Goal: Transaction & Acquisition: Book appointment/travel/reservation

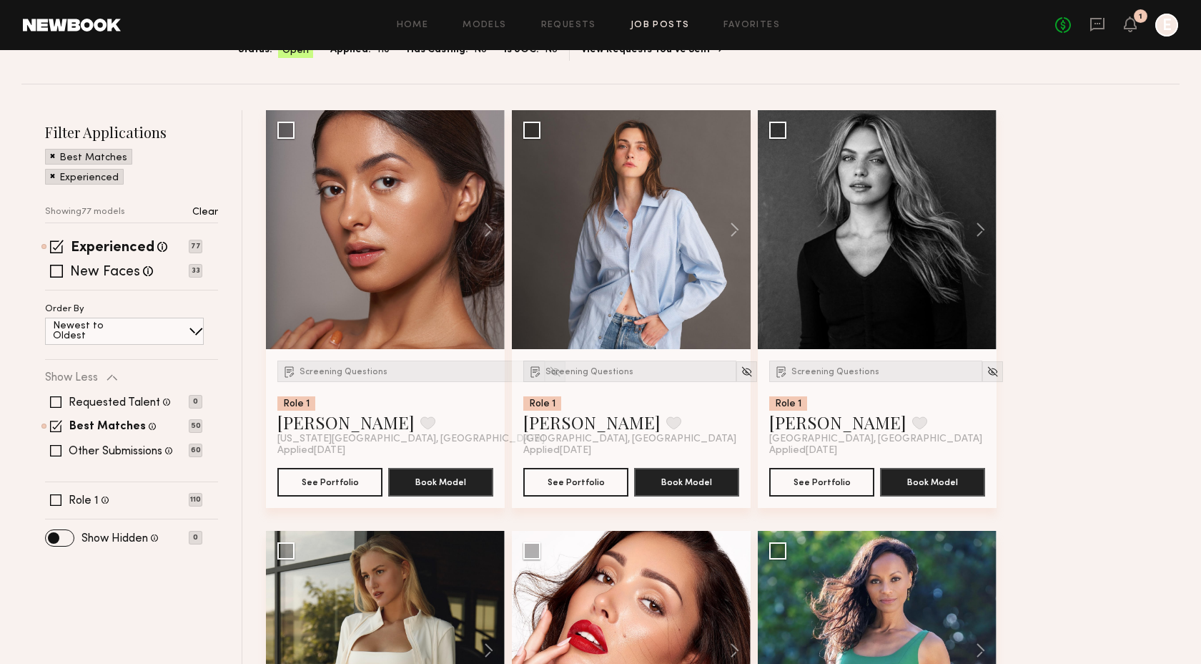
scroll to position [173, 0]
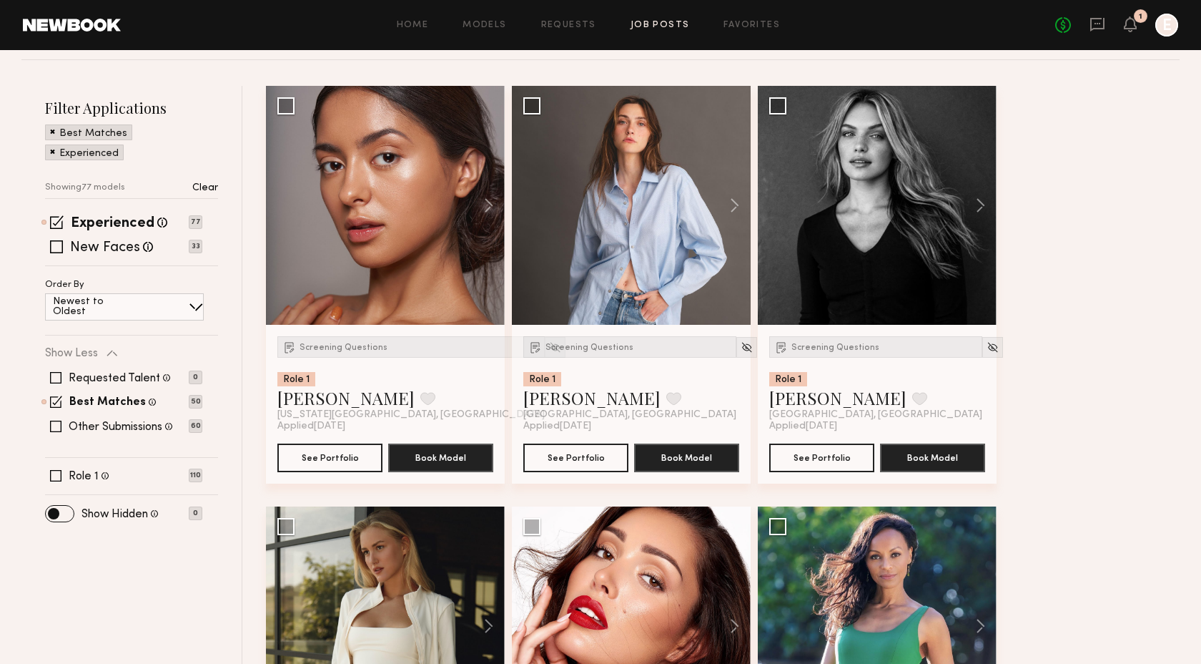
click at [145, 298] on div "Newest to Oldest" at bounding box center [124, 306] width 159 height 27
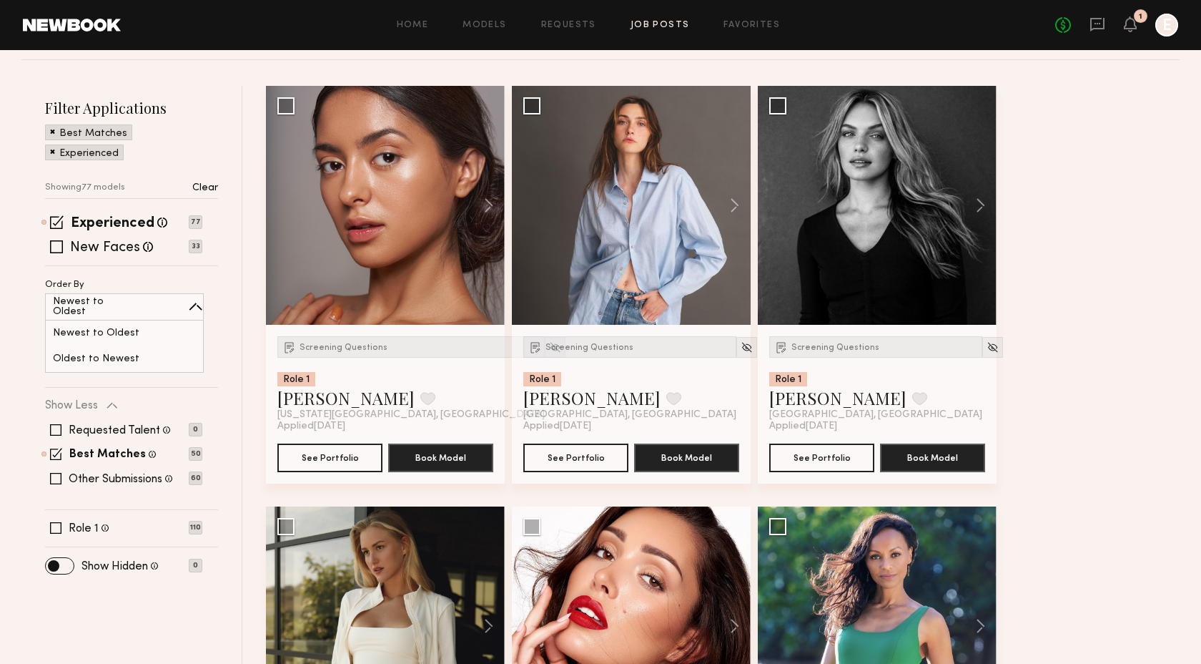
click at [147, 285] on div "Order By Newest to Oldest Newest to Oldest Oldest to Newest" at bounding box center [123, 326] width 157 height 92
click at [345, 348] on span "Screening Questions" at bounding box center [344, 347] width 88 height 9
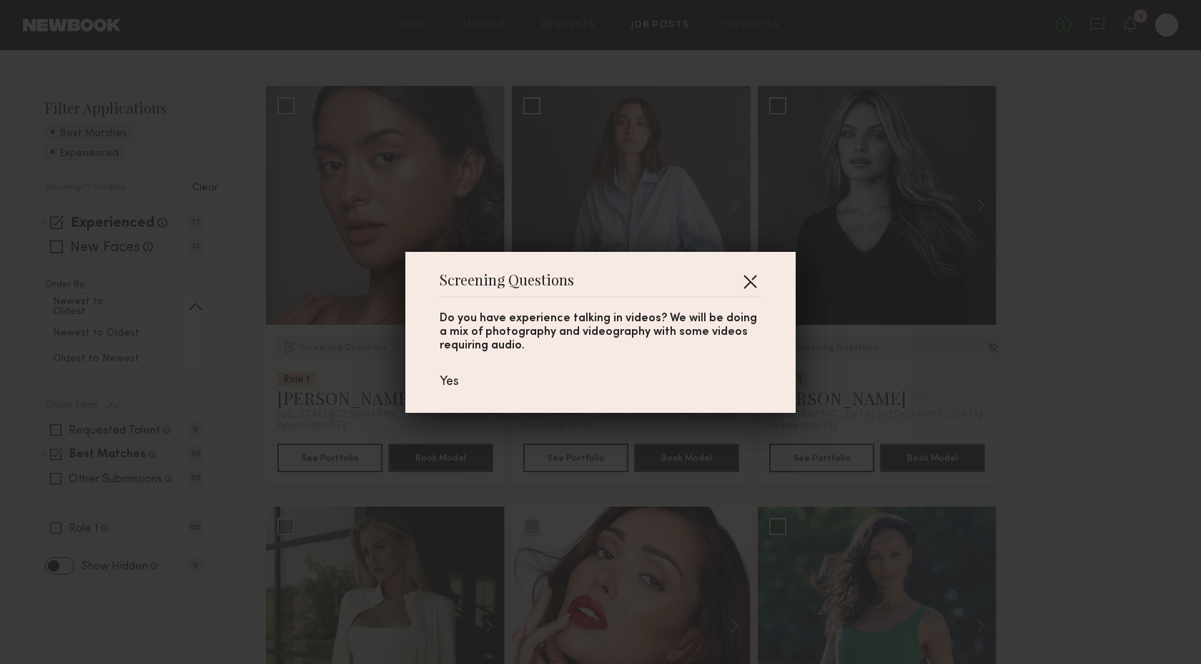
click at [753, 276] on button "button" at bounding box center [750, 281] width 23 height 23
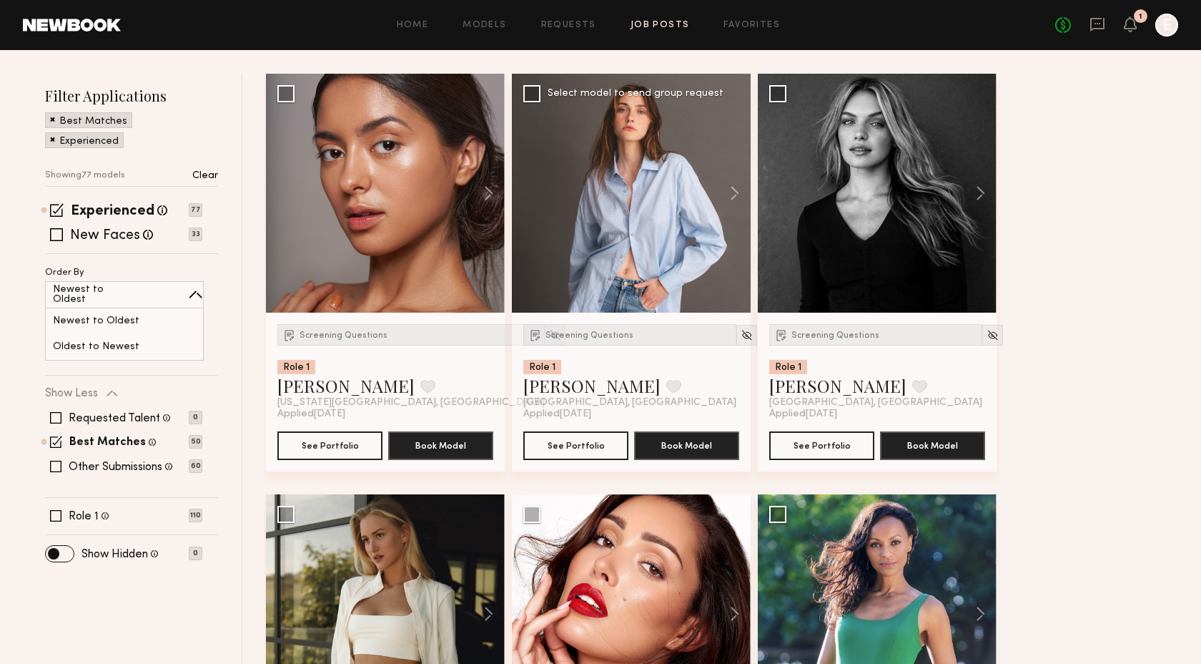
scroll to position [187, 0]
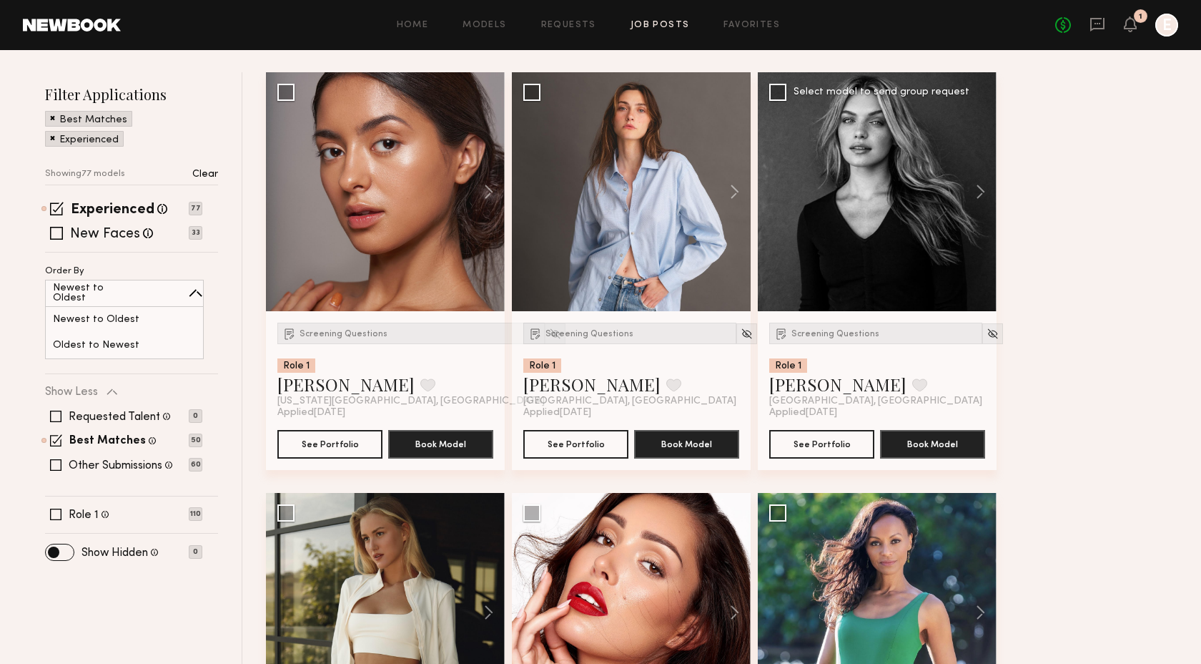
click at [831, 261] on div at bounding box center [877, 191] width 239 height 239
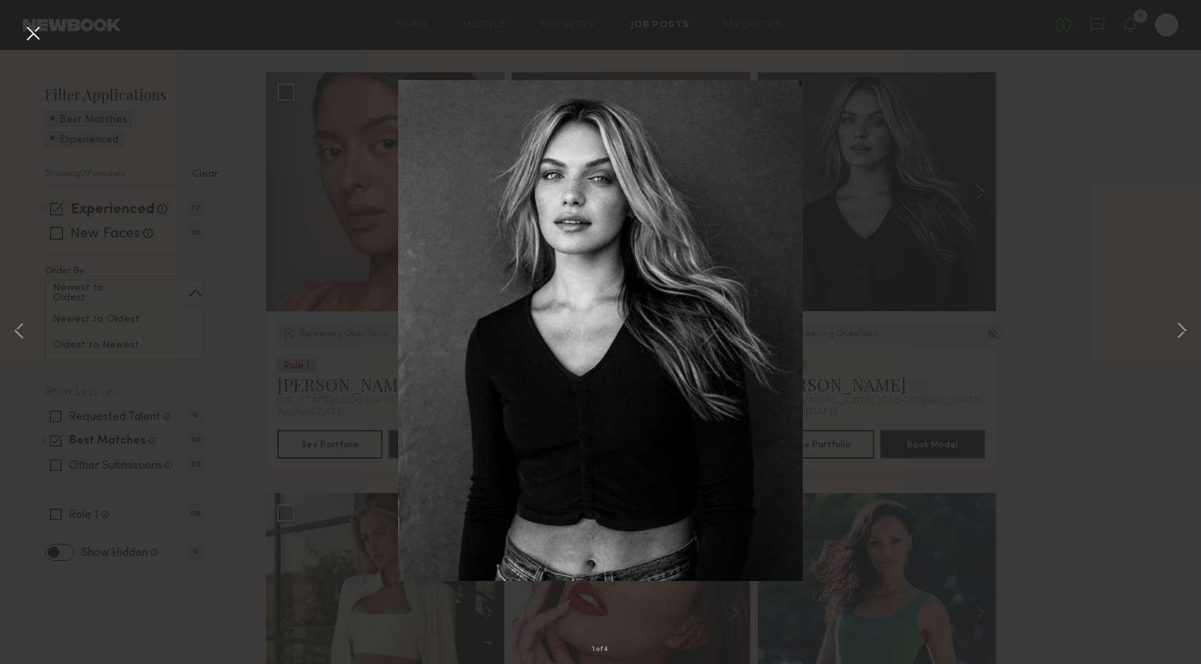
click at [995, 319] on div "1 of 4" at bounding box center [600, 332] width 1201 height 664
click at [863, 382] on div "1 of 4" at bounding box center [600, 332] width 1201 height 664
click at [25, 32] on button at bounding box center [32, 34] width 23 height 26
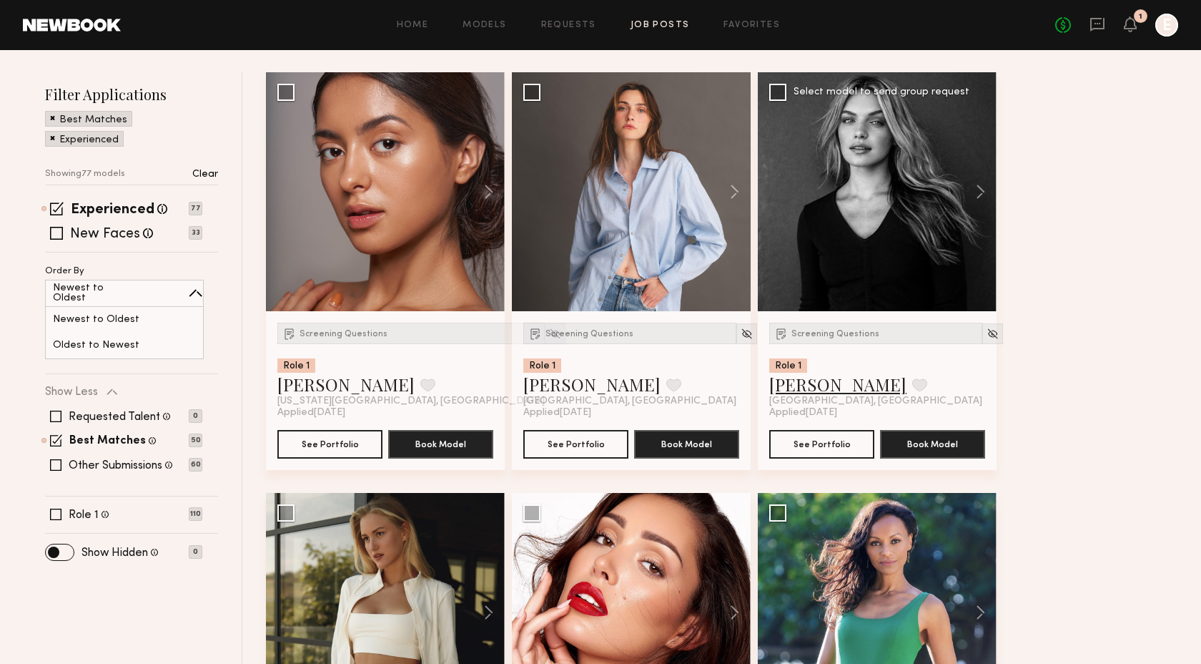
click at [820, 389] on link "Amanda G." at bounding box center [837, 384] width 137 height 23
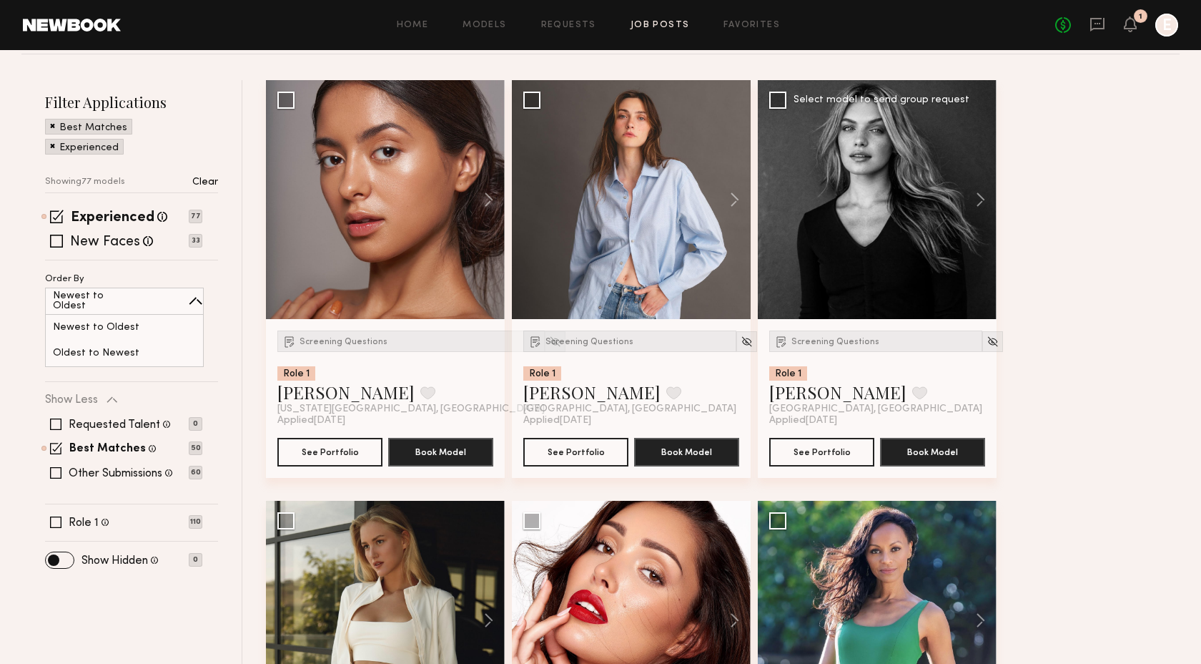
scroll to position [144, 0]
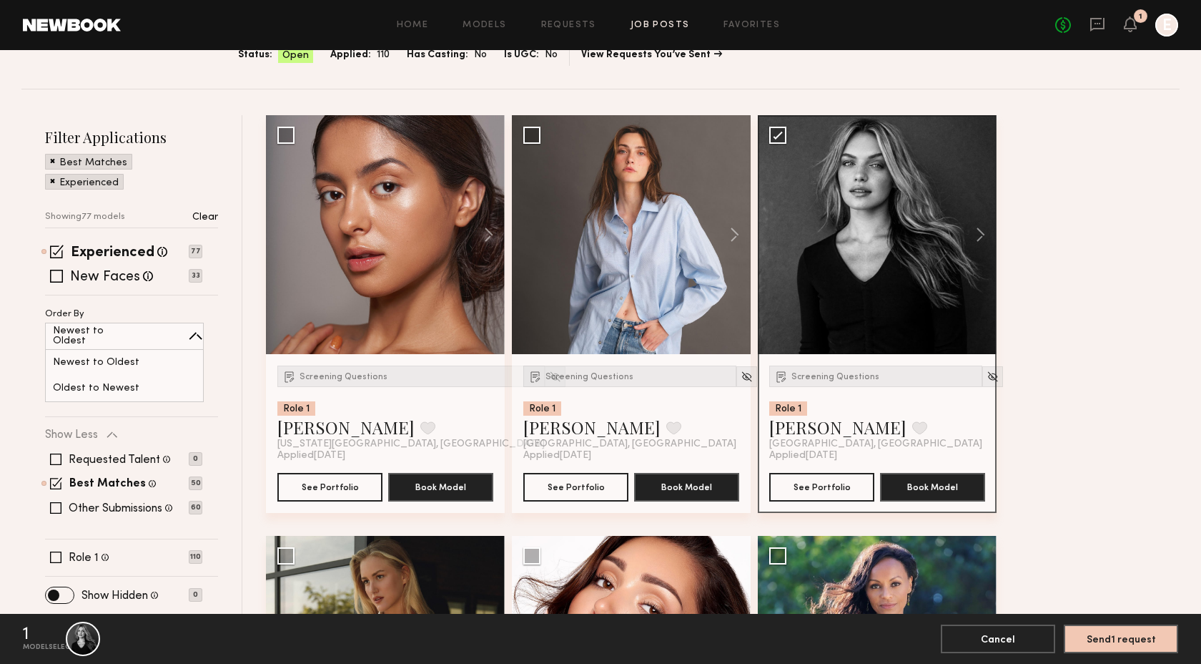
click at [1025, 636] on button "Cancel" at bounding box center [998, 638] width 114 height 29
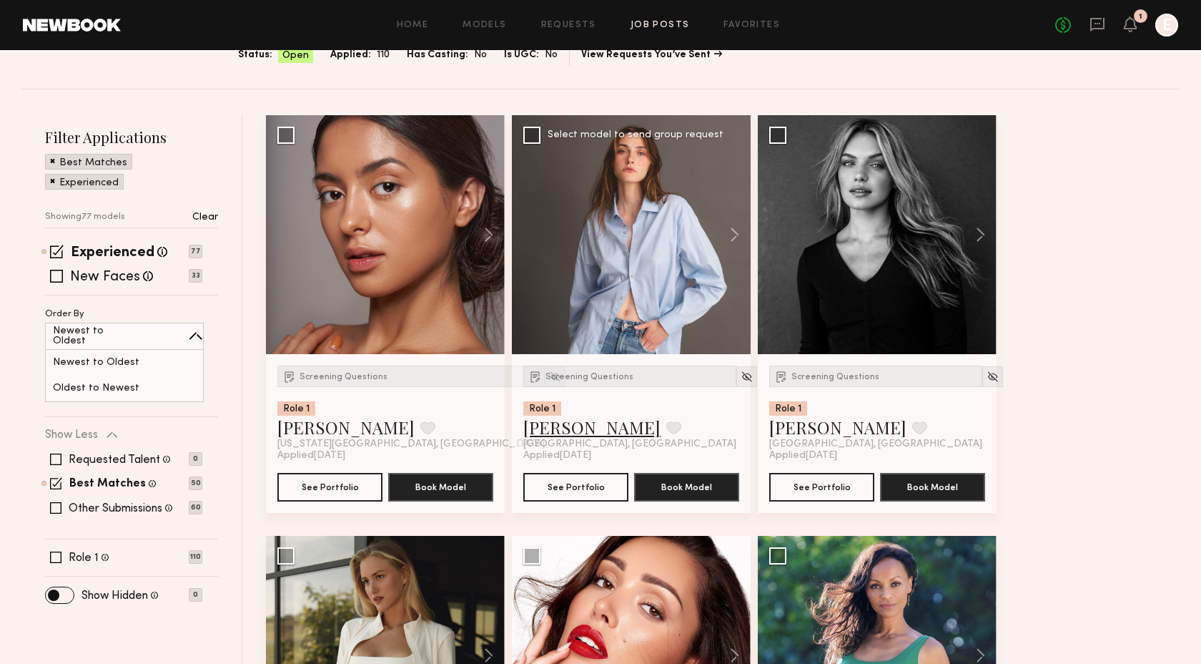
click at [556, 434] on link "Emily H." at bounding box center [591, 426] width 137 height 23
drag, startPoint x: 589, startPoint y: 205, endPoint x: 574, endPoint y: 272, distance: 69.0
click at [577, 277] on div at bounding box center [631, 234] width 239 height 239
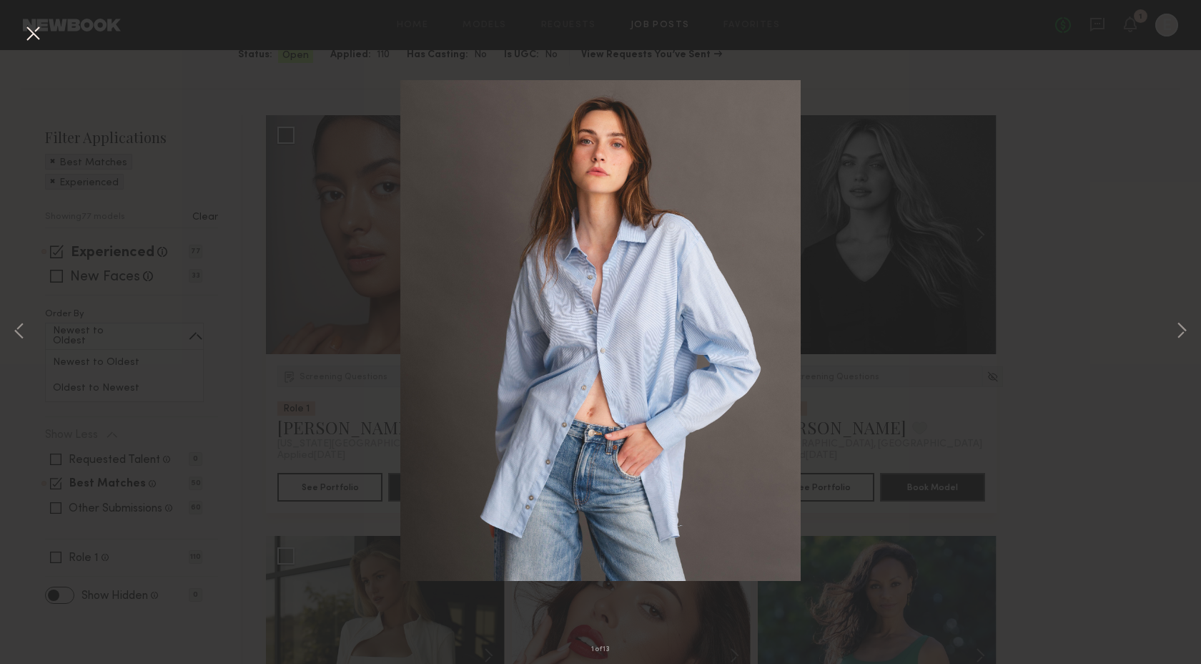
click at [360, 117] on div "1 of 13" at bounding box center [600, 332] width 1201 height 664
click at [37, 37] on button at bounding box center [32, 34] width 23 height 26
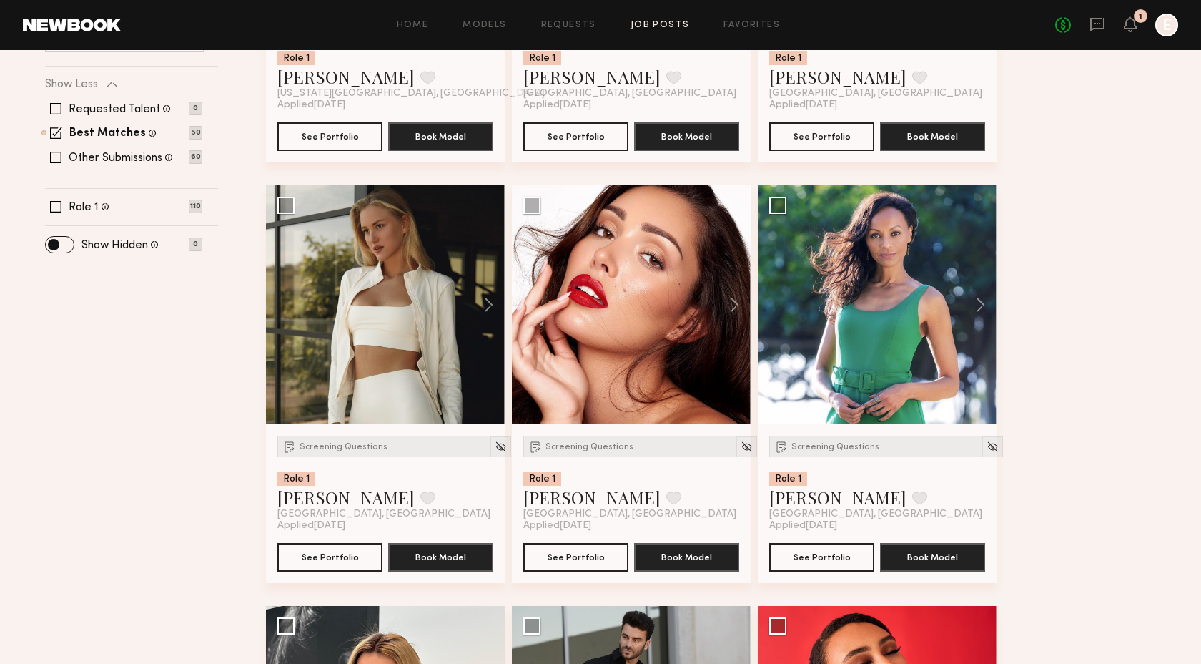
scroll to position [501, 0]
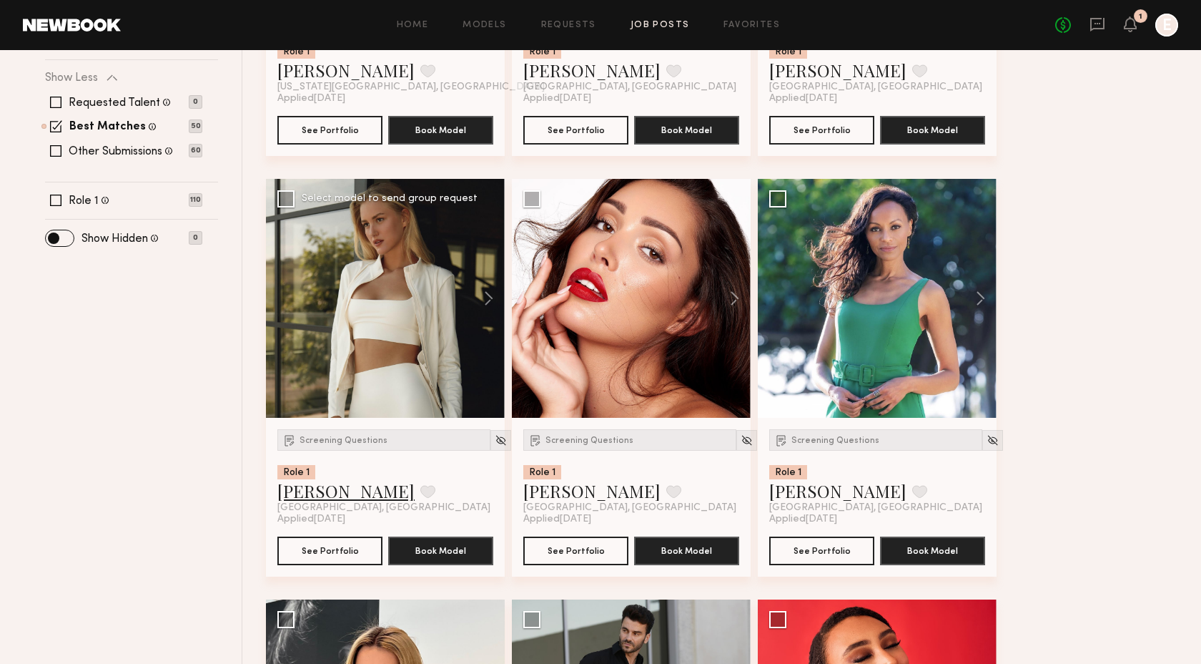
click at [375, 493] on link "Karina Valeshna V." at bounding box center [345, 490] width 137 height 23
click at [556, 495] on link "Andrea Z." at bounding box center [591, 490] width 137 height 23
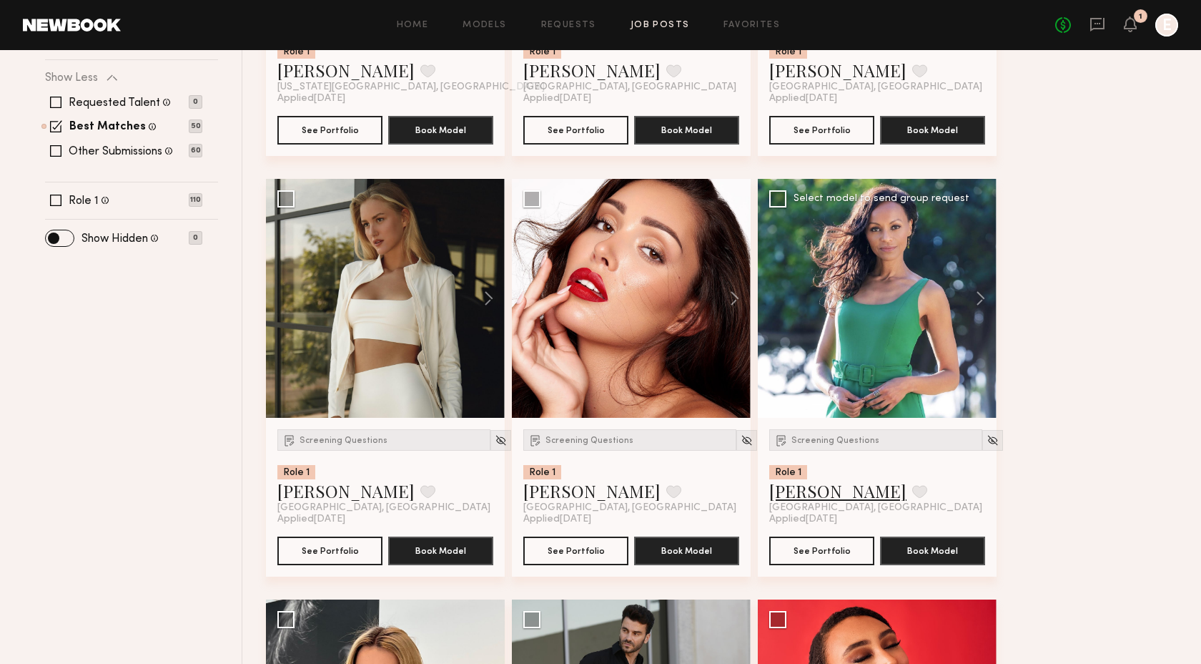
click at [837, 488] on link "Alessandra S." at bounding box center [837, 490] width 137 height 23
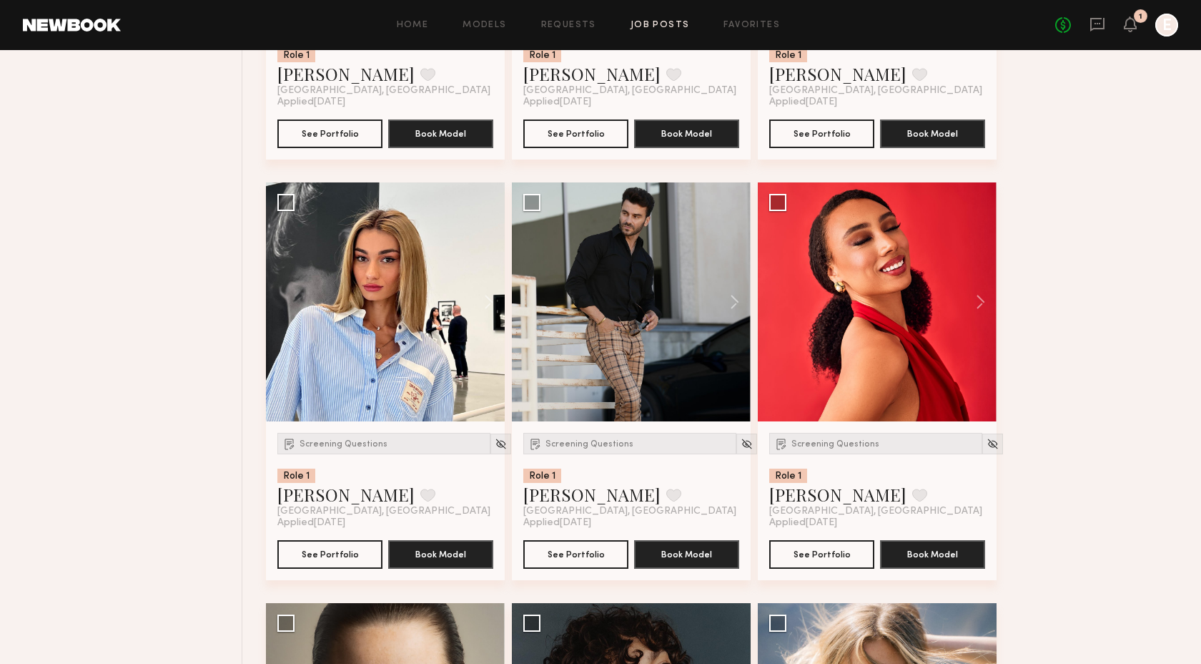
scroll to position [985, 0]
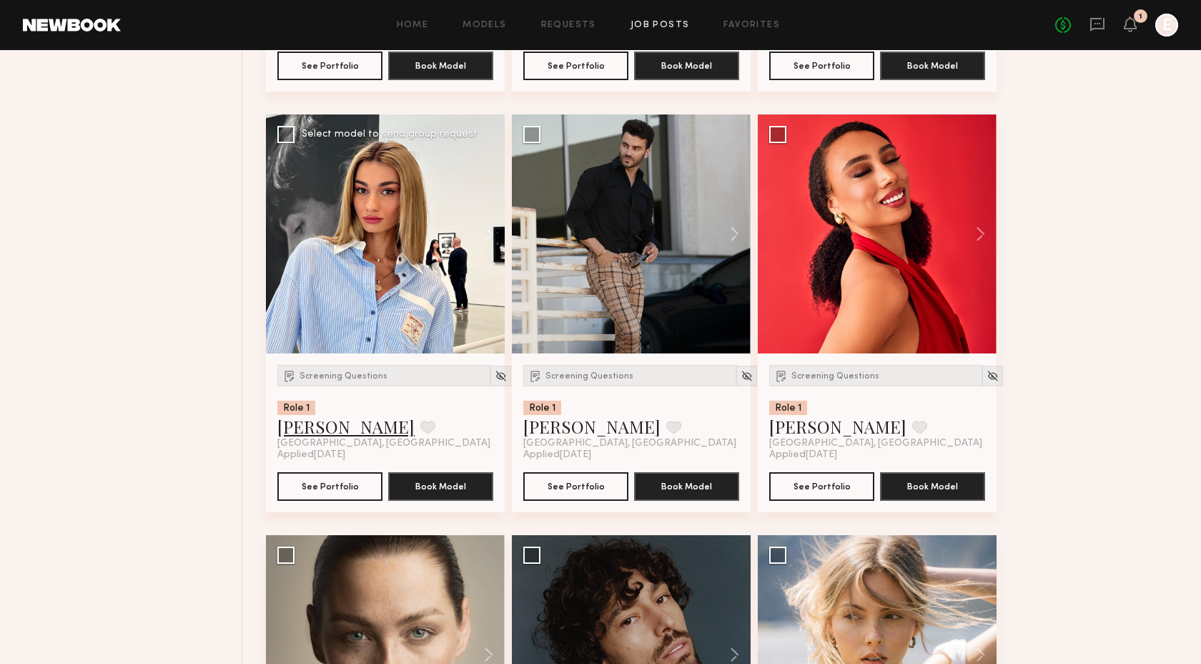
click at [324, 427] on link "Arpine D." at bounding box center [345, 426] width 137 height 23
click at [556, 433] on link "Ajdin S." at bounding box center [591, 426] width 137 height 23
click at [804, 423] on link "Jasmine N." at bounding box center [837, 426] width 137 height 23
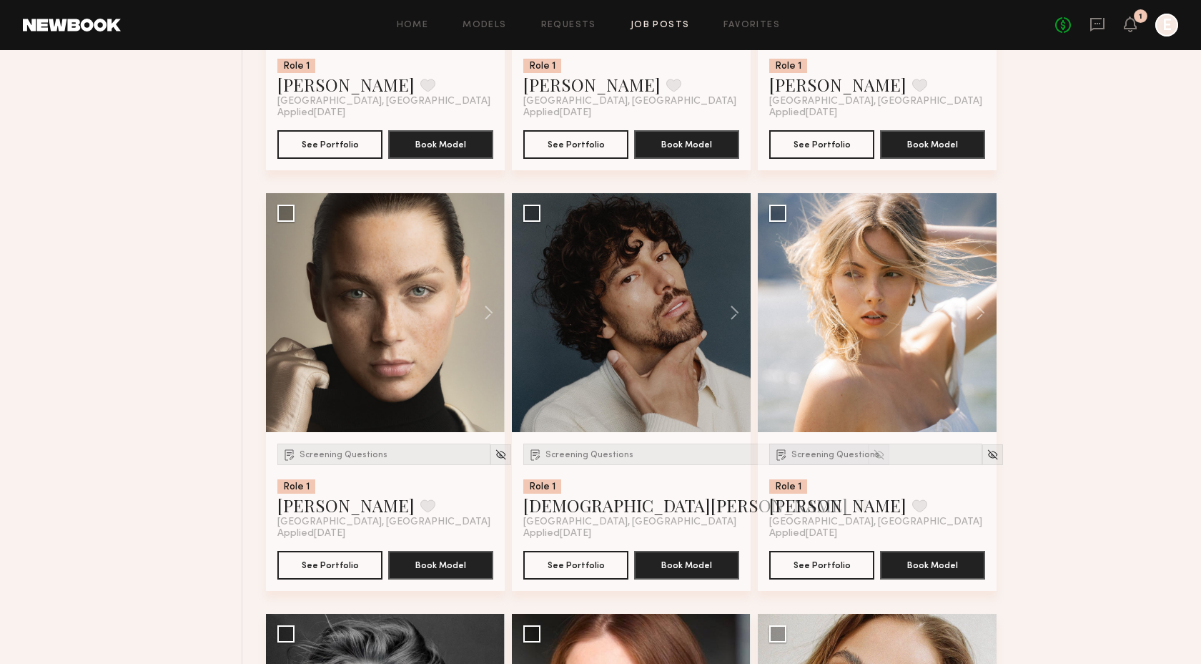
scroll to position [1355, 0]
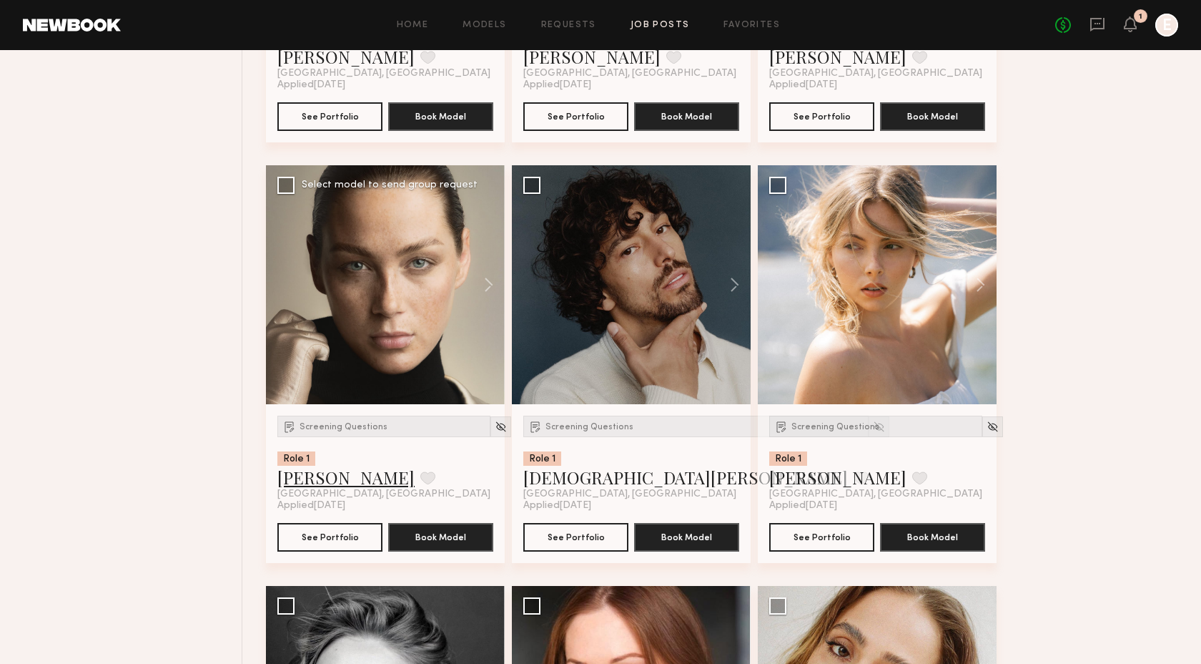
click at [315, 482] on link "Diana F." at bounding box center [345, 477] width 137 height 23
click at [575, 480] on link "Cristiano Q." at bounding box center [685, 477] width 325 height 23
click at [804, 475] on link "Ellie G." at bounding box center [837, 477] width 137 height 23
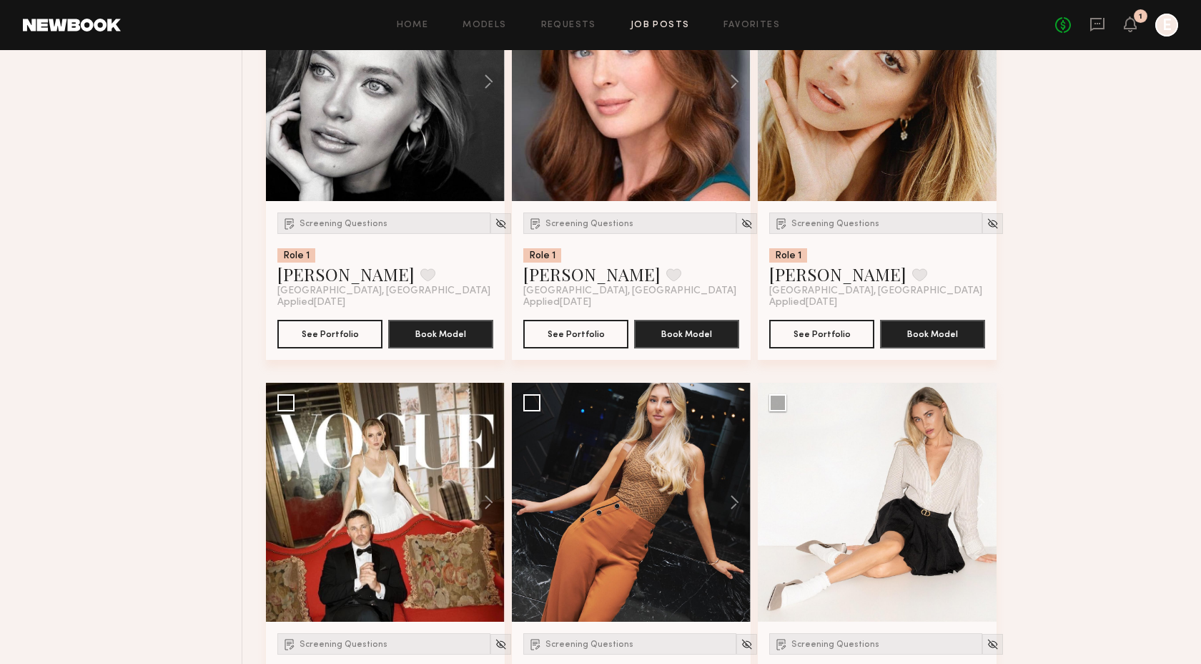
scroll to position [1889, 0]
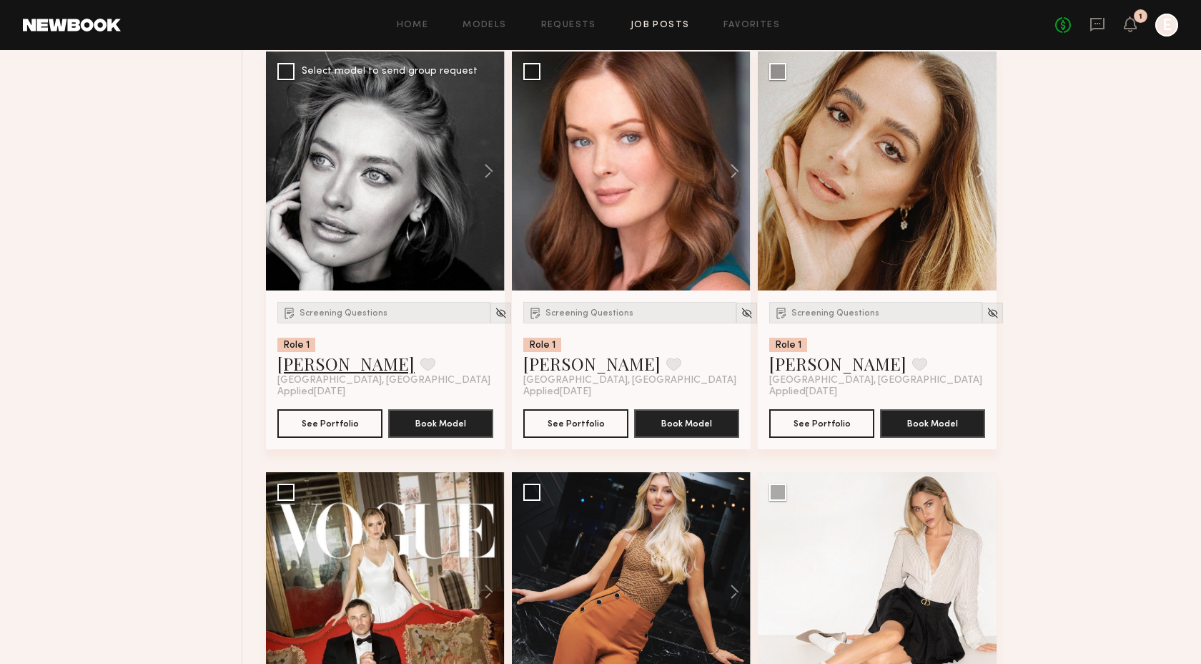
click at [305, 370] on link "Olesya R." at bounding box center [345, 363] width 137 height 23
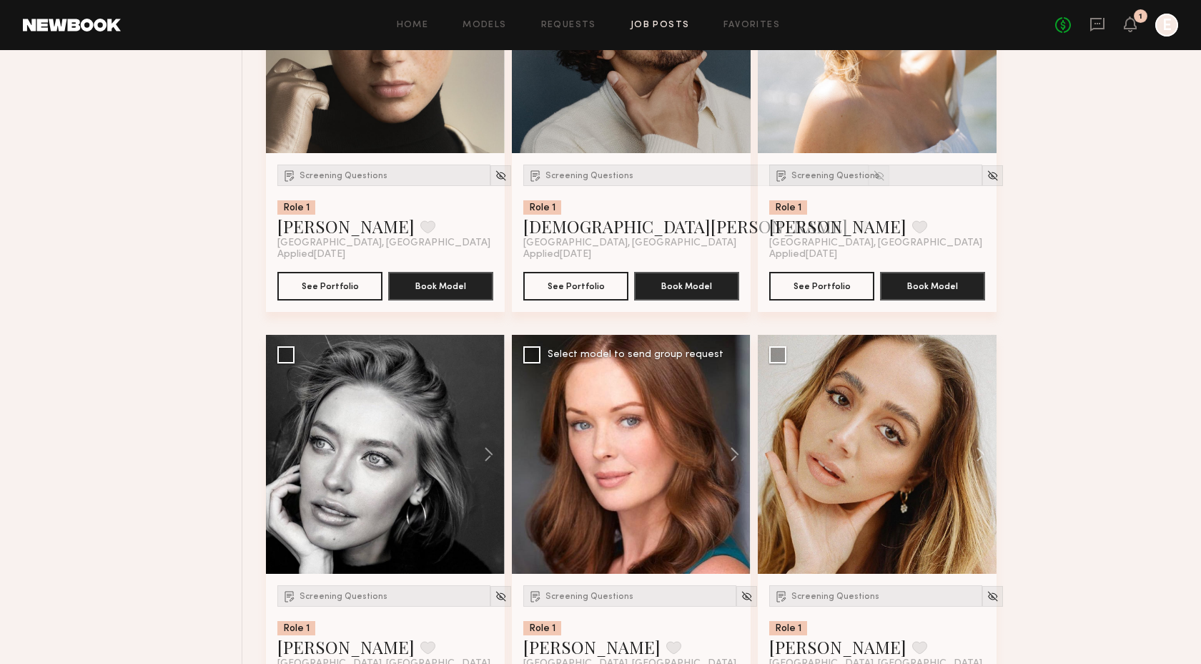
scroll to position [1777, 0]
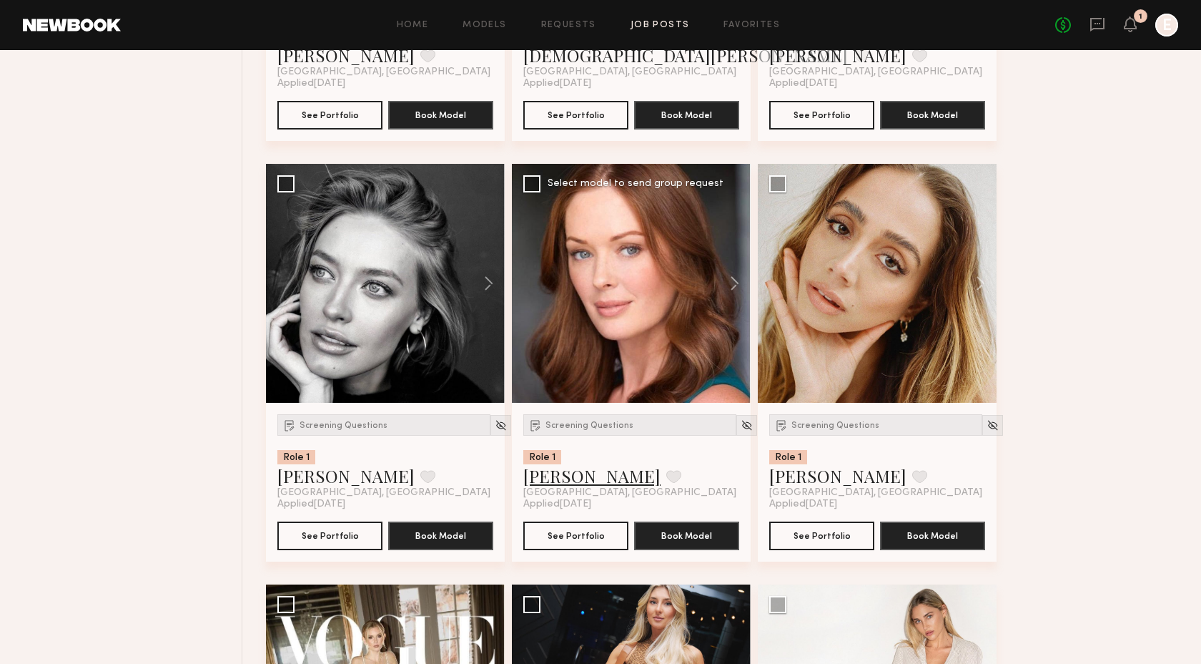
click at [565, 475] on link "Natalie D." at bounding box center [591, 475] width 137 height 23
click at [785, 482] on link "Paige J." at bounding box center [837, 475] width 137 height 23
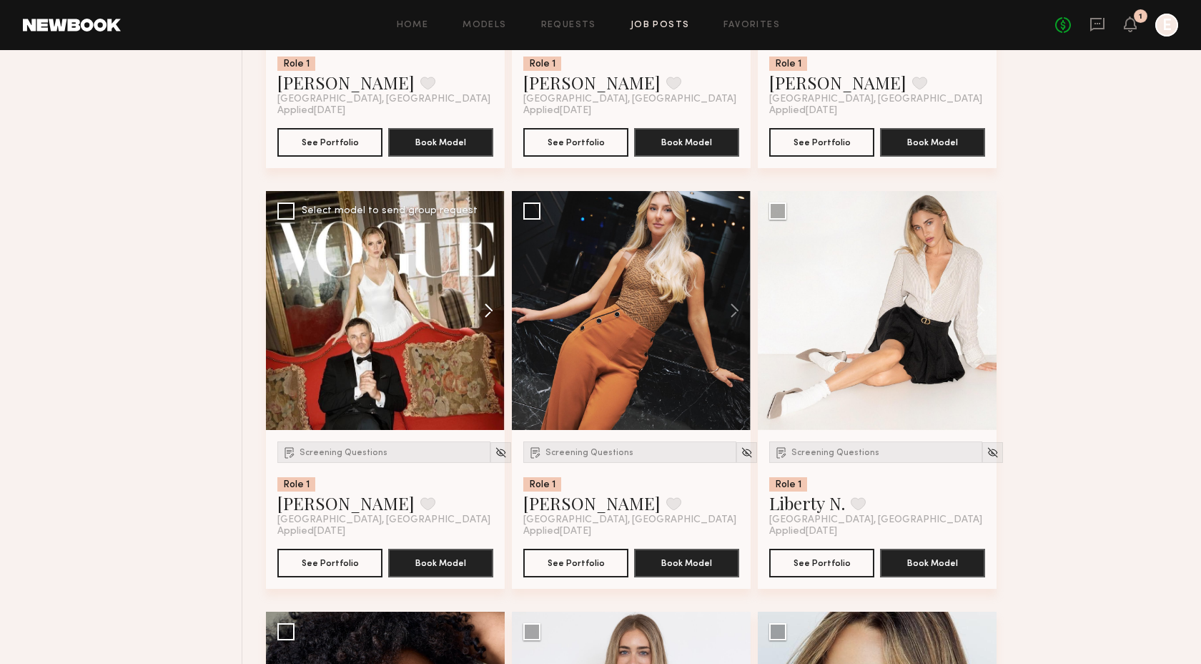
scroll to position [2220, 0]
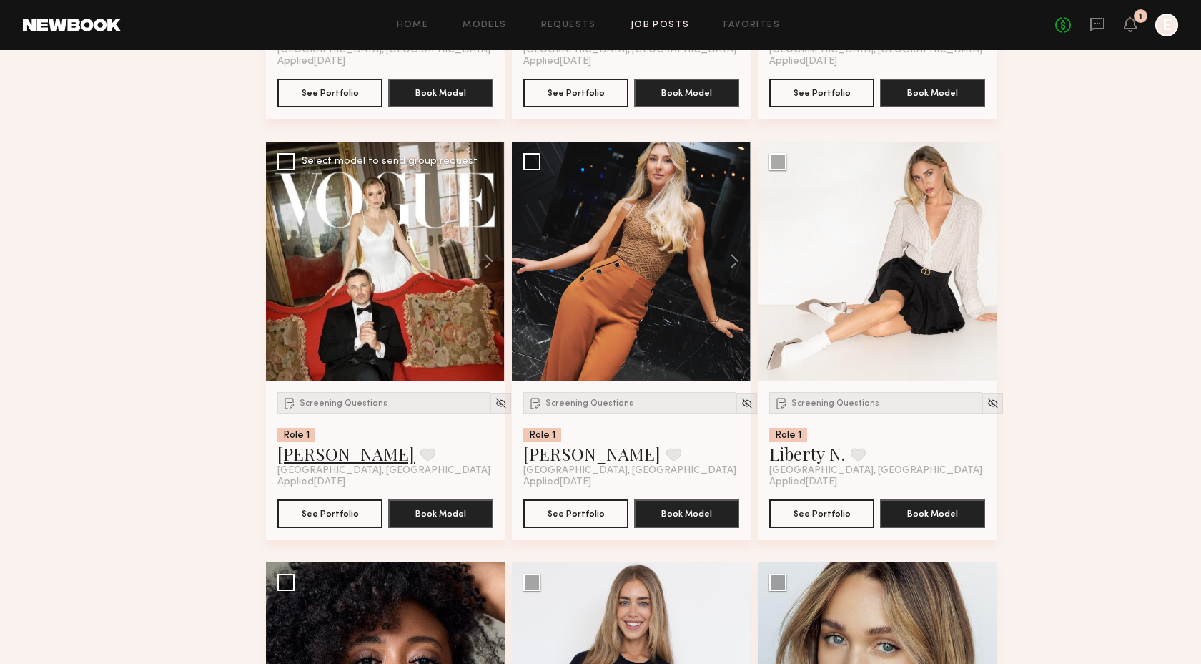
click at [303, 452] on link "Paulina R." at bounding box center [345, 453] width 137 height 23
click at [552, 461] on link "Juliya L." at bounding box center [591, 453] width 137 height 23
click at [804, 461] on link "Liberty N." at bounding box center [807, 453] width 76 height 23
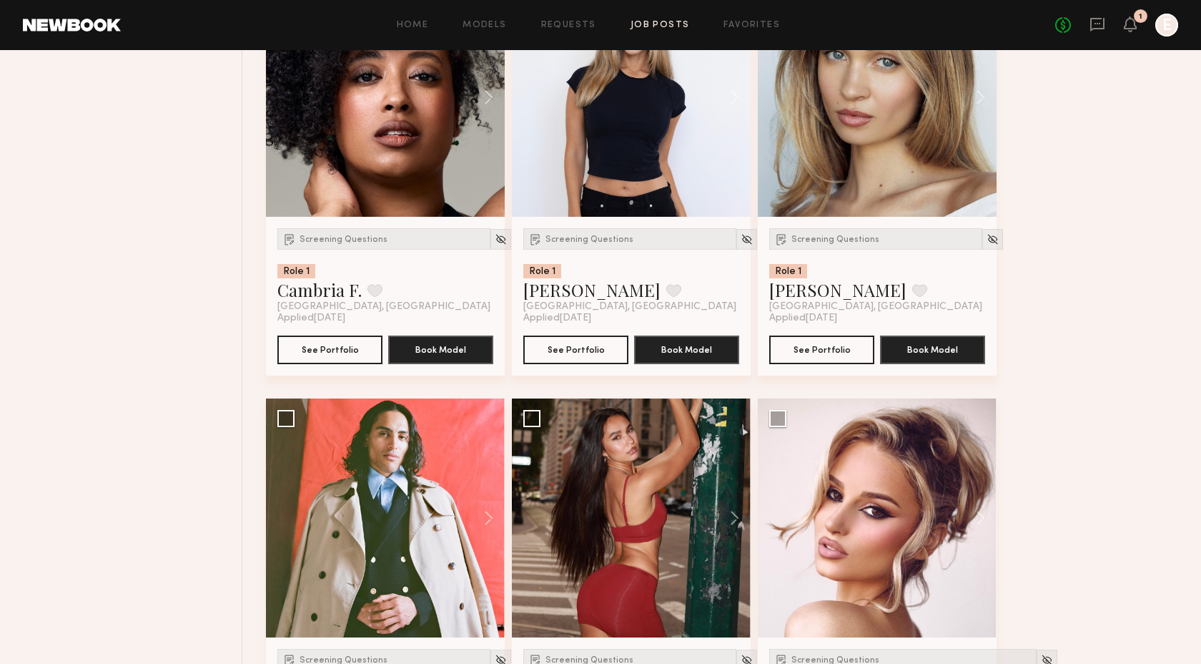
scroll to position [2690, 0]
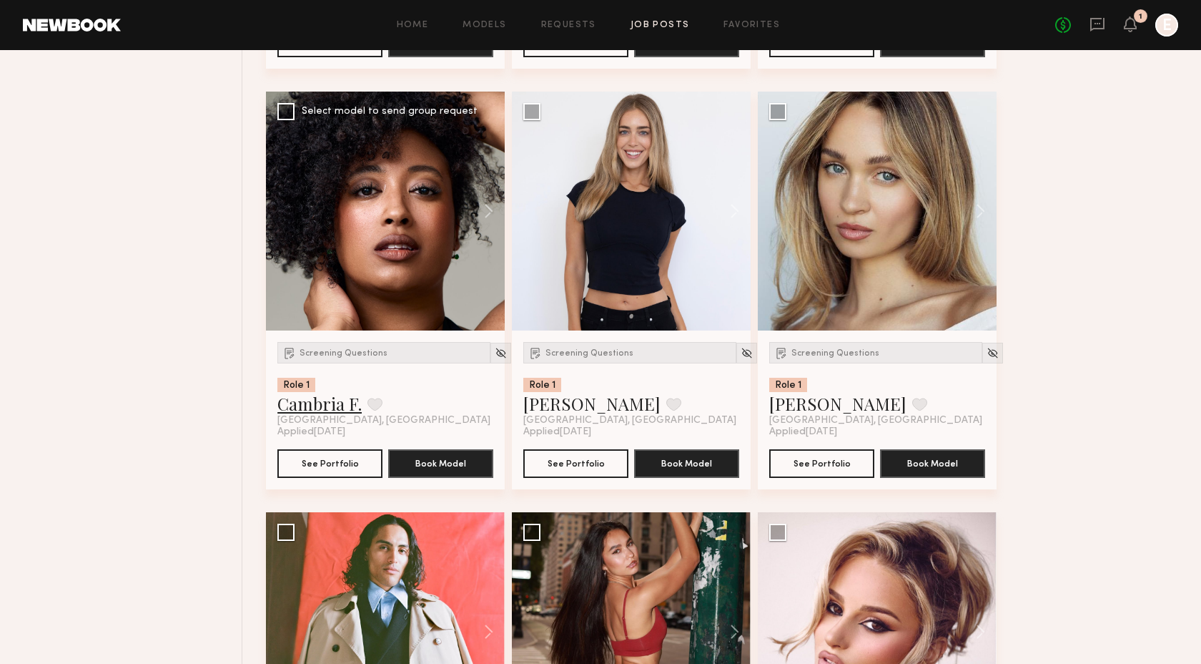
click at [325, 408] on link "Cambria F." at bounding box center [319, 403] width 84 height 23
click at [554, 407] on link "Emily S." at bounding box center [591, 403] width 137 height 23
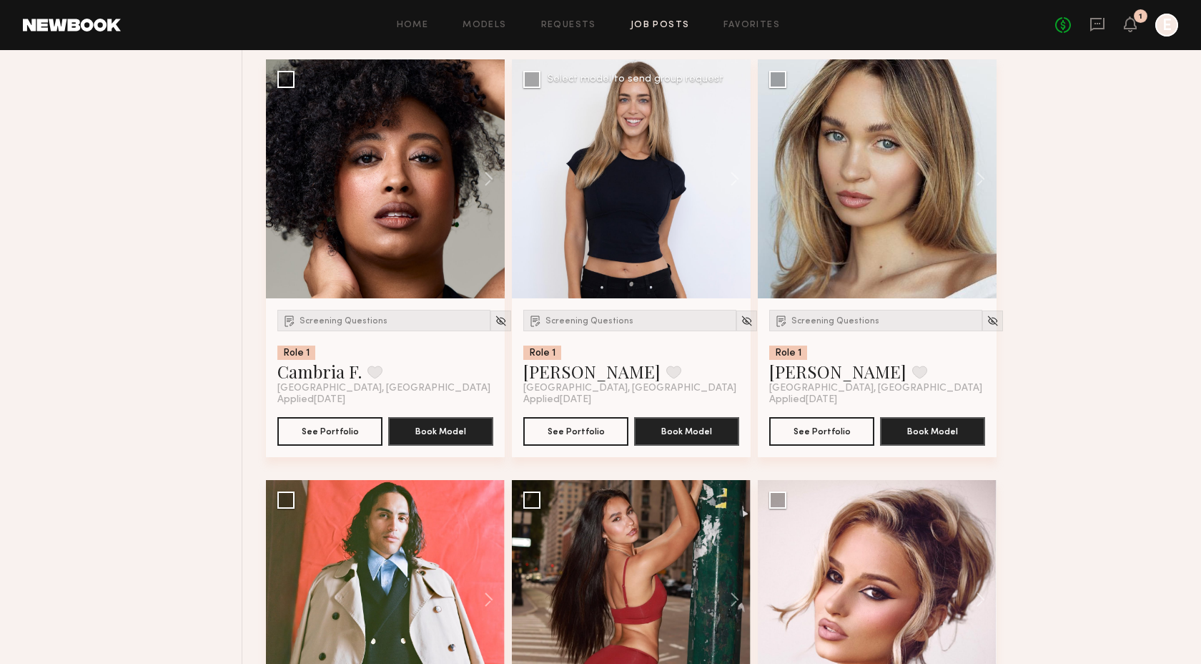
scroll to position [2717, 0]
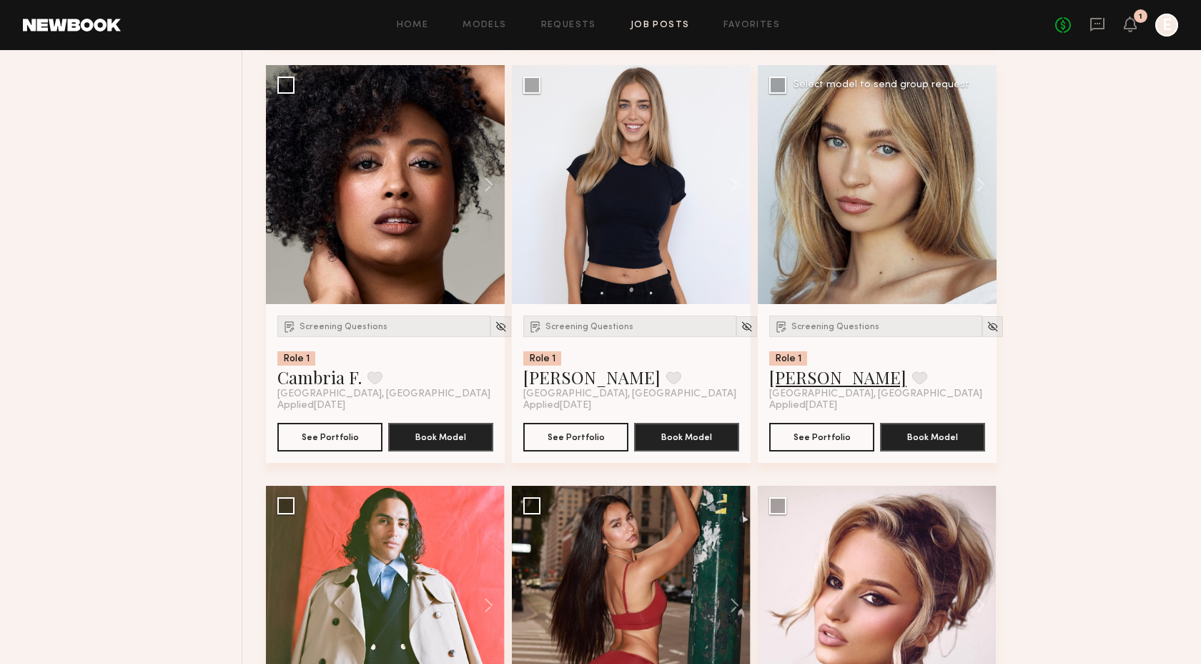
click at [789, 384] on link "Chloe C." at bounding box center [837, 376] width 137 height 23
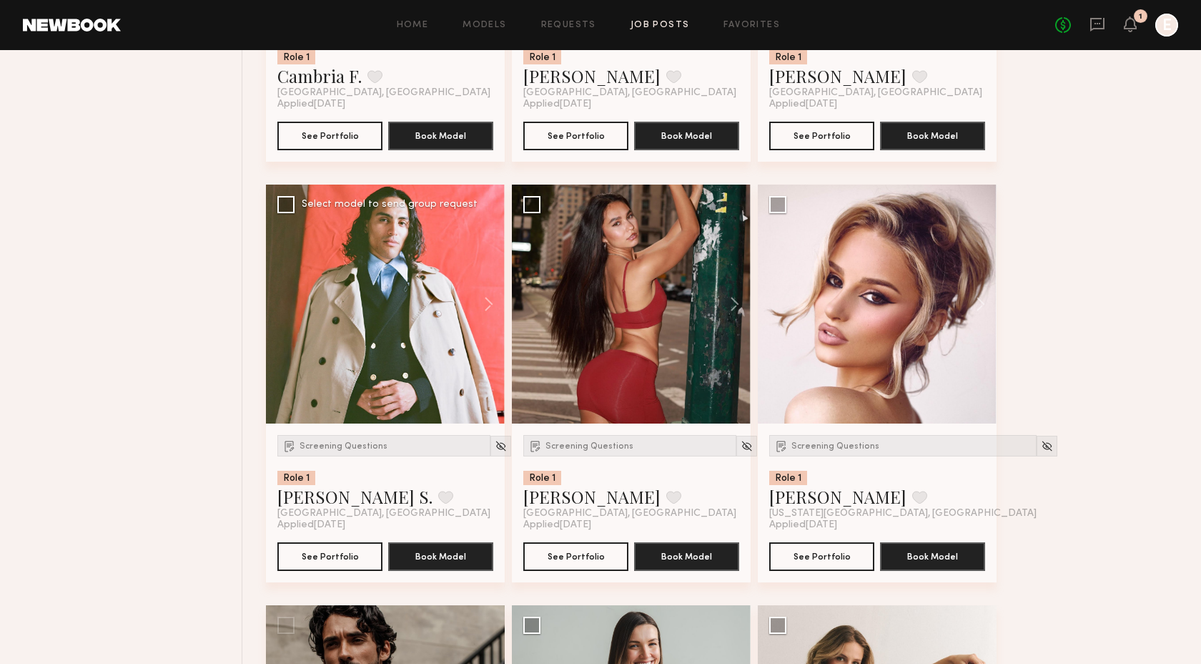
scroll to position [3032, 0]
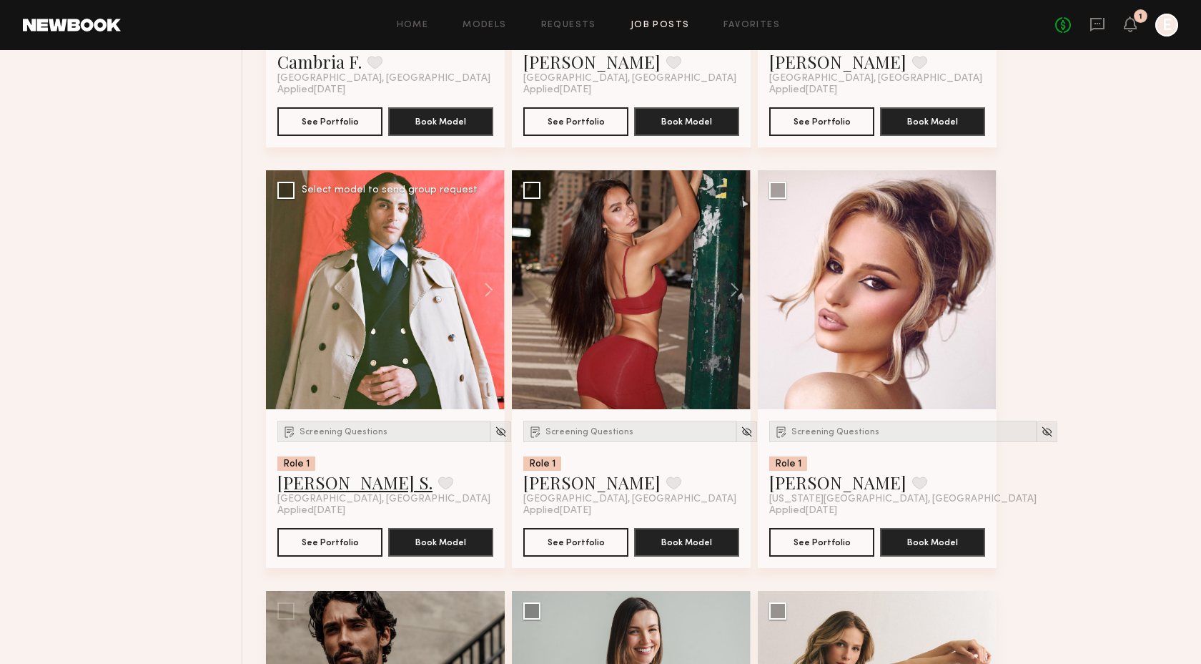
click at [365, 486] on link "Kenan-Eames S." at bounding box center [354, 482] width 155 height 23
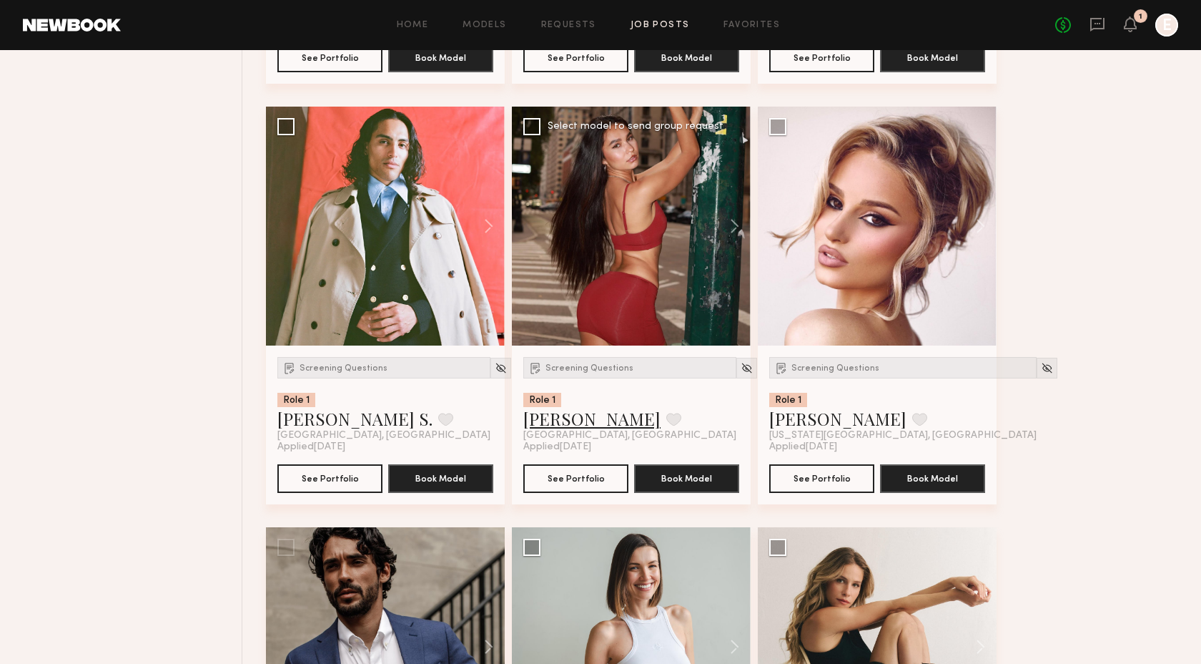
click at [553, 425] on link "Skye P." at bounding box center [591, 418] width 137 height 23
click at [824, 422] on link "Lindsay K." at bounding box center [837, 418] width 137 height 23
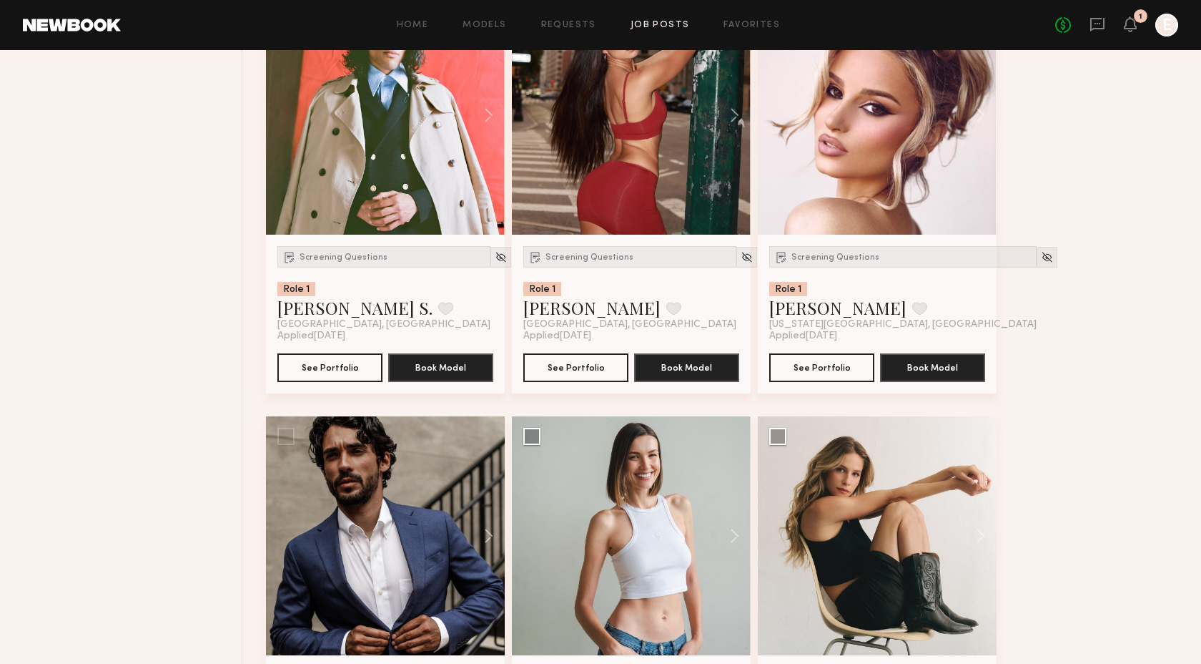
scroll to position [3440, 0]
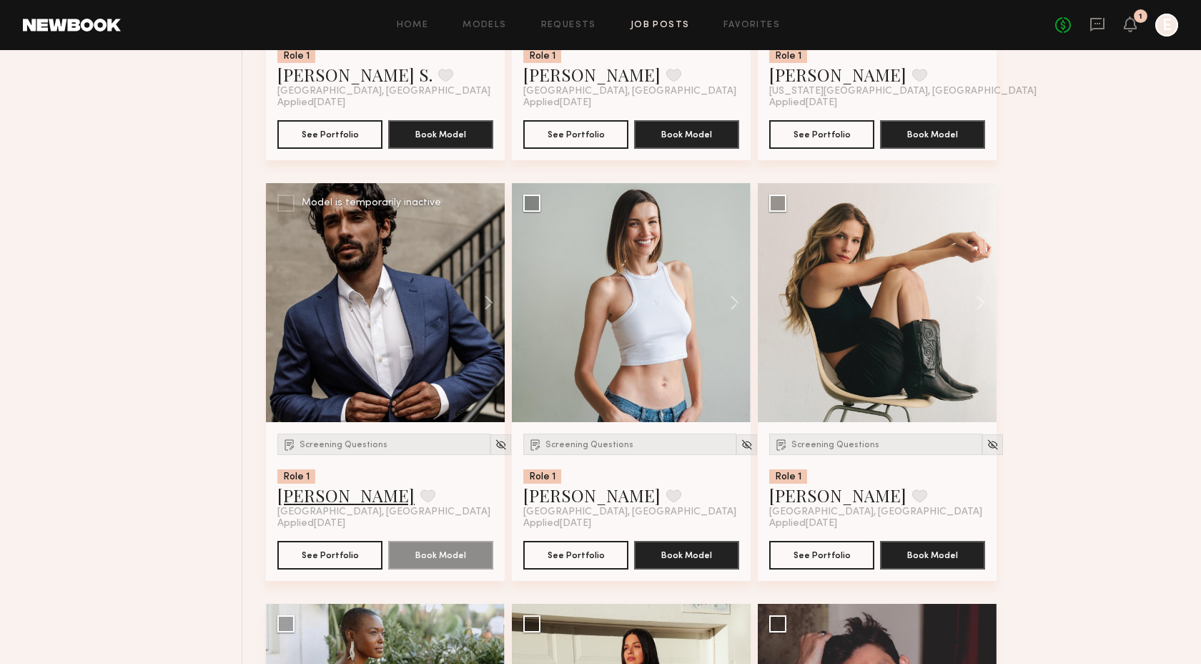
click at [312, 504] on link "Beau C." at bounding box center [345, 494] width 137 height 23
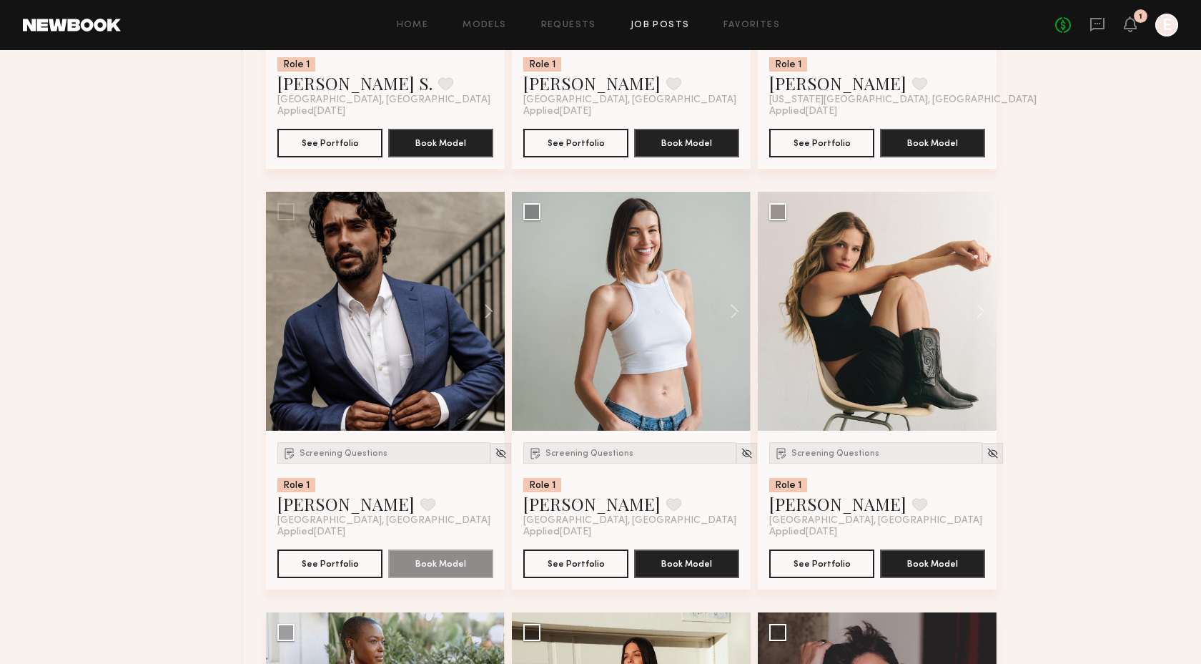
scroll to position [3386, 0]
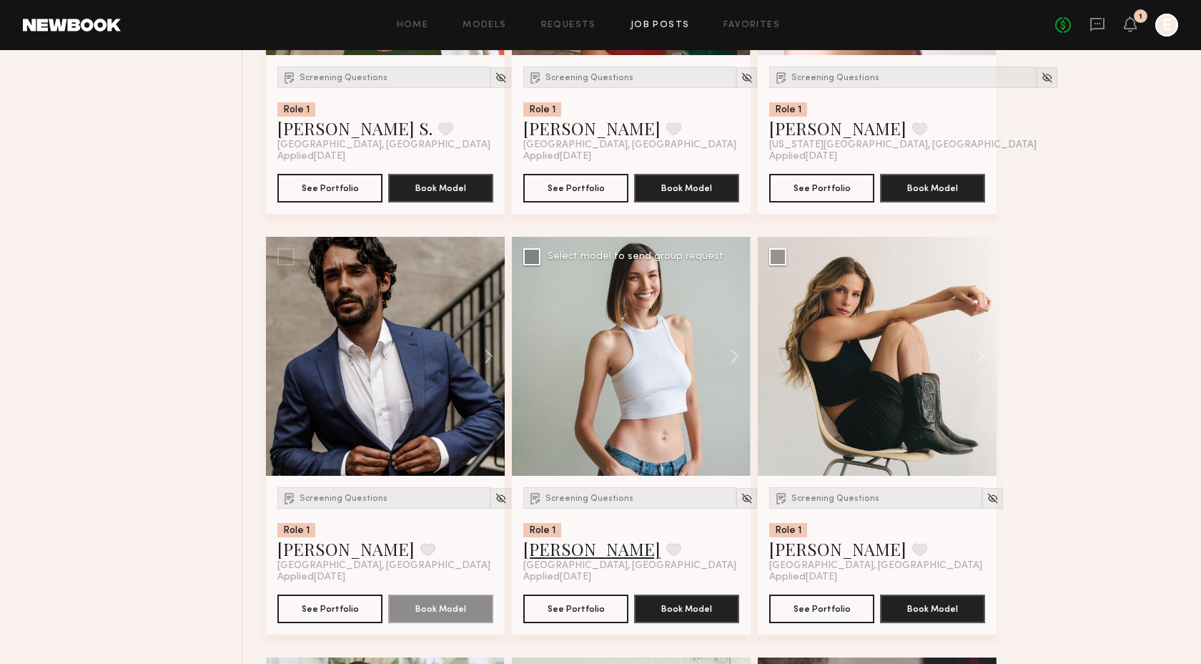
click at [582, 548] on link "Kristina S." at bounding box center [591, 548] width 137 height 23
click at [809, 548] on link "Leigh D." at bounding box center [837, 548] width 137 height 23
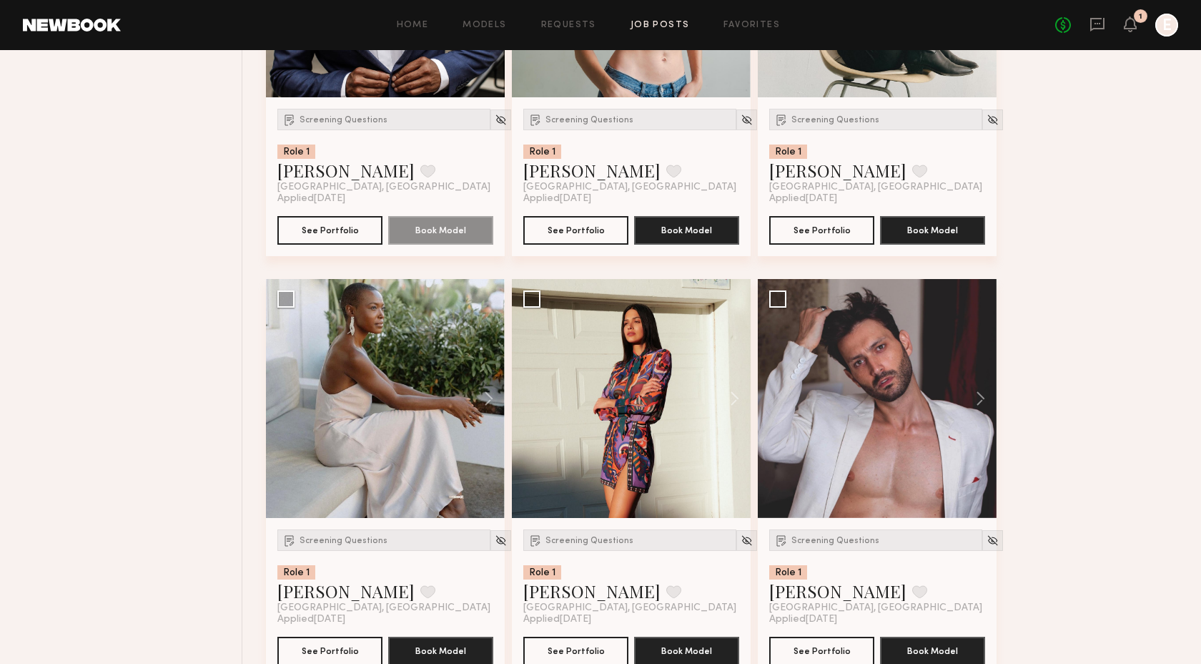
scroll to position [3832, 0]
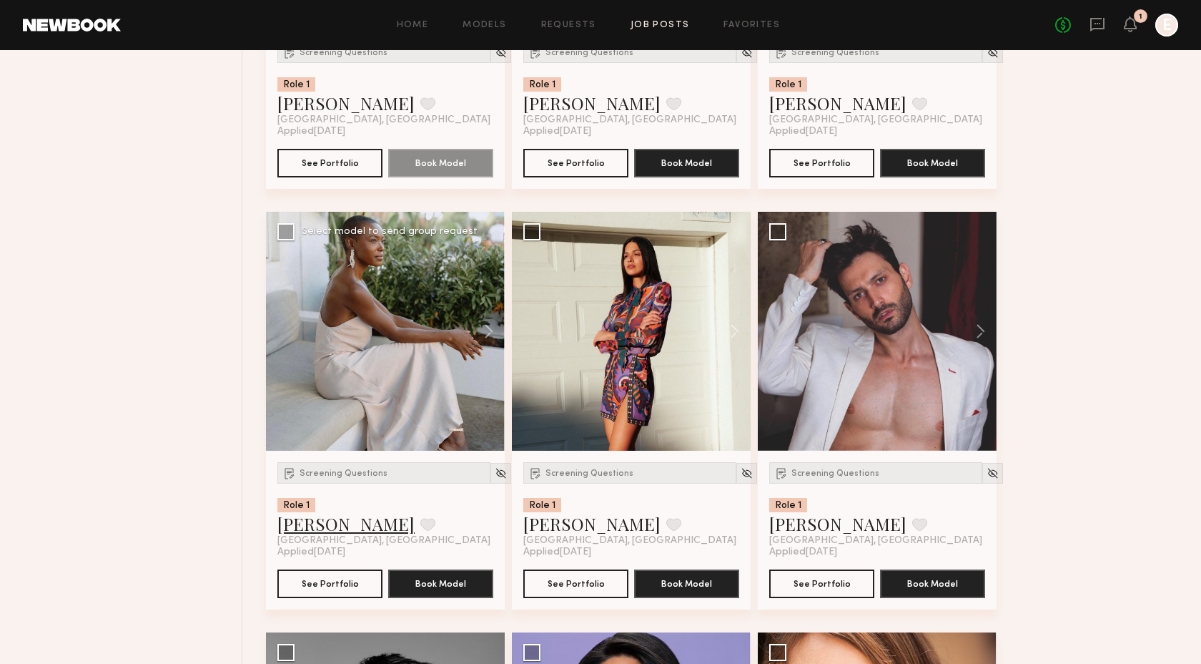
click at [325, 524] on link "Brittany M." at bounding box center [345, 523] width 137 height 23
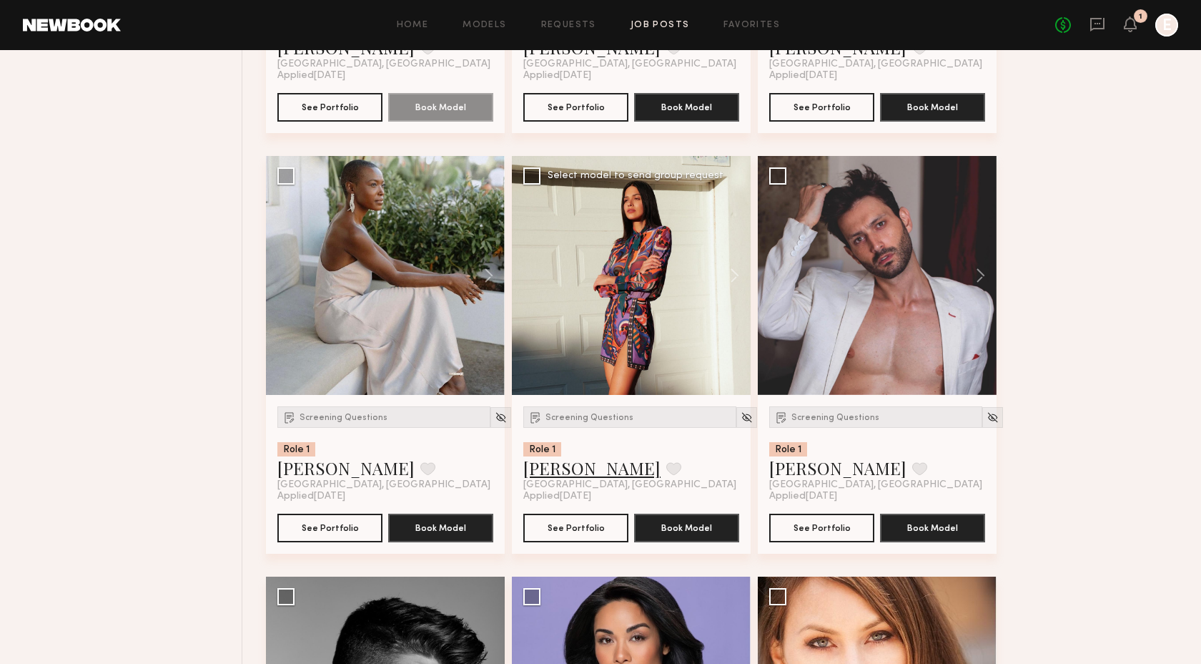
scroll to position [3901, 0]
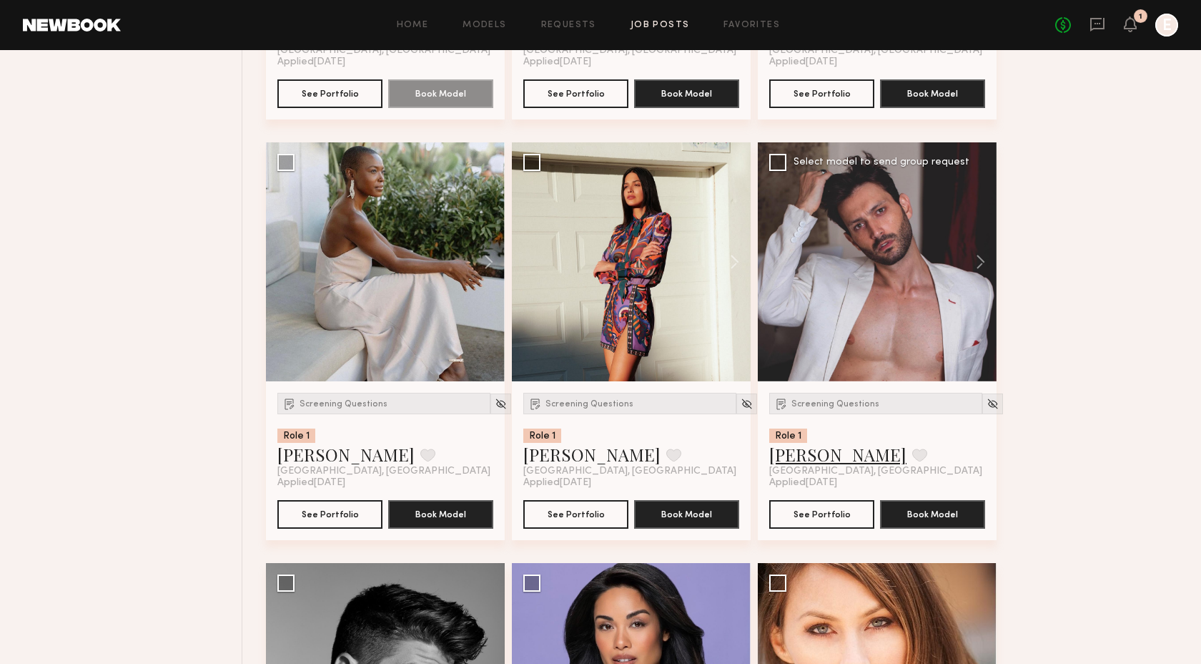
click at [826, 461] on link "Davide G." at bounding box center [837, 454] width 137 height 23
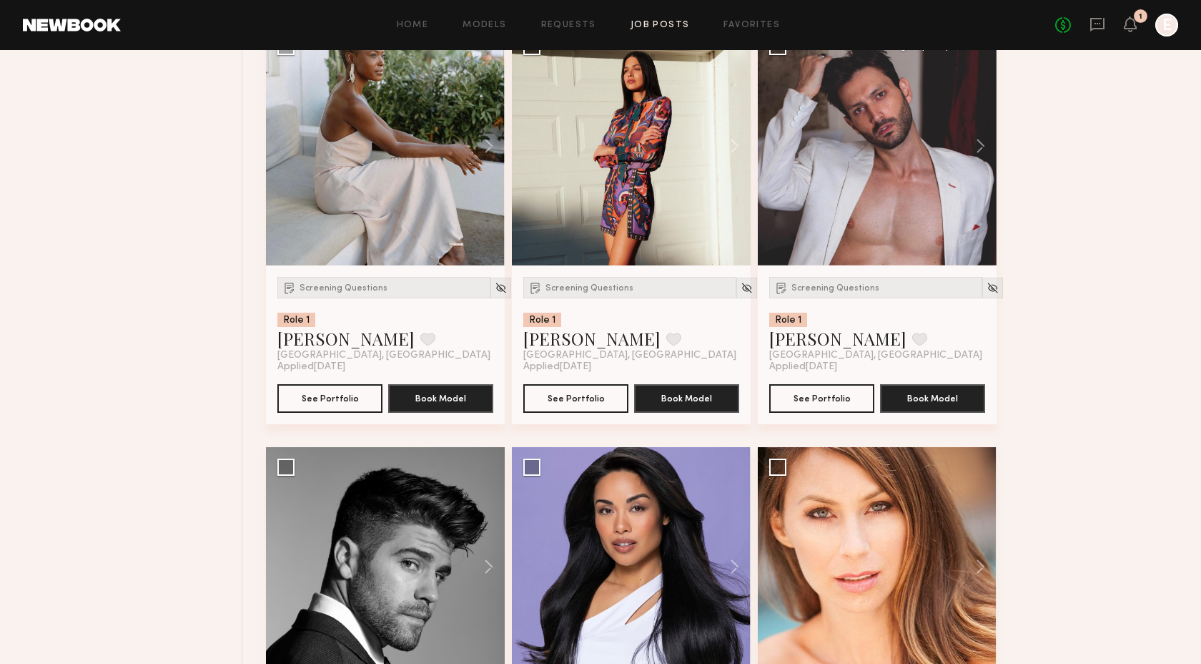
scroll to position [4369, 0]
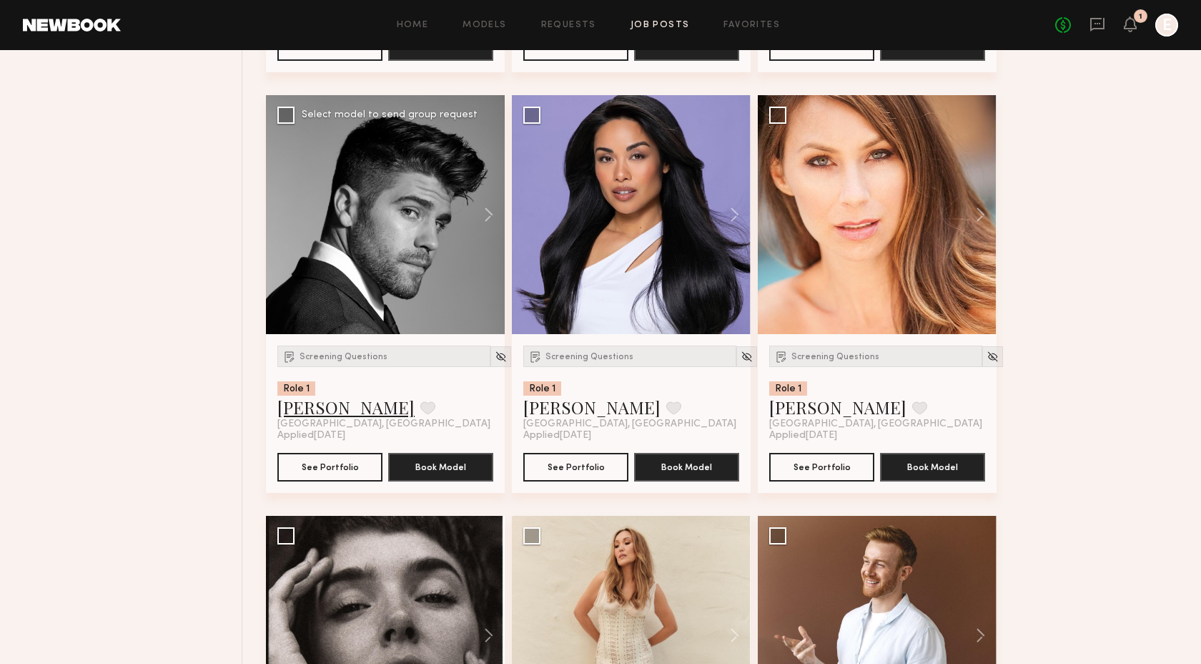
click at [319, 412] on link "Bradley M." at bounding box center [345, 406] width 137 height 23
click at [558, 408] on link "Jules A." at bounding box center [591, 406] width 137 height 23
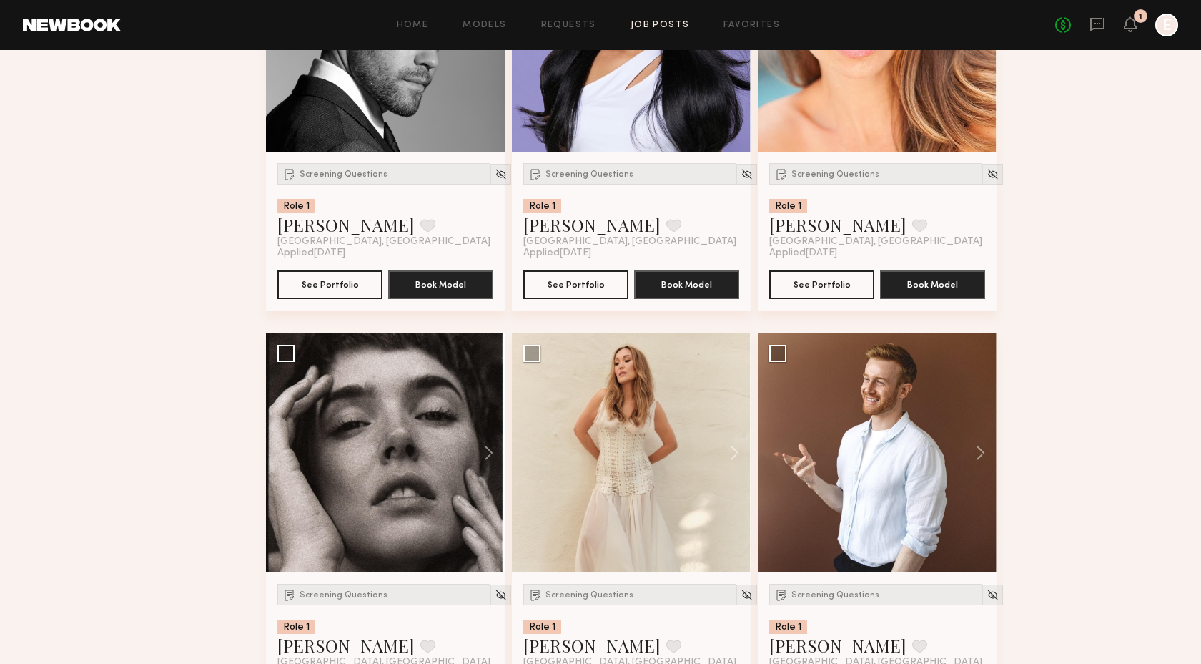
scroll to position [4562, 0]
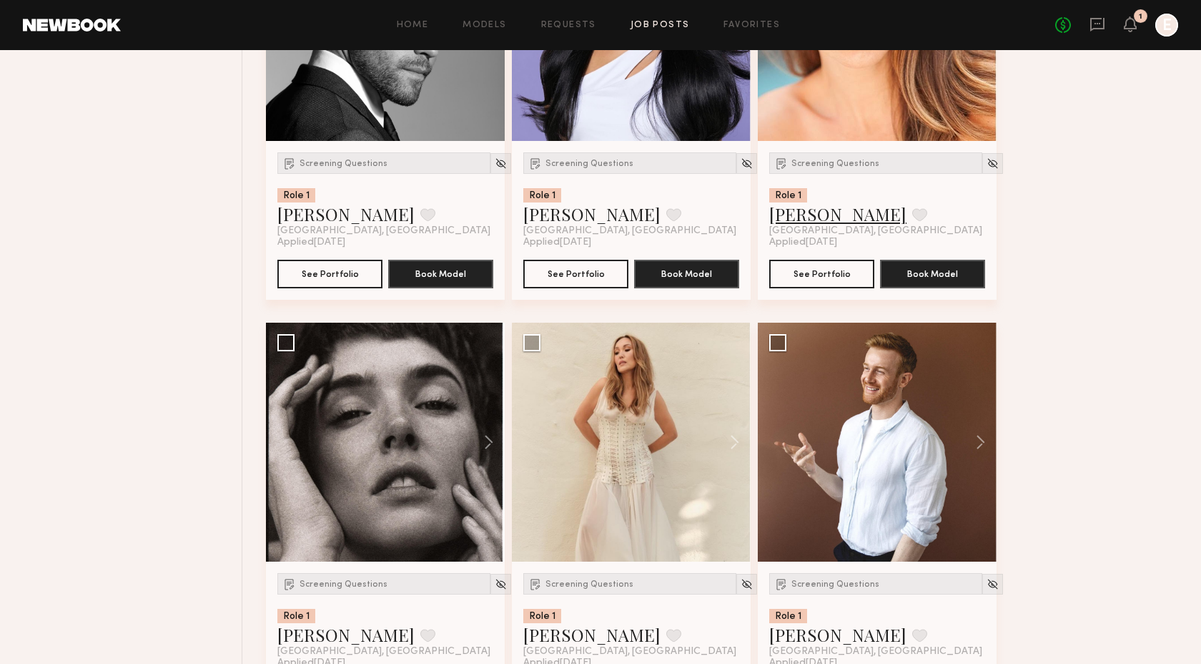
click at [810, 221] on link "Deena T." at bounding box center [837, 213] width 137 height 23
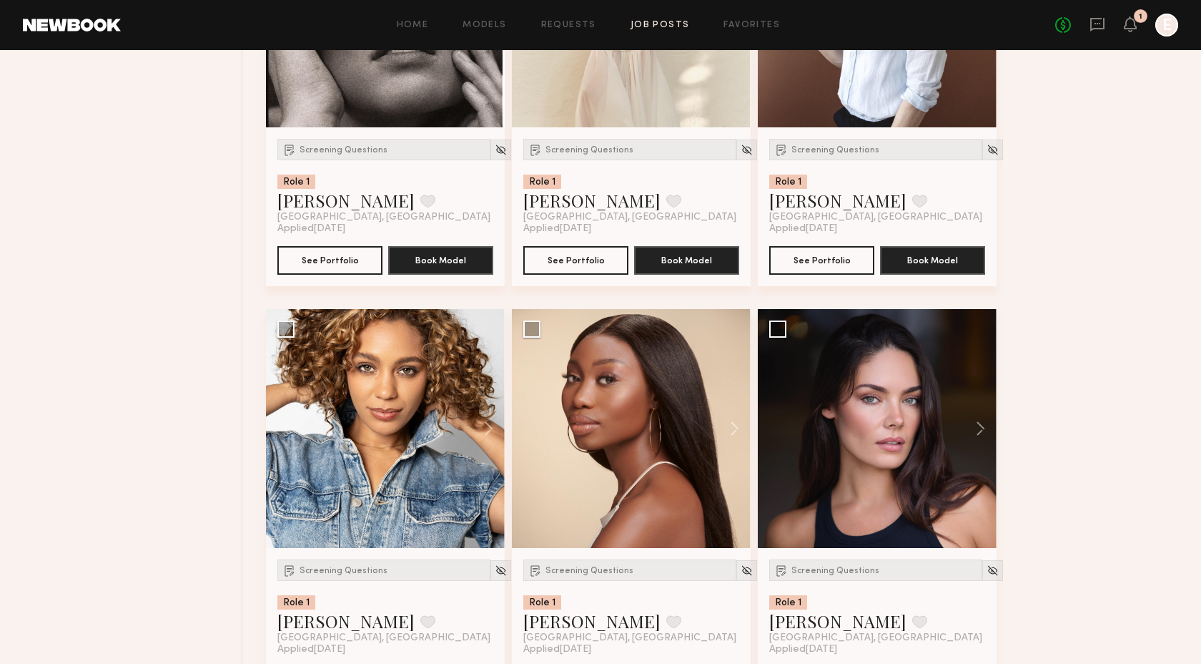
scroll to position [4891, 0]
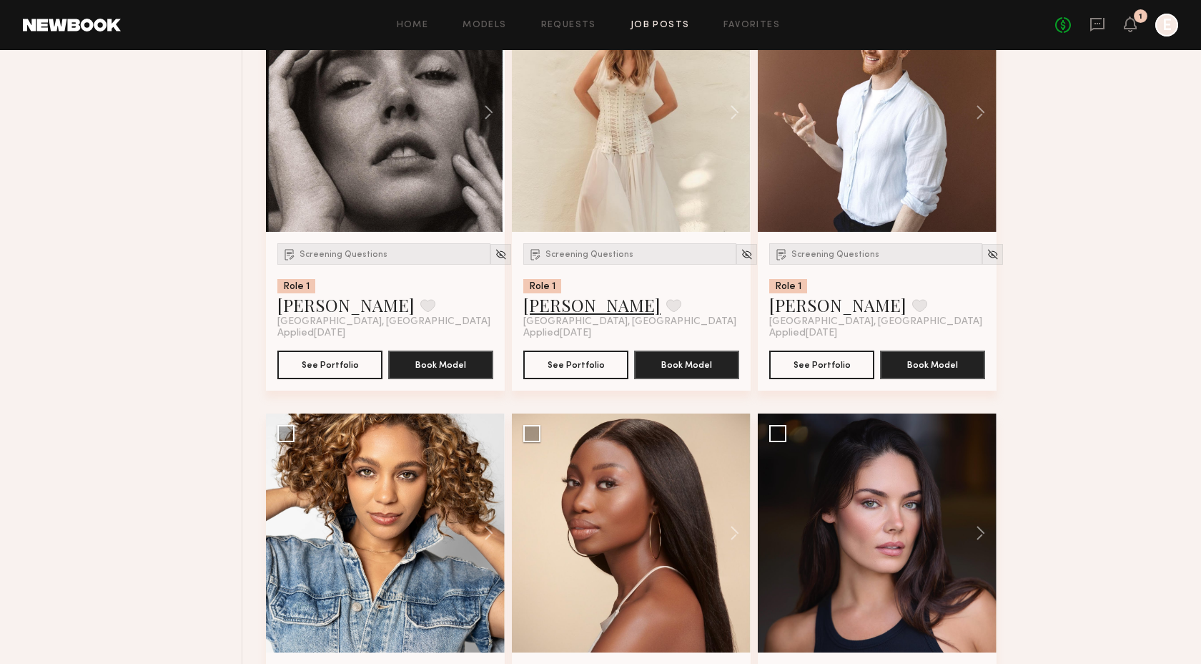
click at [544, 312] on link "Yulia A." at bounding box center [591, 304] width 137 height 23
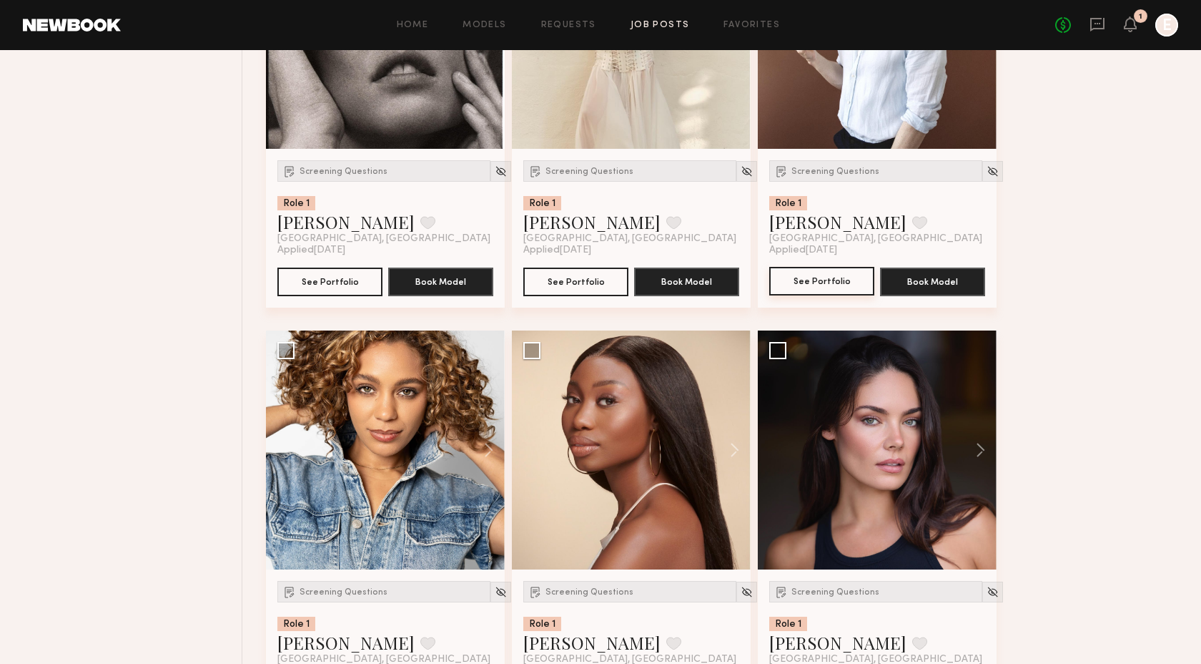
scroll to position [4926, 0]
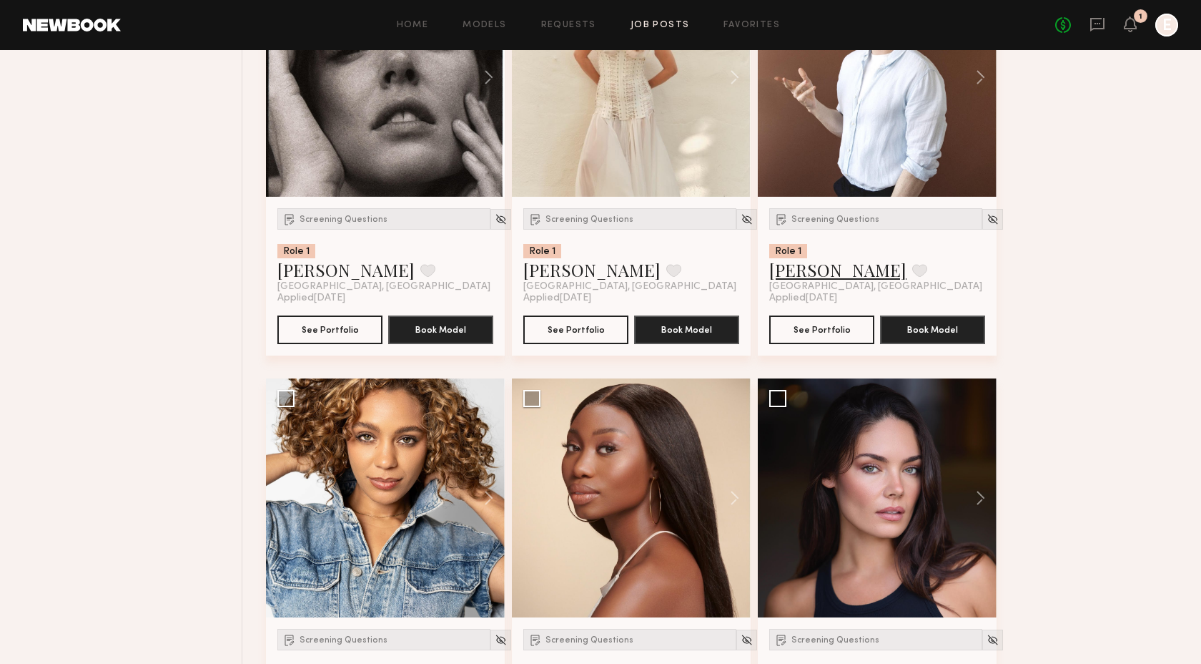
click at [817, 274] on link "Robert N." at bounding box center [837, 269] width 137 height 23
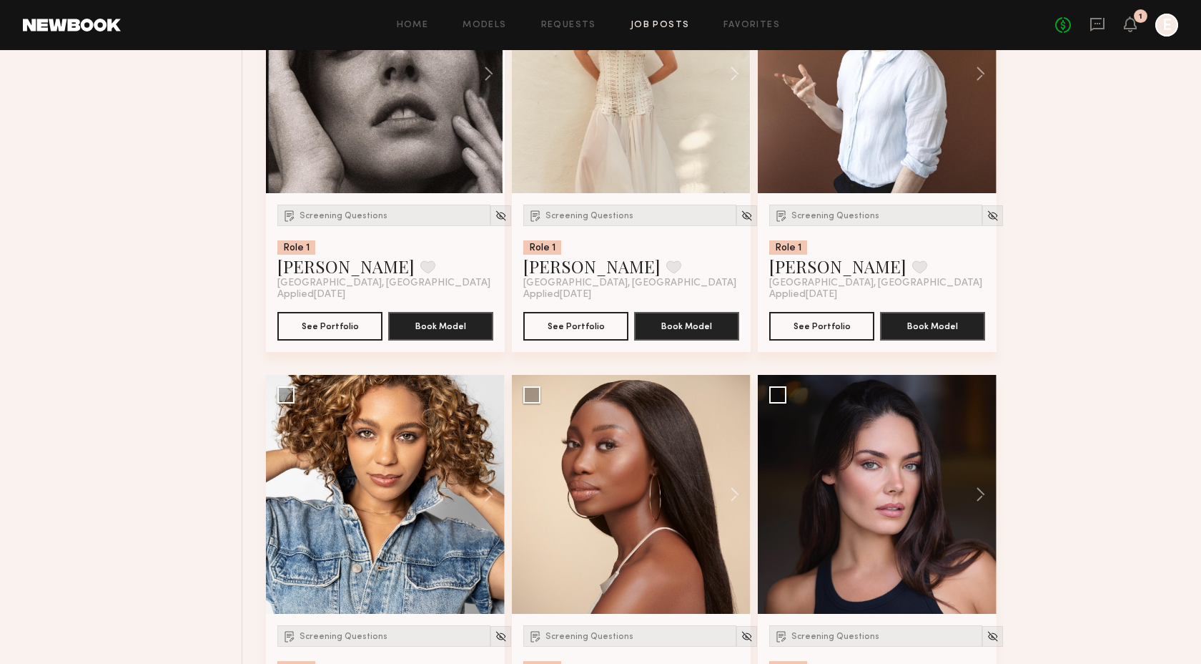
scroll to position [5094, 0]
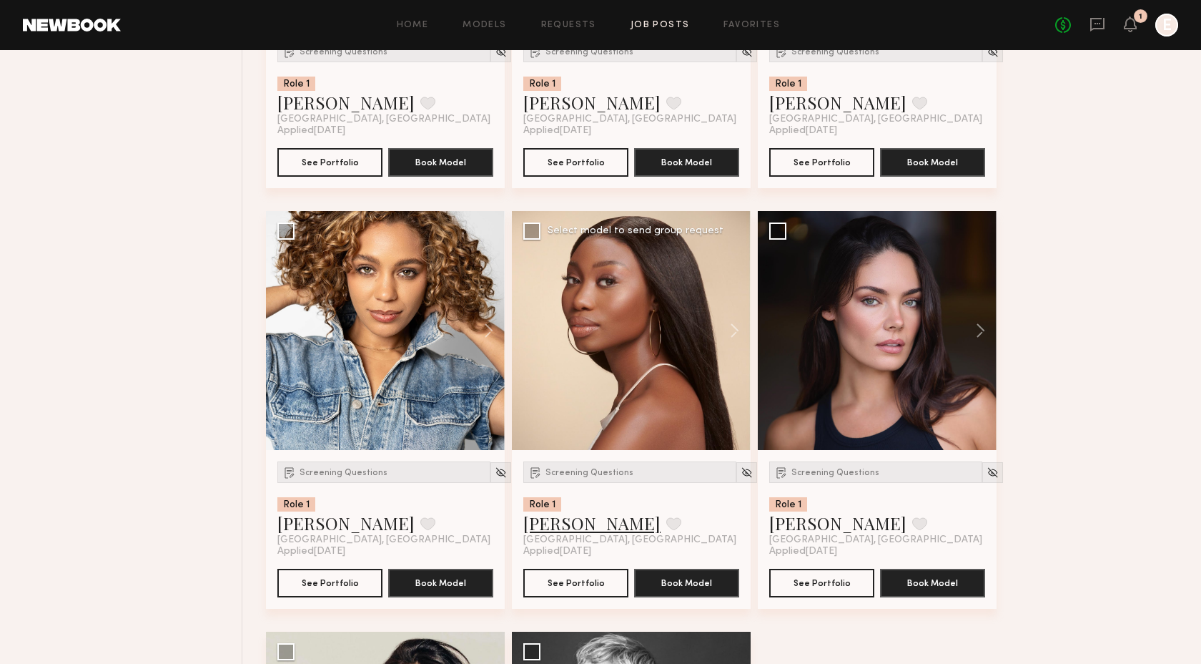
click at [564, 531] on link "Chanise F." at bounding box center [591, 522] width 137 height 23
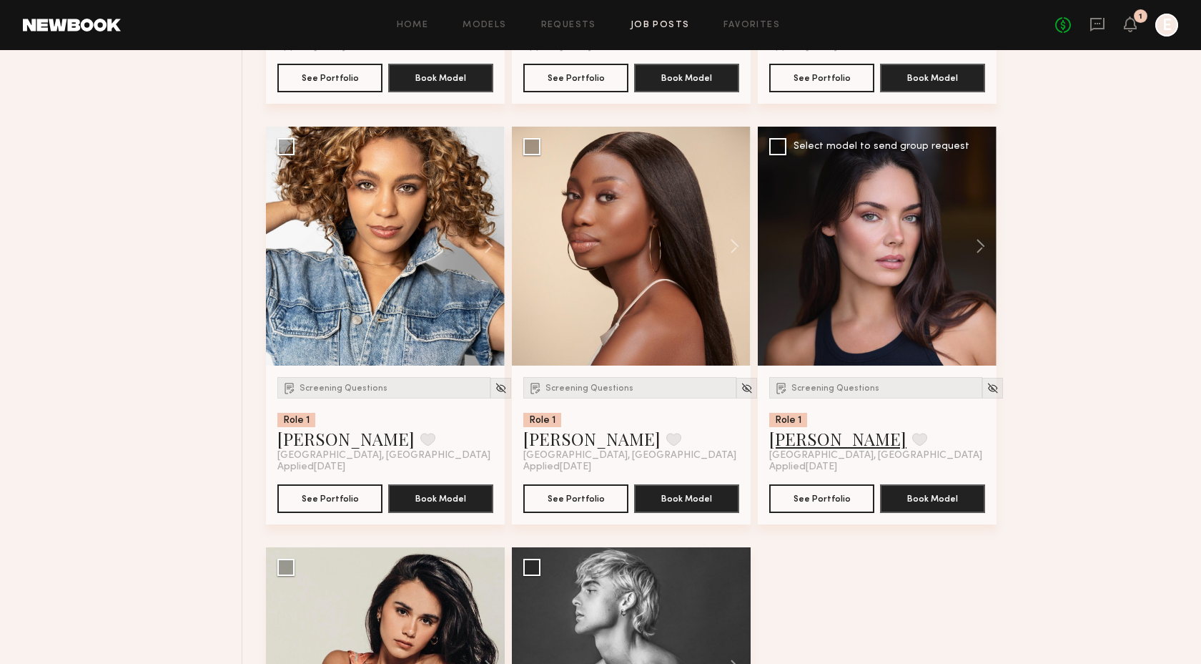
click at [799, 446] on link "Caina F." at bounding box center [837, 438] width 137 height 23
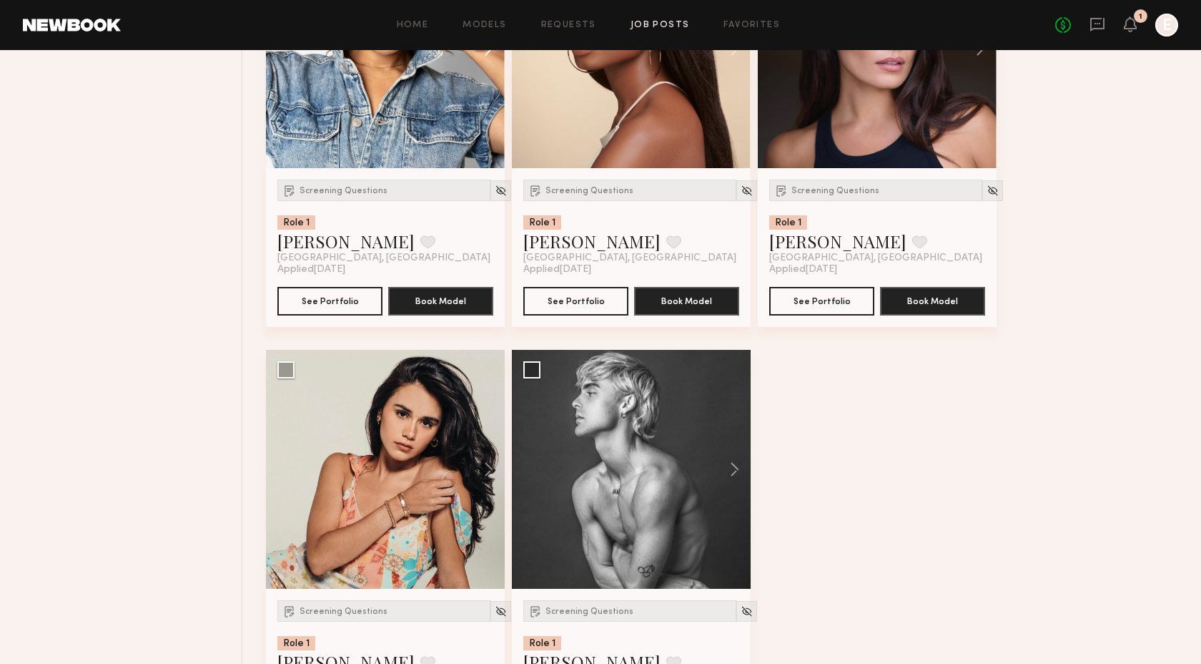
scroll to position [5466, 0]
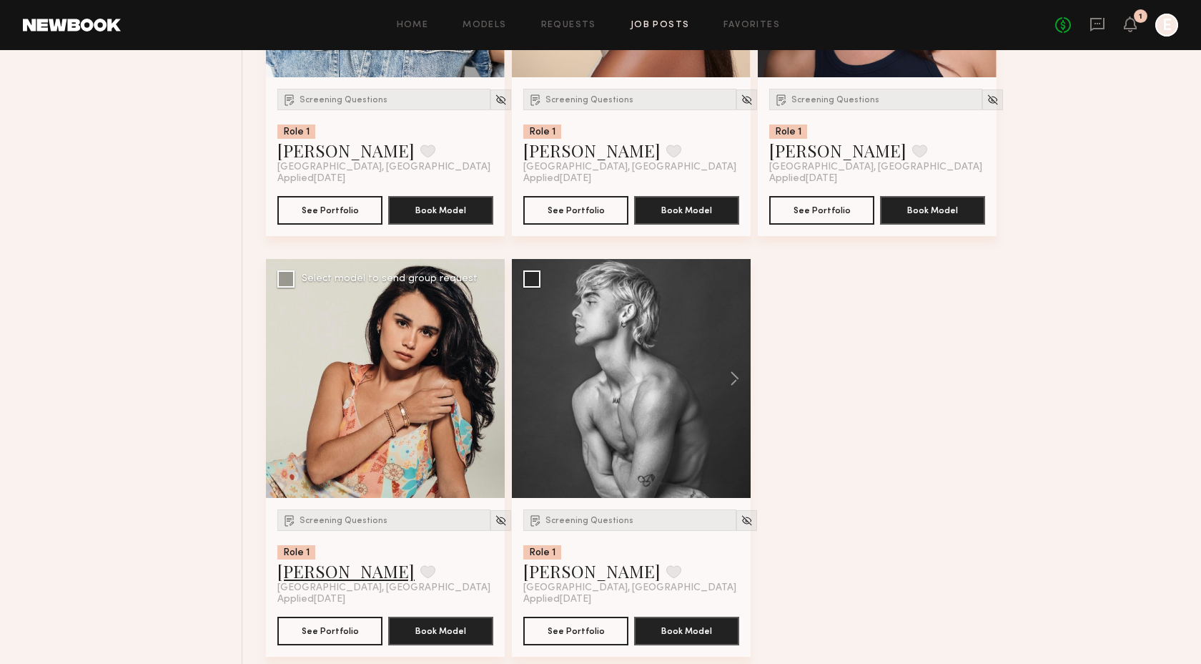
click at [330, 579] on link "Priscilla P." at bounding box center [345, 570] width 137 height 23
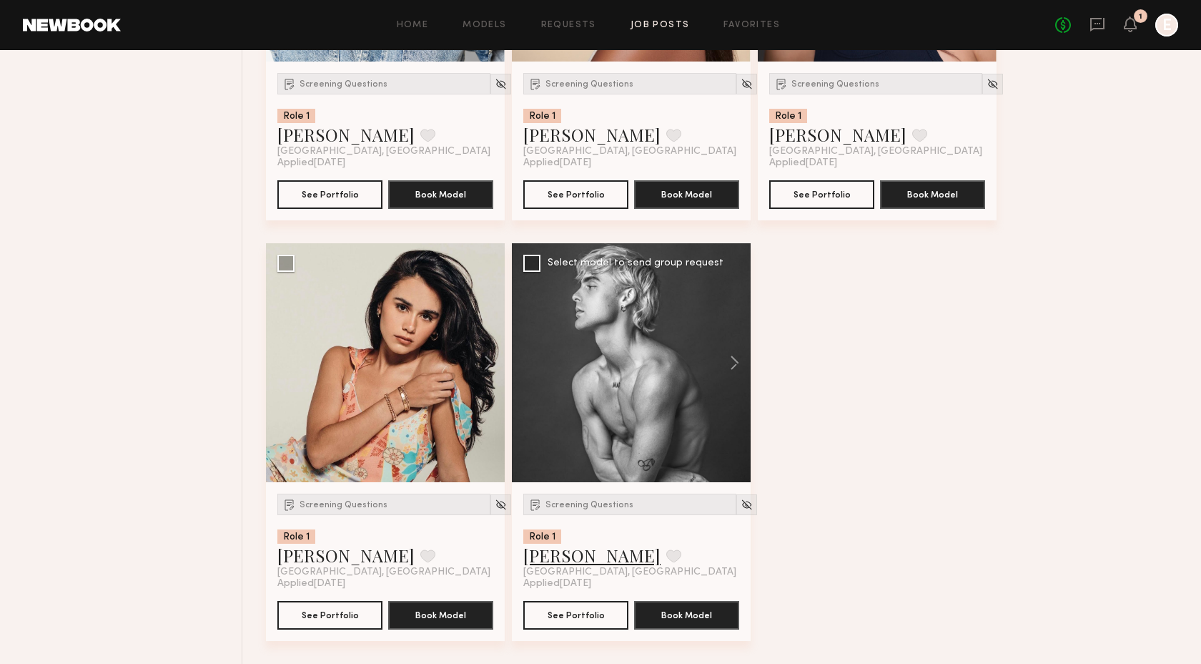
click at [552, 551] on link "Hunter M." at bounding box center [591, 554] width 137 height 23
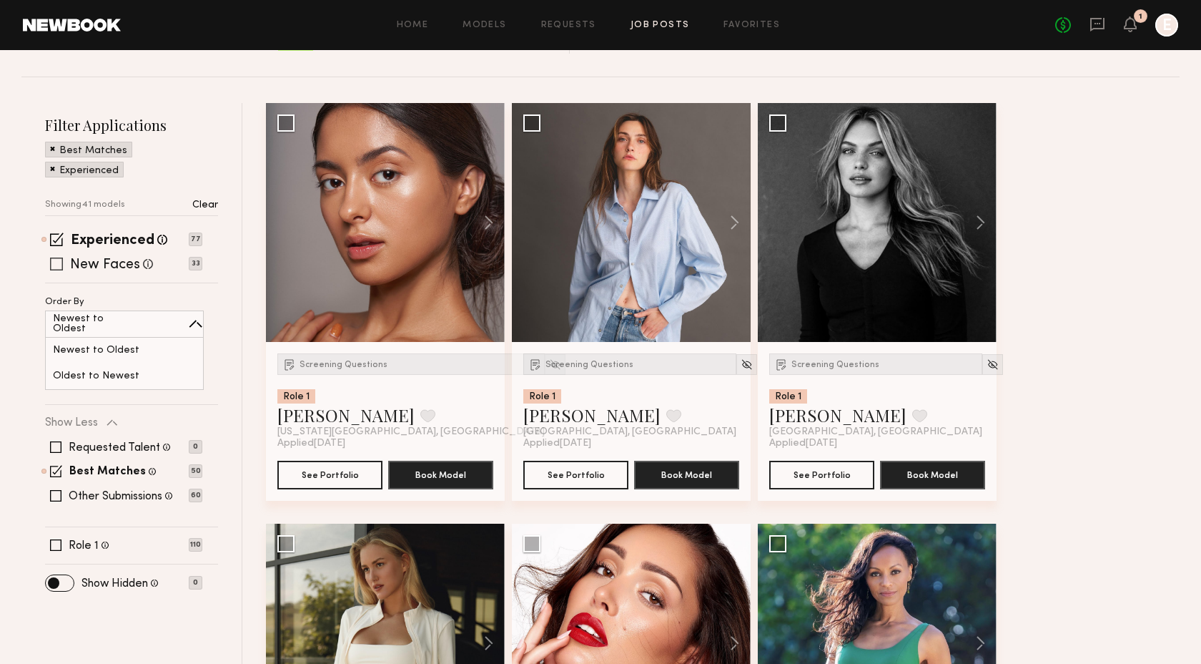
scroll to position [197, 0]
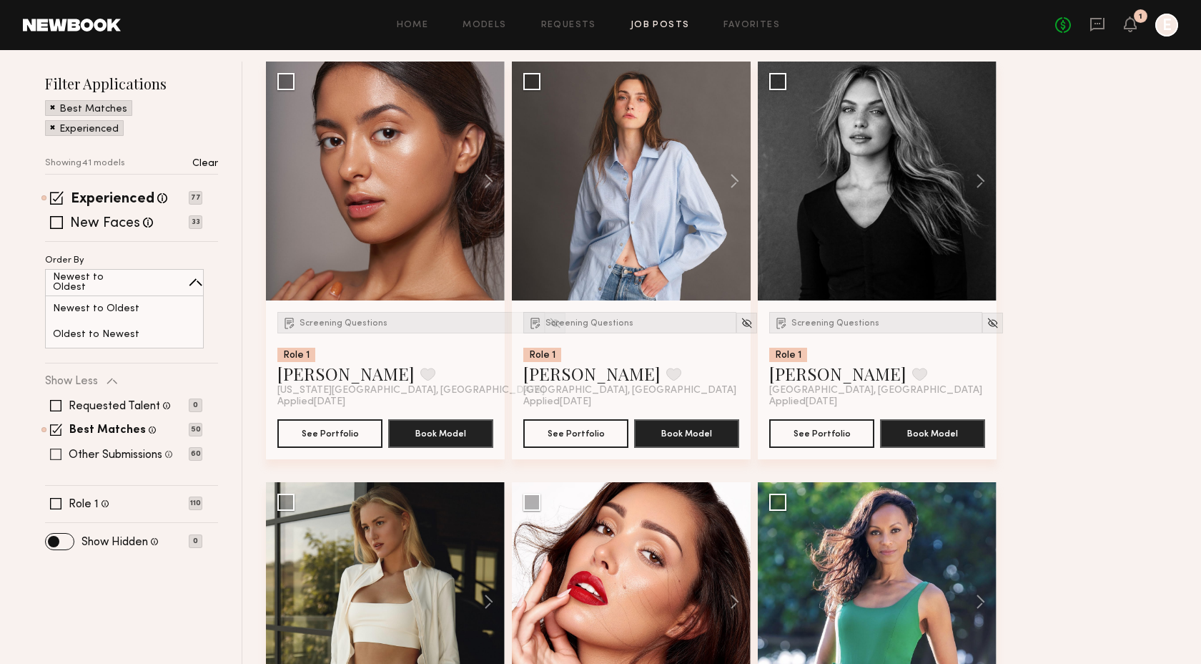
click at [52, 455] on span at bounding box center [55, 453] width 11 height 11
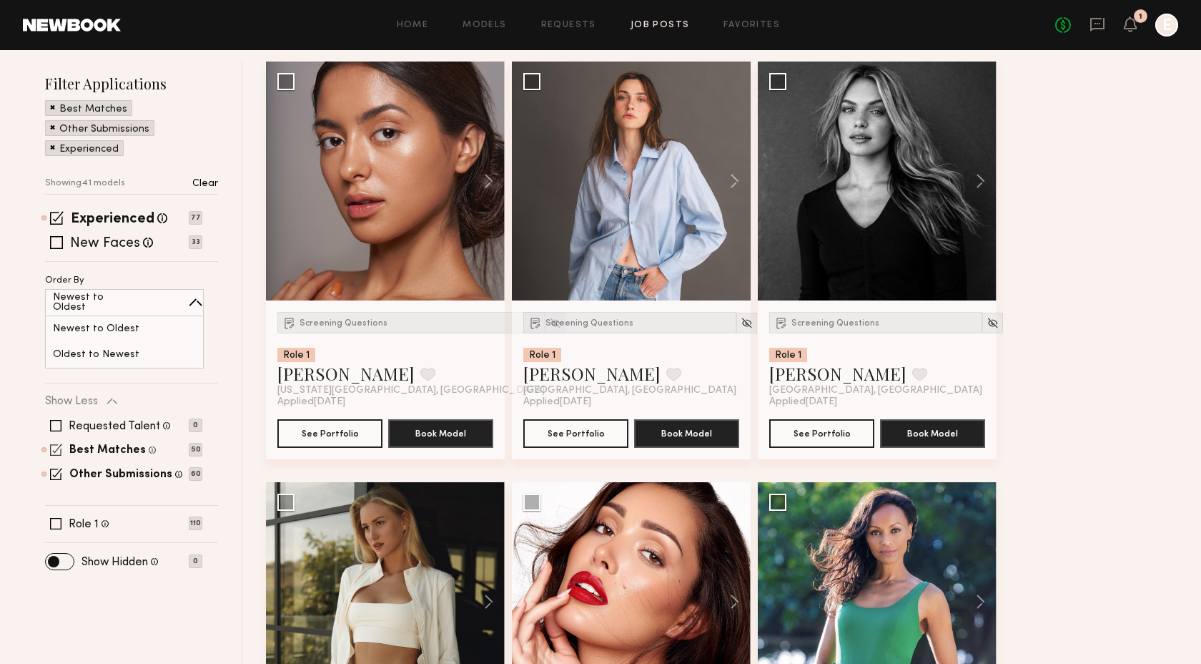
click at [57, 447] on span at bounding box center [56, 449] width 12 height 12
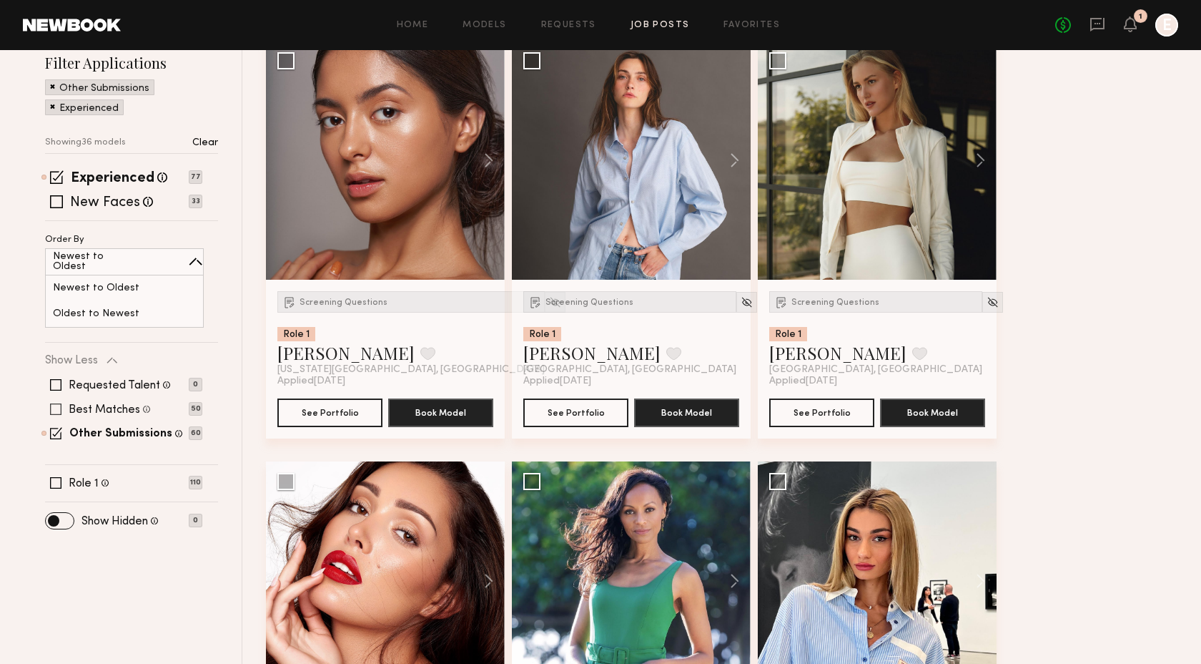
scroll to position [194, 0]
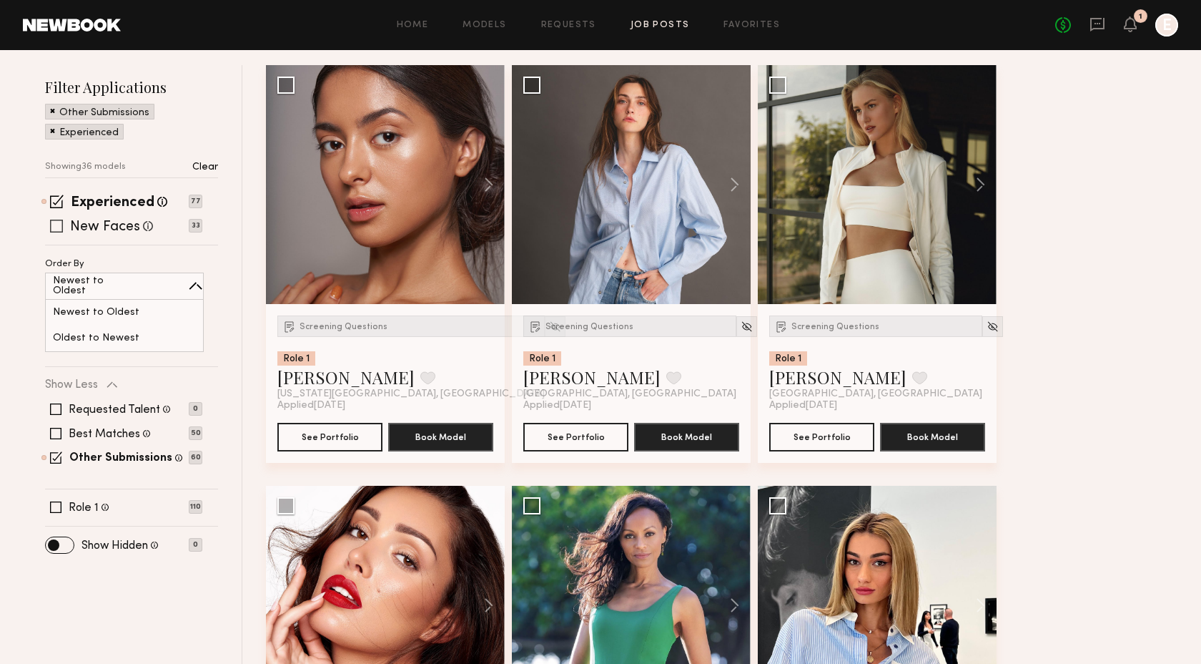
click at [56, 225] on span at bounding box center [56, 226] width 13 height 13
click at [51, 197] on span at bounding box center [57, 202] width 14 height 14
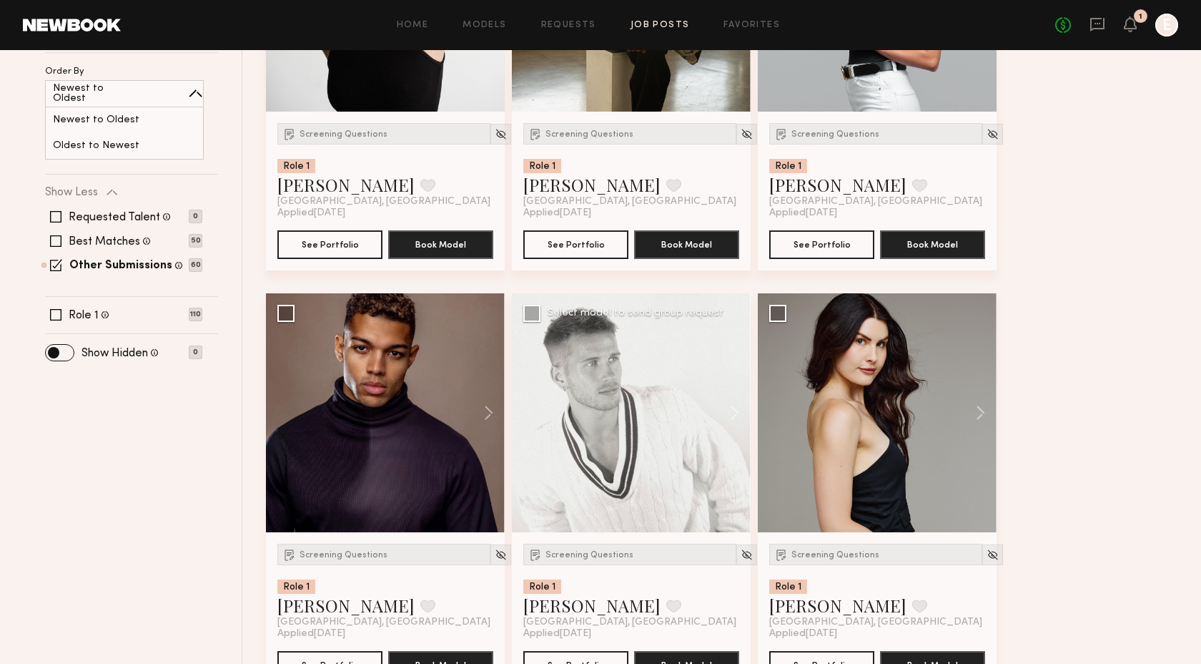
scroll to position [185, 0]
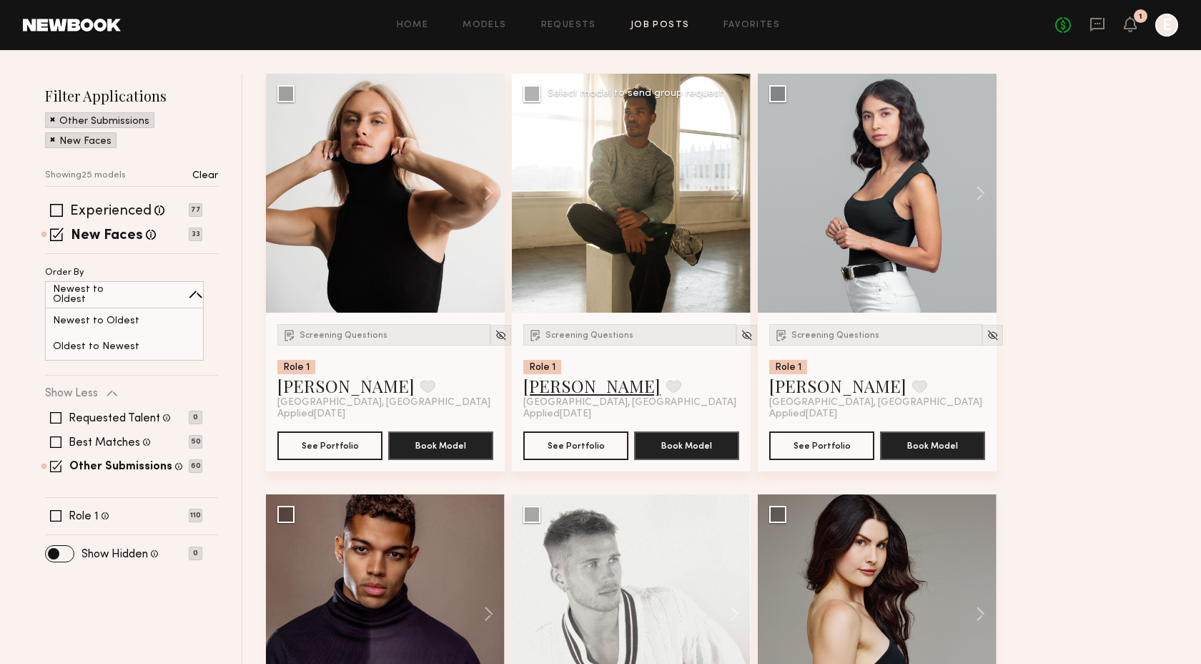
click at [571, 385] on link "Brandon A." at bounding box center [591, 385] width 137 height 23
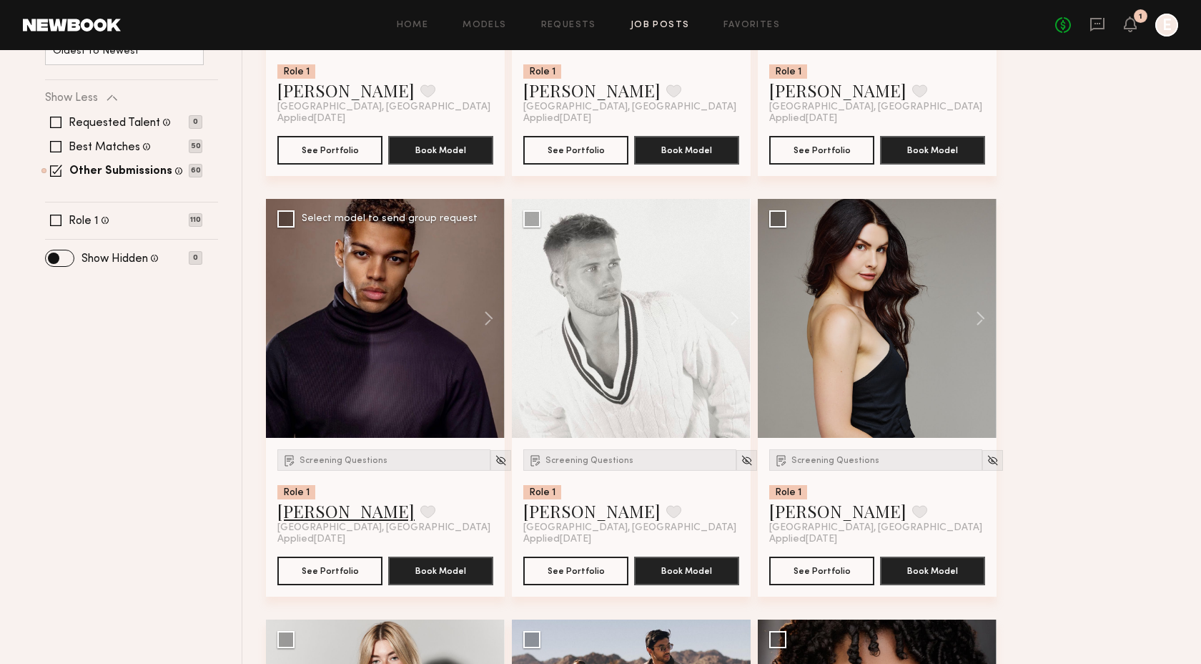
click at [359, 511] on link "Christopher M." at bounding box center [345, 510] width 137 height 23
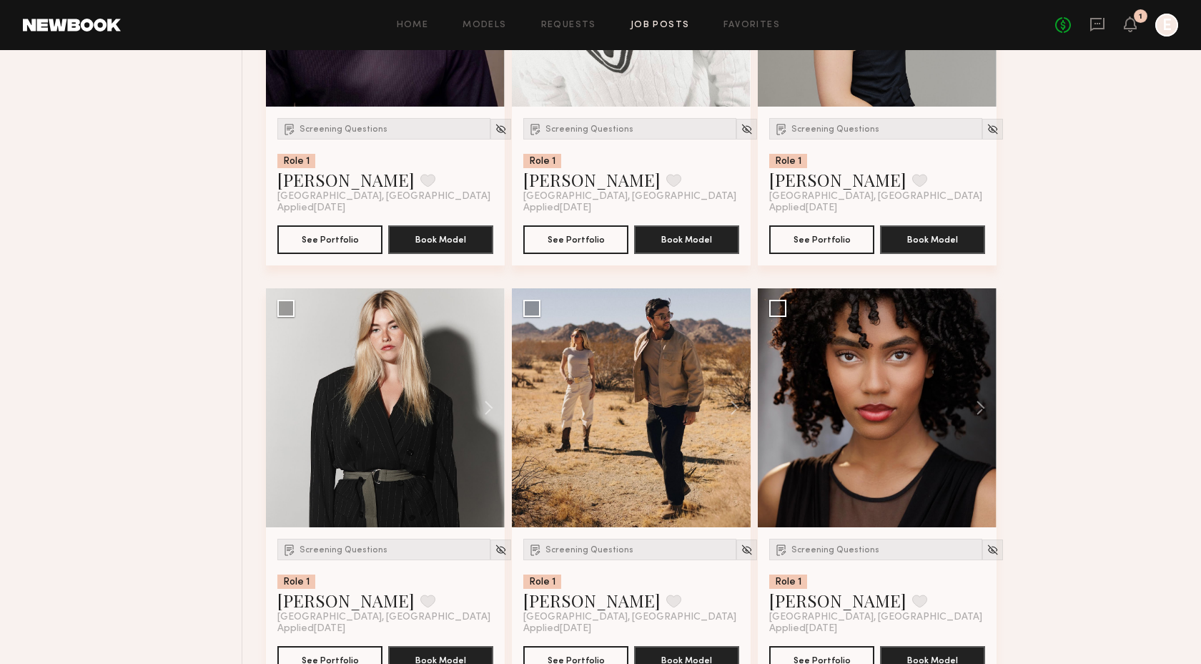
scroll to position [886, 0]
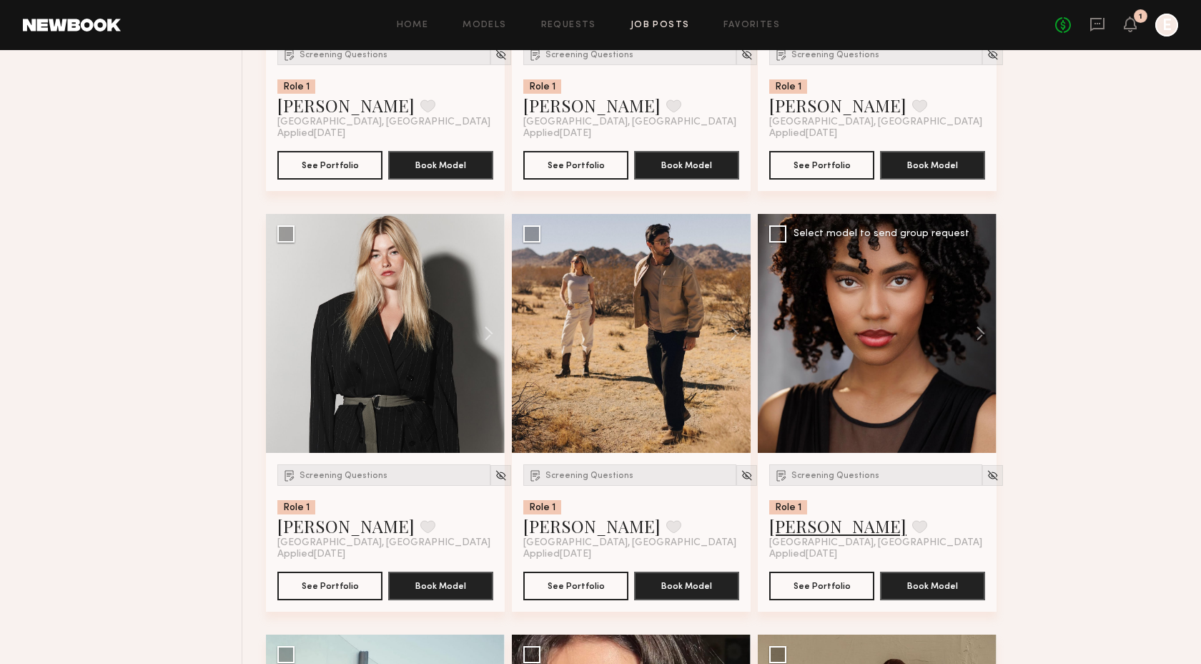
click at [797, 524] on link "[PERSON_NAME]" at bounding box center [837, 525] width 137 height 23
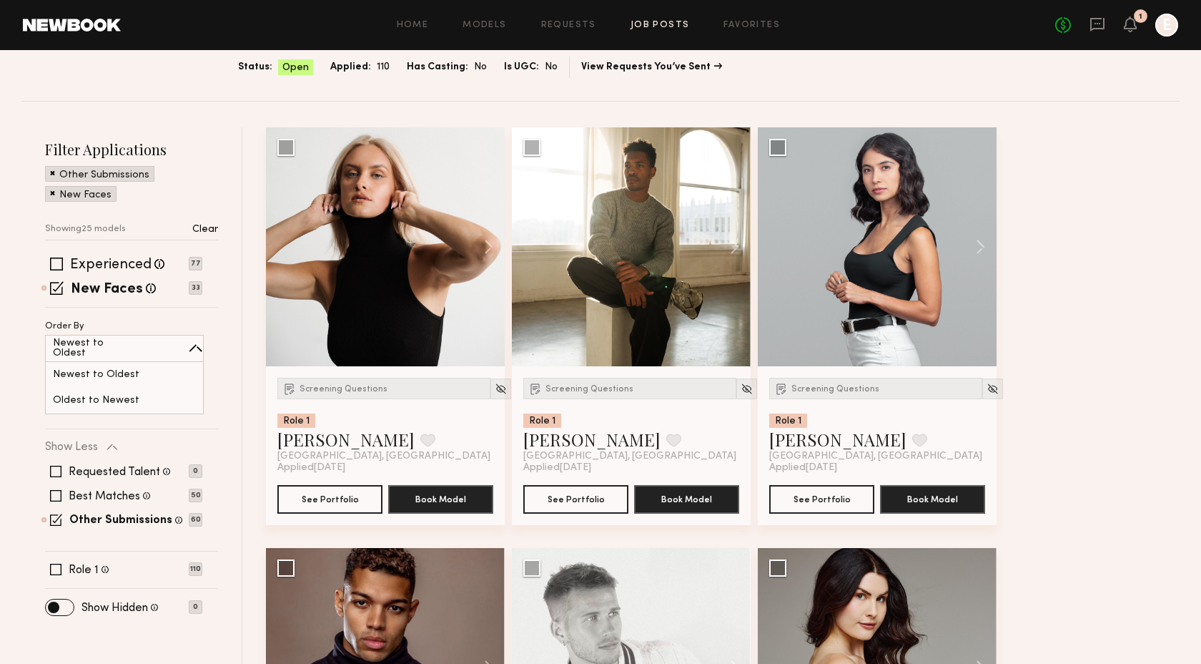
scroll to position [0, 0]
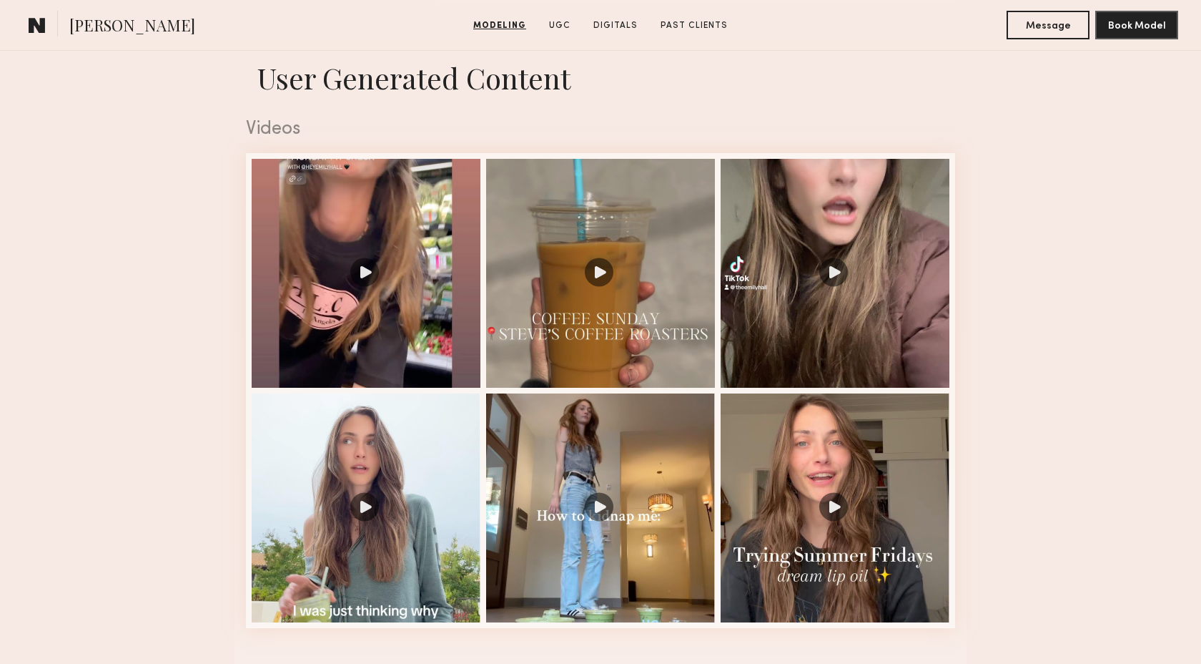
scroll to position [1437, 0]
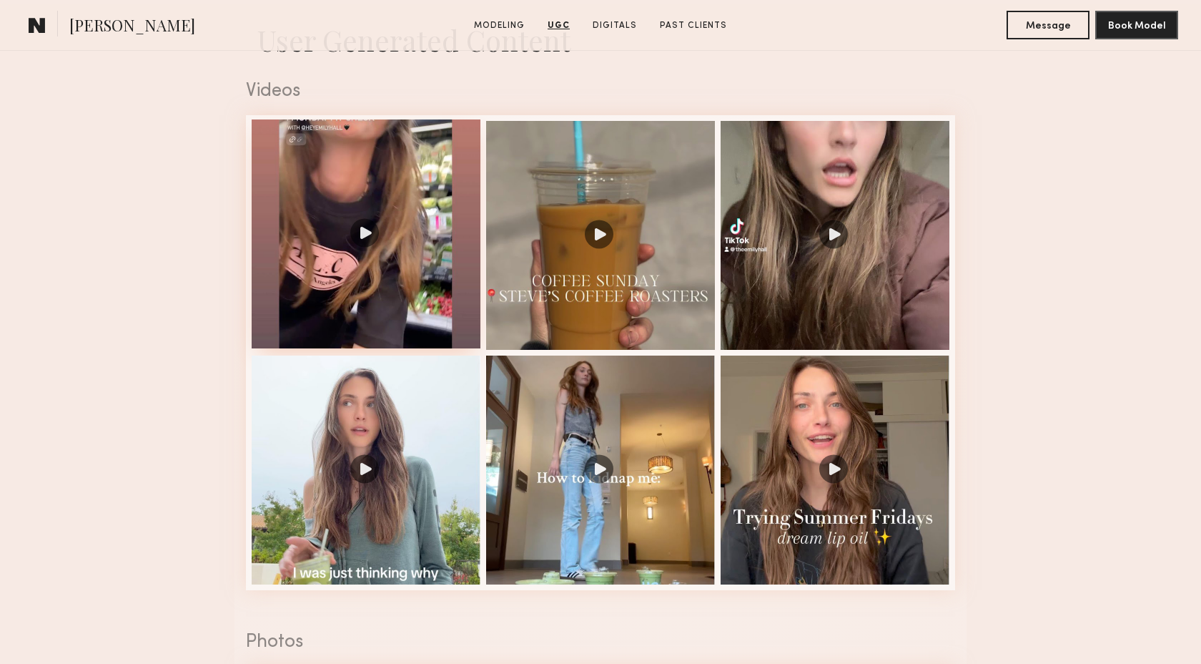
click at [365, 231] on div at bounding box center [366, 233] width 229 height 229
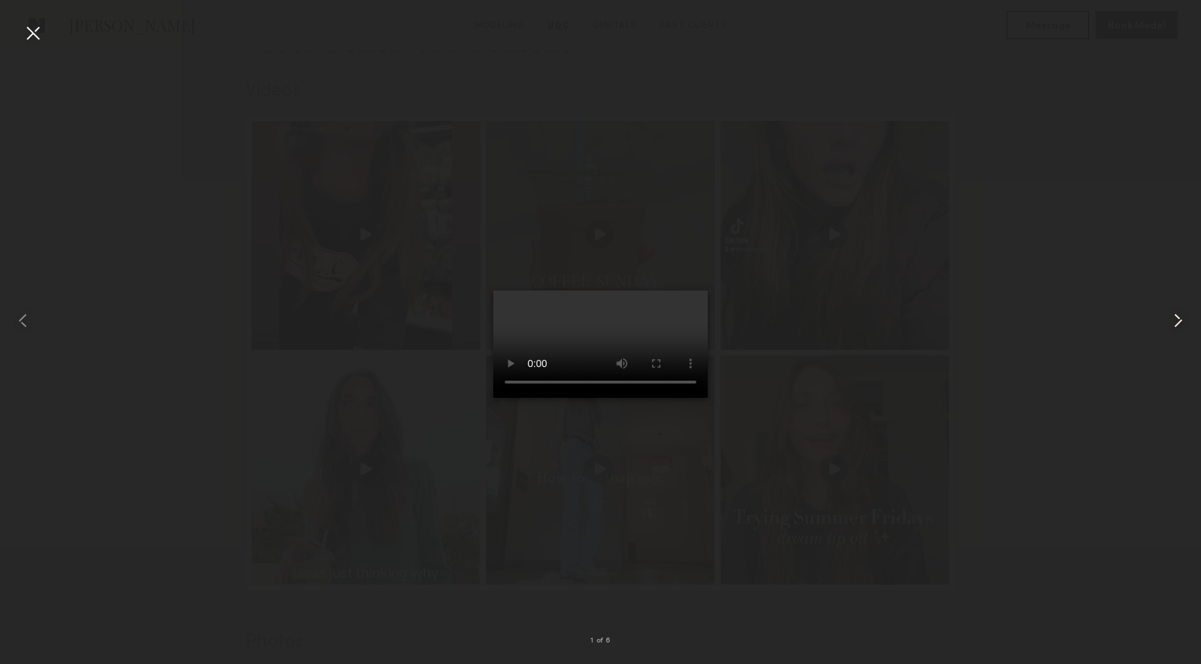
click at [1173, 323] on common-icon at bounding box center [1178, 320] width 23 height 23
click at [888, 376] on div at bounding box center [600, 320] width 1201 height 595
click at [26, 37] on div at bounding box center [32, 32] width 23 height 23
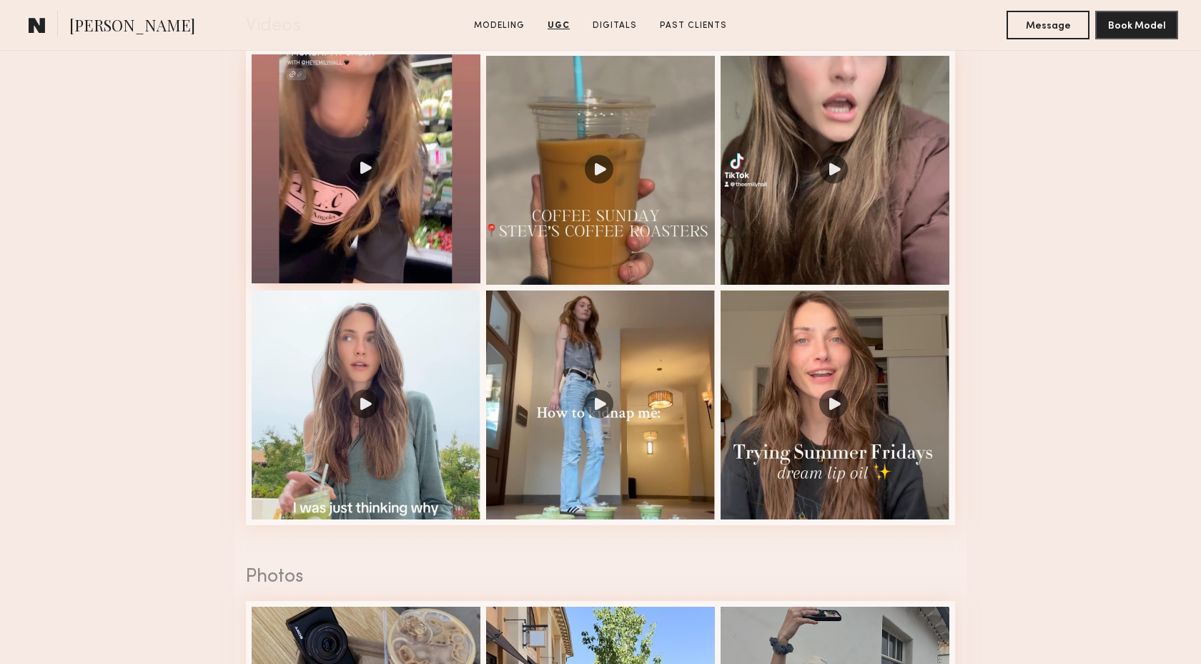
scroll to position [1515, 0]
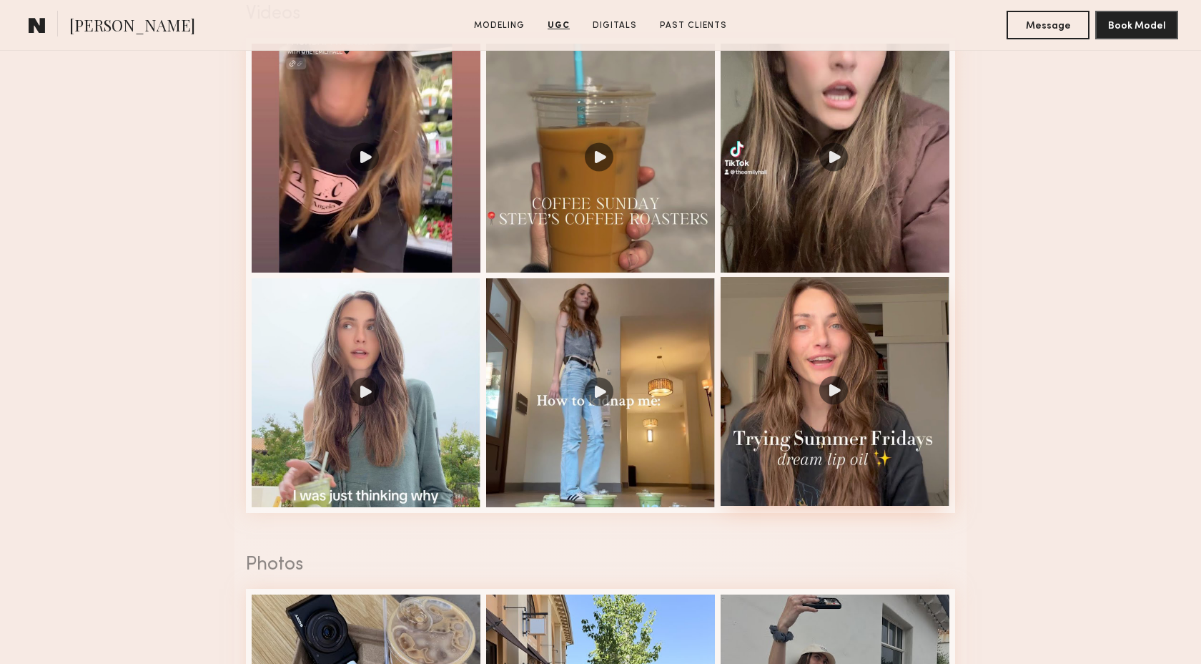
click at [798, 468] on div at bounding box center [835, 391] width 229 height 229
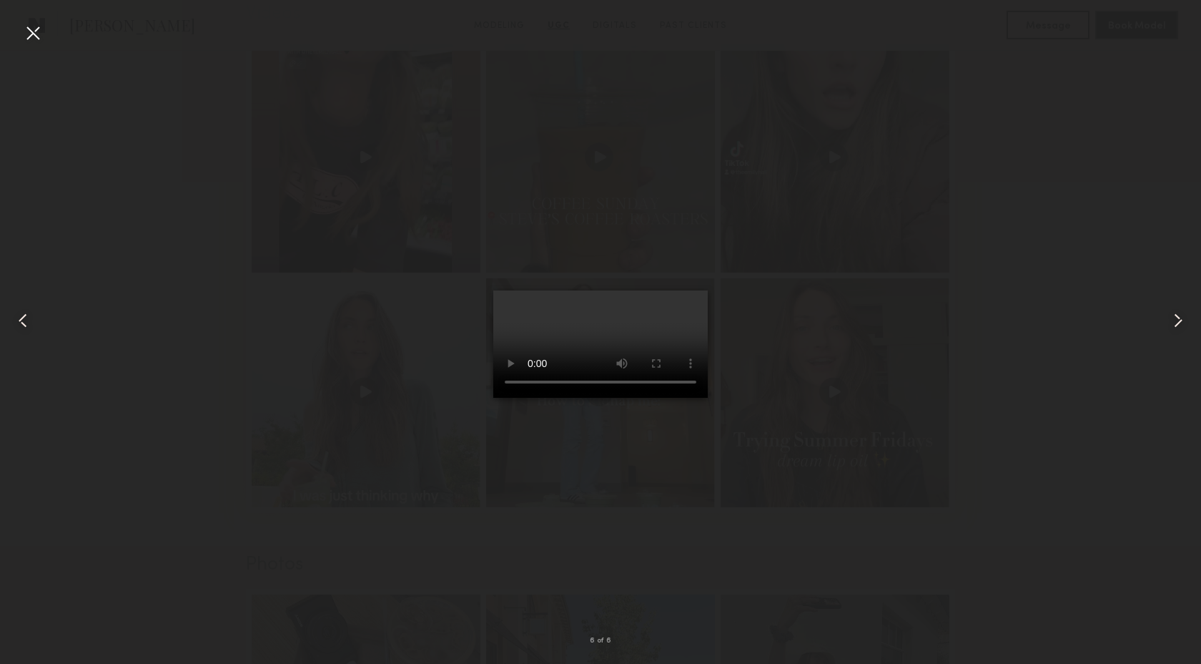
click at [30, 28] on div at bounding box center [32, 32] width 23 height 23
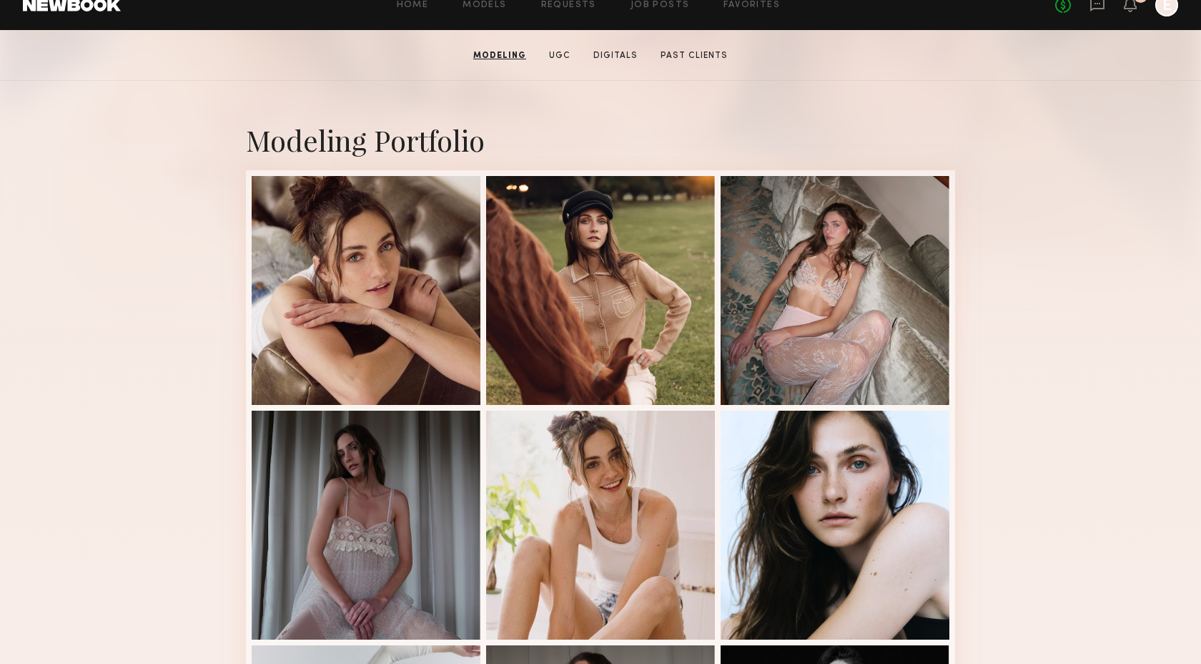
scroll to position [0, 0]
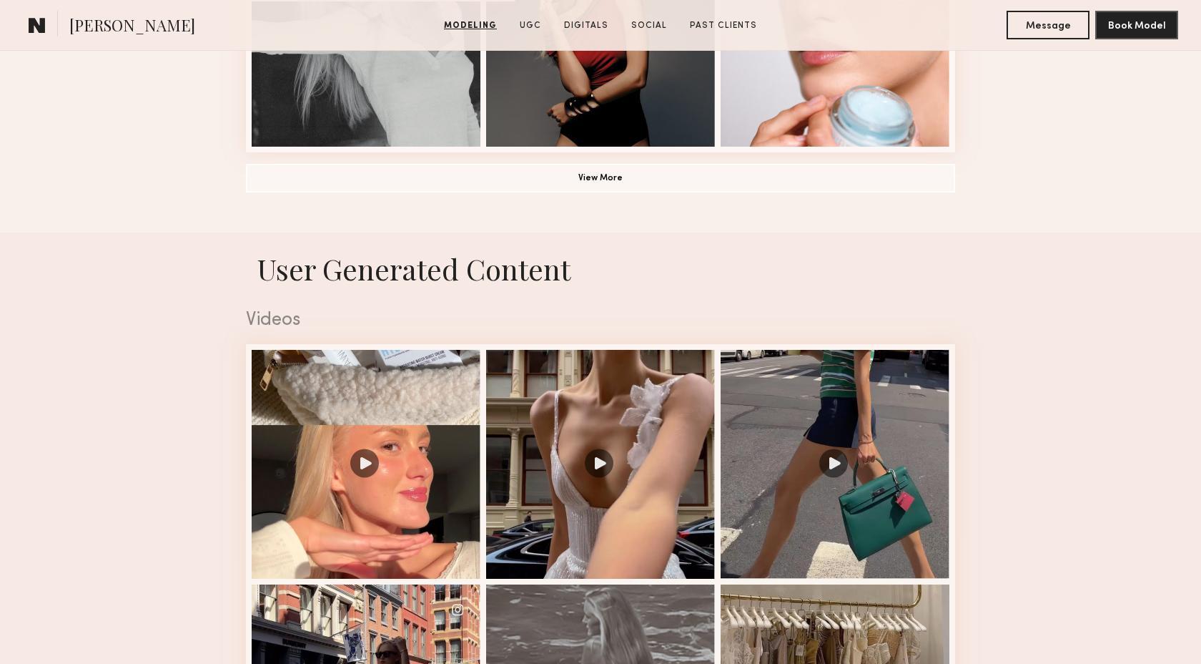
scroll to position [1424, 0]
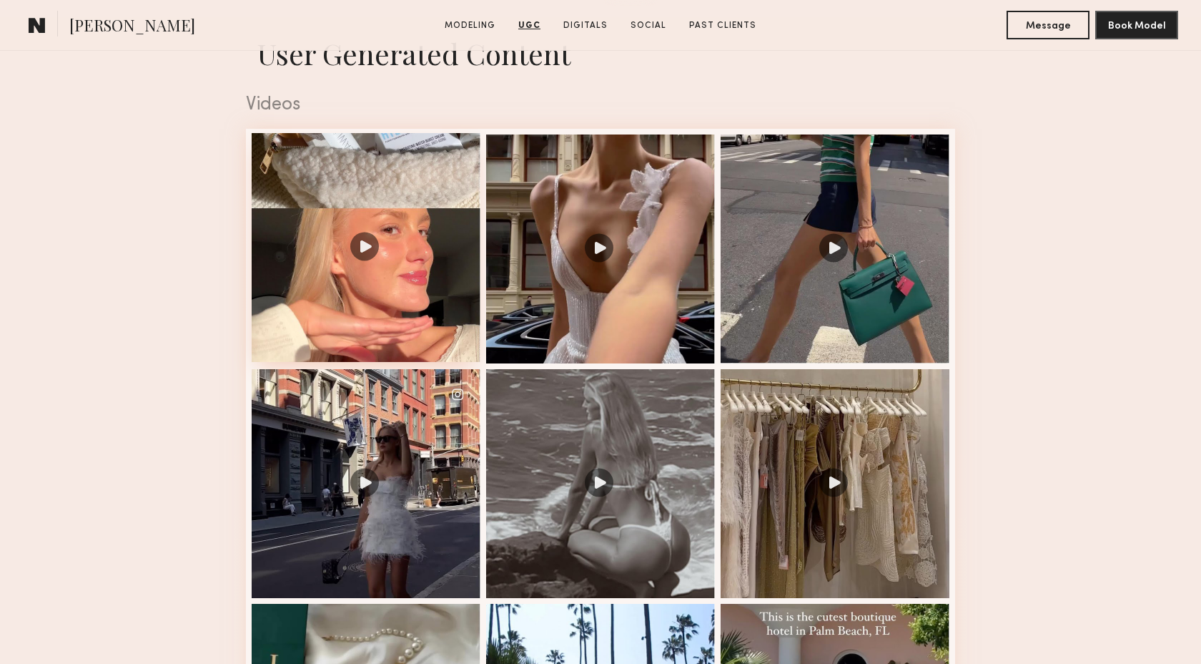
click at [360, 249] on div at bounding box center [366, 247] width 229 height 229
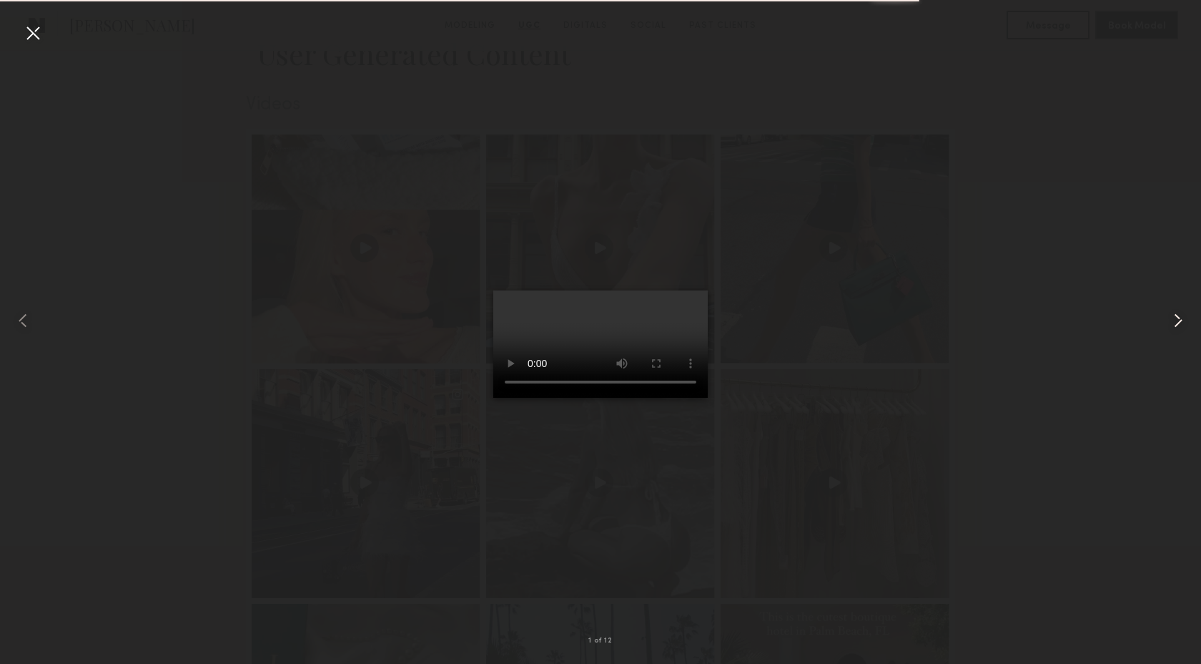
click at [1178, 320] on common-icon at bounding box center [1178, 320] width 23 height 23
click at [1178, 318] on common-icon at bounding box center [1178, 320] width 23 height 23
click at [32, 36] on div at bounding box center [32, 32] width 23 height 23
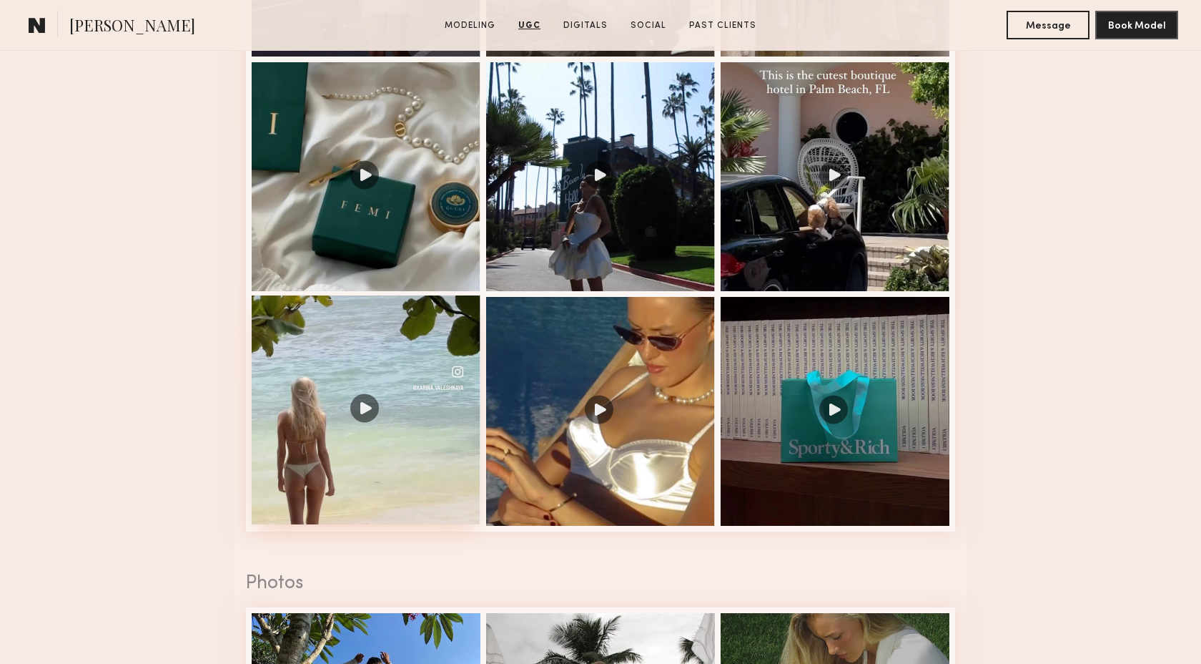
scroll to position [1803, 0]
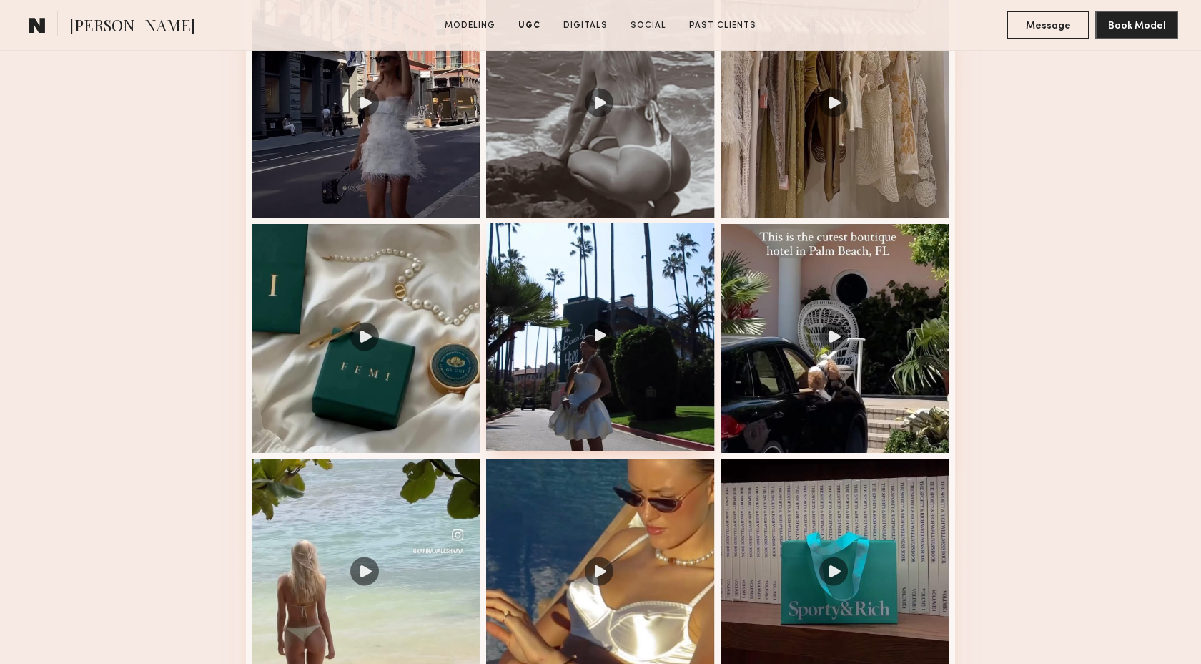
click at [612, 417] on div at bounding box center [600, 336] width 229 height 229
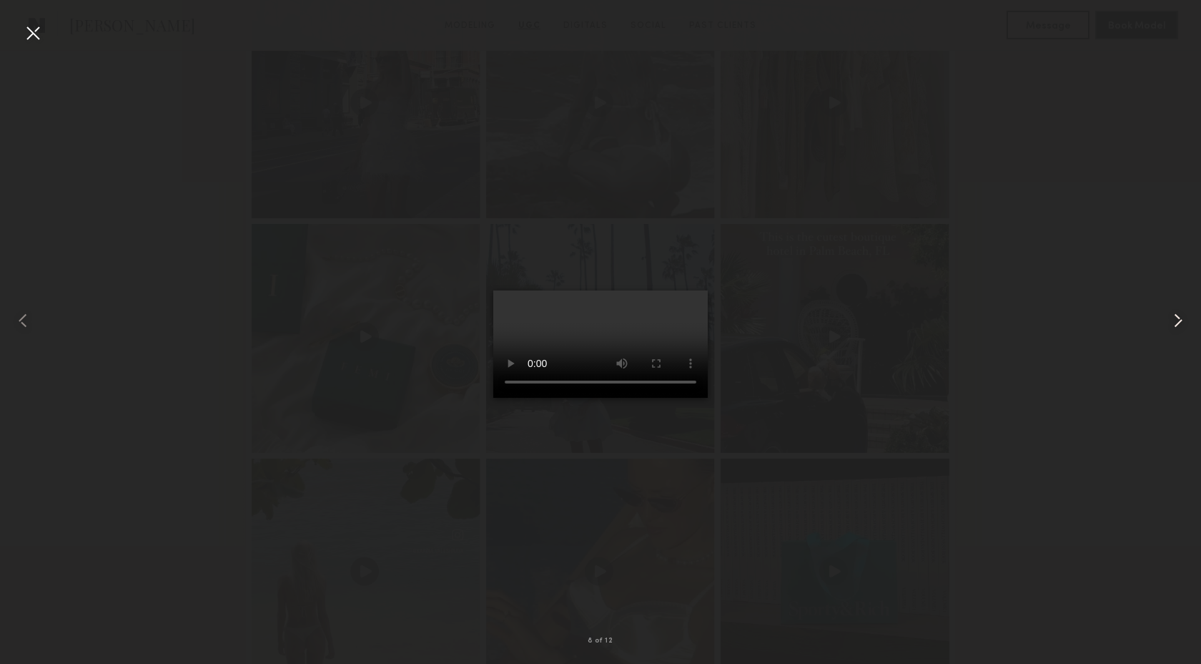
click at [1179, 320] on common-icon at bounding box center [1178, 320] width 23 height 23
click at [24, 36] on div at bounding box center [32, 32] width 23 height 23
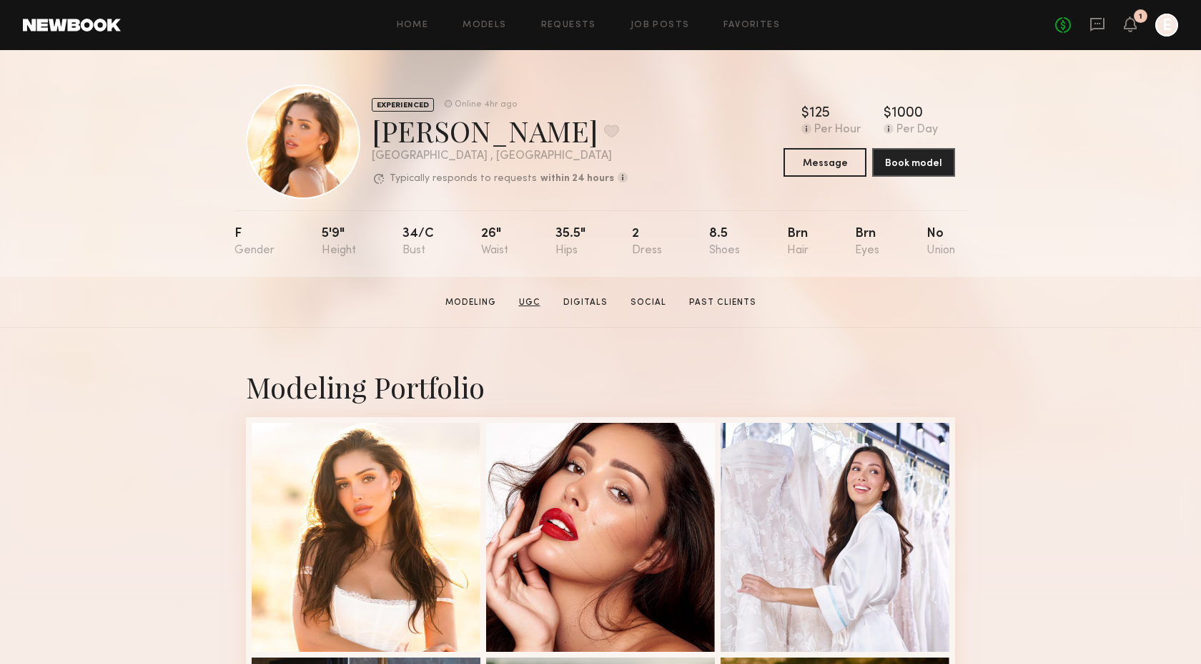
click at [531, 300] on link "UGC" at bounding box center [529, 302] width 33 height 13
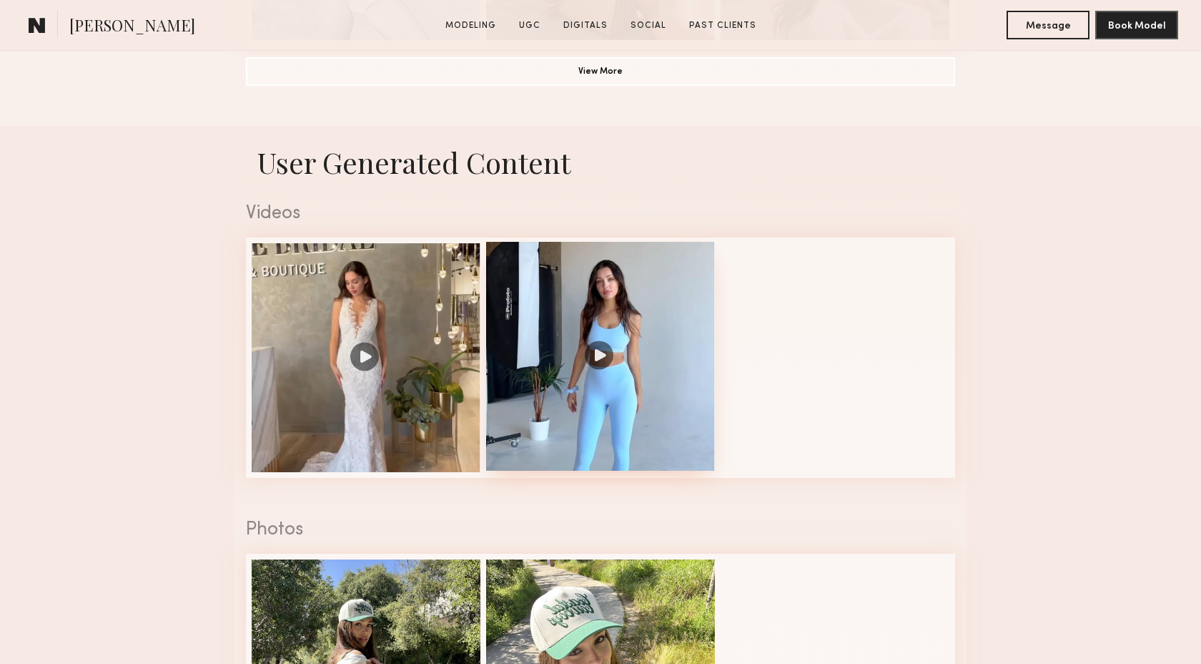
scroll to position [1354, 0]
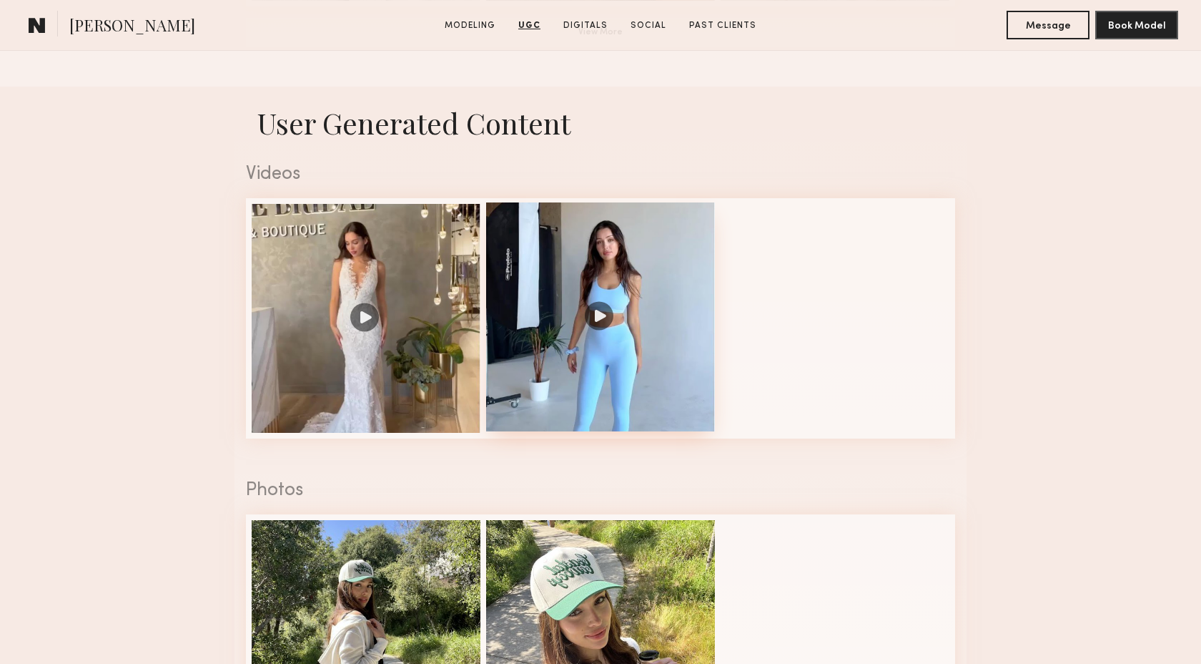
click at [608, 385] on div at bounding box center [600, 316] width 229 height 229
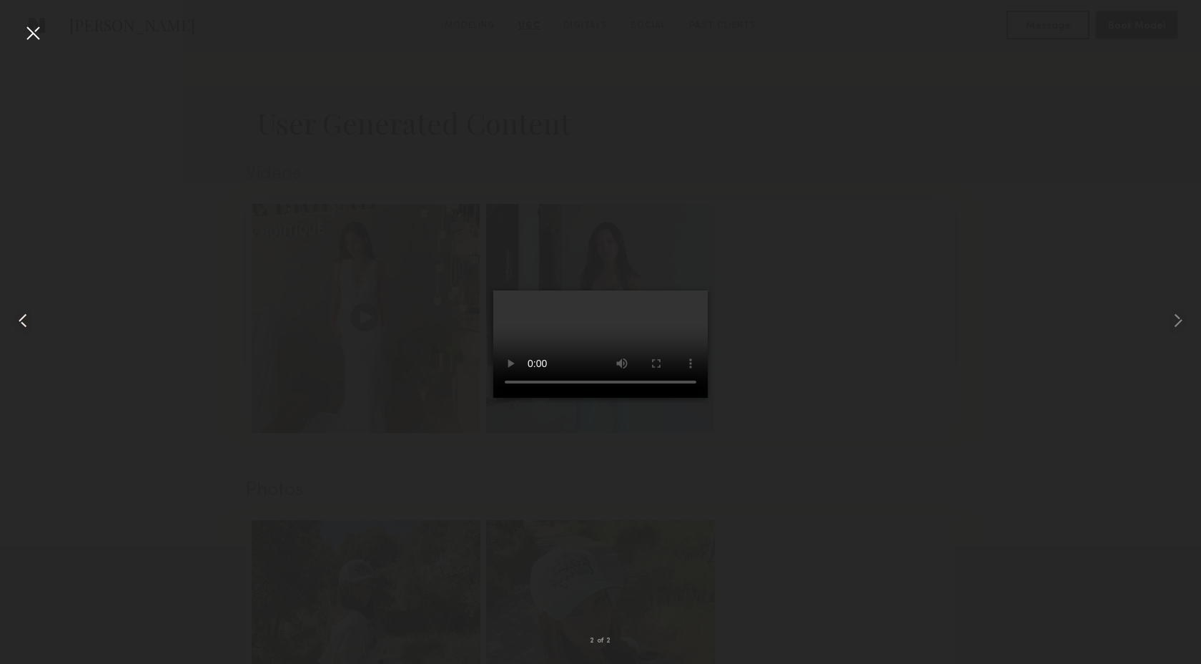
click at [24, 324] on common-icon at bounding box center [22, 320] width 23 height 23
click at [33, 34] on div at bounding box center [32, 32] width 23 height 23
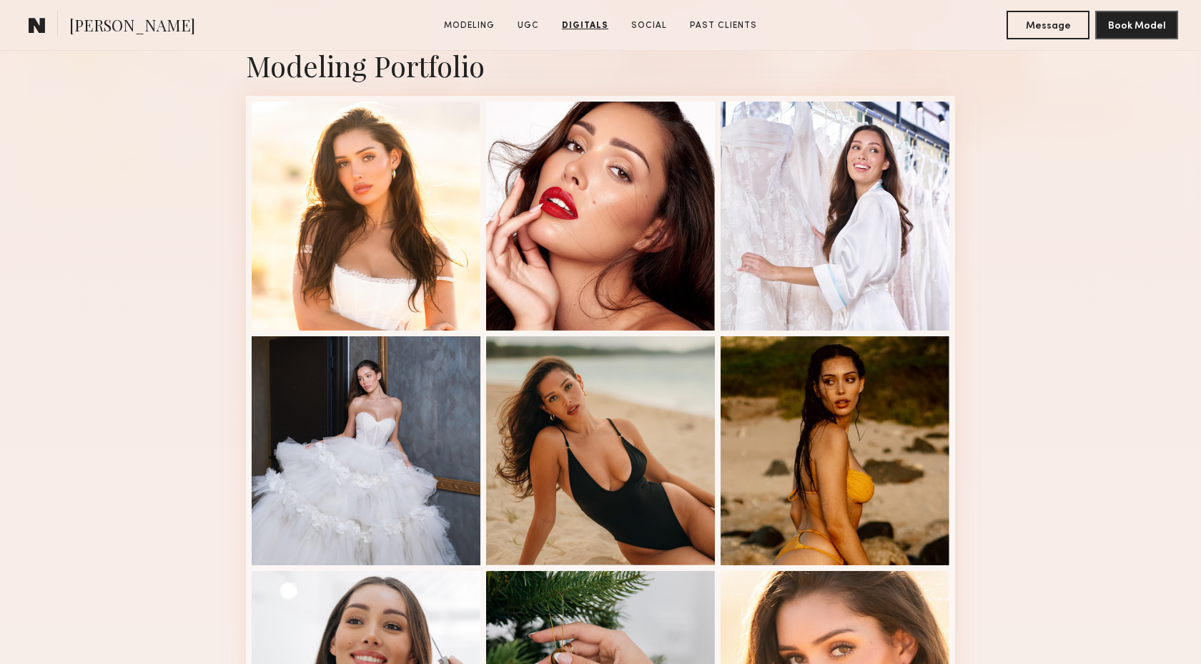
scroll to position [0, 0]
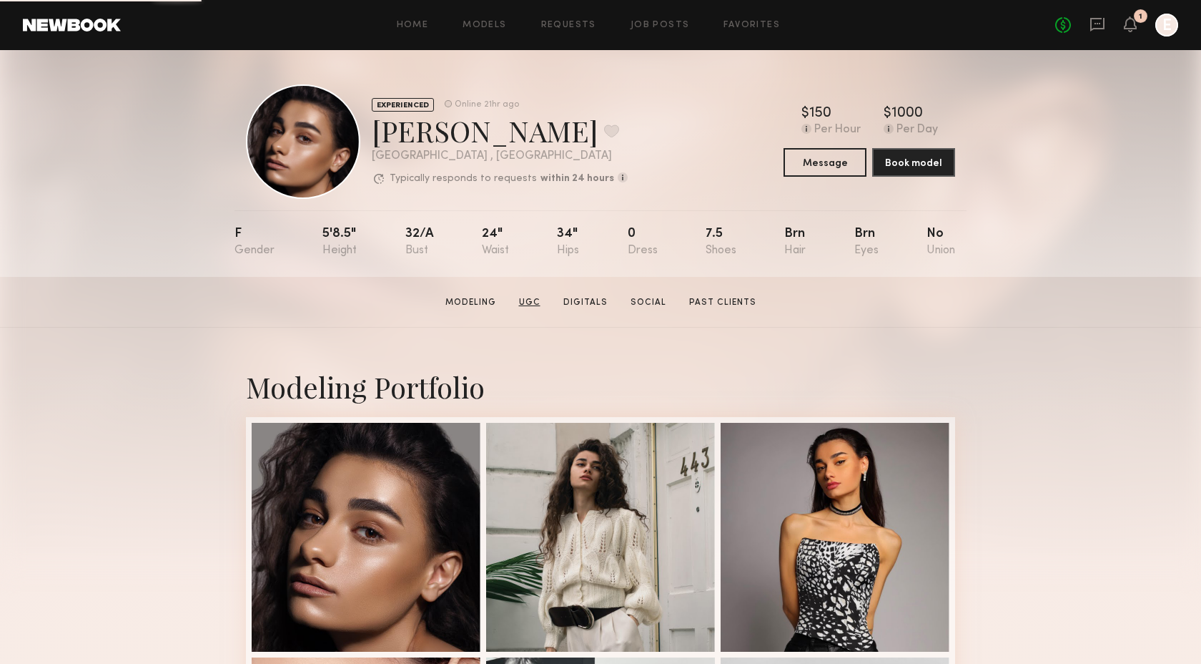
click at [536, 298] on link "UGC" at bounding box center [529, 302] width 33 height 13
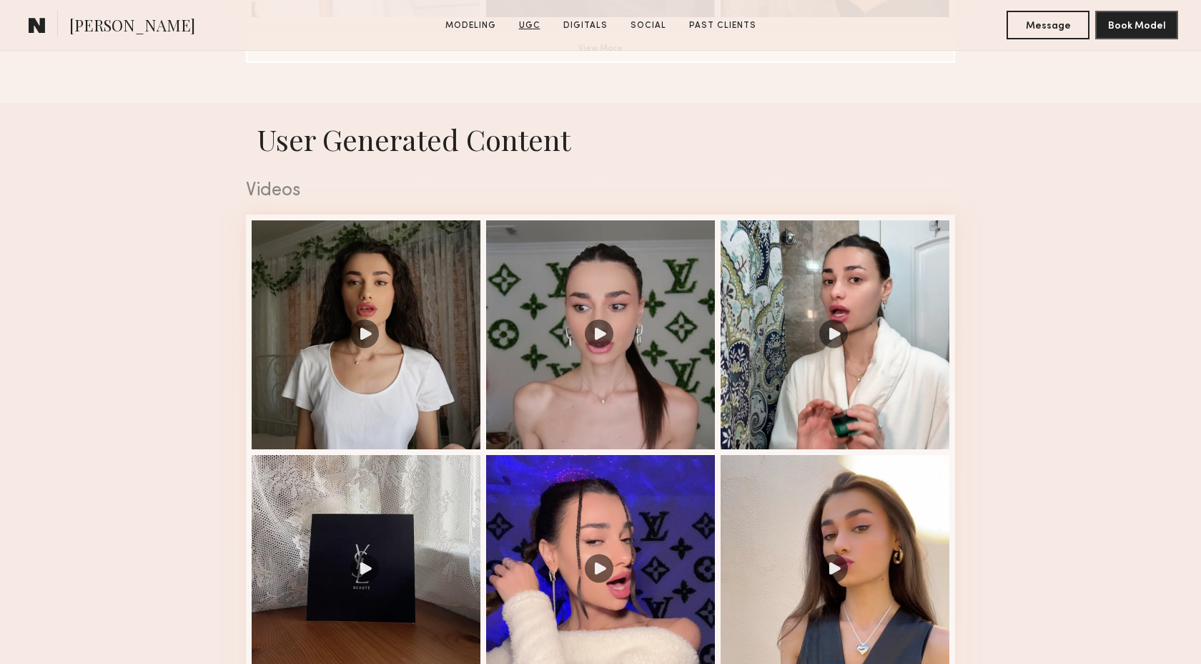
scroll to position [1354, 0]
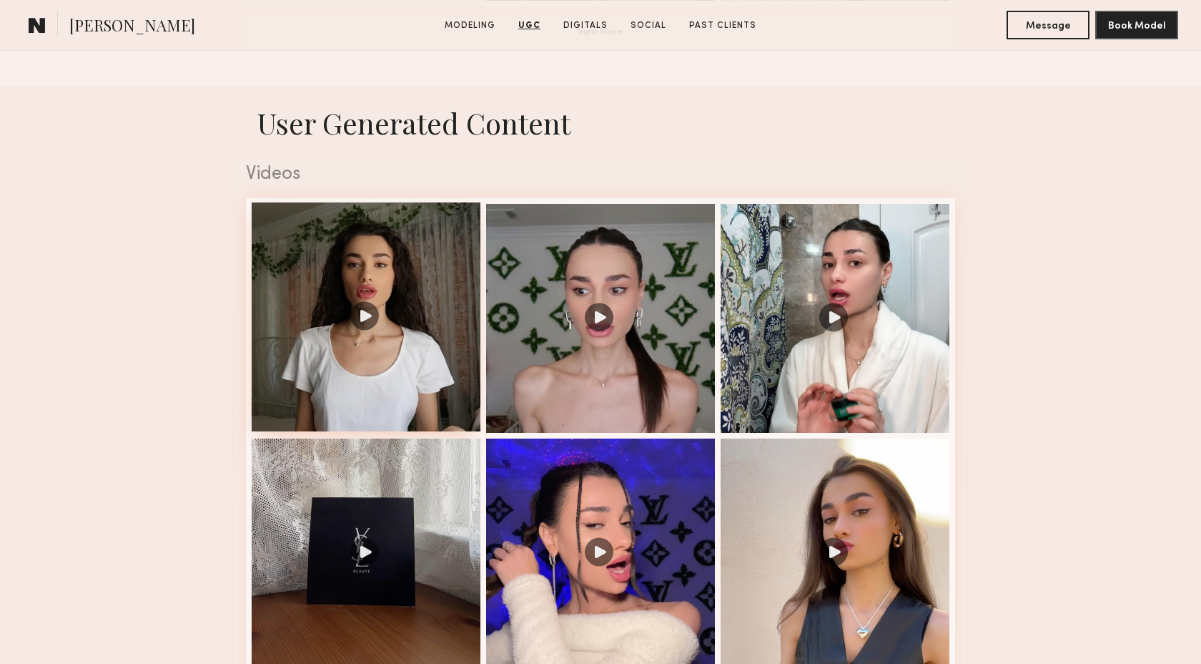
click at [410, 380] on div at bounding box center [366, 316] width 229 height 229
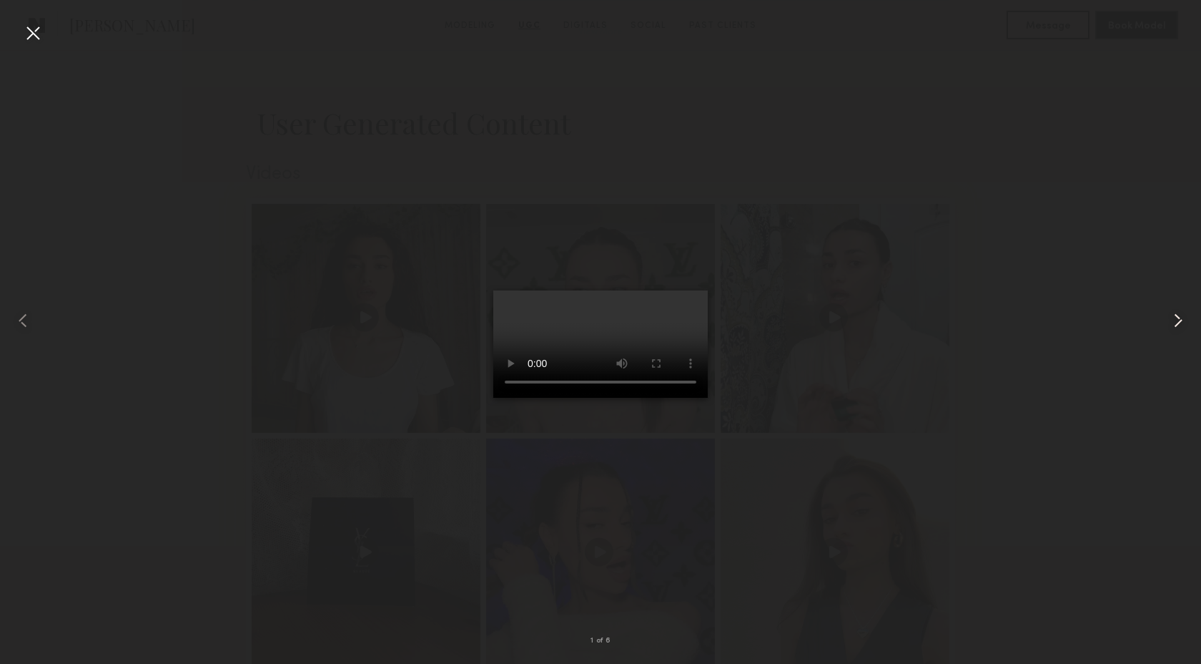
click at [1178, 316] on common-icon at bounding box center [1178, 320] width 23 height 23
click at [1185, 318] on common-icon at bounding box center [1178, 320] width 23 height 23
click at [886, 247] on div at bounding box center [600, 320] width 1201 height 595
click at [41, 29] on div at bounding box center [32, 32] width 23 height 23
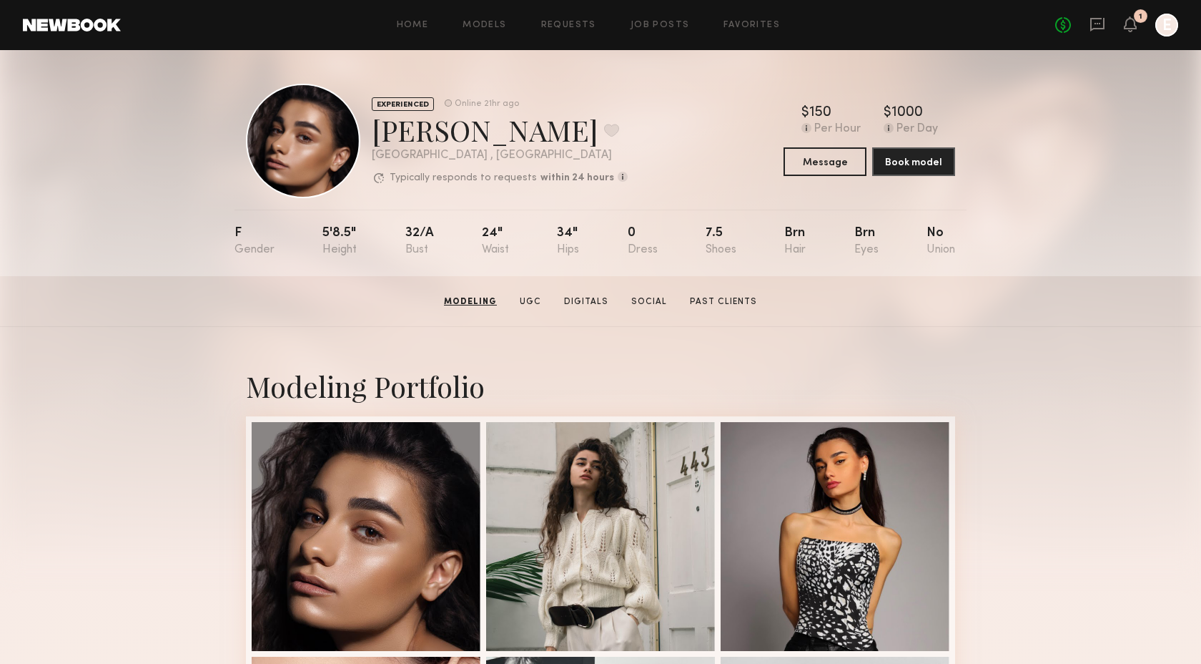
scroll to position [0, 0]
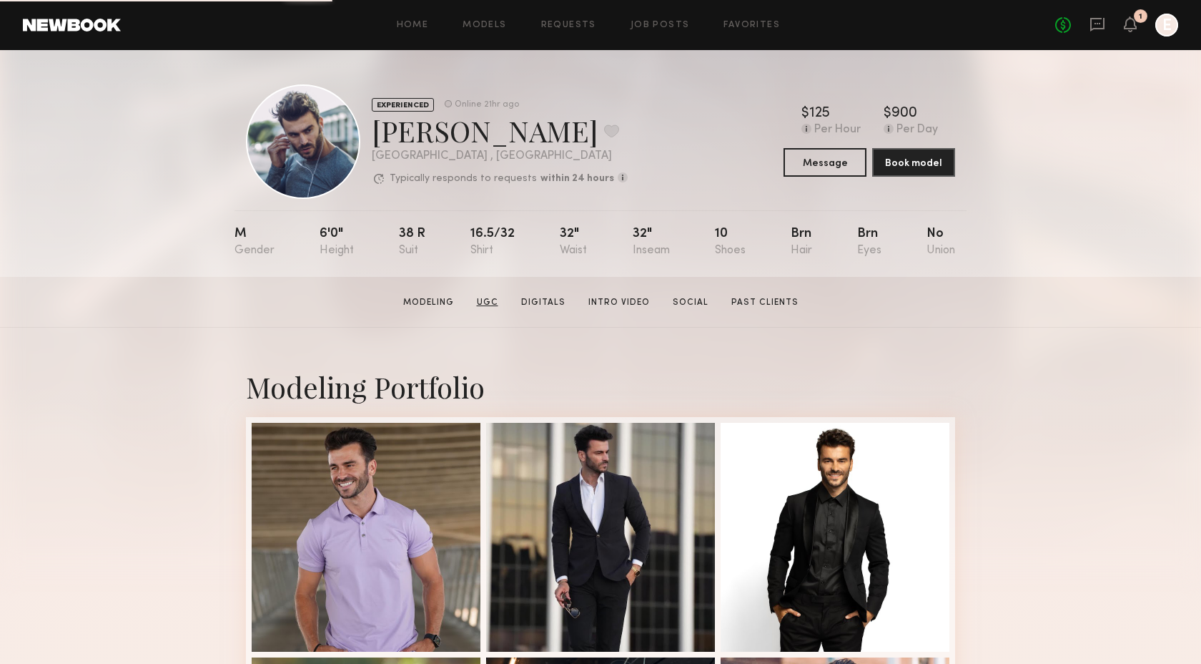
click at [490, 297] on link "UGC" at bounding box center [487, 302] width 33 height 13
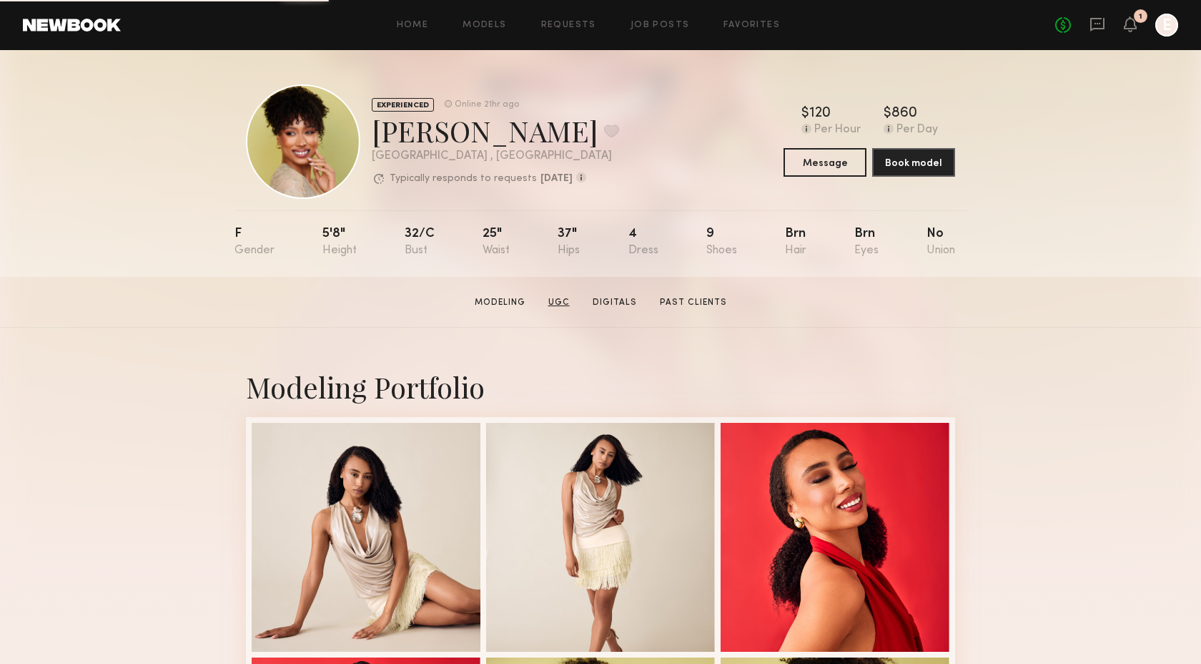
click at [563, 301] on link "UGC" at bounding box center [559, 302] width 33 height 13
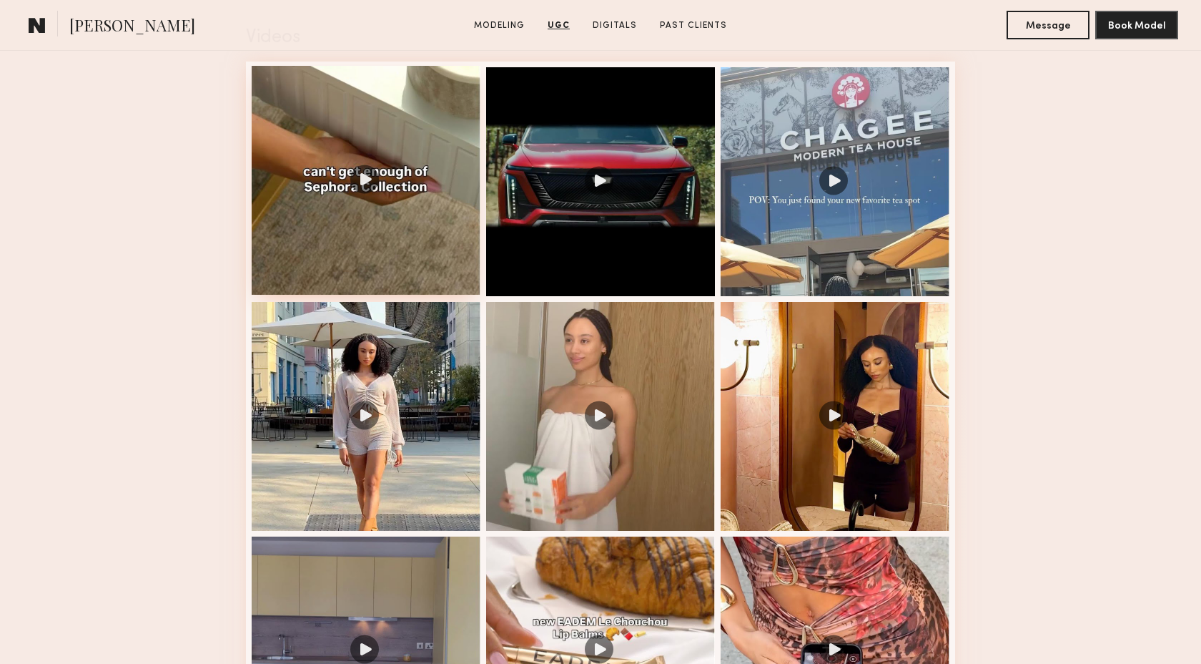
scroll to position [1515, 0]
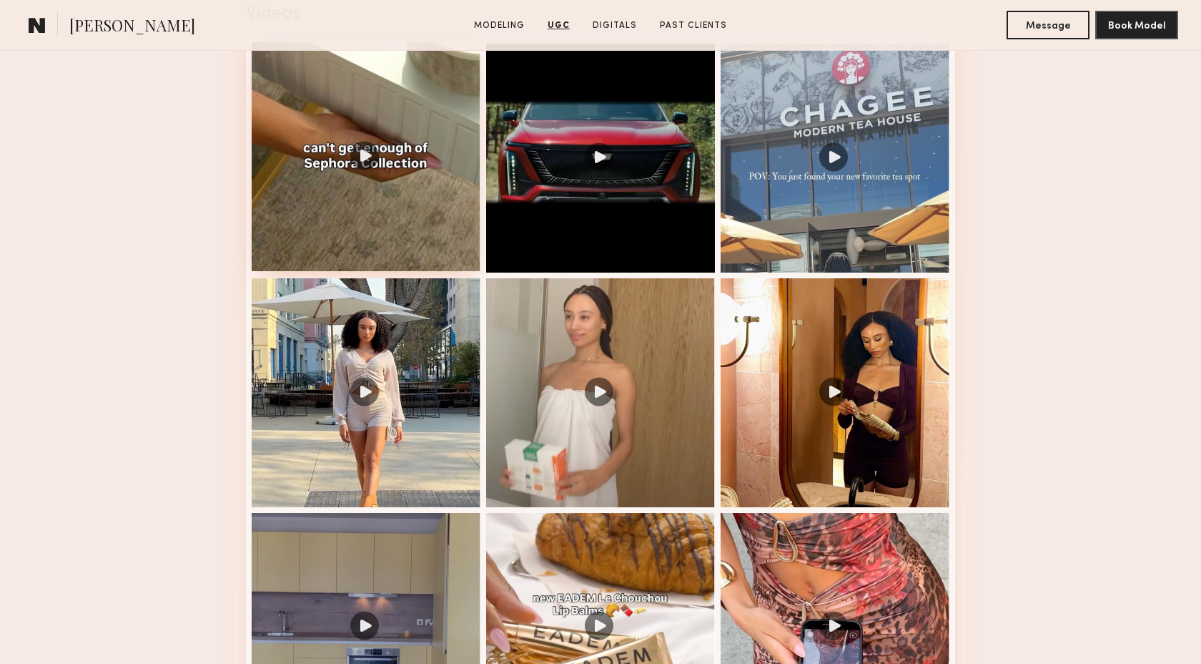
click at [413, 385] on div at bounding box center [366, 392] width 229 height 229
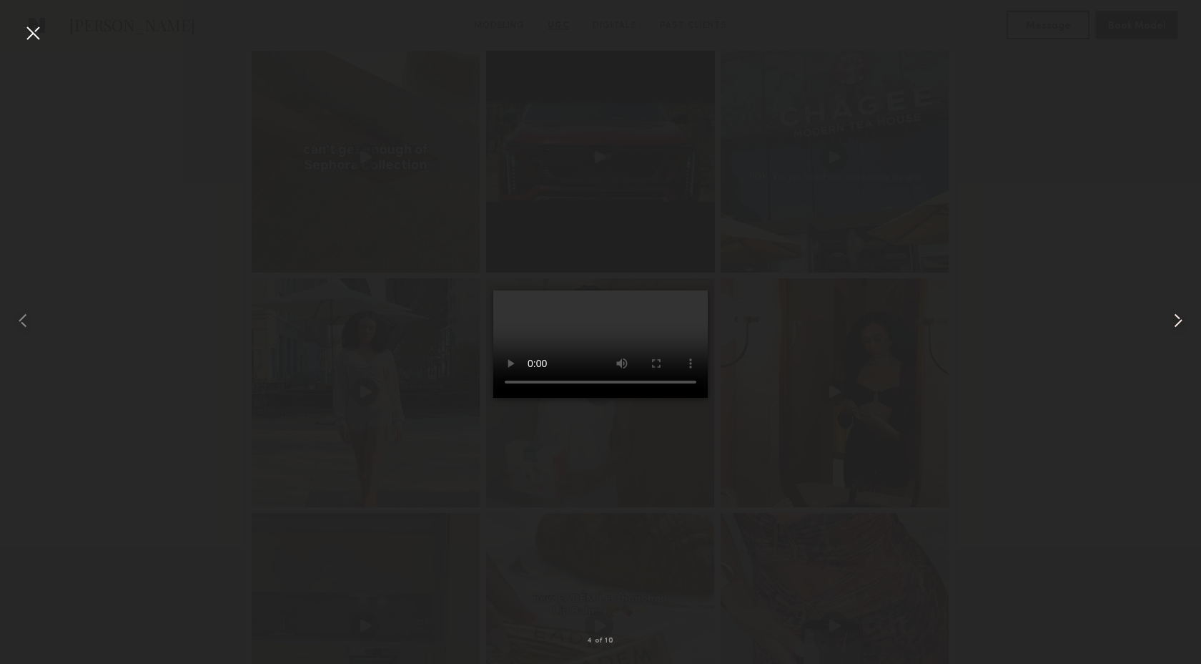
click at [1176, 320] on common-icon at bounding box center [1178, 320] width 23 height 23
click at [1179, 321] on common-icon at bounding box center [1178, 320] width 23 height 23
click at [1180, 321] on common-icon at bounding box center [1178, 320] width 23 height 23
click at [1081, 329] on div at bounding box center [600, 320] width 1201 height 595
click at [29, 30] on div at bounding box center [32, 32] width 23 height 23
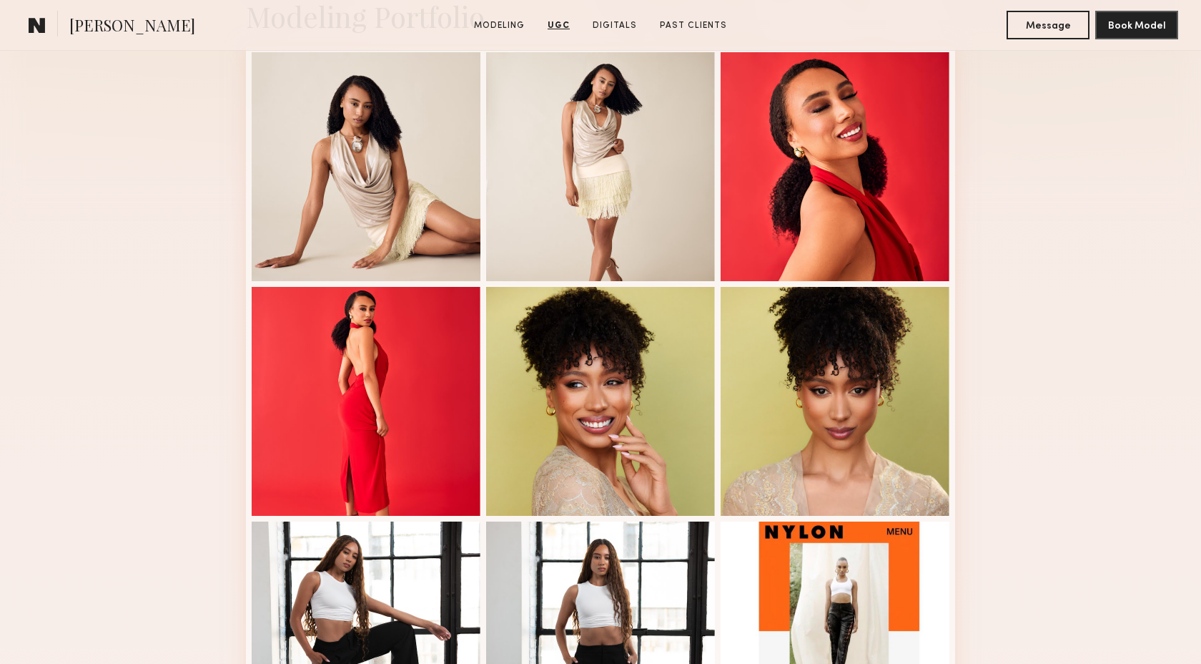
scroll to position [0, 0]
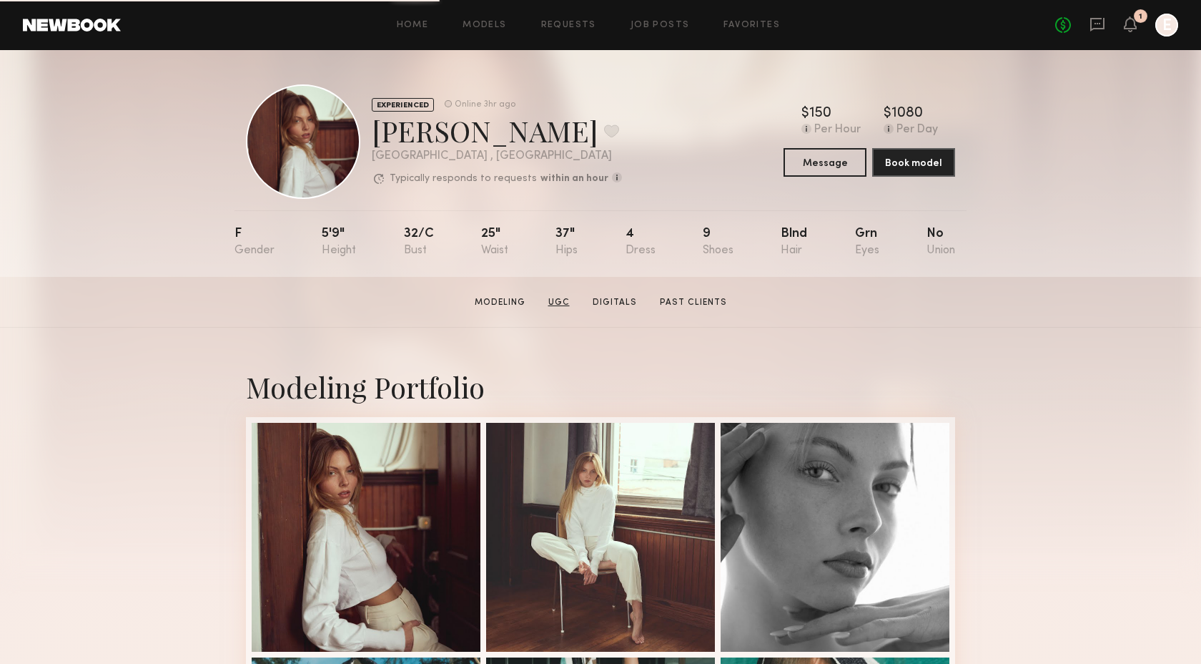
click at [567, 299] on link "UGC" at bounding box center [559, 302] width 33 height 13
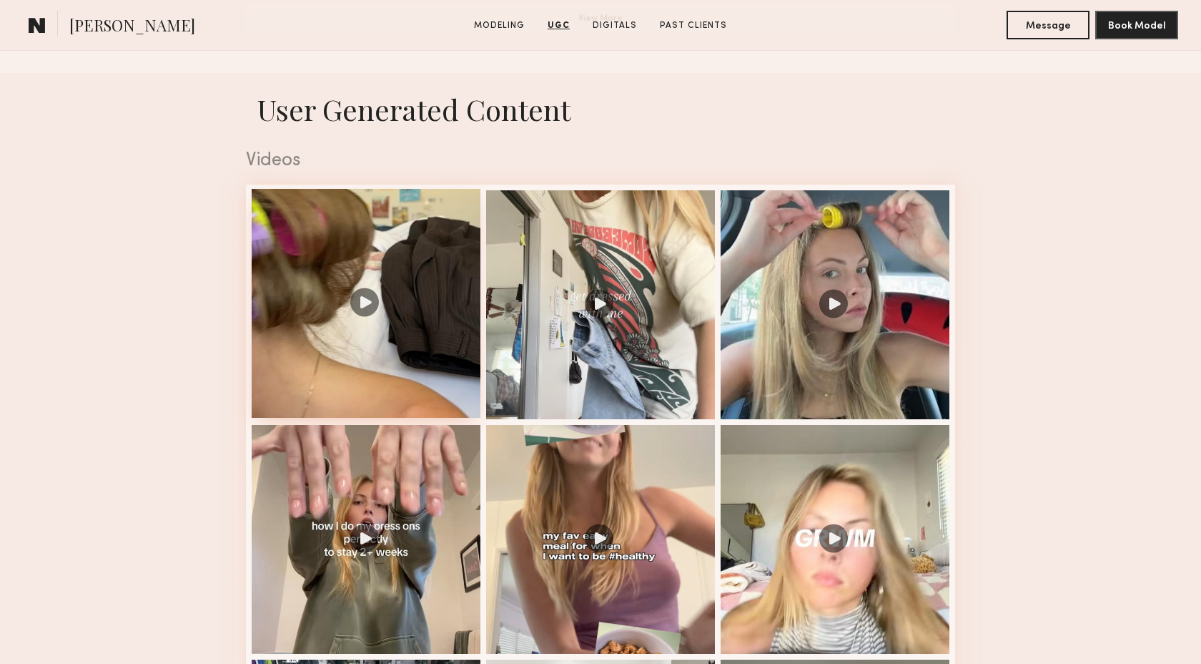
scroll to position [1482, 0]
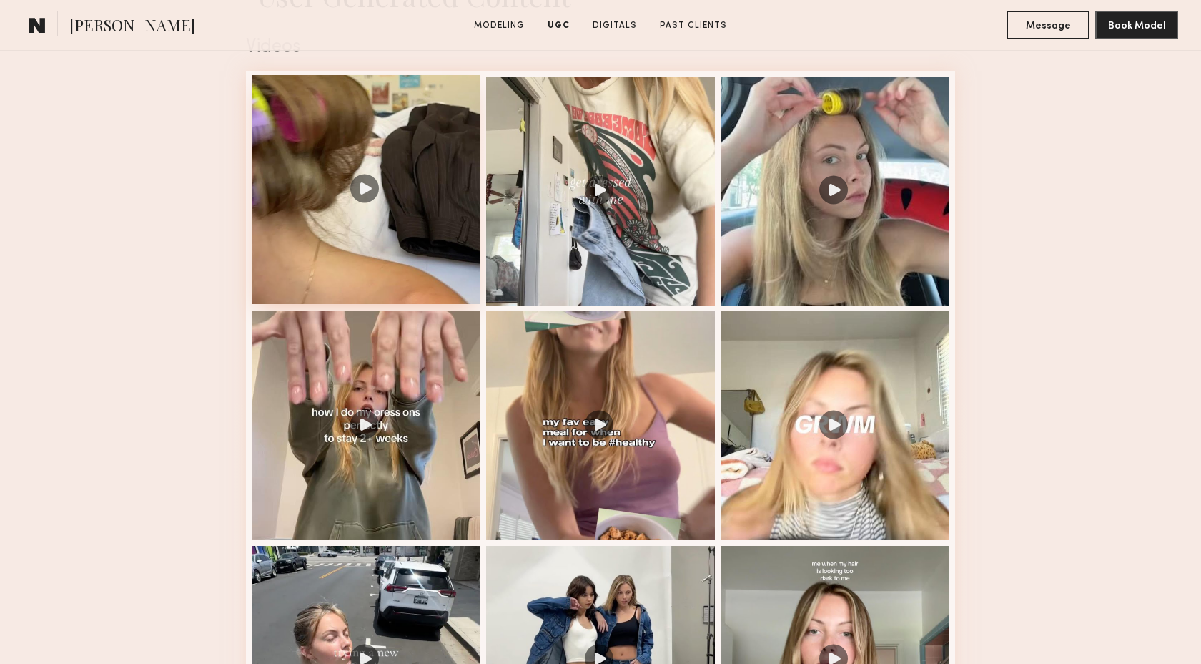
click at [393, 390] on div at bounding box center [366, 425] width 229 height 229
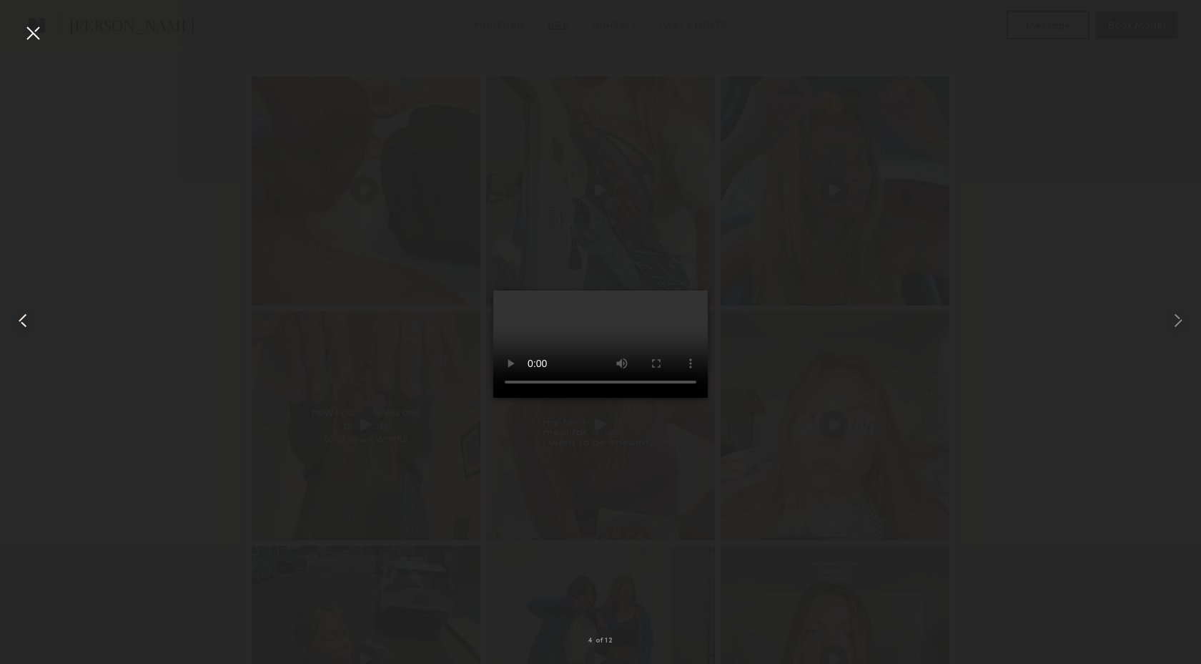
click at [24, 324] on common-icon at bounding box center [22, 320] width 23 height 23
click at [24, 323] on common-icon at bounding box center [22, 320] width 23 height 23
click at [149, 270] on div at bounding box center [600, 320] width 1201 height 595
click at [23, 29] on div at bounding box center [32, 32] width 23 height 23
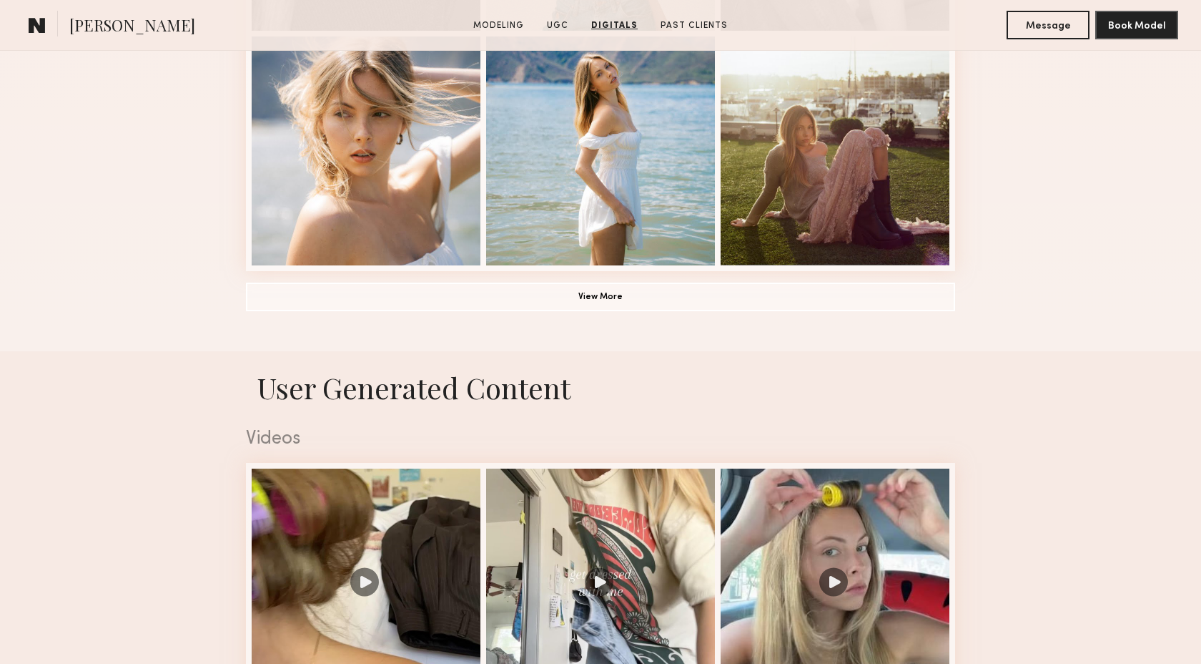
scroll to position [0, 0]
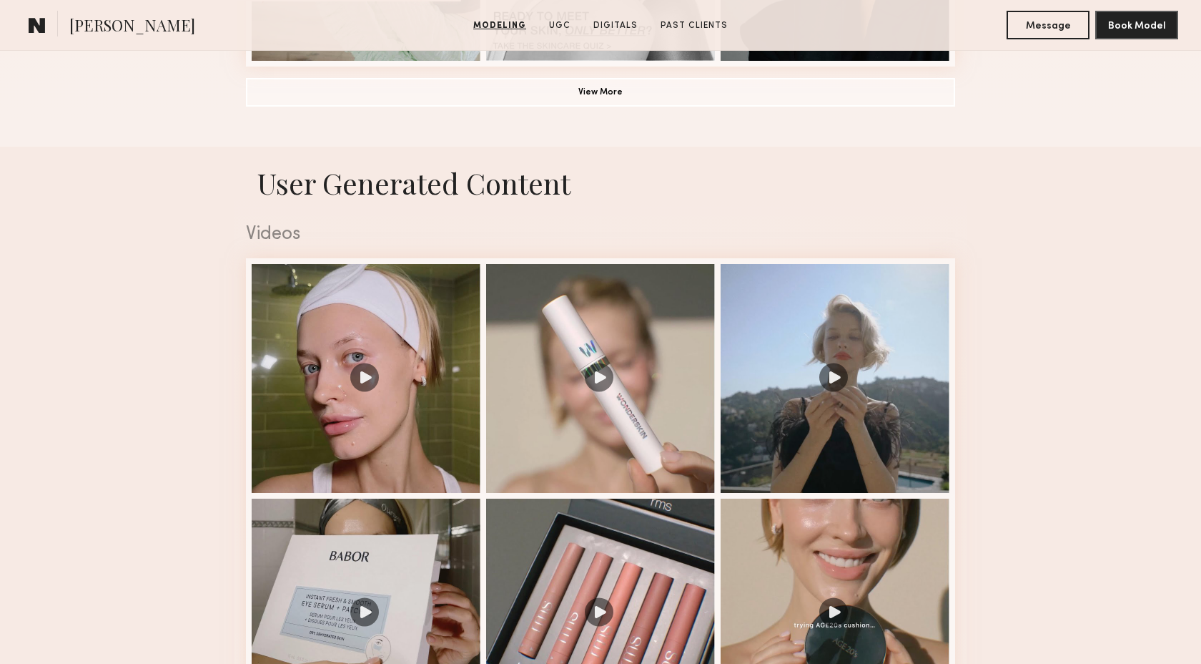
scroll to position [1573, 0]
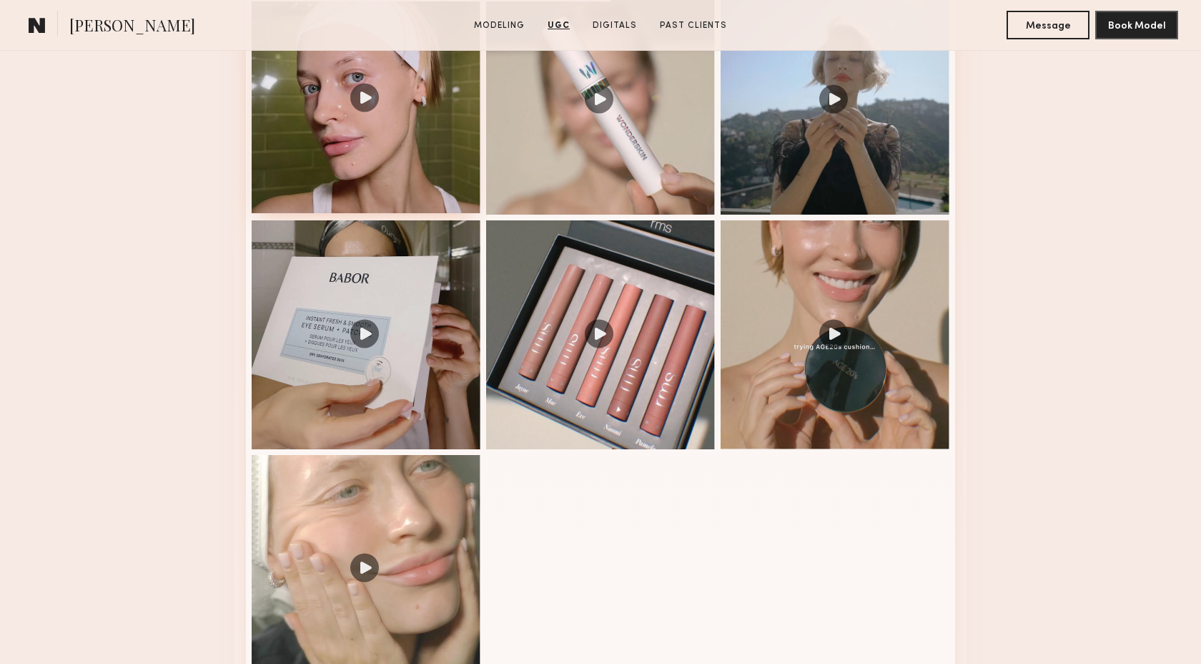
click at [430, 161] on div at bounding box center [366, 98] width 229 height 229
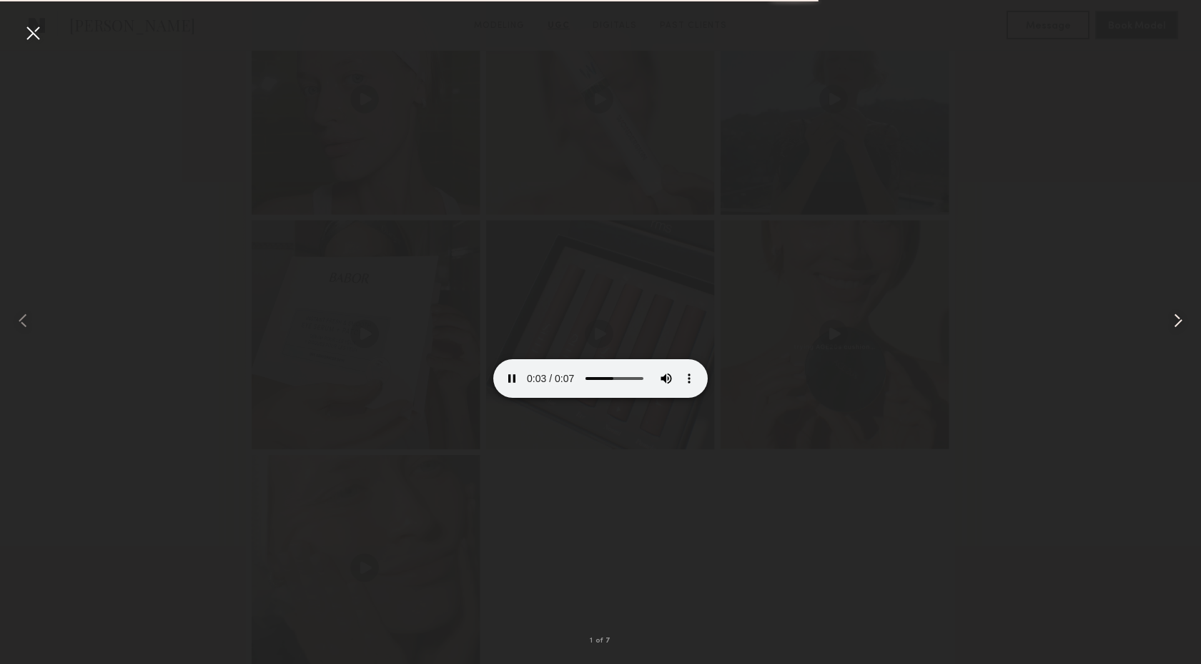
click at [1174, 323] on common-icon at bounding box center [1178, 320] width 23 height 23
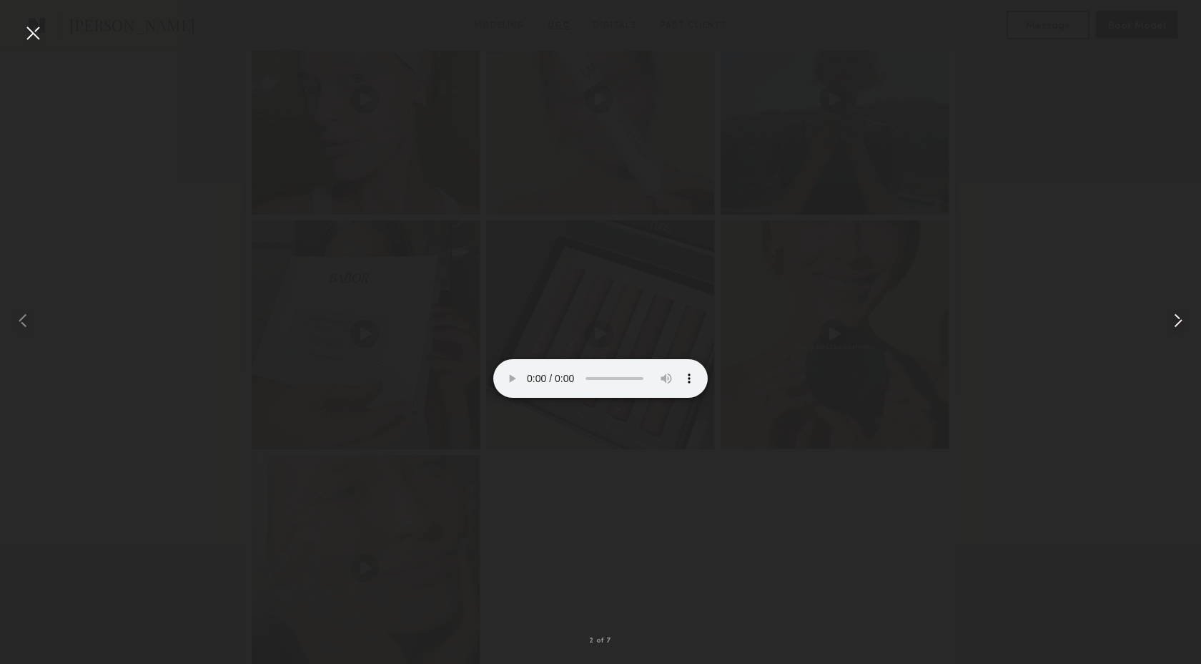
click at [1176, 318] on common-icon at bounding box center [1178, 320] width 23 height 23
click at [32, 36] on div at bounding box center [32, 32] width 23 height 23
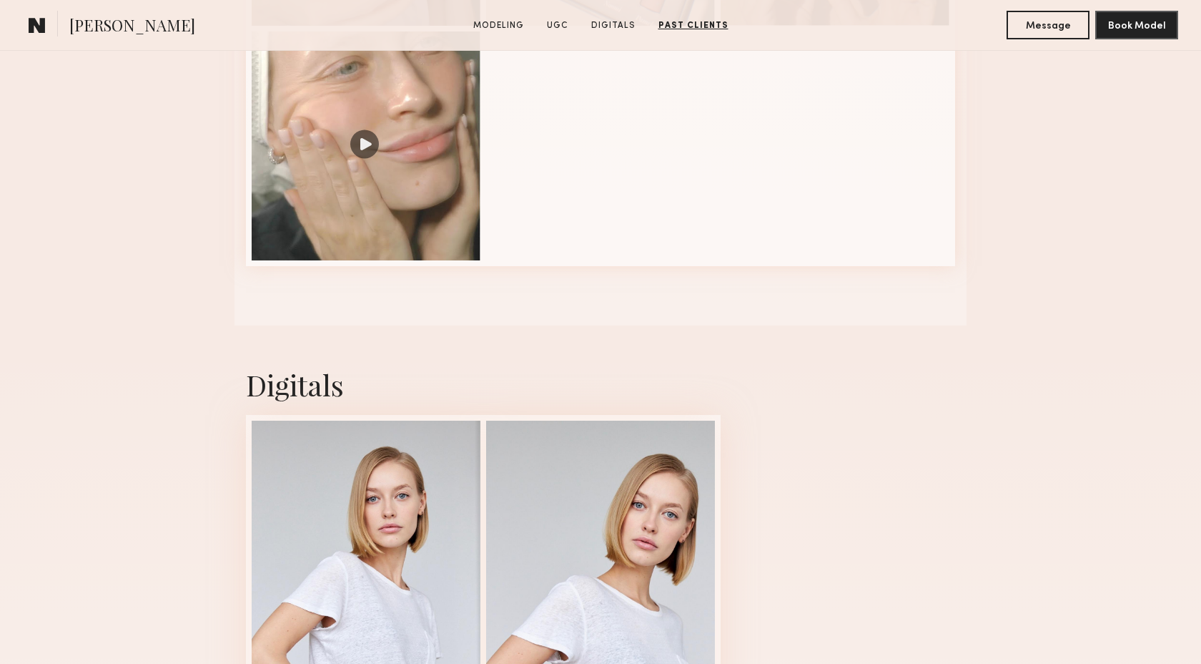
scroll to position [1778, 0]
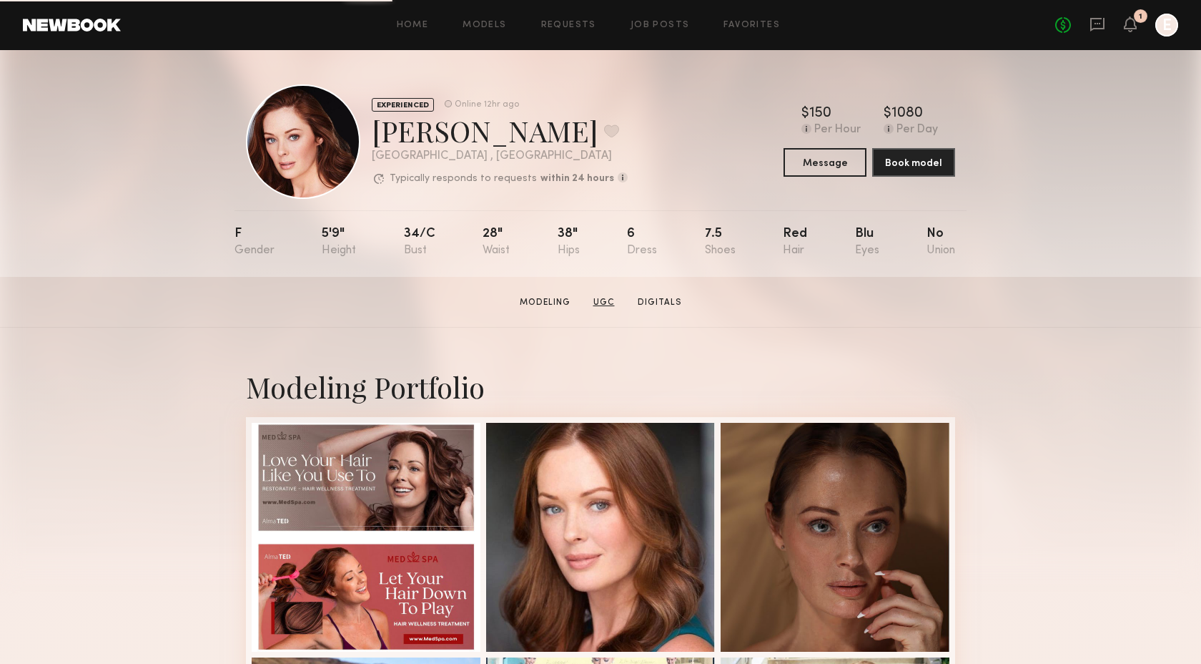
click at [604, 302] on link "UGC" at bounding box center [604, 302] width 33 height 13
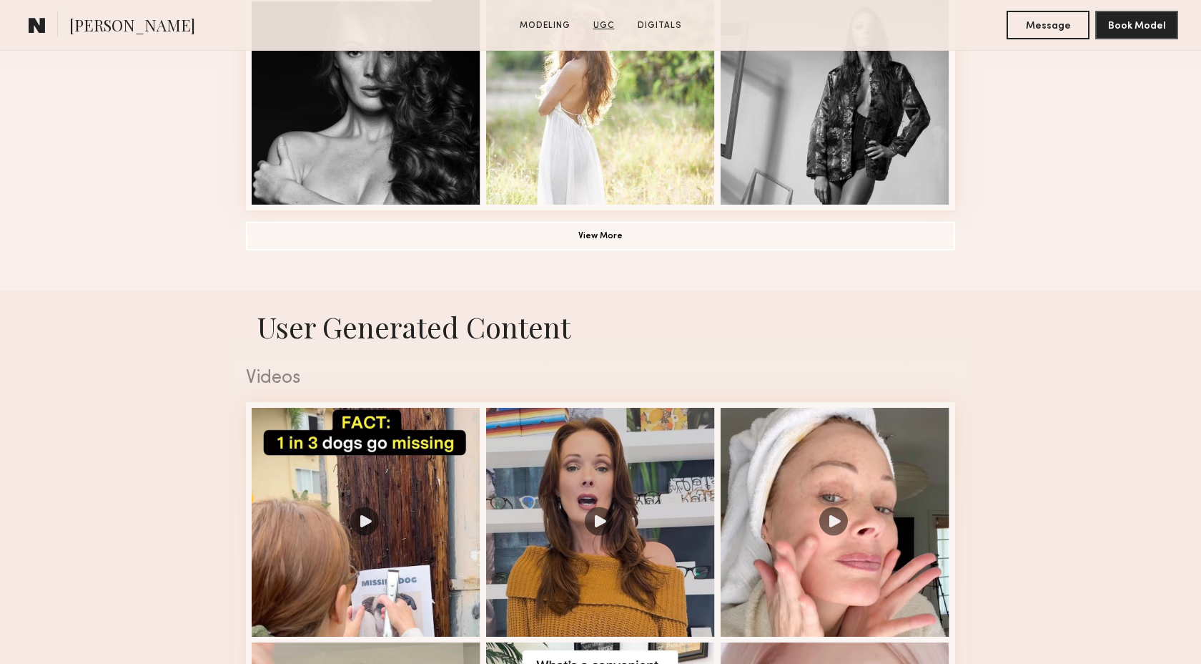
scroll to position [1354, 0]
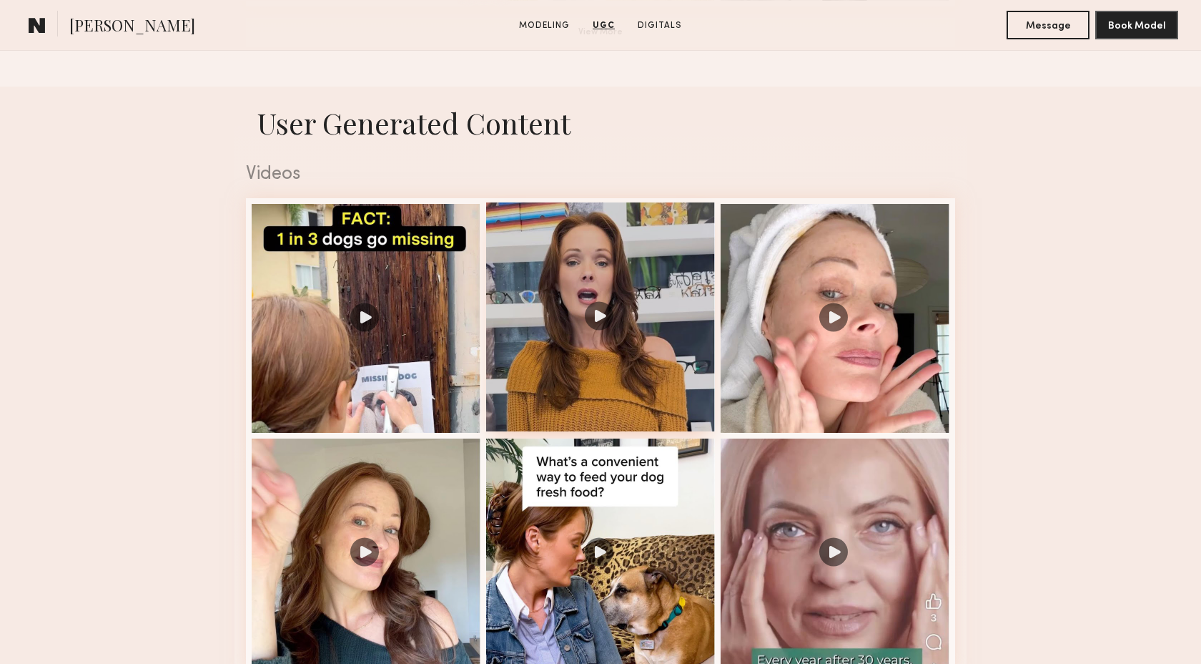
click at [581, 385] on div at bounding box center [600, 316] width 229 height 229
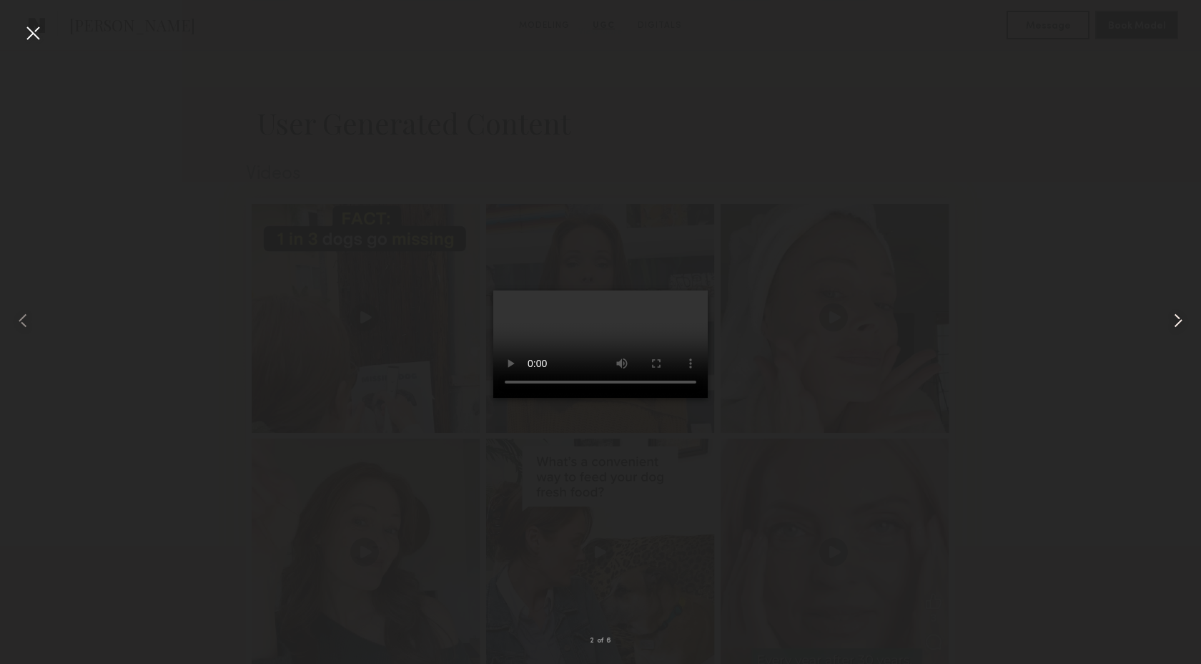
click at [1178, 314] on common-icon at bounding box center [1178, 320] width 23 height 23
click at [1174, 320] on common-icon at bounding box center [1178, 320] width 23 height 23
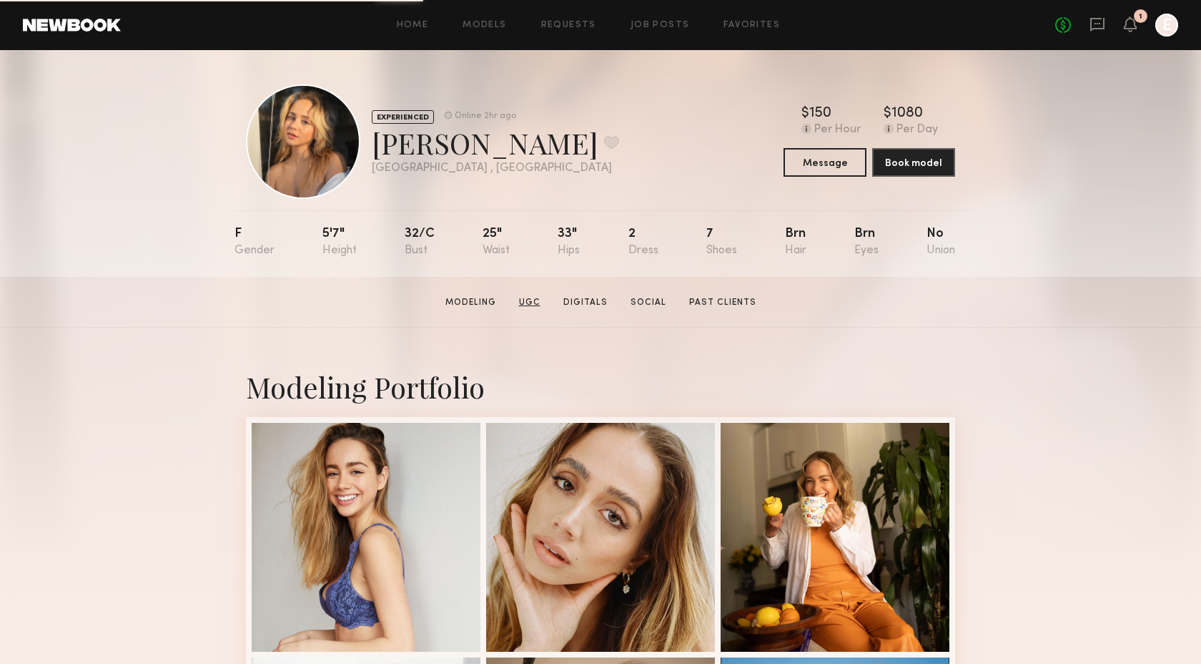
click at [531, 296] on link "UGC" at bounding box center [529, 302] width 33 height 13
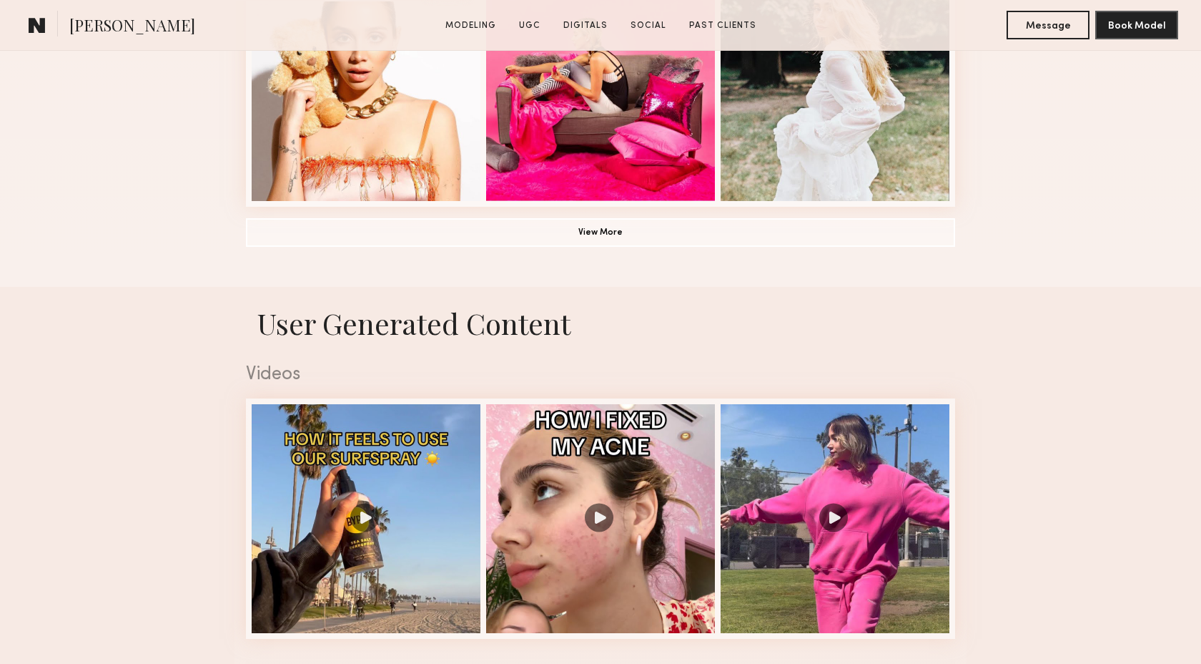
scroll to position [1354, 0]
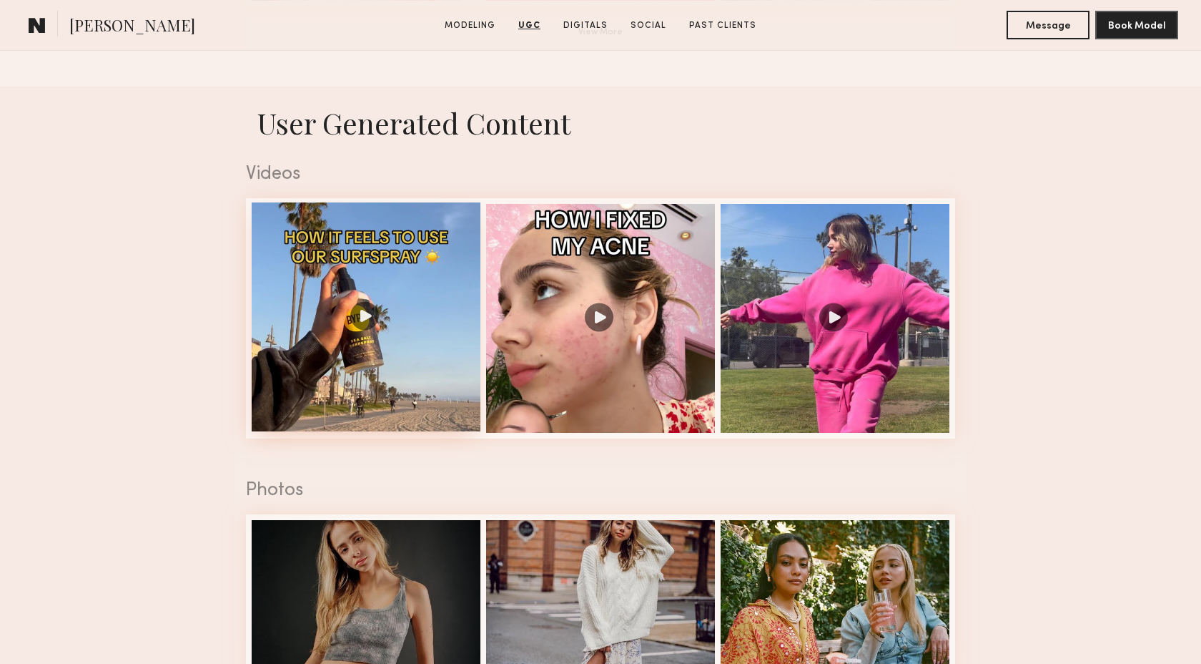
click at [403, 388] on div at bounding box center [366, 316] width 229 height 229
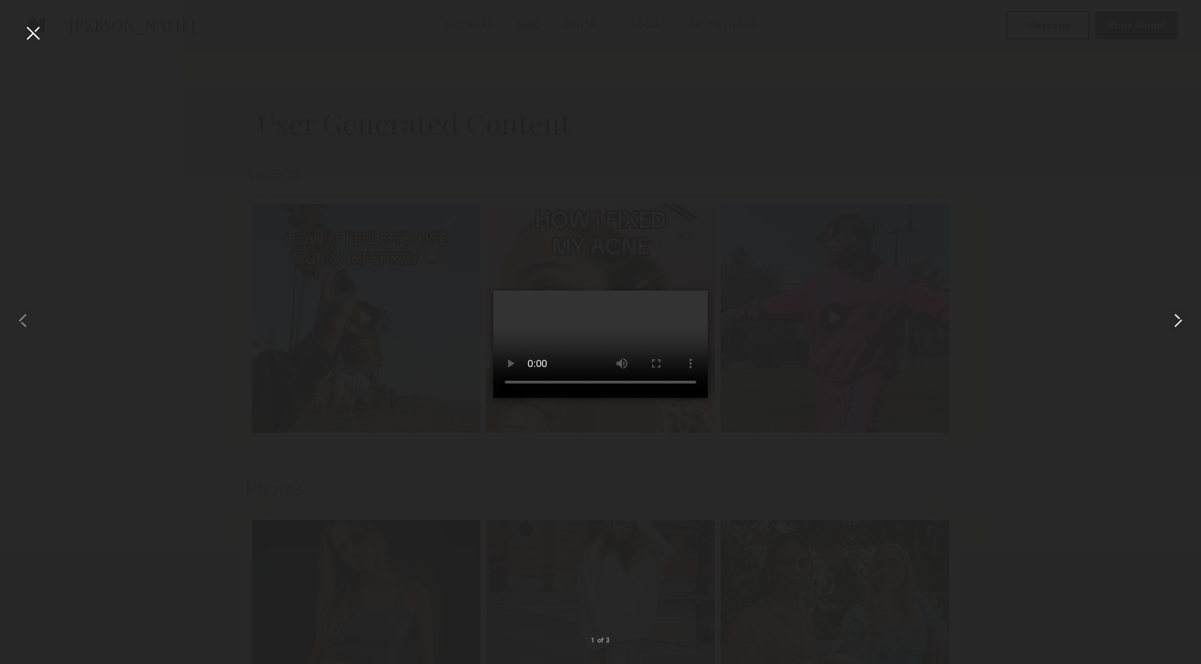
click at [1177, 319] on common-icon at bounding box center [1178, 320] width 23 height 23
click at [1177, 320] on common-icon at bounding box center [1178, 320] width 23 height 23
click at [31, 33] on div at bounding box center [32, 32] width 23 height 23
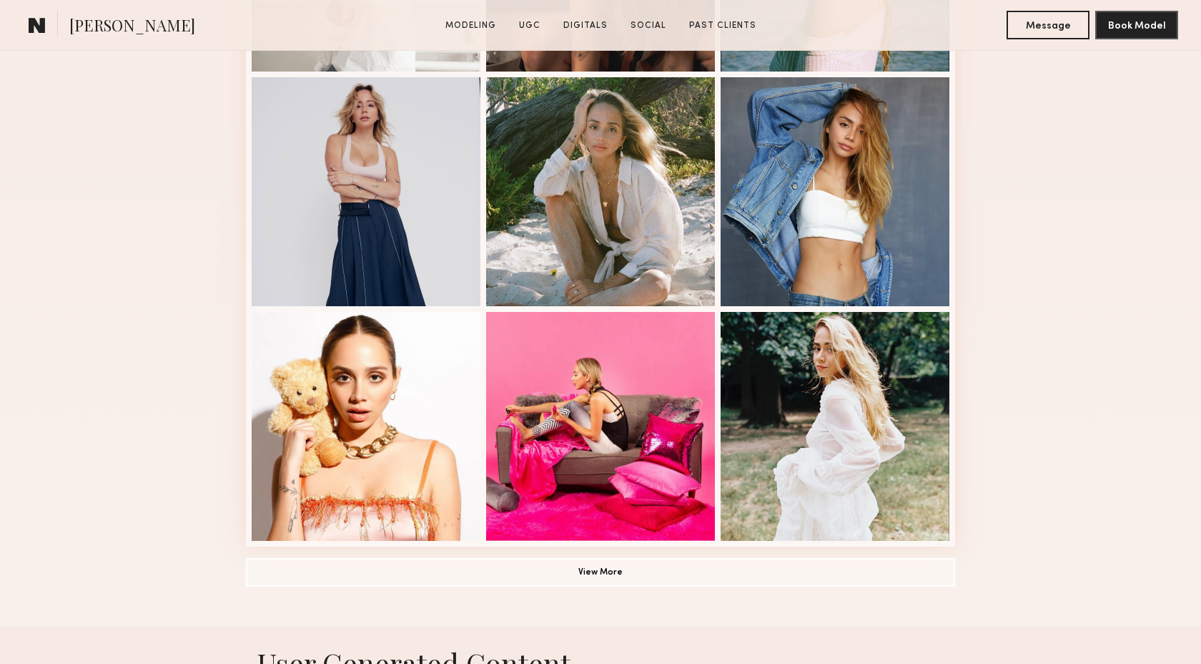
scroll to position [89, 0]
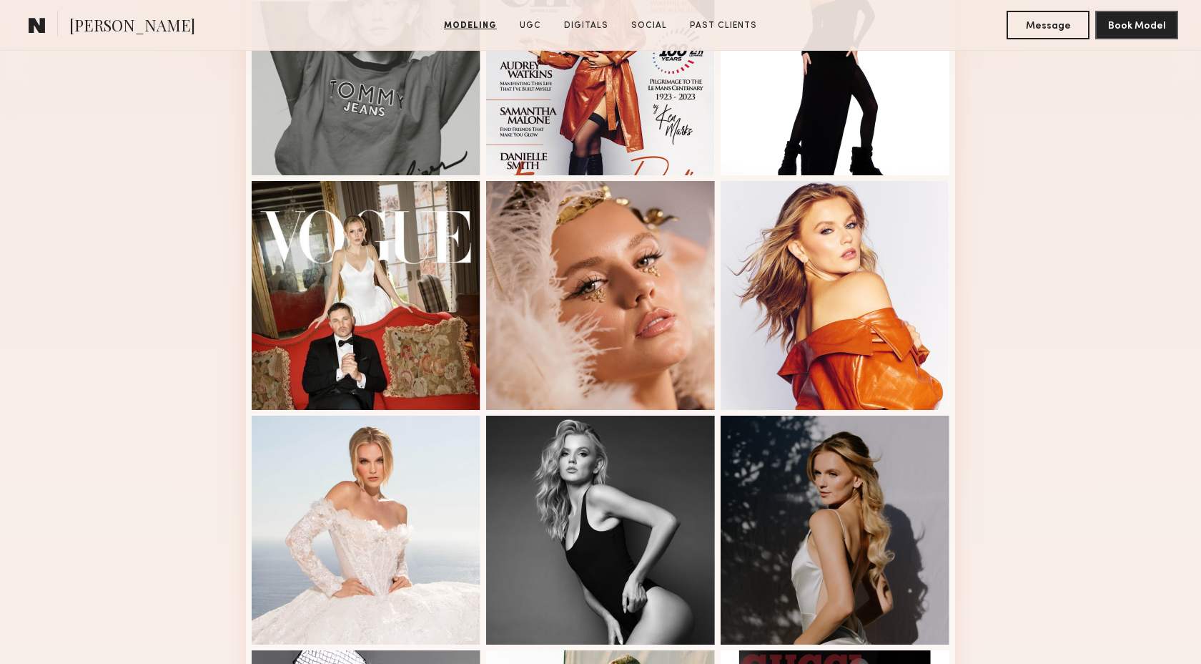
scroll to position [123, 0]
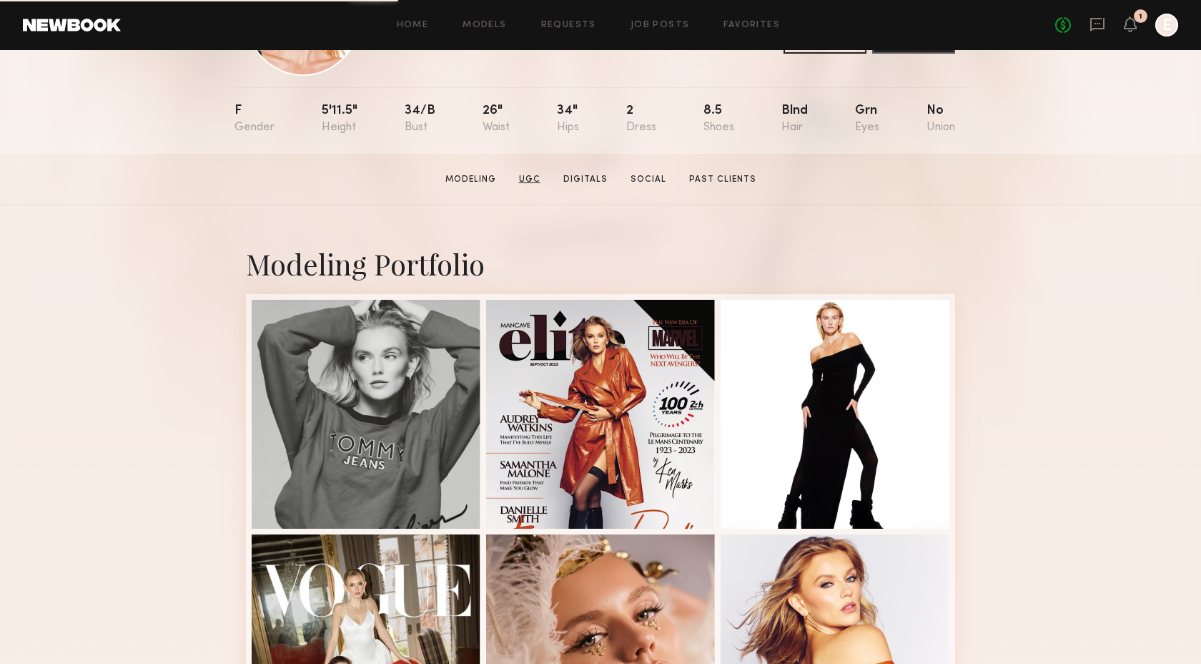
click at [535, 182] on link "UGC" at bounding box center [529, 179] width 33 height 13
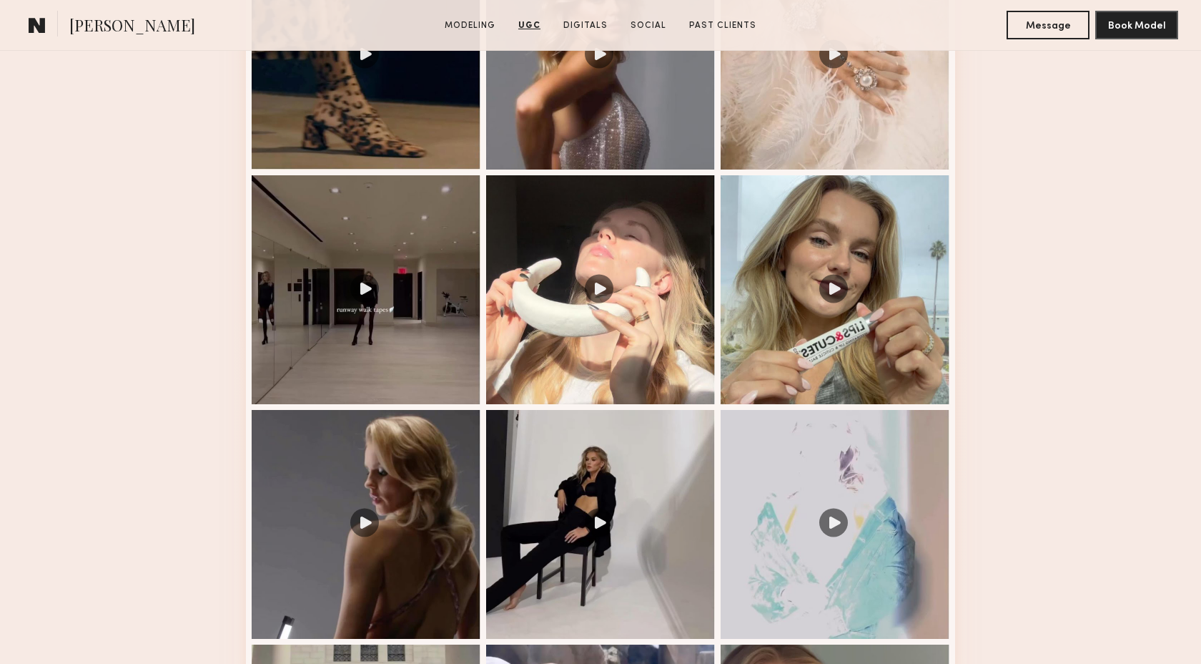
scroll to position [1716, 0]
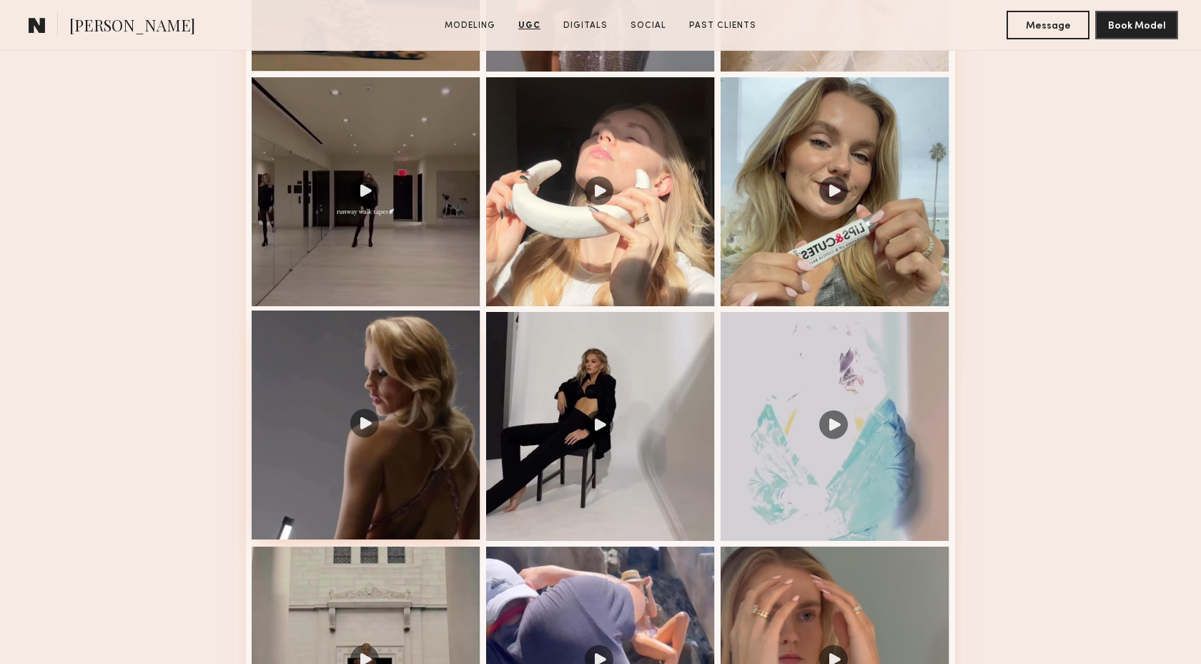
click at [416, 408] on div at bounding box center [366, 424] width 229 height 229
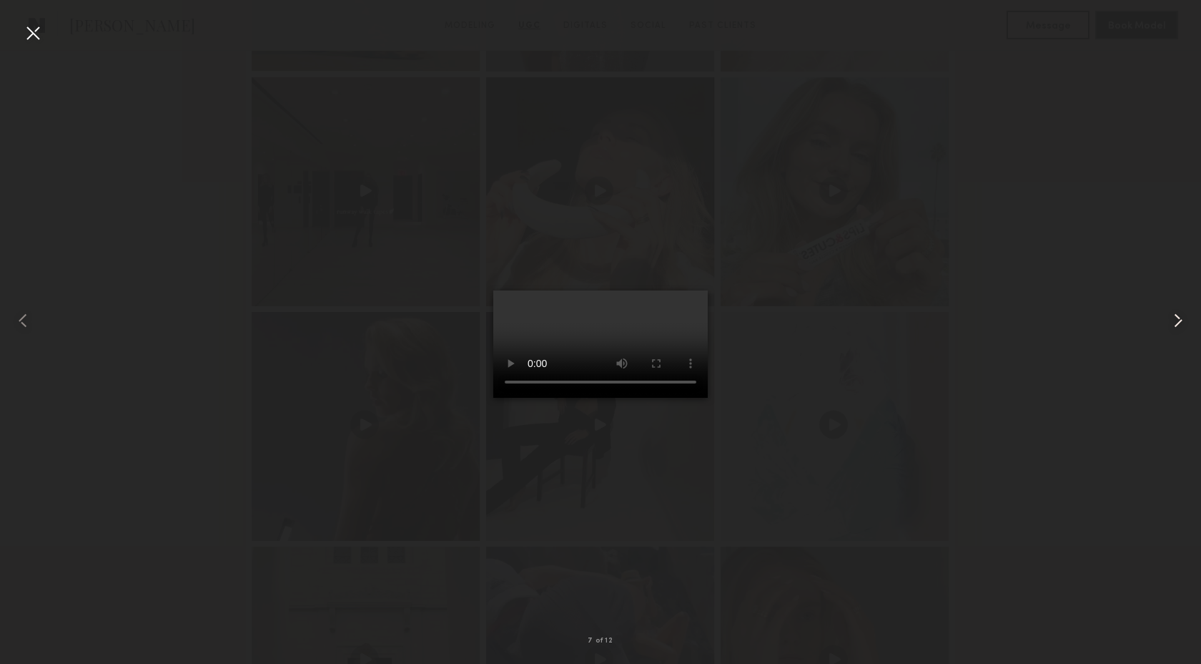
click at [1172, 320] on common-icon at bounding box center [1178, 320] width 23 height 23
click at [1173, 320] on common-icon at bounding box center [1178, 320] width 23 height 23
click at [1178, 319] on common-icon at bounding box center [1178, 320] width 23 height 23
click at [32, 36] on div at bounding box center [32, 32] width 23 height 23
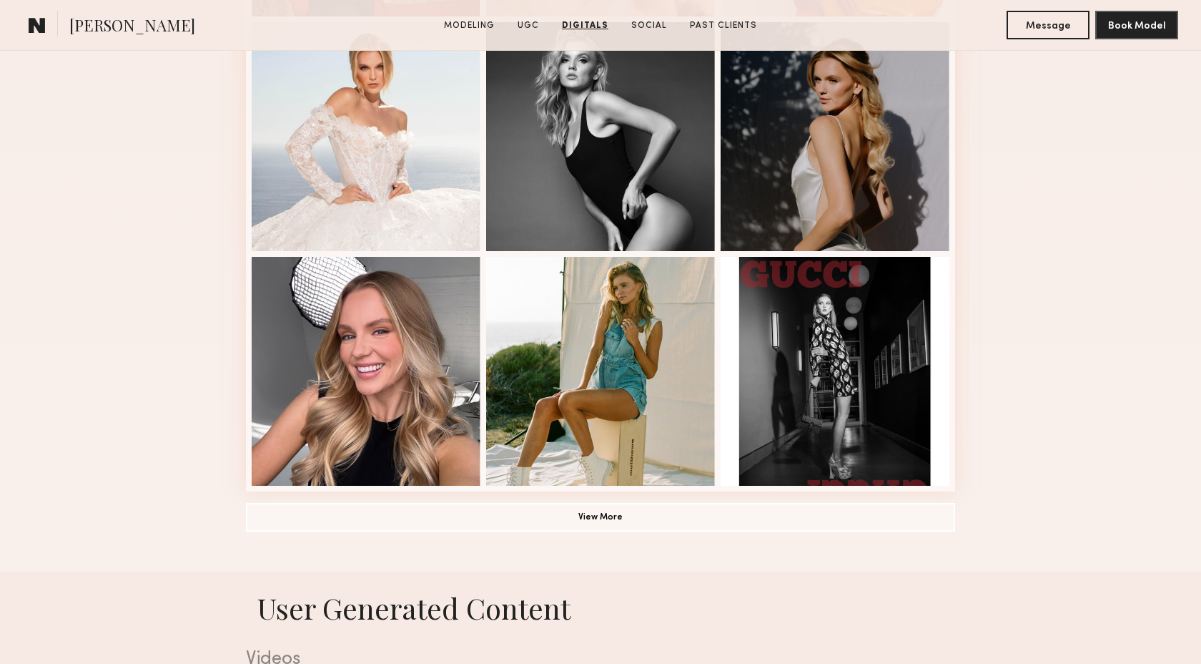
scroll to position [530, 0]
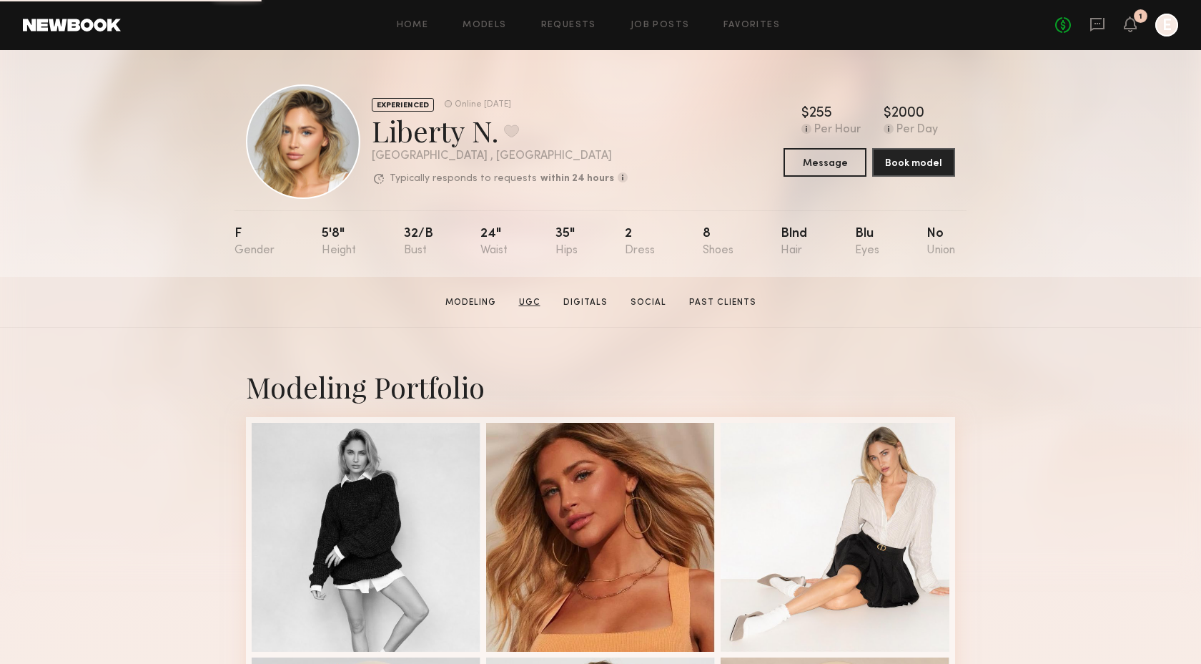
click at [535, 300] on link "UGC" at bounding box center [529, 302] width 33 height 13
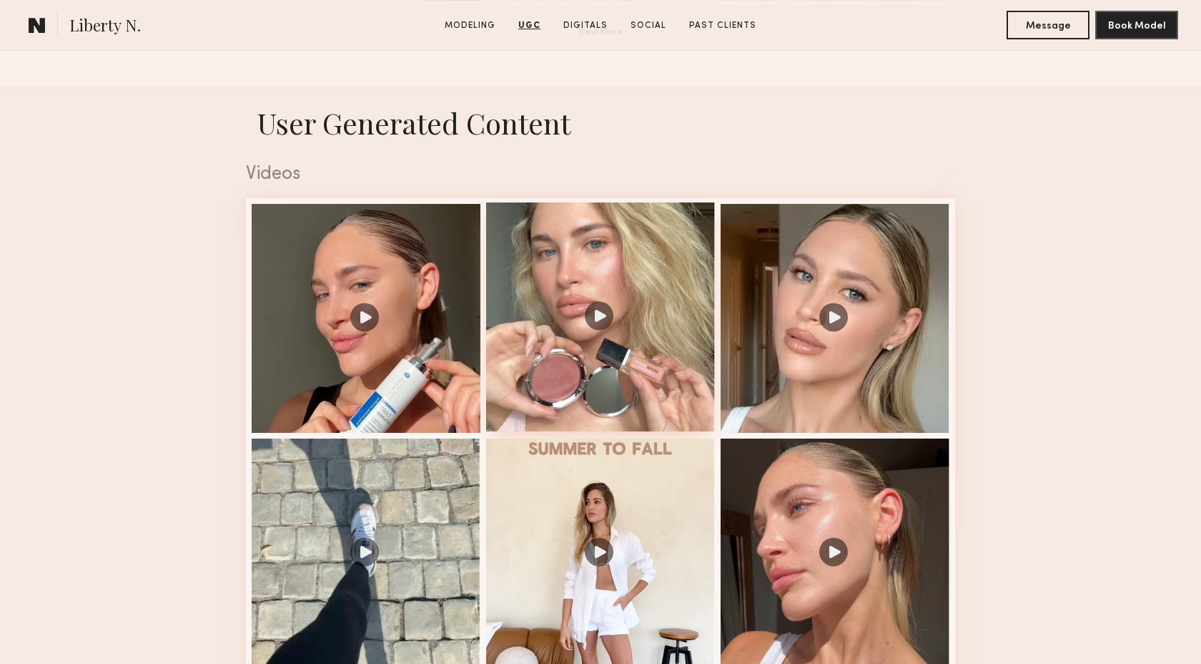
scroll to position [1670, 0]
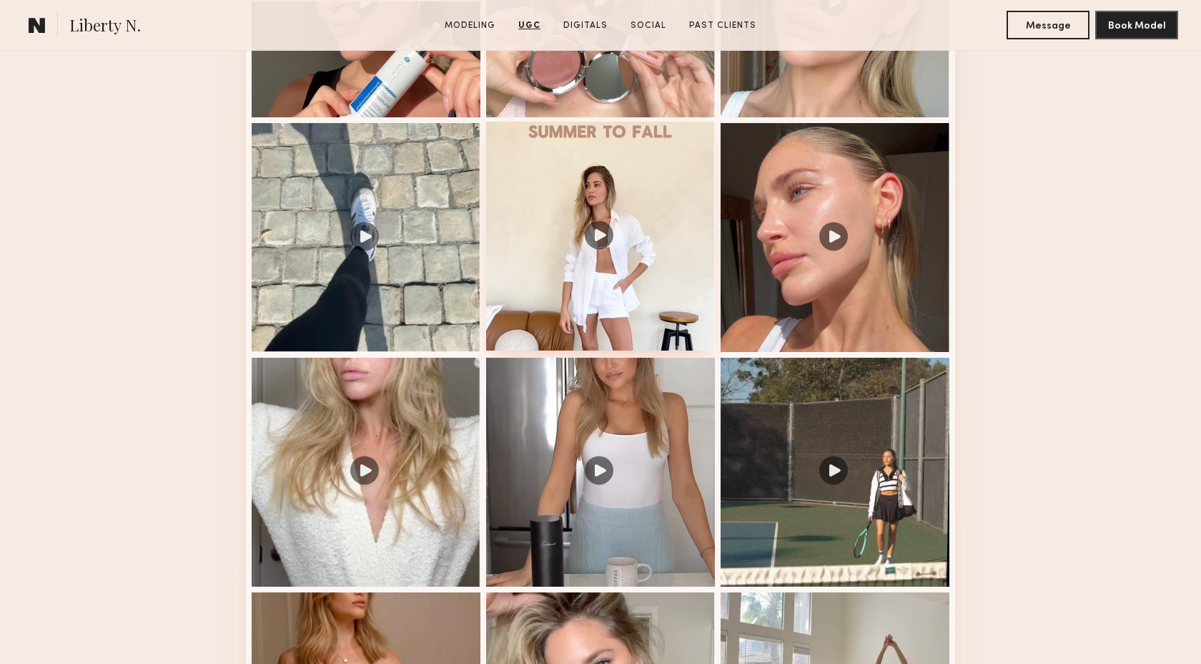
click at [558, 314] on div at bounding box center [600, 236] width 229 height 229
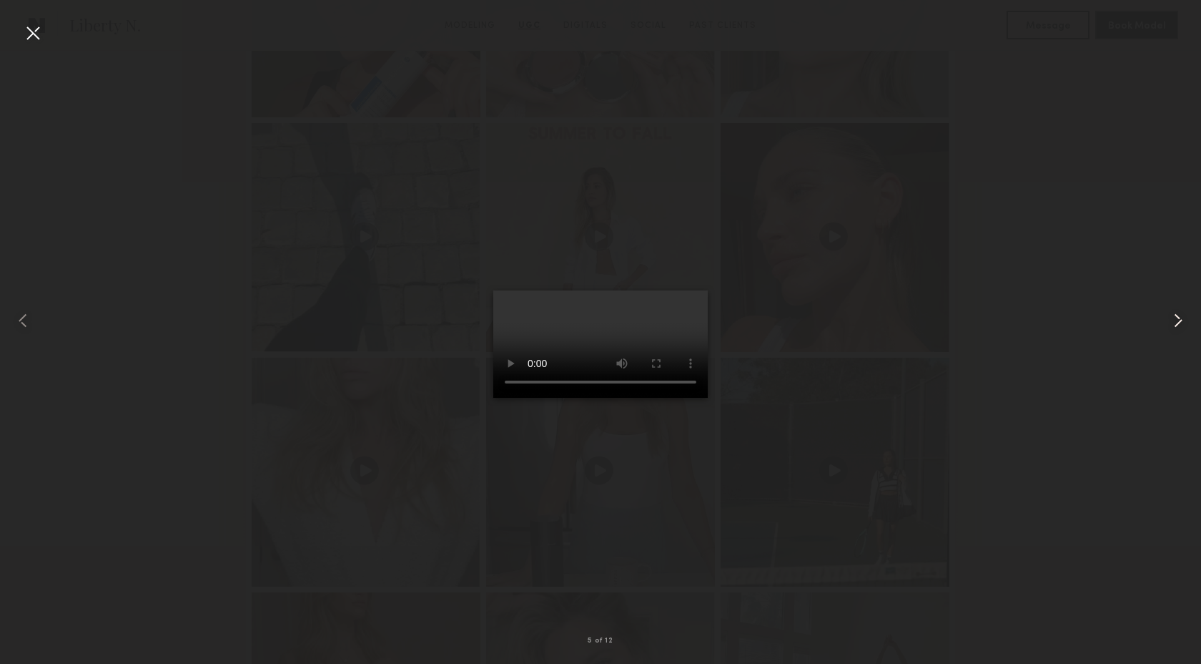
click at [1170, 319] on common-icon at bounding box center [1178, 320] width 23 height 23
click at [1096, 281] on div at bounding box center [600, 320] width 1201 height 595
click at [30, 40] on div at bounding box center [32, 32] width 23 height 23
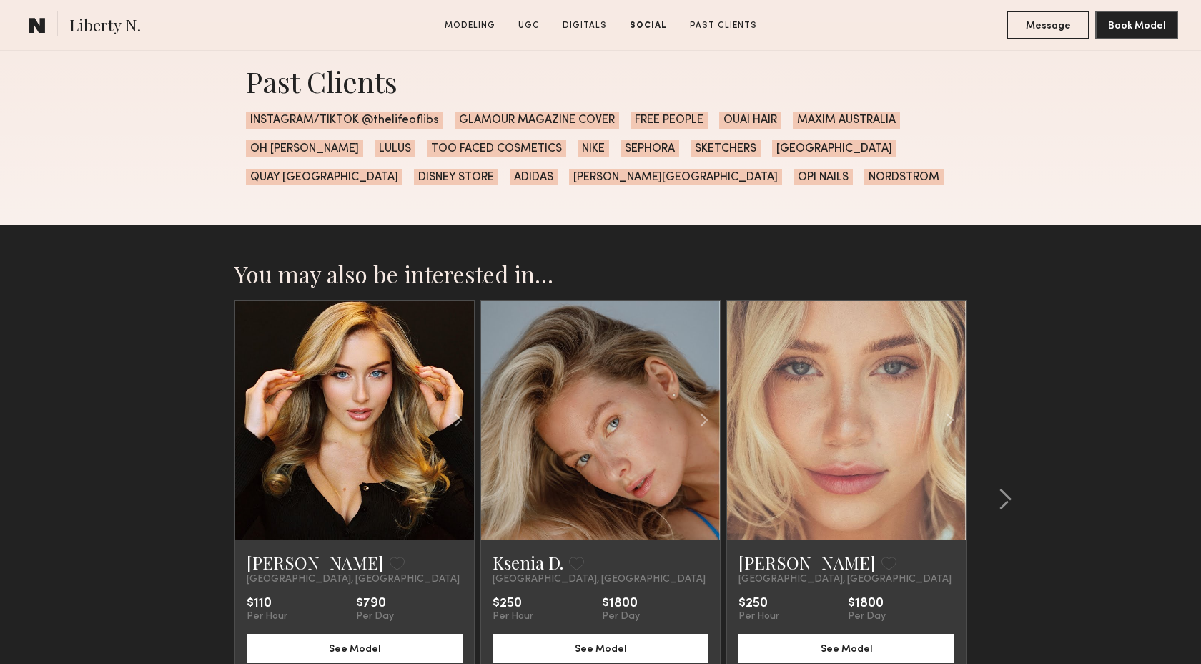
scroll to position [4181, 0]
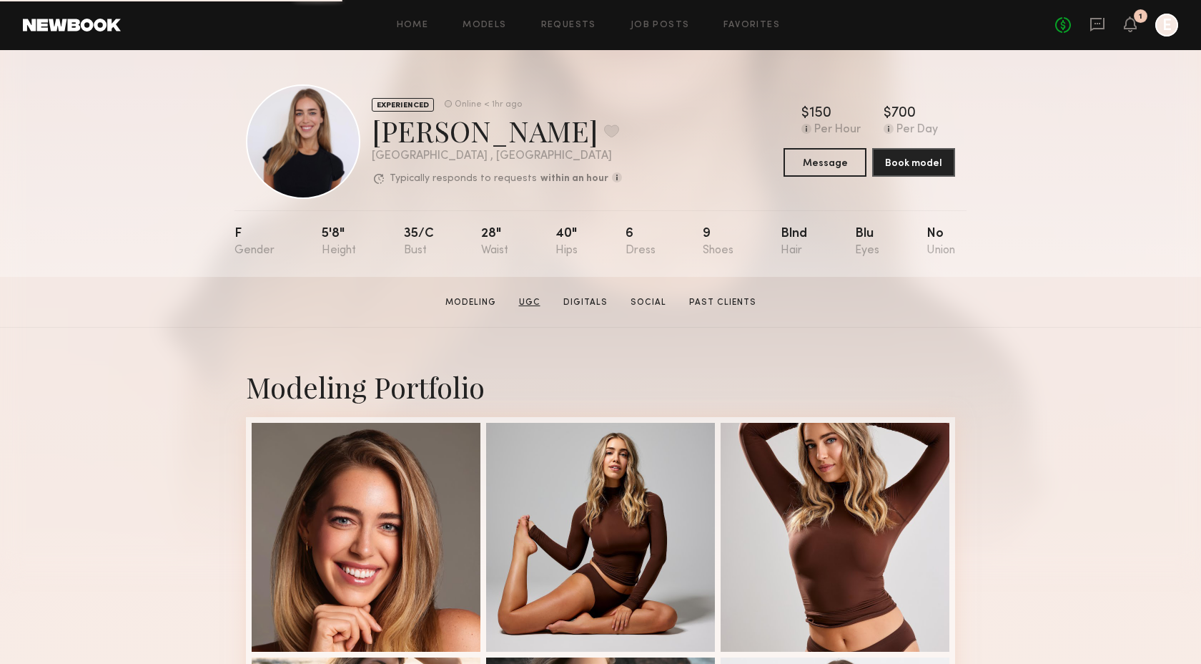
click at [528, 297] on link "UGC" at bounding box center [529, 302] width 33 height 13
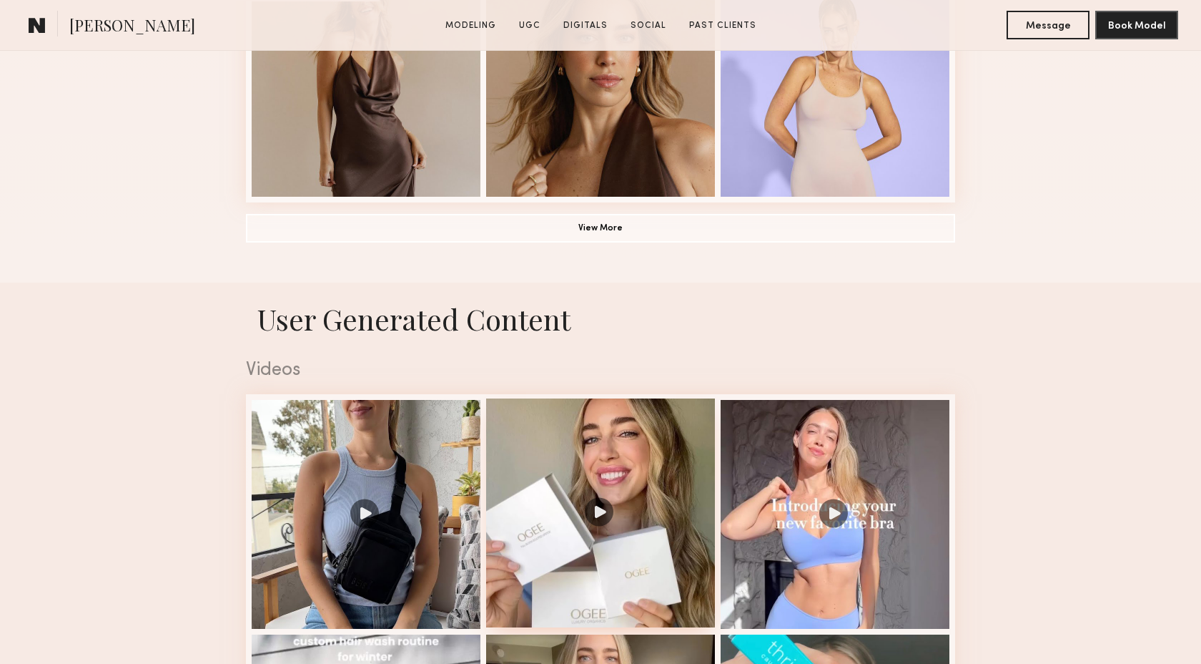
scroll to position [1354, 0]
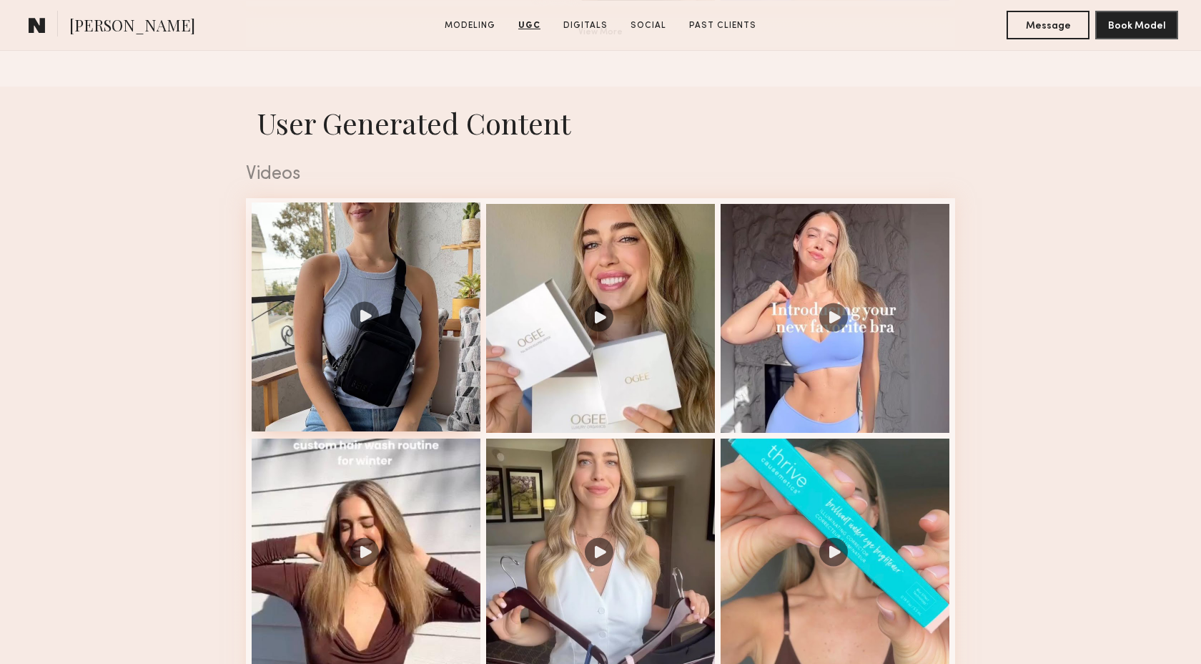
click at [425, 378] on div at bounding box center [366, 316] width 229 height 229
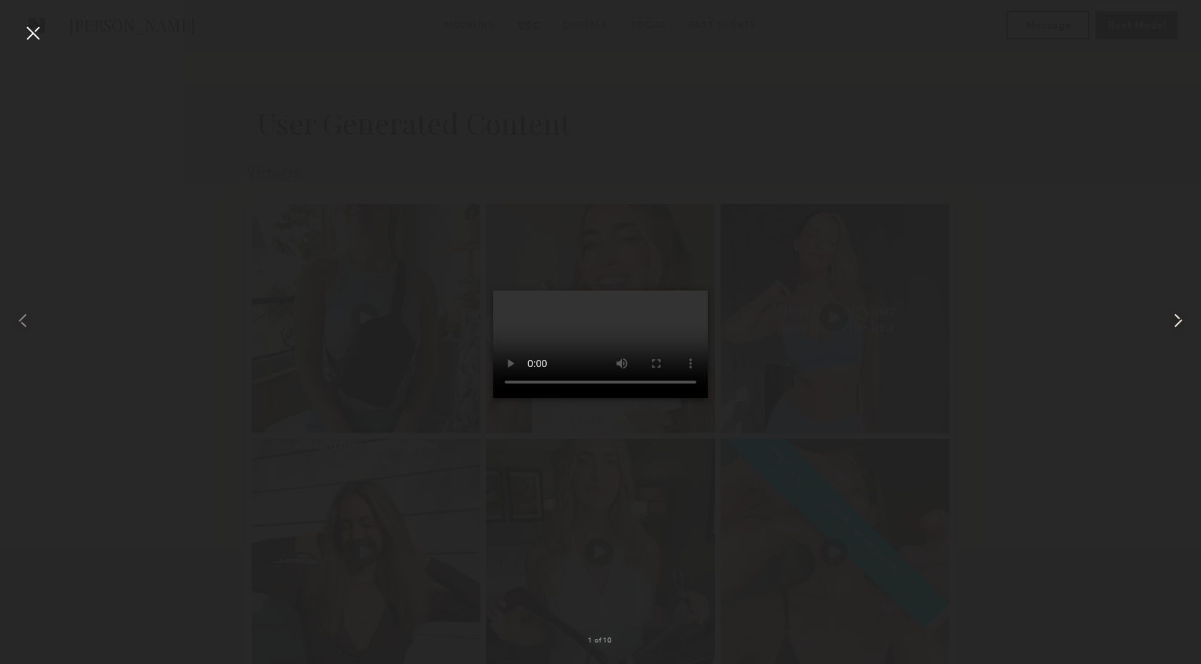
click at [1178, 324] on common-icon at bounding box center [1178, 320] width 23 height 23
click at [1178, 325] on common-icon at bounding box center [1178, 320] width 23 height 23
click at [190, 214] on div at bounding box center [600, 320] width 1201 height 595
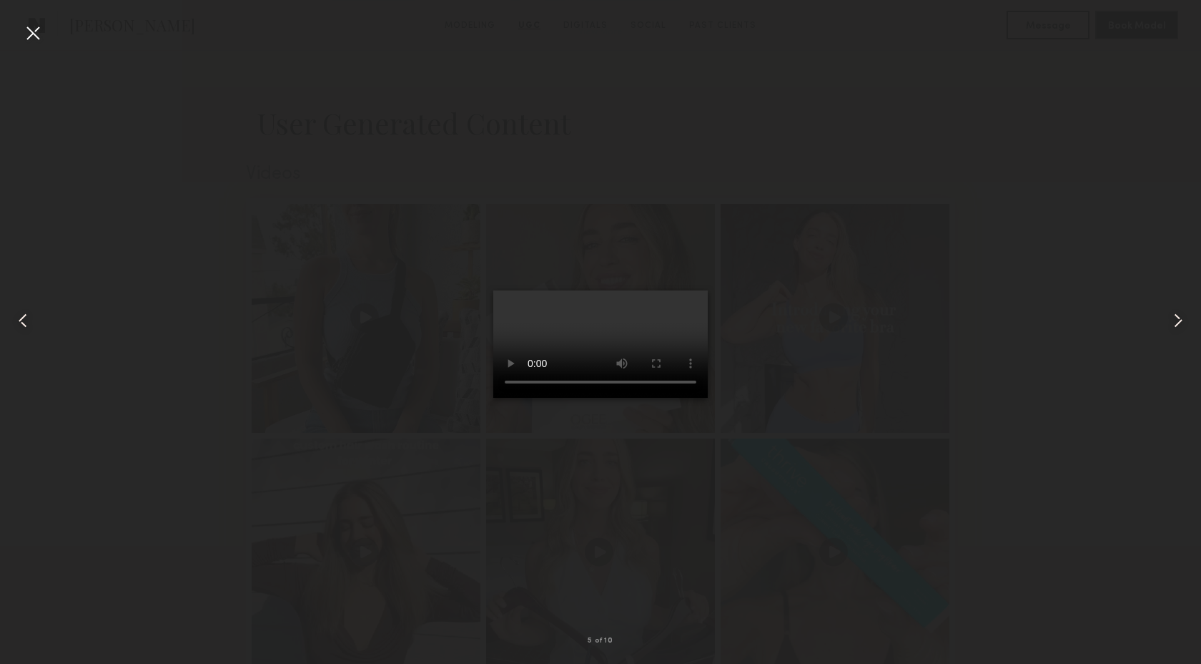
click at [31, 36] on div at bounding box center [32, 32] width 23 height 23
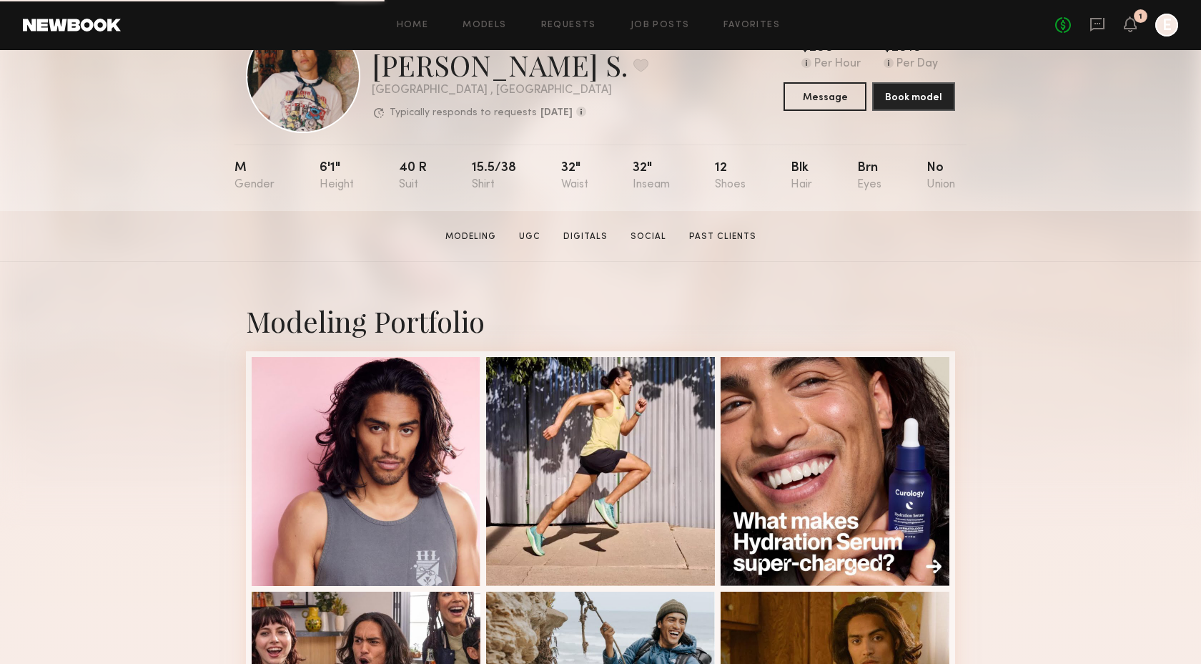
scroll to position [63, 0]
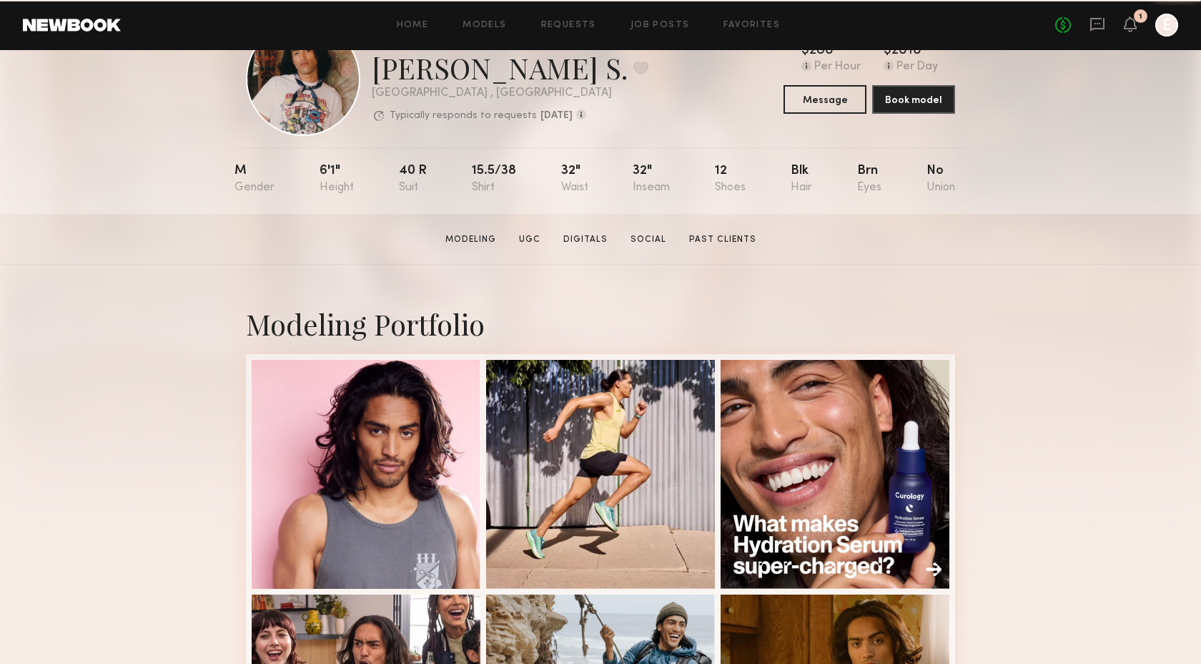
click at [532, 228] on section "Kenan-Eames S. Modeling UGC Digitals Social Past Clients Message Book Model" at bounding box center [600, 239] width 1201 height 51
click at [532, 238] on link "UGC" at bounding box center [529, 239] width 33 height 13
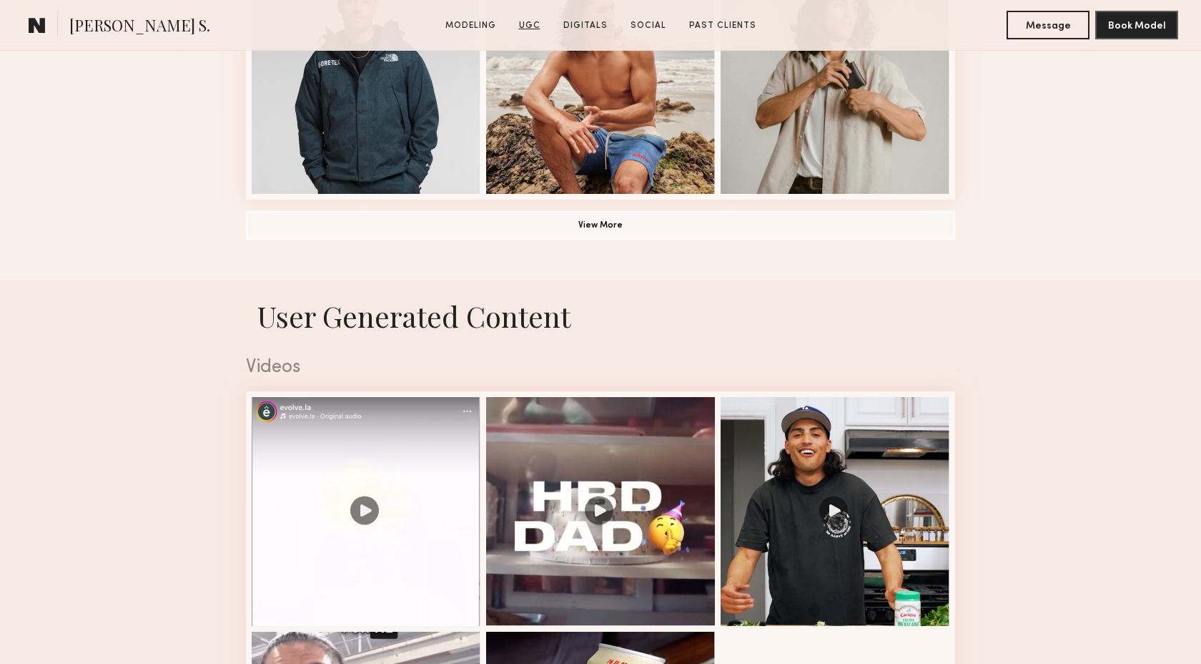
scroll to position [1354, 0]
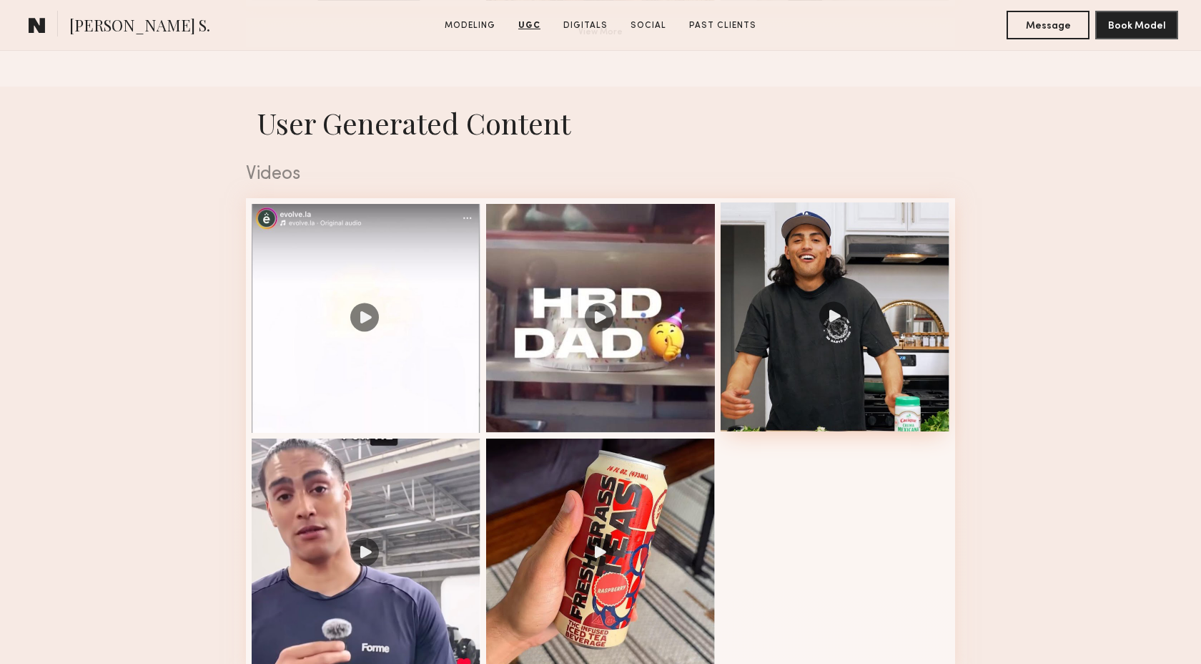
click at [799, 400] on div at bounding box center [835, 316] width 229 height 229
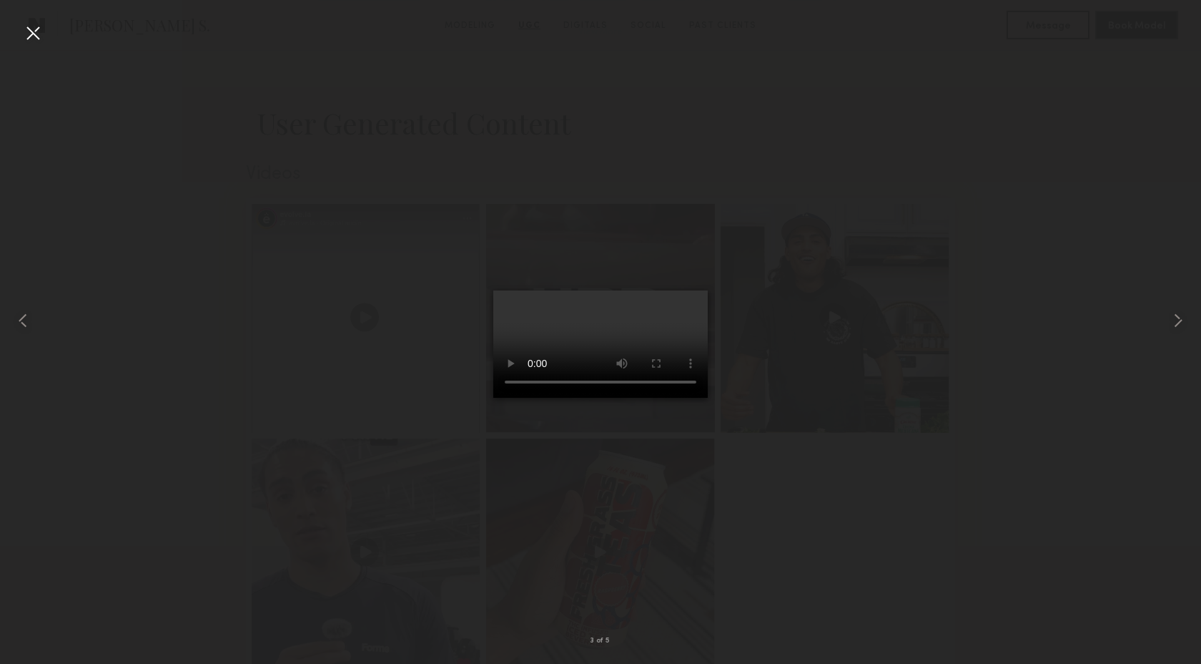
click at [392, 348] on div at bounding box center [600, 320] width 1201 height 595
click at [19, 320] on common-icon at bounding box center [22, 320] width 23 height 23
click at [22, 318] on common-icon at bounding box center [22, 320] width 23 height 23
click at [41, 33] on div at bounding box center [32, 32] width 23 height 23
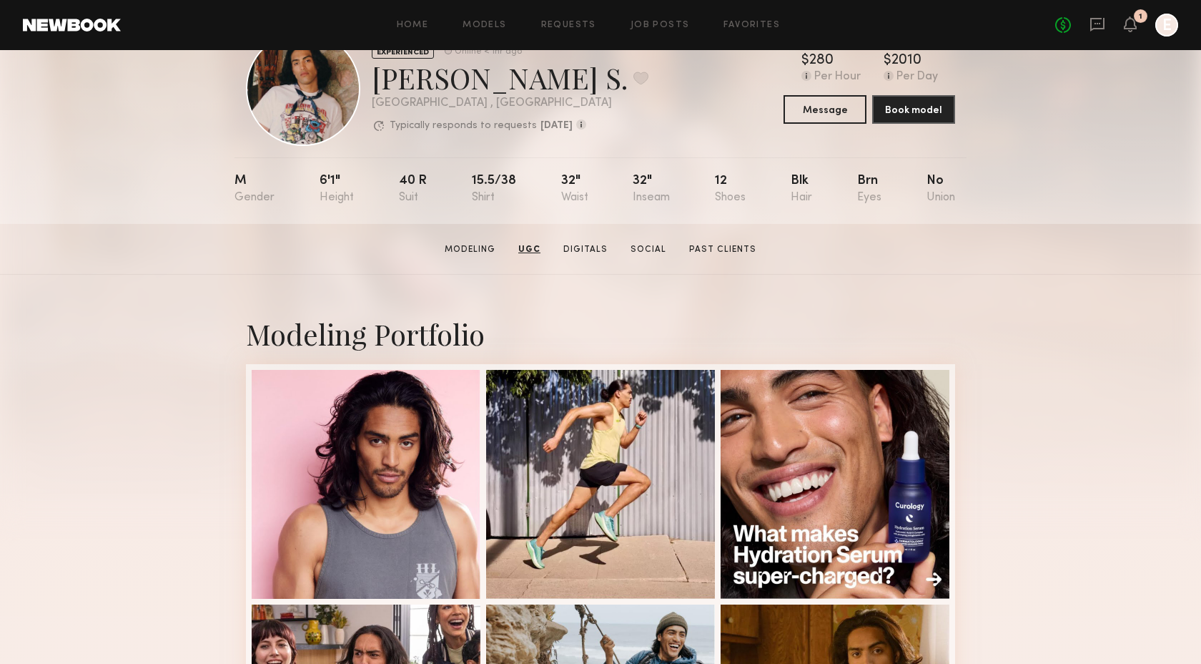
scroll to position [0, 0]
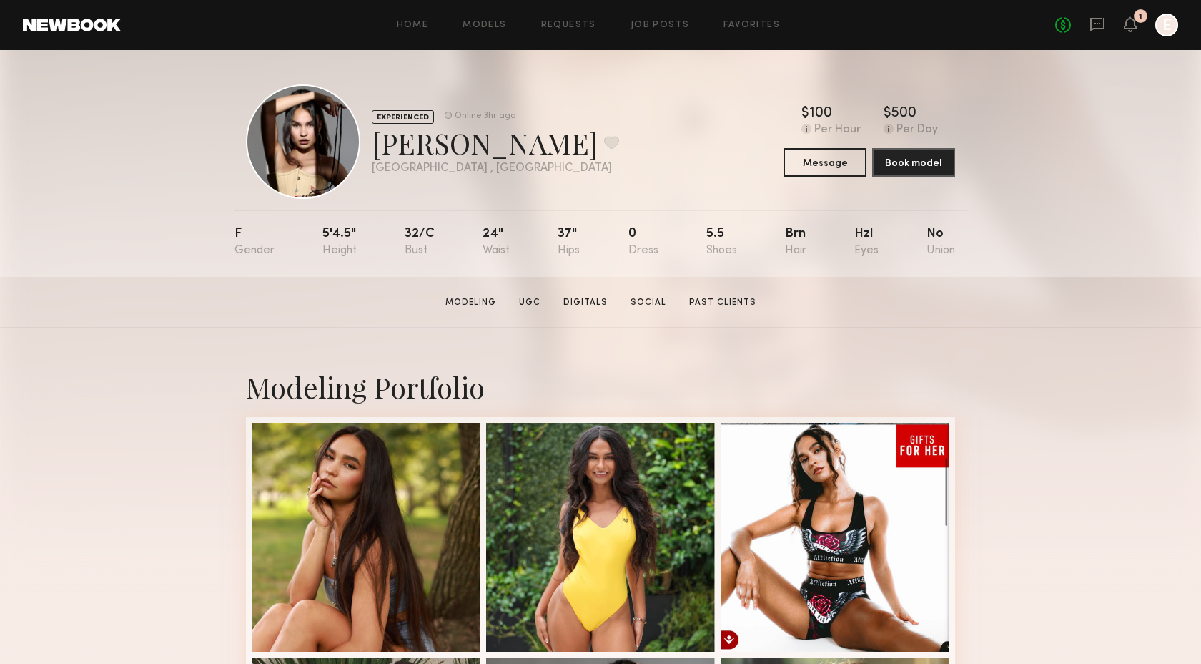
click at [531, 302] on link "UGC" at bounding box center [529, 302] width 33 height 13
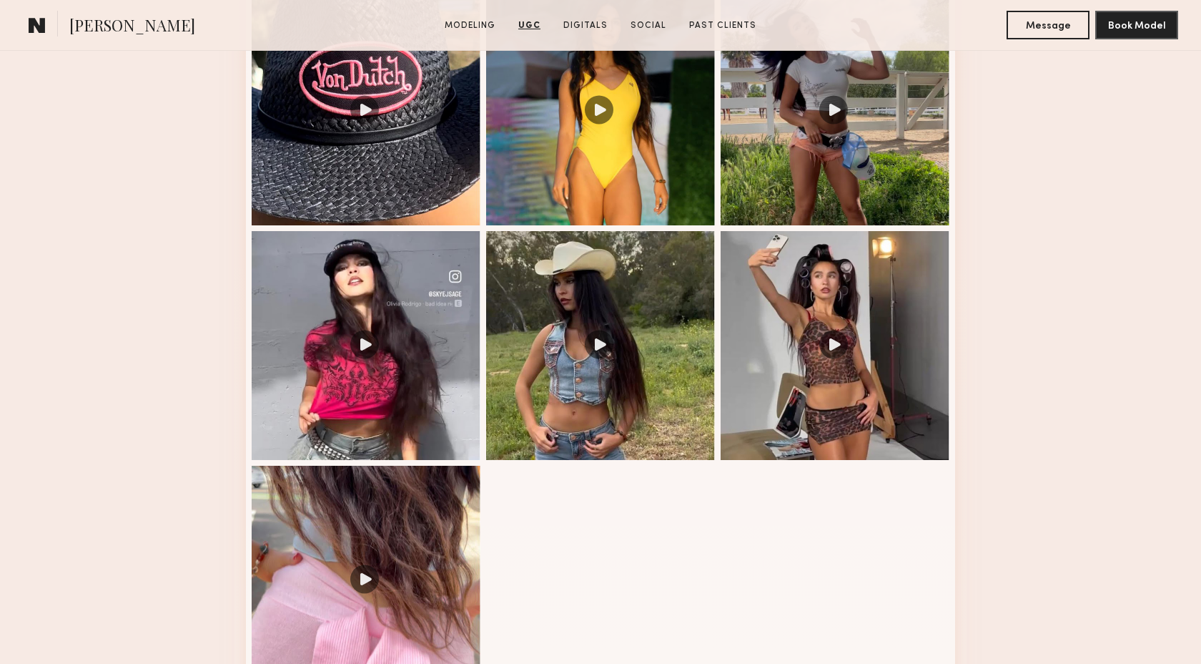
scroll to position [1306, 0]
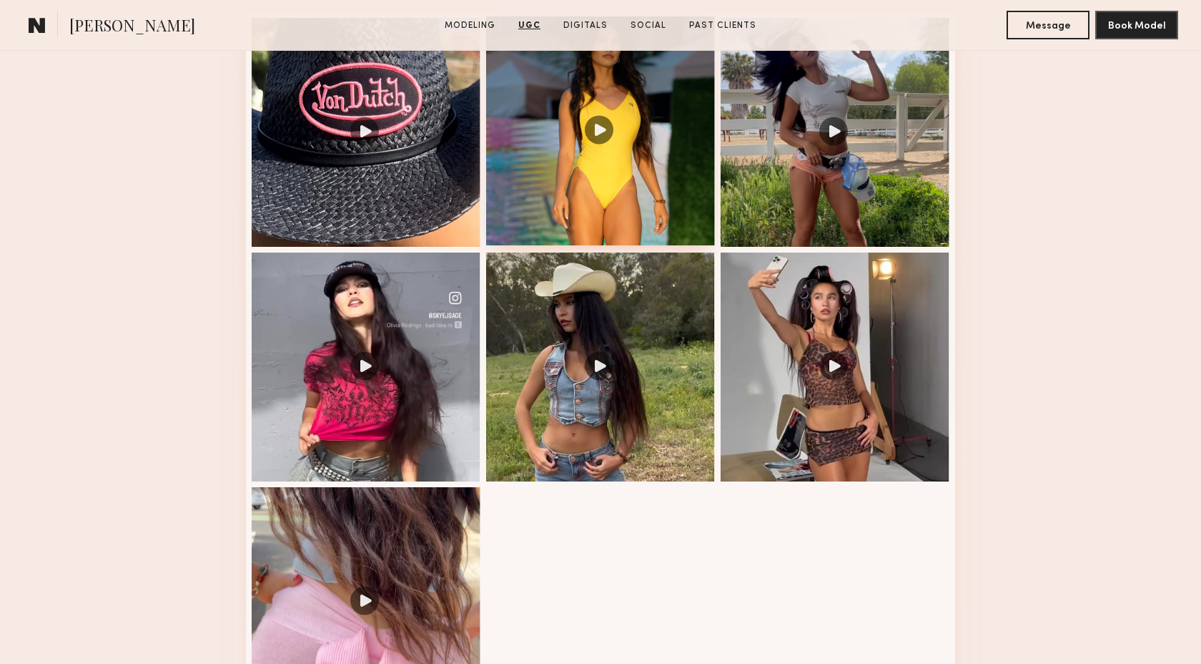
click at [583, 203] on div at bounding box center [600, 130] width 229 height 229
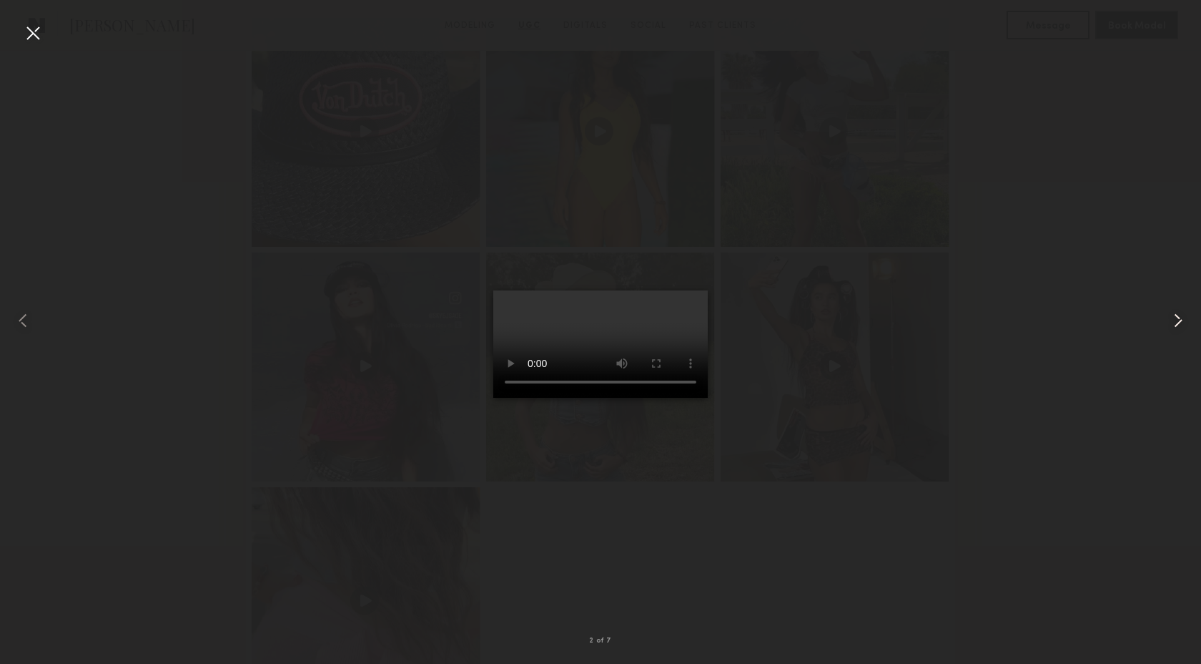
click at [1171, 324] on common-icon at bounding box center [1178, 320] width 23 height 23
click at [1179, 322] on common-icon at bounding box center [1178, 320] width 23 height 23
click at [330, 411] on div at bounding box center [600, 320] width 1201 height 595
click at [34, 34] on div at bounding box center [32, 32] width 23 height 23
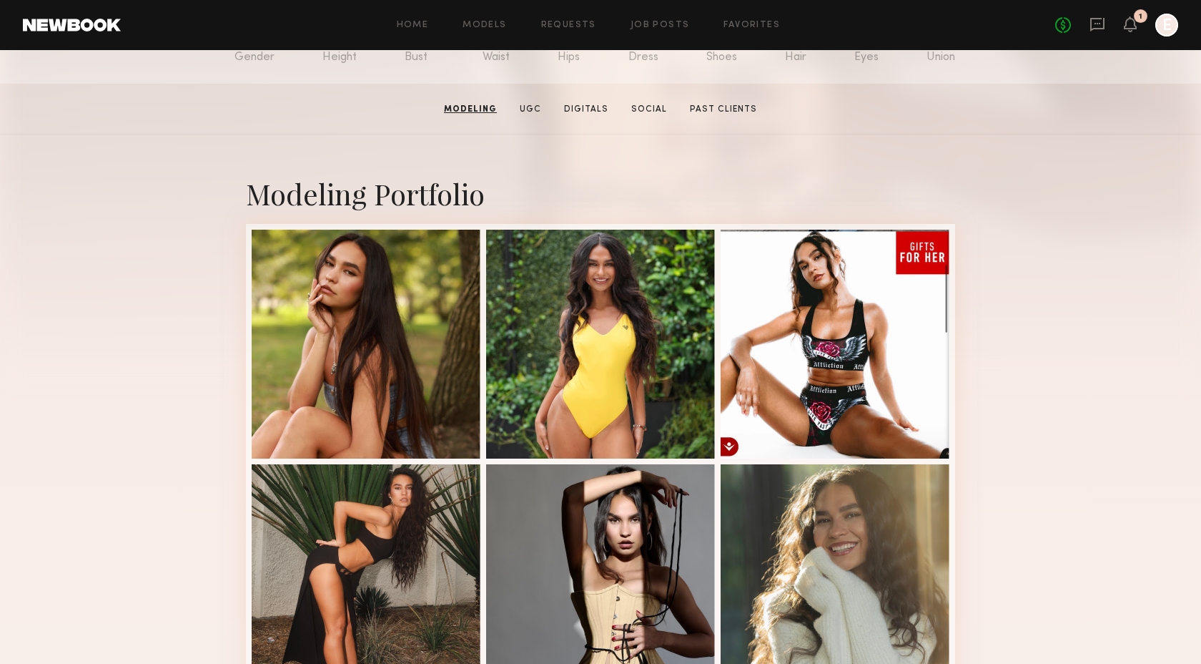
scroll to position [0, 0]
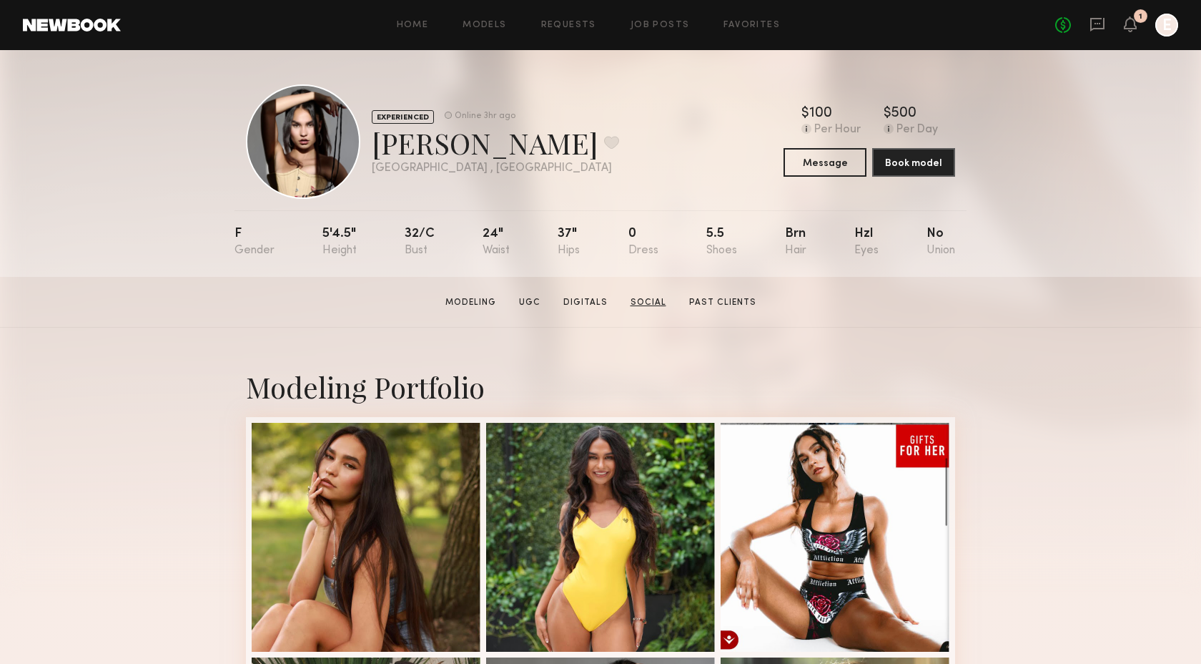
click at [651, 299] on link "Social" at bounding box center [648, 302] width 47 height 13
click at [528, 305] on link "UGC" at bounding box center [529, 302] width 33 height 13
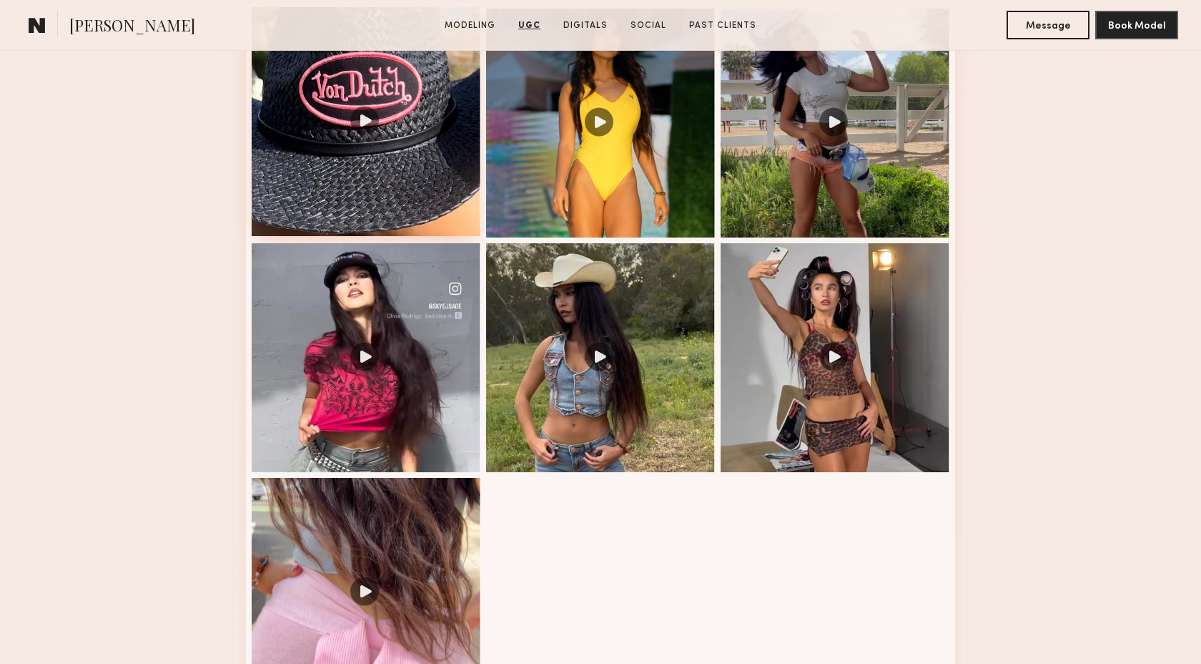
scroll to position [1379, 0]
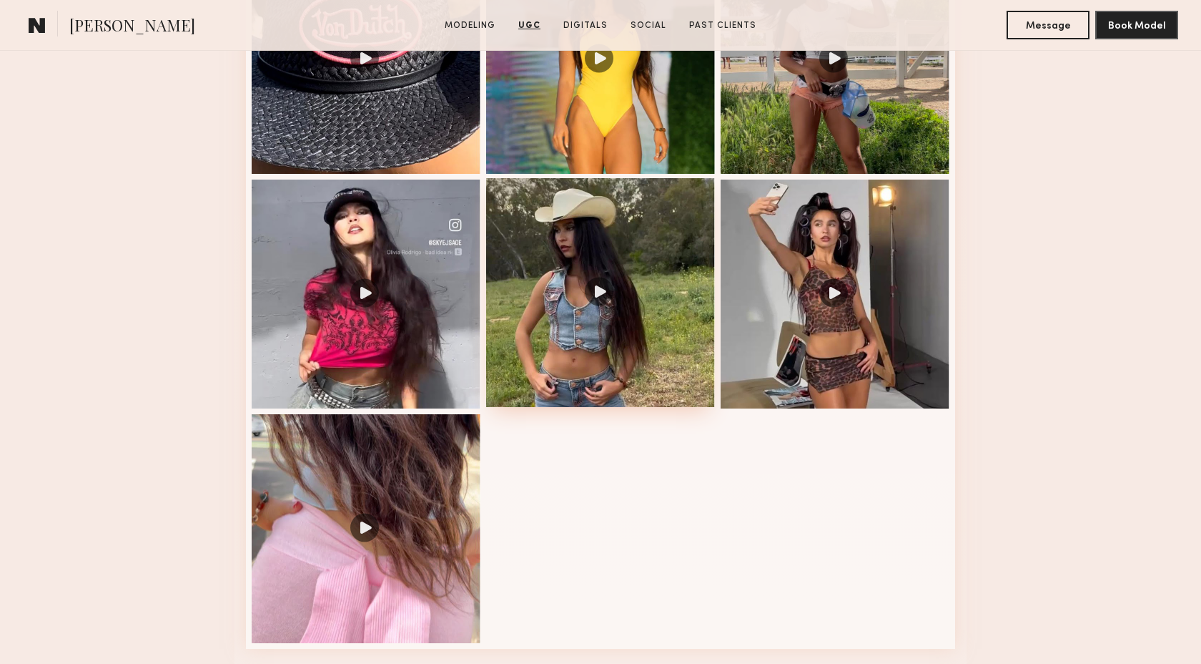
click at [541, 373] on div at bounding box center [600, 292] width 229 height 229
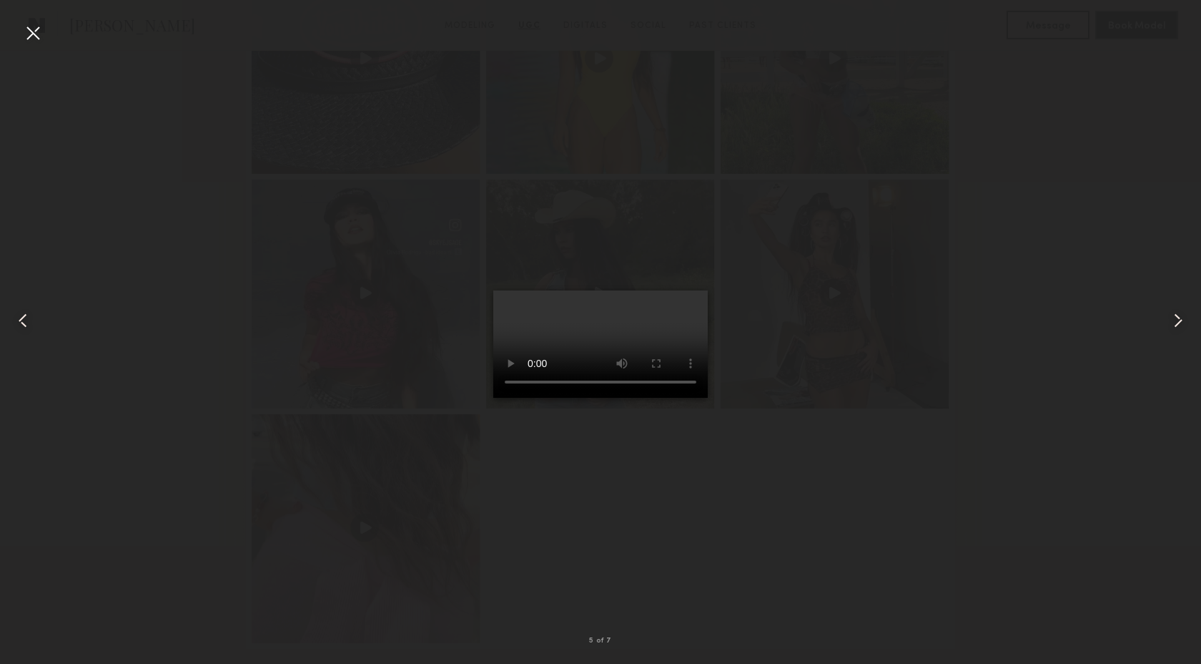
click at [39, 36] on div at bounding box center [32, 32] width 23 height 23
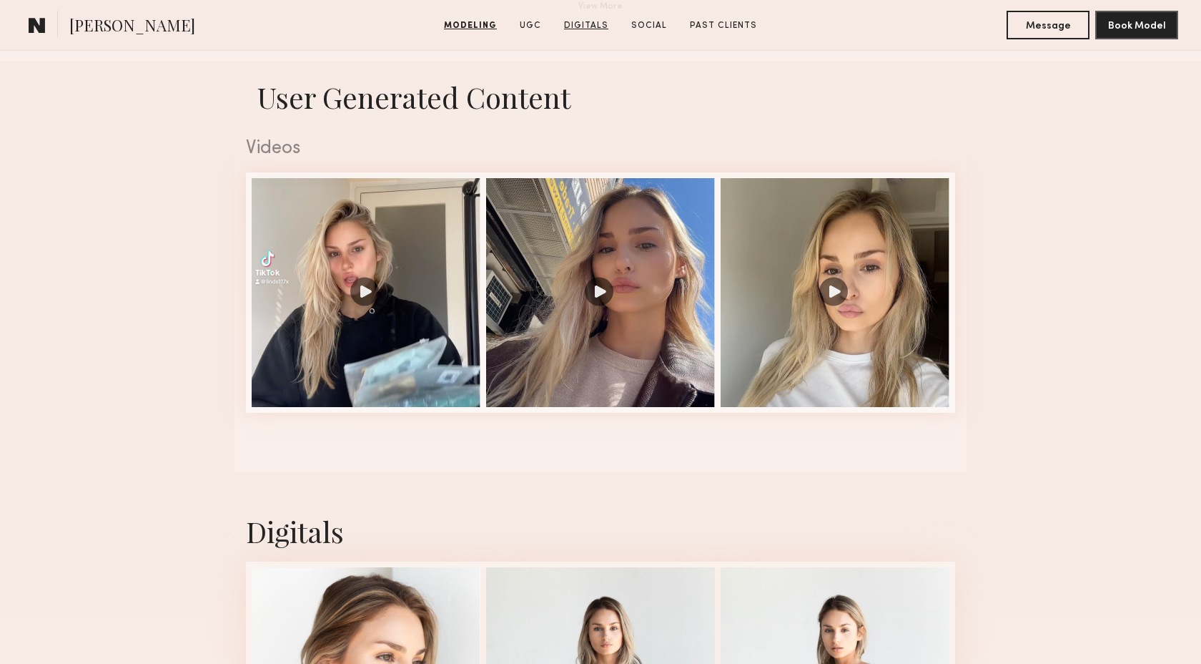
scroll to position [1419, 0]
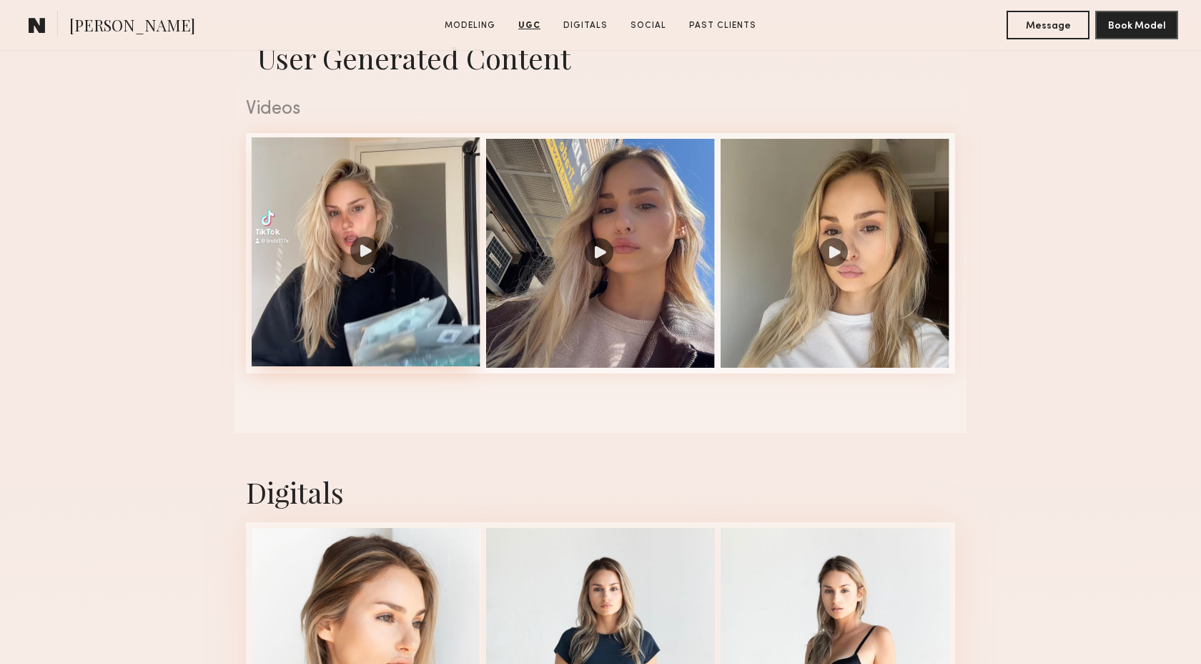
click at [430, 308] on div at bounding box center [366, 251] width 229 height 229
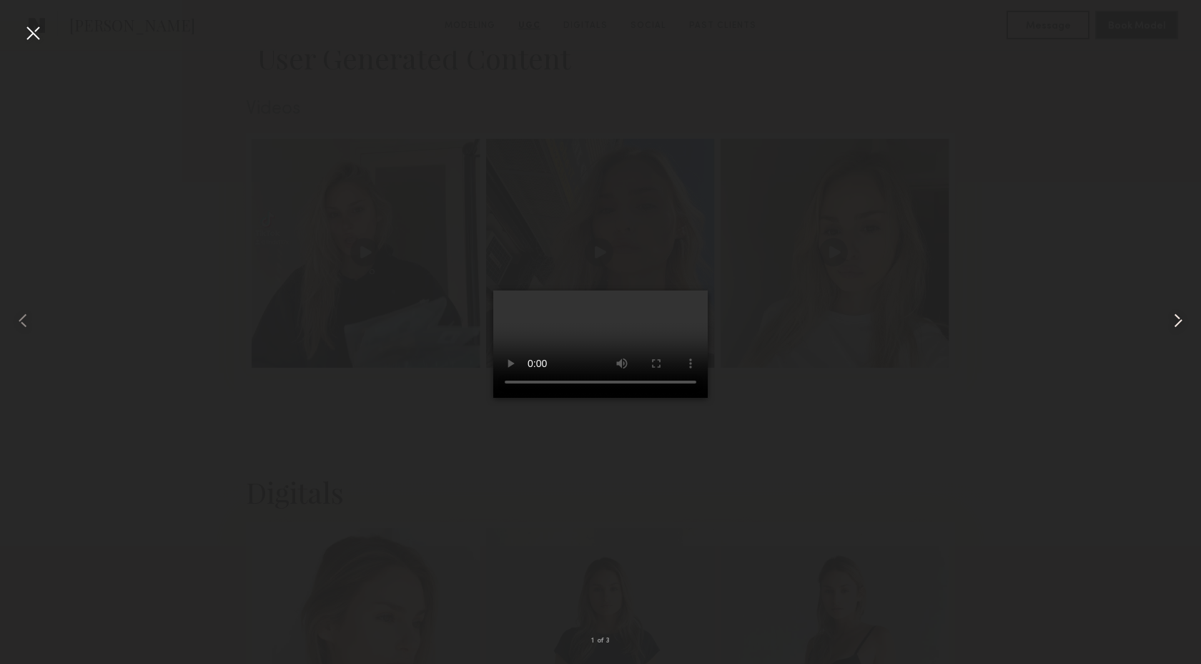
click at [1174, 325] on common-icon at bounding box center [1178, 320] width 23 height 23
click at [32, 38] on div at bounding box center [32, 32] width 23 height 23
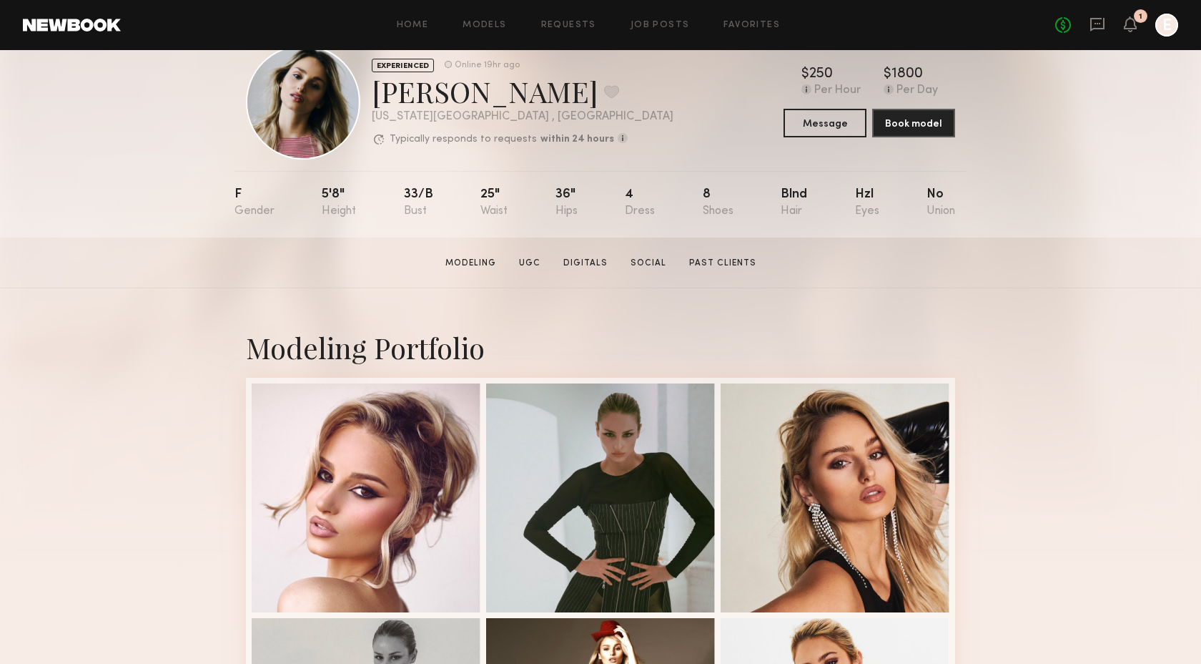
scroll to position [0, 0]
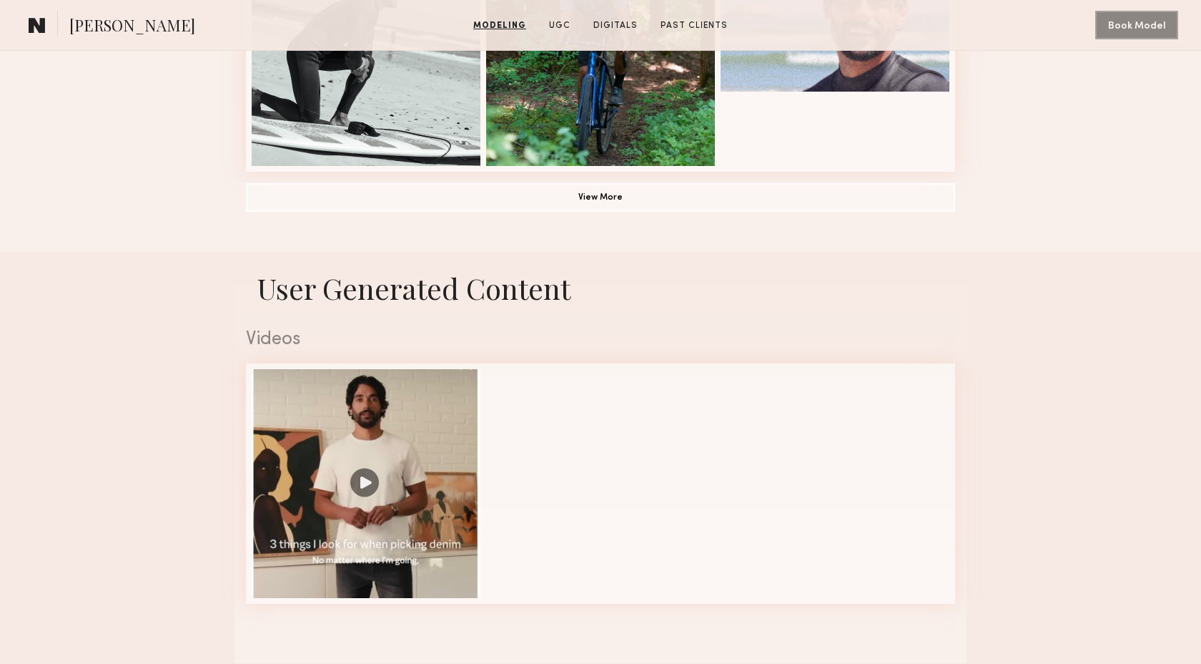
scroll to position [1291, 0]
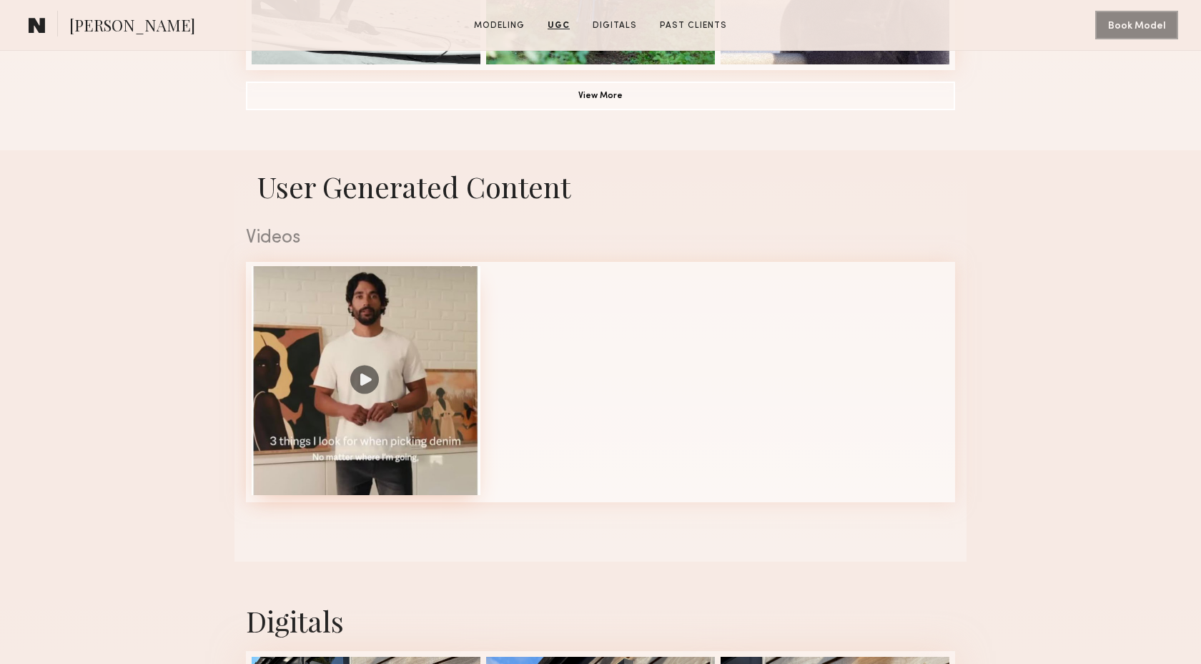
click at [423, 337] on div at bounding box center [366, 380] width 229 height 229
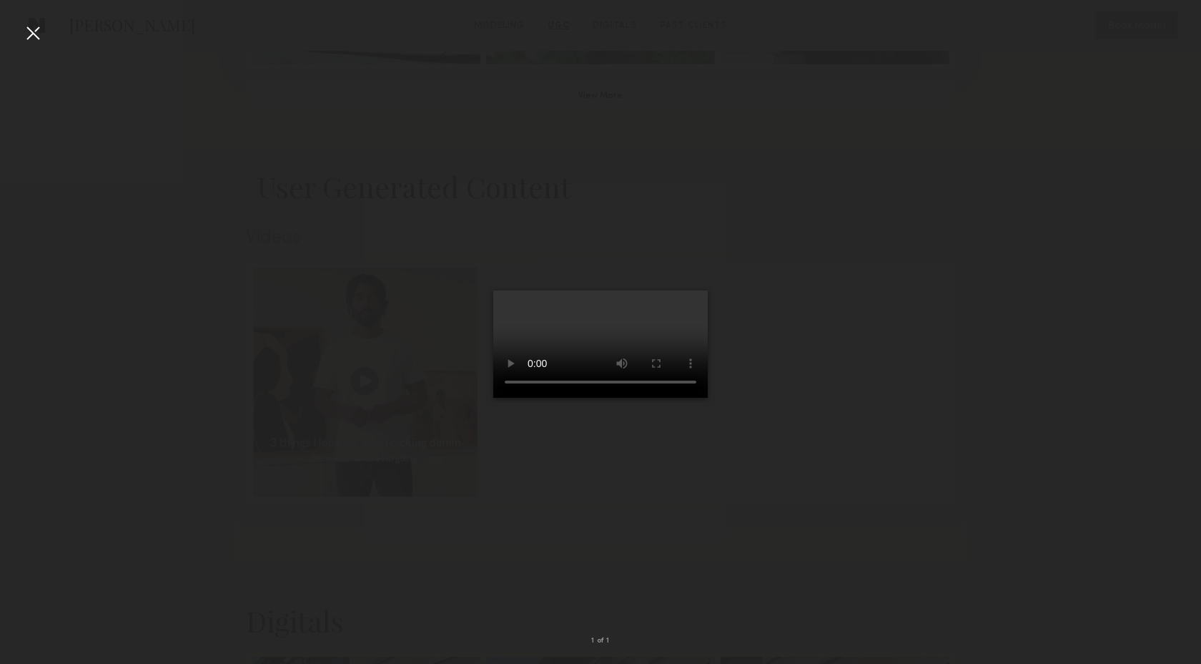
click at [222, 167] on div at bounding box center [600, 320] width 1201 height 595
click at [29, 36] on div at bounding box center [32, 32] width 23 height 23
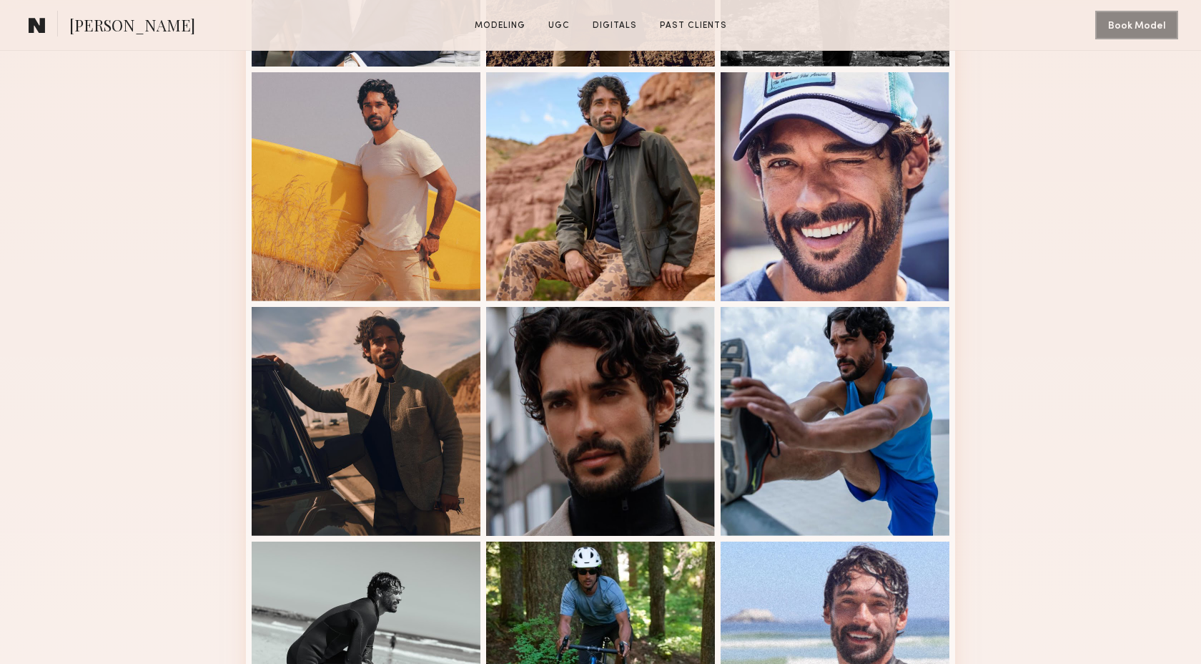
scroll to position [0, 0]
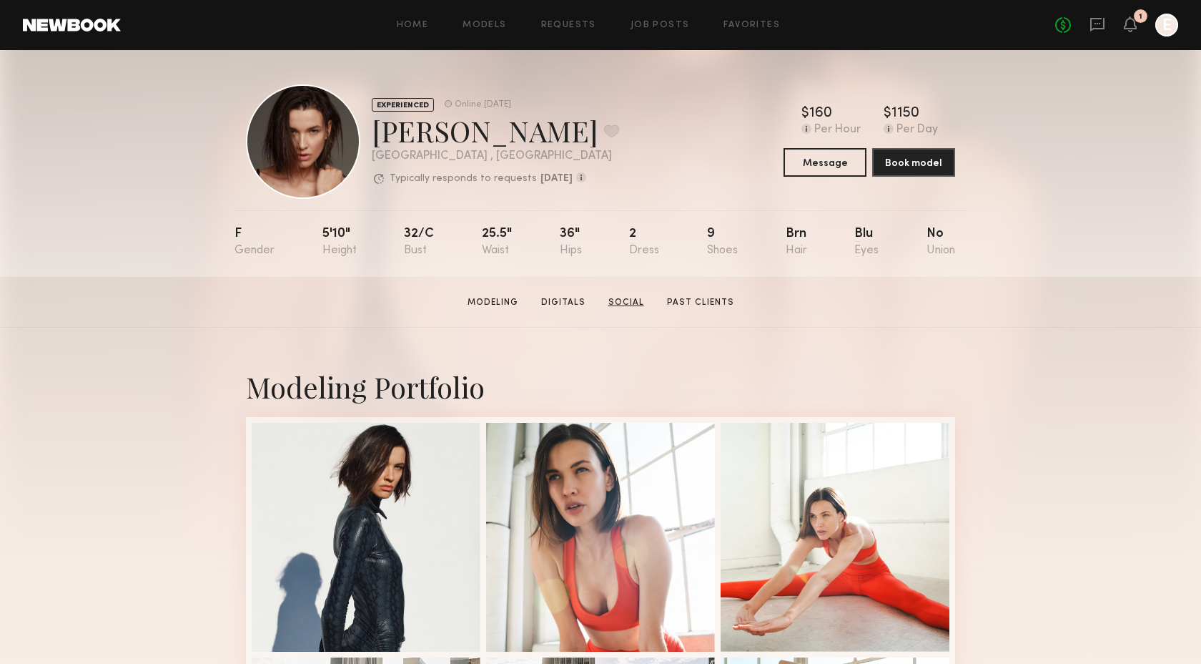
click at [636, 299] on link "Social" at bounding box center [626, 302] width 47 height 13
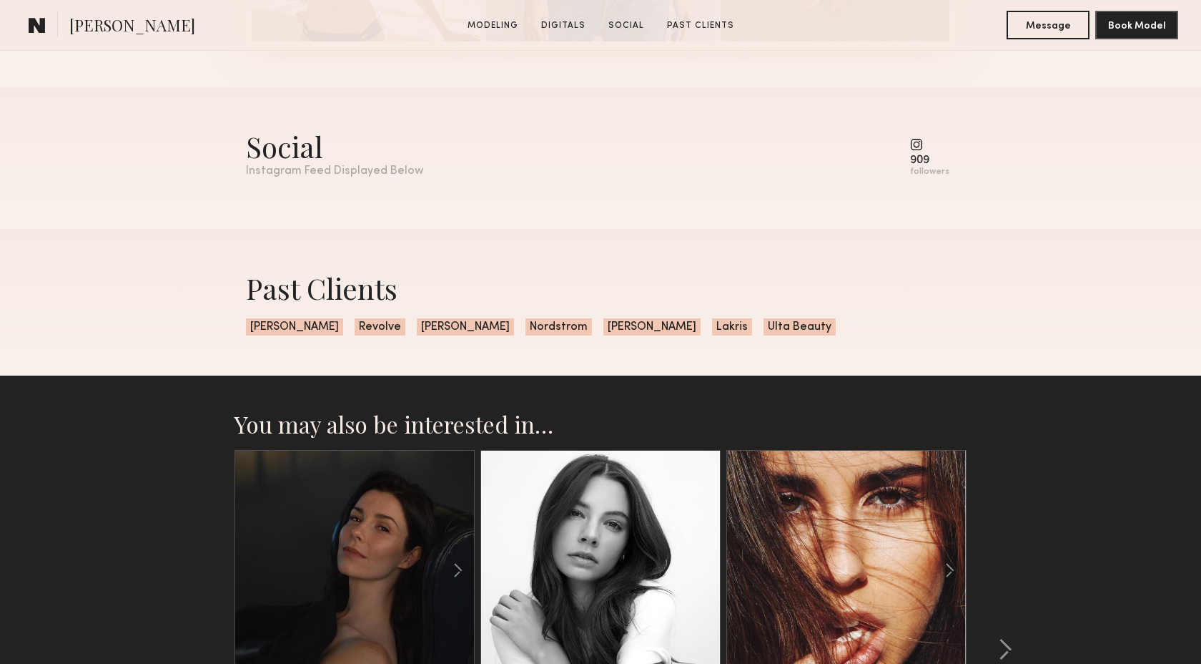
scroll to position [1919, 0]
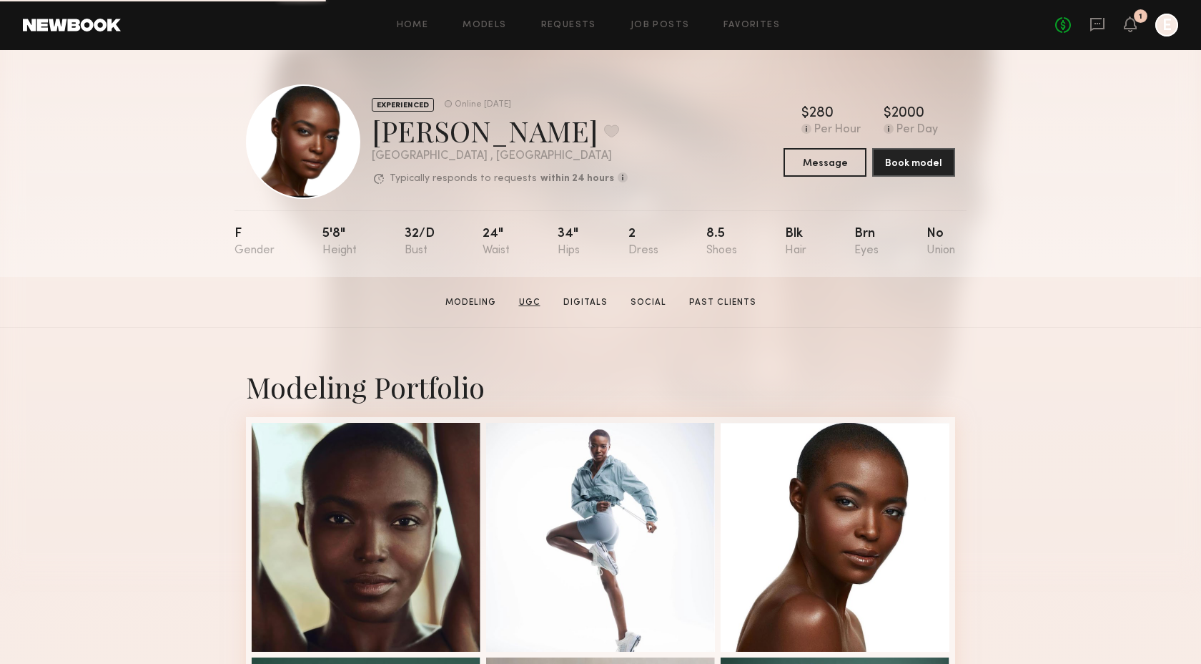
click at [537, 299] on link "UGC" at bounding box center [529, 302] width 33 height 13
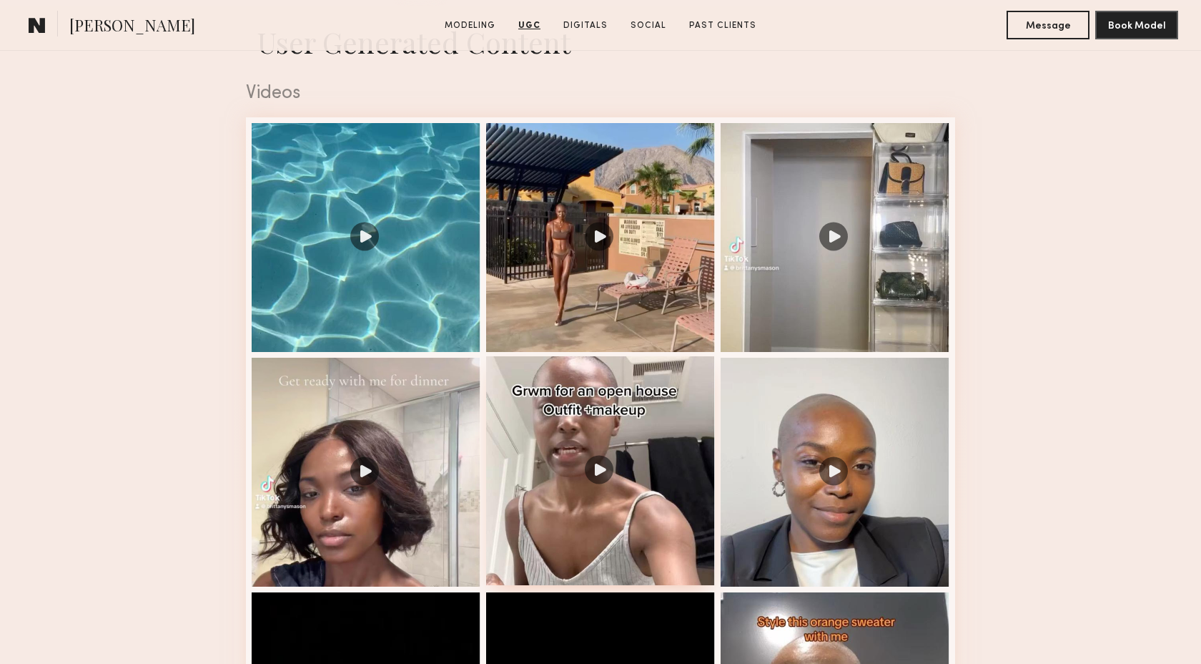
scroll to position [1444, 0]
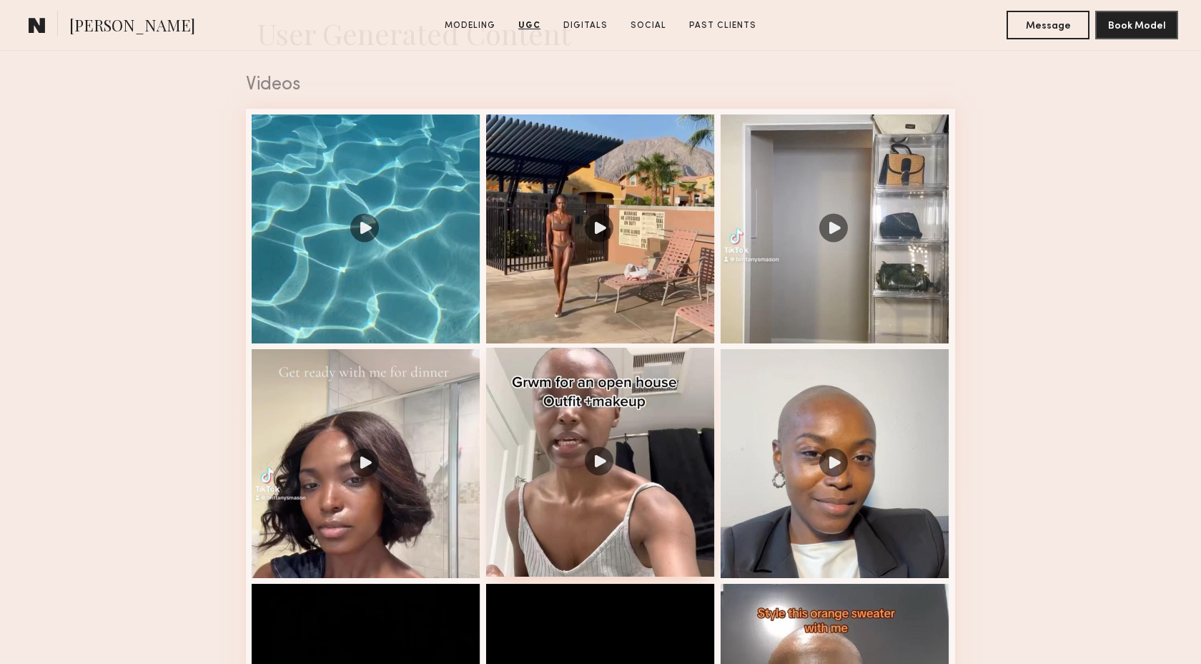
click at [551, 385] on div at bounding box center [600, 462] width 229 height 229
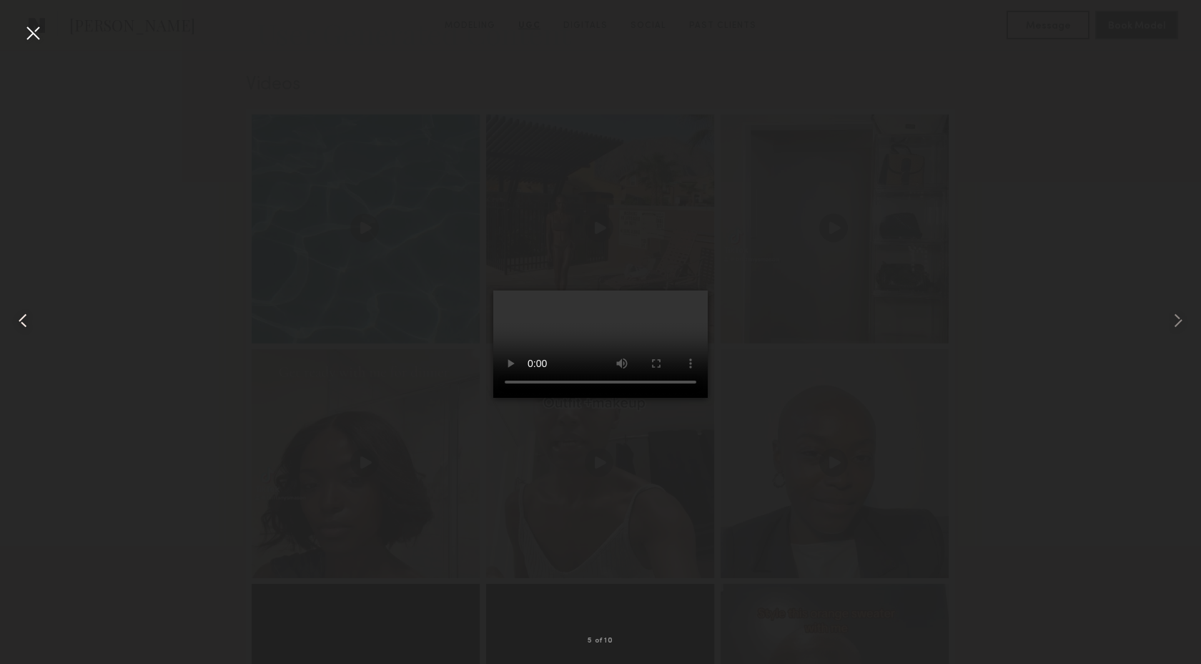
click at [28, 327] on common-icon at bounding box center [22, 320] width 23 height 23
click at [26, 326] on common-icon at bounding box center [22, 320] width 23 height 23
click at [41, 40] on div at bounding box center [32, 32] width 23 height 23
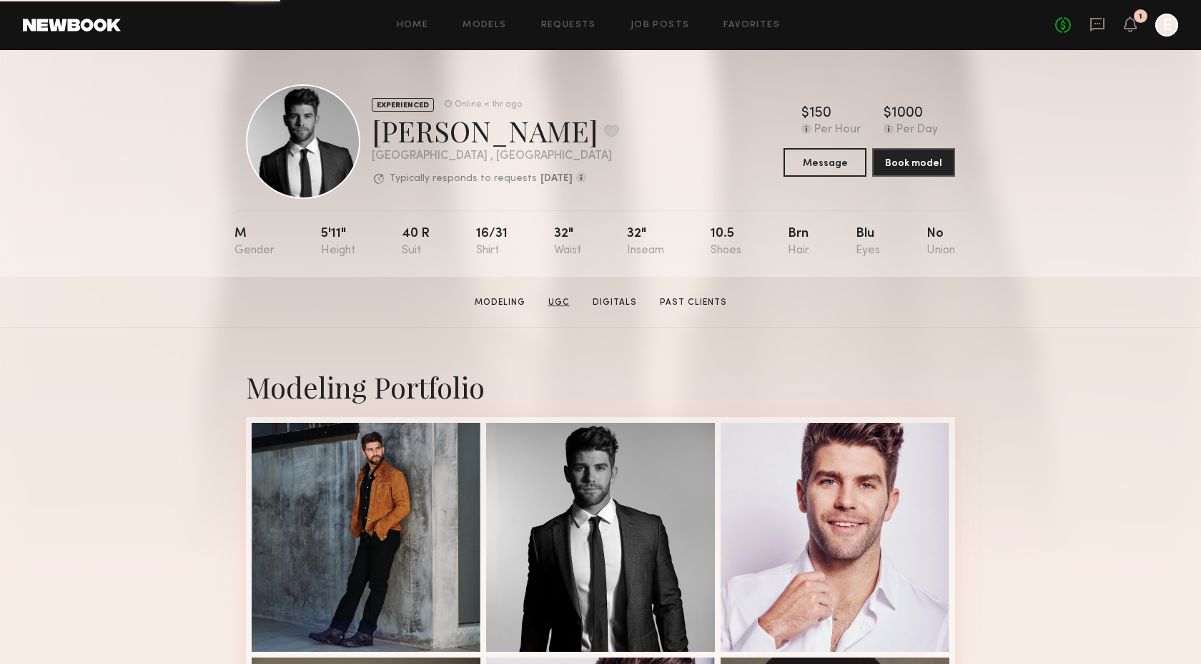
click at [560, 303] on link "UGC" at bounding box center [559, 302] width 33 height 13
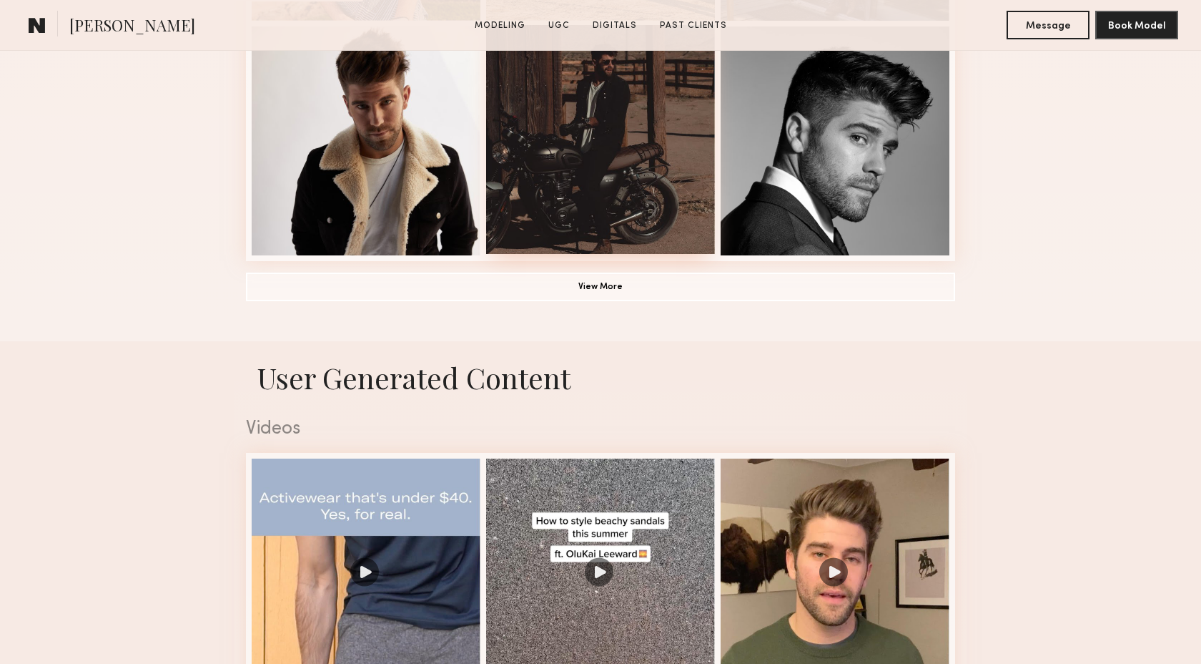
scroll to position [1354, 0]
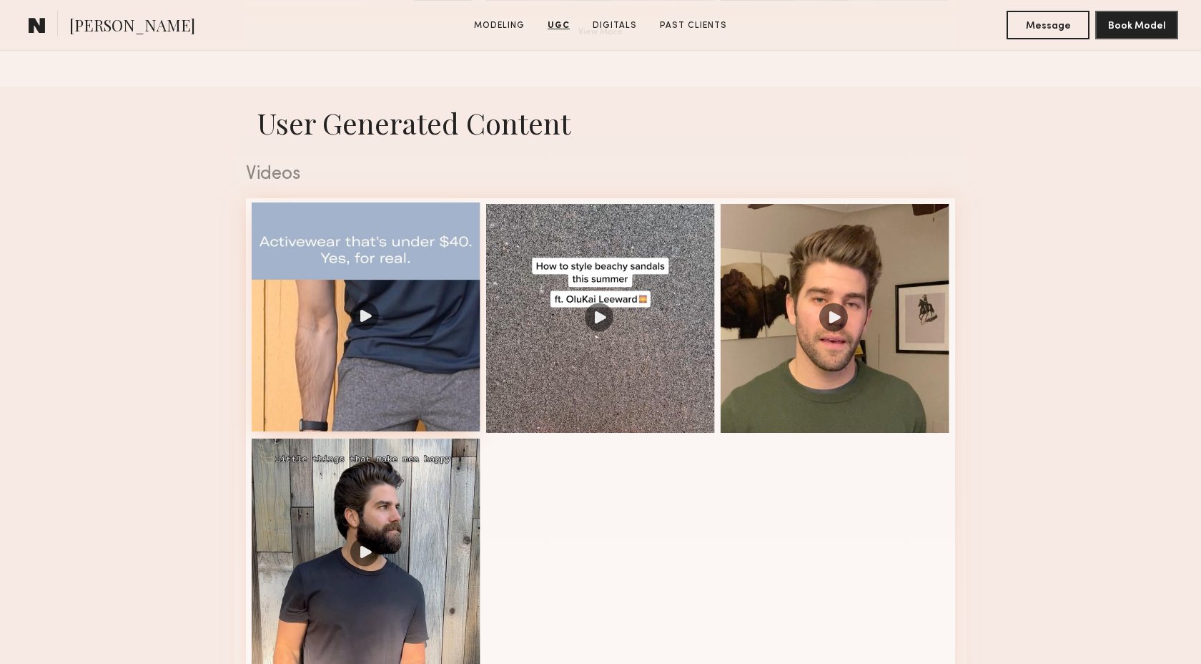
click at [418, 359] on div at bounding box center [366, 316] width 229 height 229
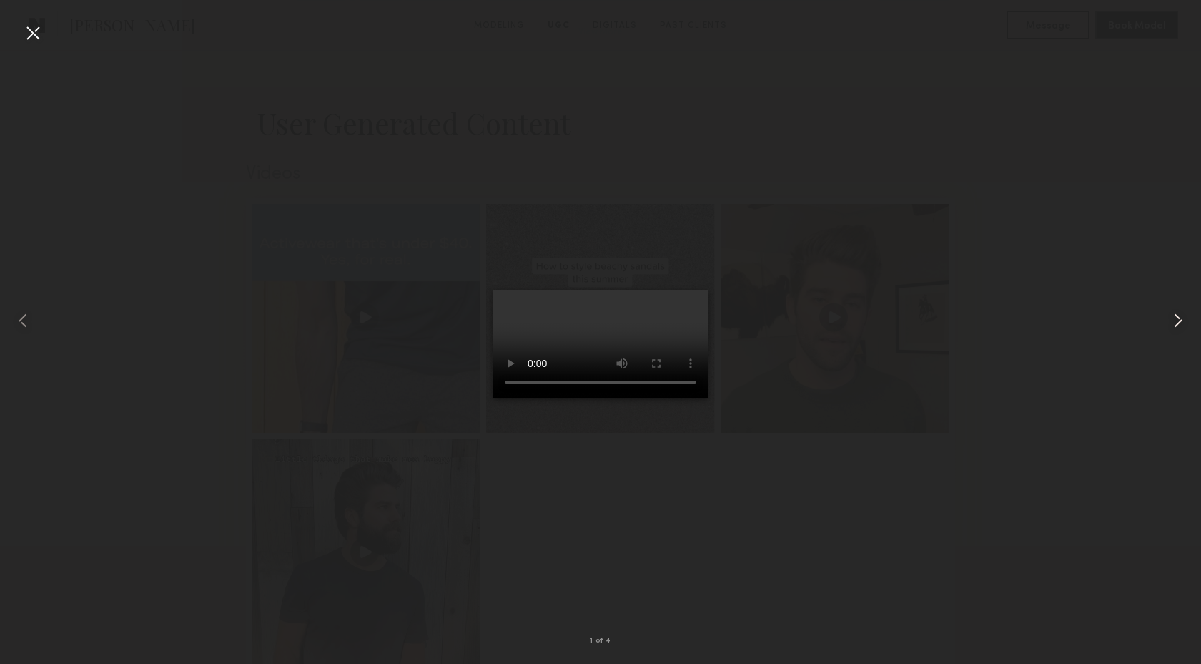
click at [1174, 320] on common-icon at bounding box center [1178, 320] width 23 height 23
click at [1185, 315] on common-icon at bounding box center [1178, 320] width 23 height 23
click at [1171, 316] on common-icon at bounding box center [1178, 320] width 23 height 23
click at [390, 446] on div at bounding box center [600, 320] width 1201 height 595
click at [29, 37] on div at bounding box center [32, 32] width 23 height 23
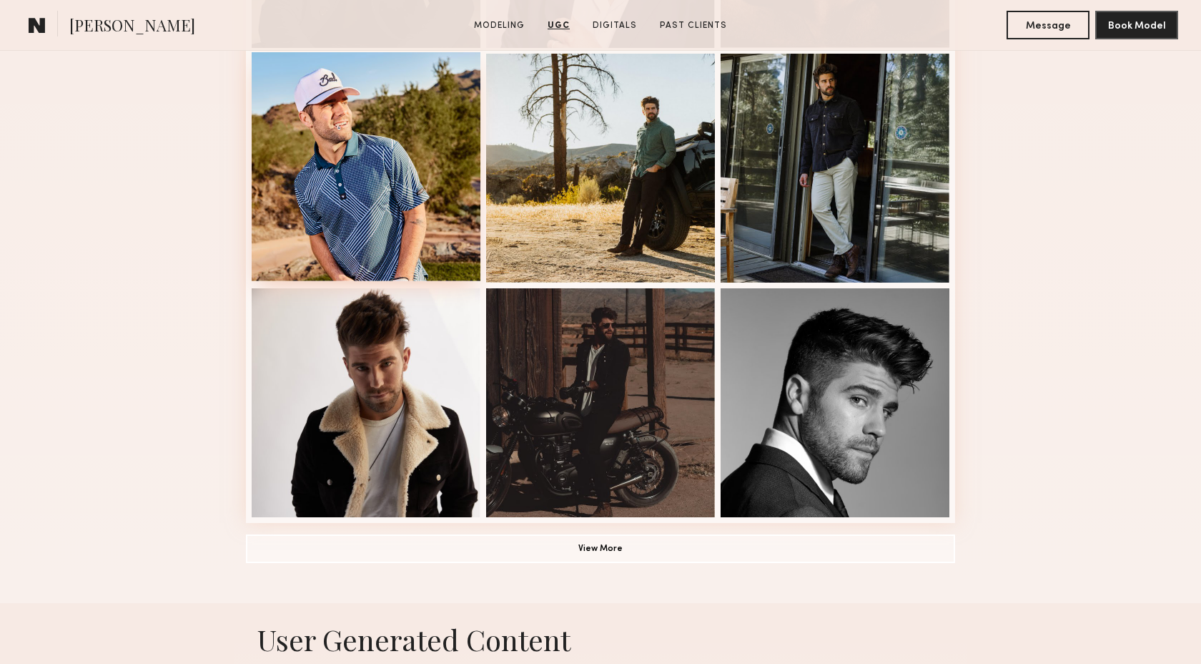
scroll to position [789, 0]
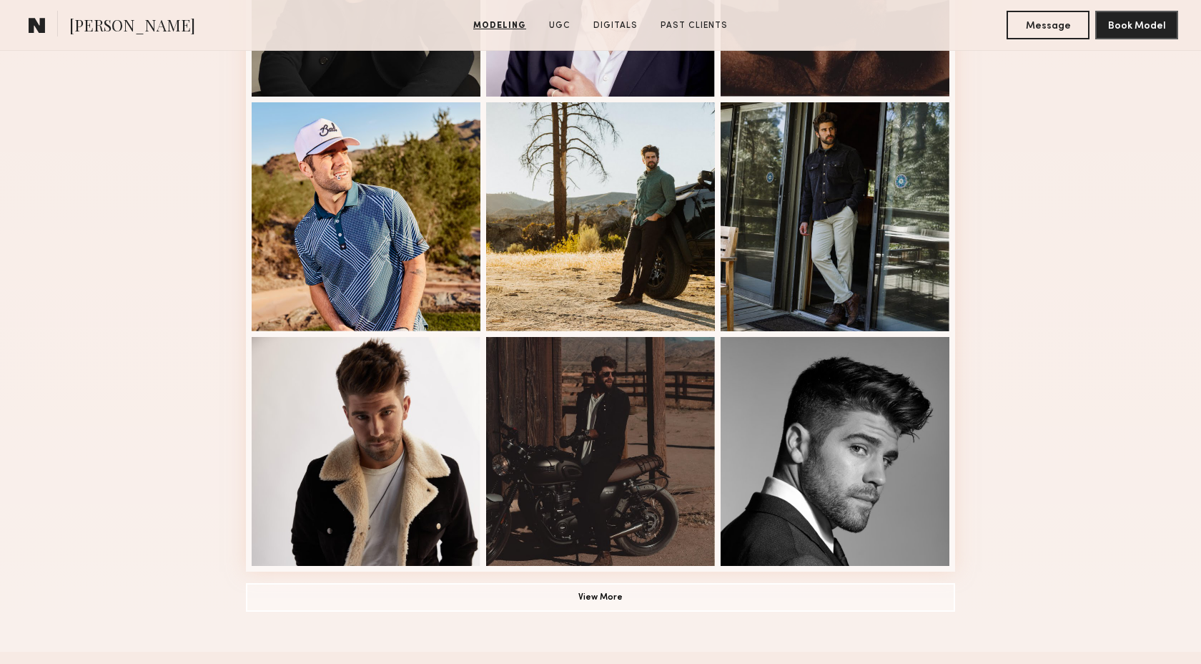
click at [1103, 232] on div "Modeling Portfolio View More" at bounding box center [600, 94] width 1201 height 1113
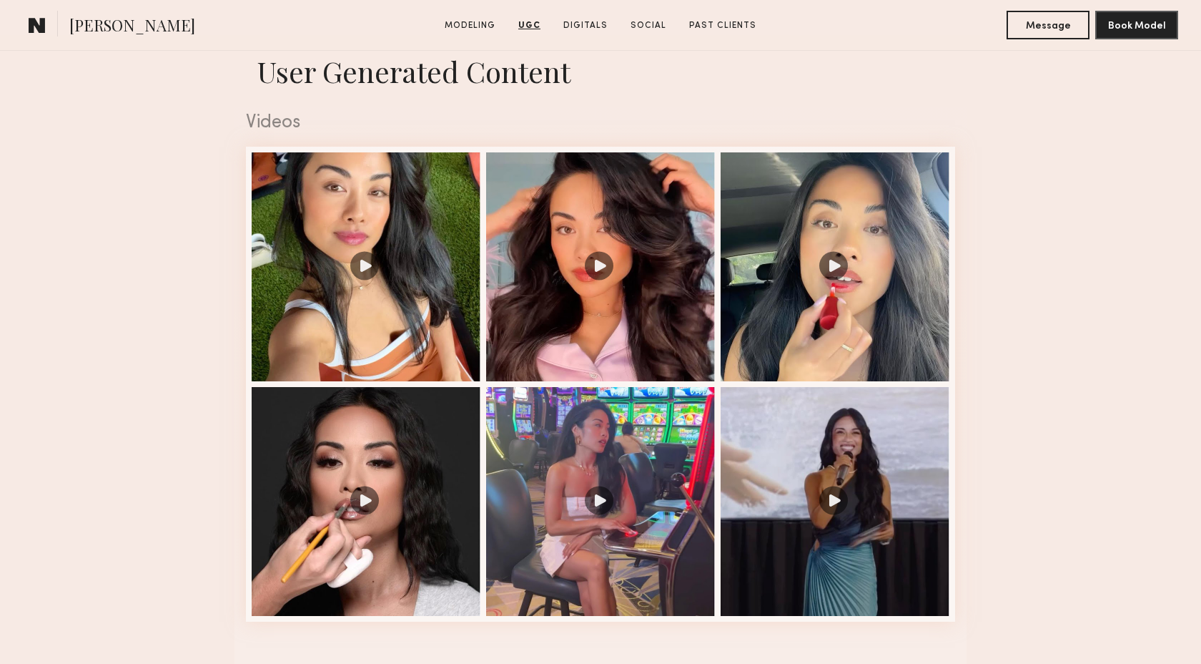
scroll to position [1477, 0]
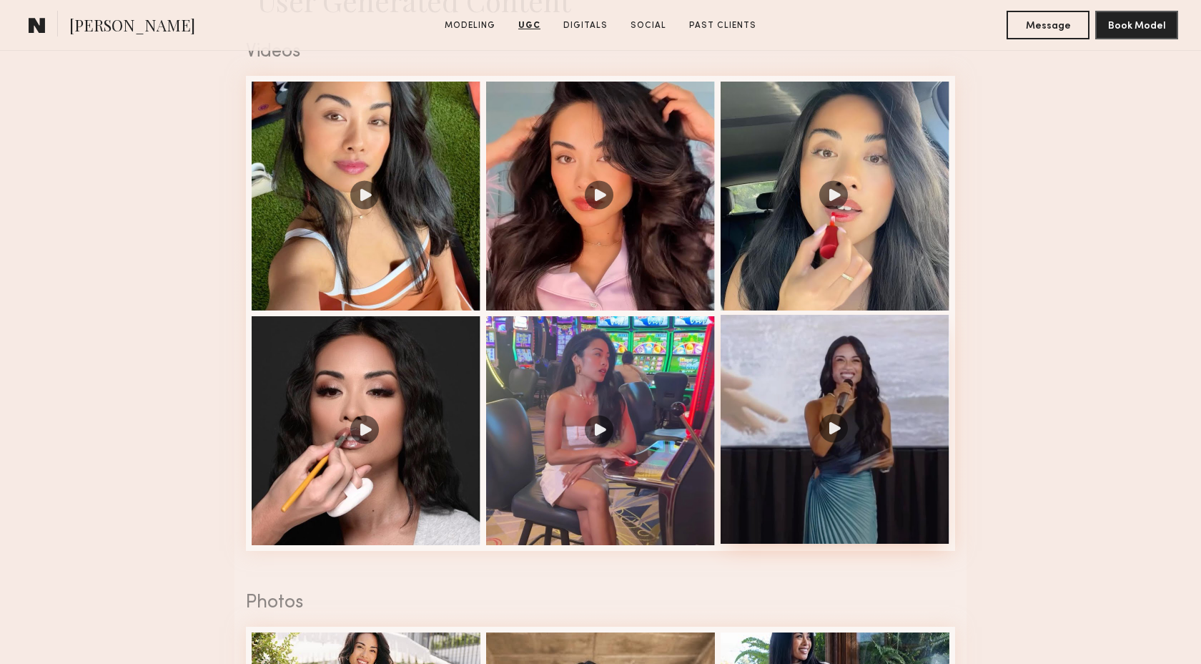
click at [825, 383] on div at bounding box center [835, 429] width 229 height 229
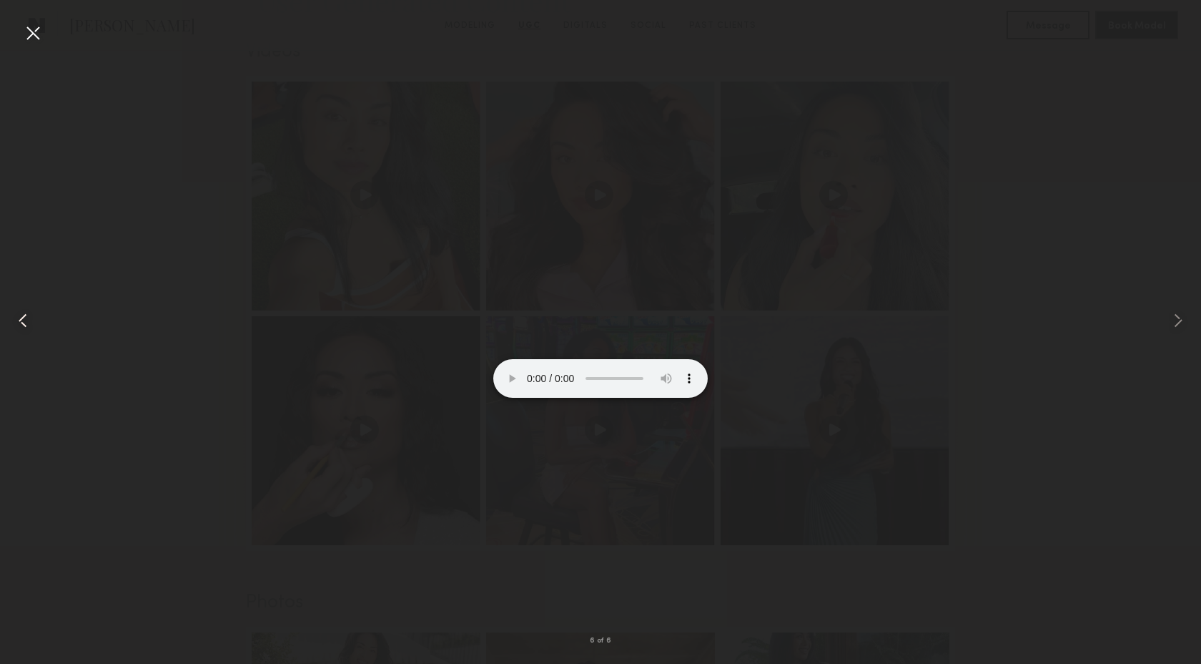
click at [21, 318] on common-icon at bounding box center [22, 320] width 23 height 23
click at [28, 321] on common-icon at bounding box center [22, 320] width 23 height 23
click at [222, 411] on div at bounding box center [600, 320] width 1201 height 595
click at [38, 35] on div at bounding box center [32, 32] width 23 height 23
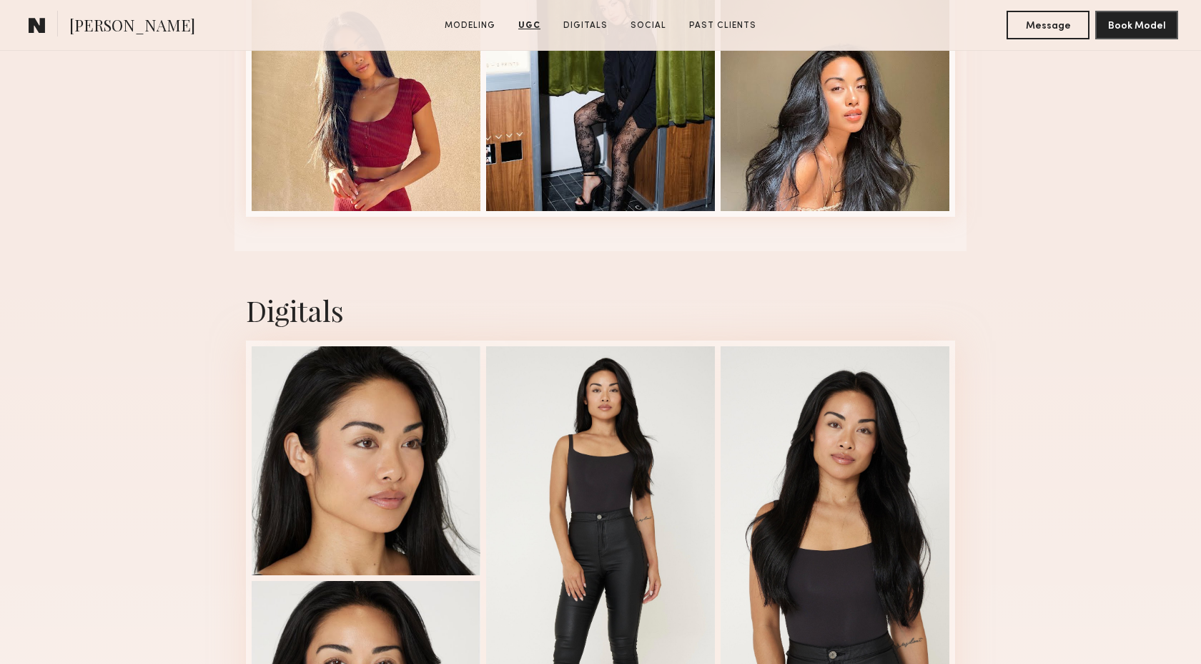
scroll to position [2399, 0]
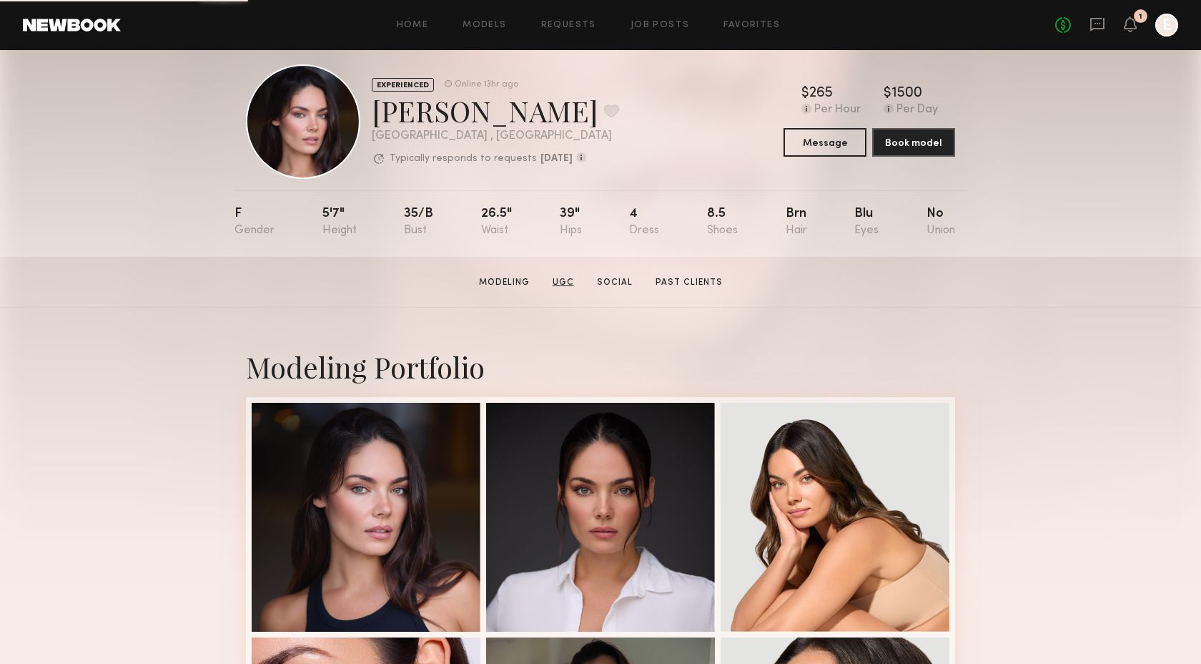
click at [564, 283] on link "UGC" at bounding box center [563, 282] width 33 height 13
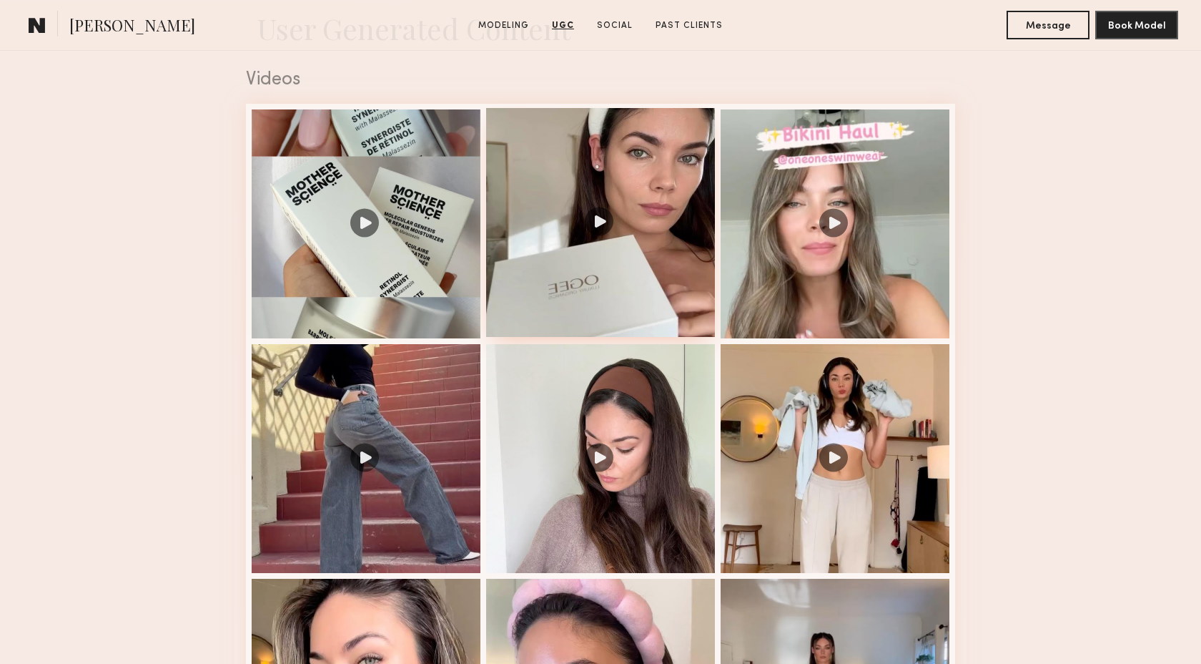
scroll to position [1465, 0]
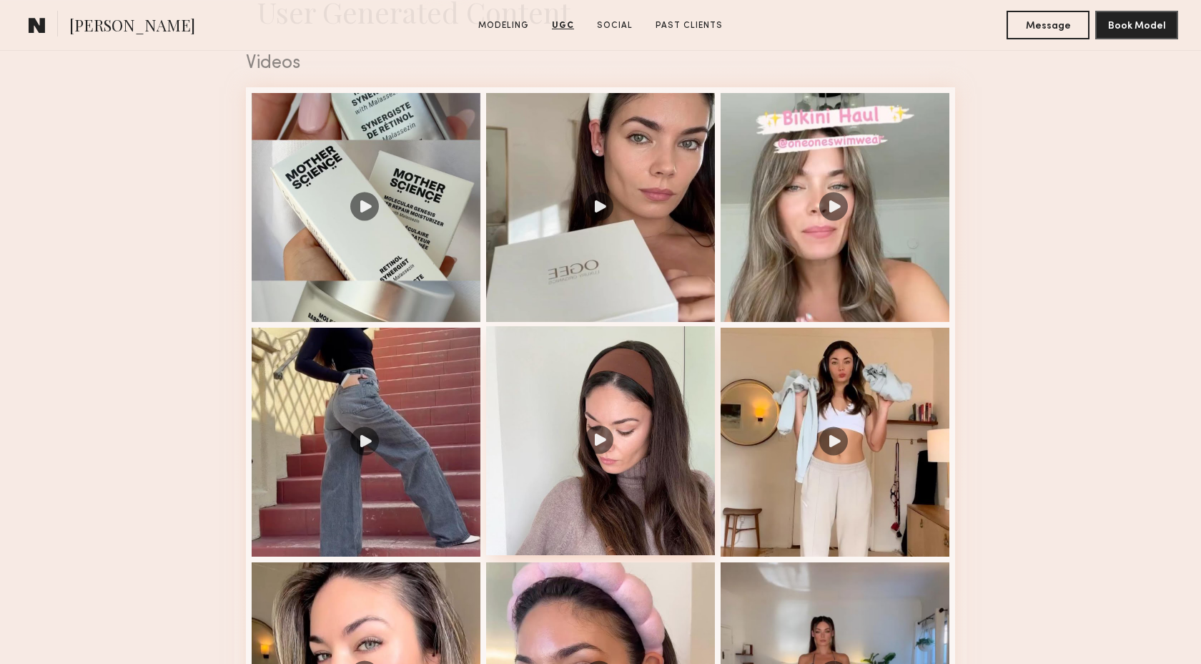
click at [651, 484] on div at bounding box center [600, 440] width 229 height 229
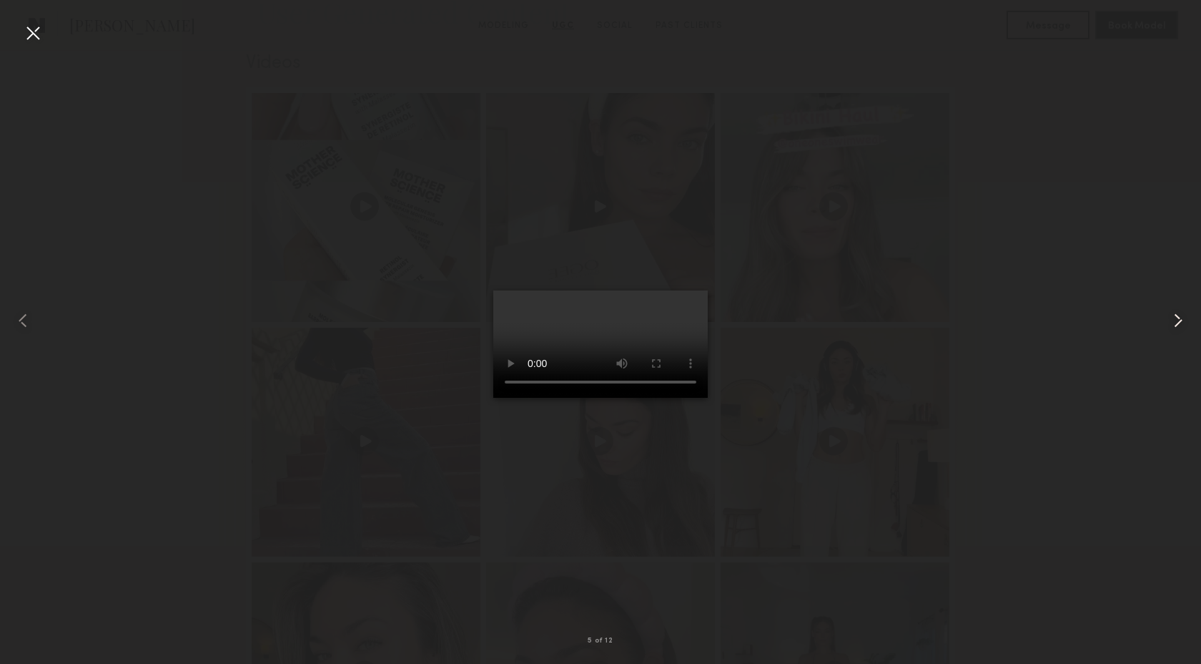
click at [1176, 320] on common-icon at bounding box center [1178, 320] width 23 height 23
click at [28, 26] on div at bounding box center [32, 32] width 23 height 23
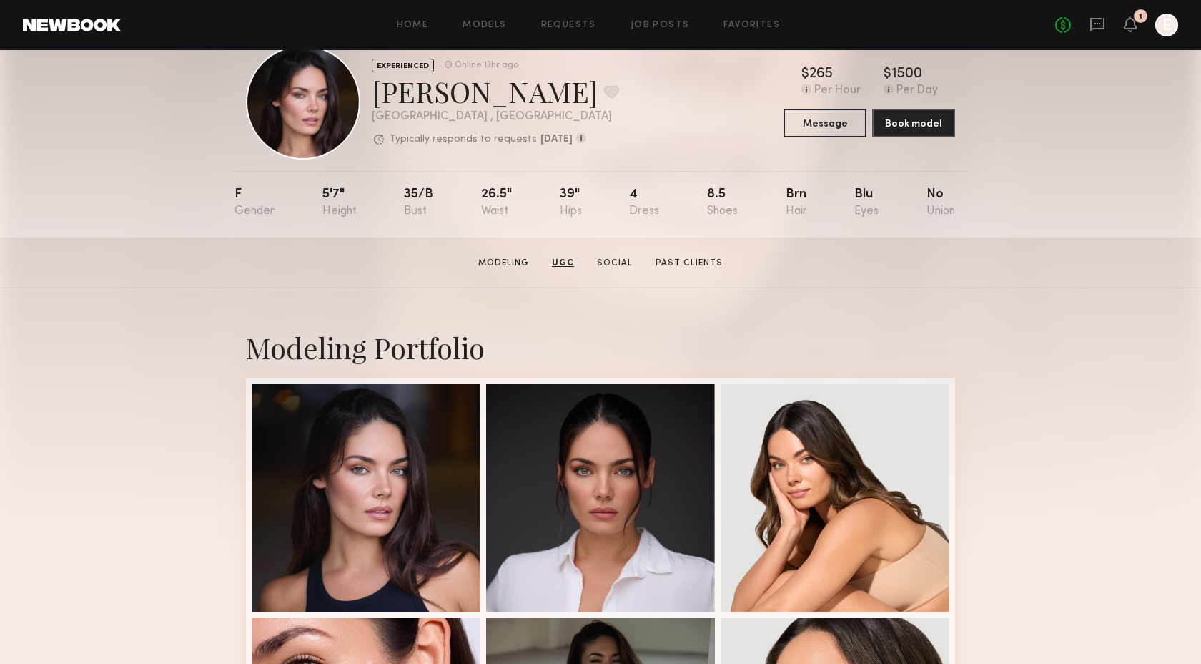
scroll to position [0, 0]
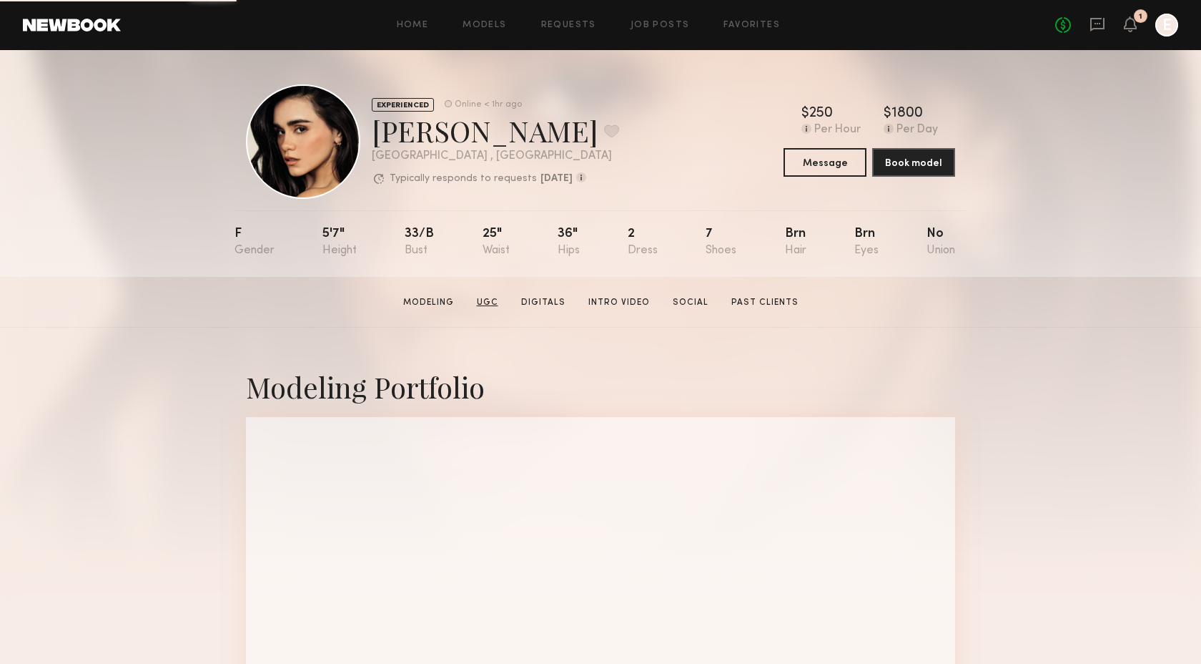
click at [490, 302] on link "UGC" at bounding box center [487, 302] width 33 height 13
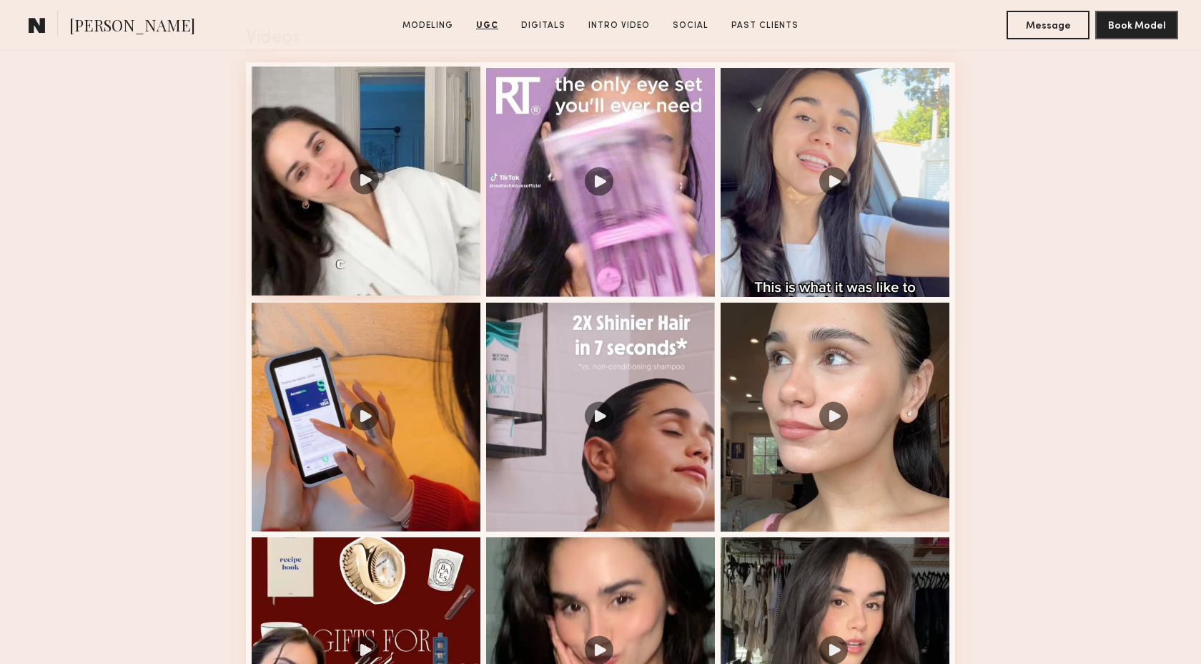
scroll to position [1497, 0]
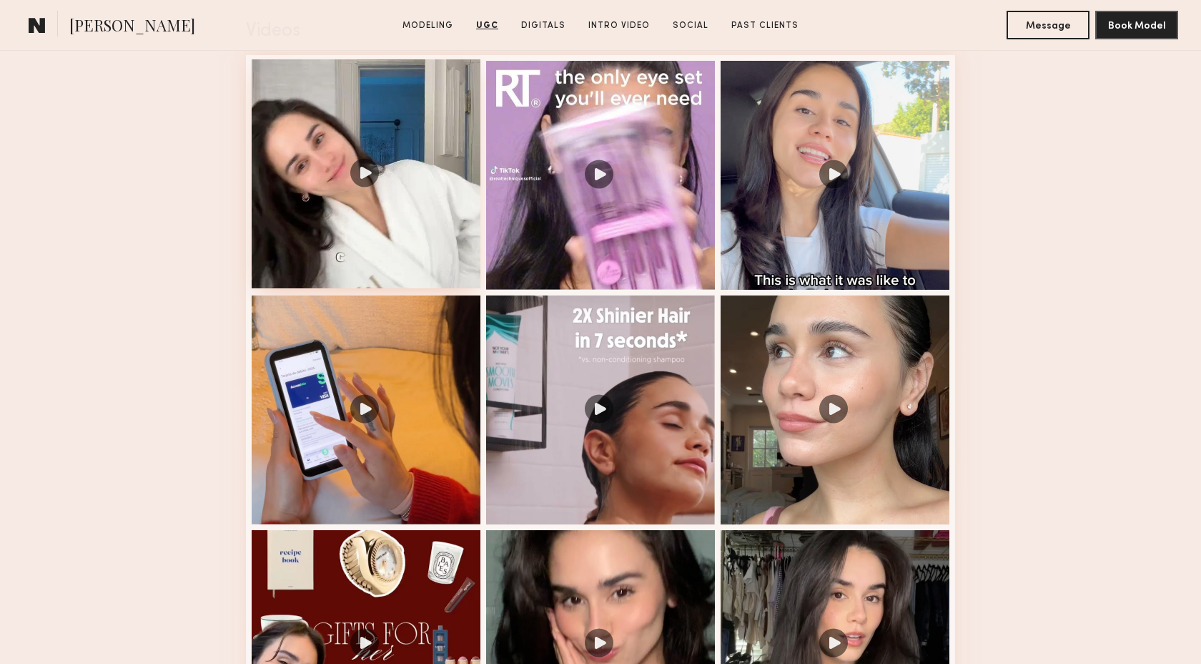
click at [445, 210] on div at bounding box center [366, 173] width 229 height 229
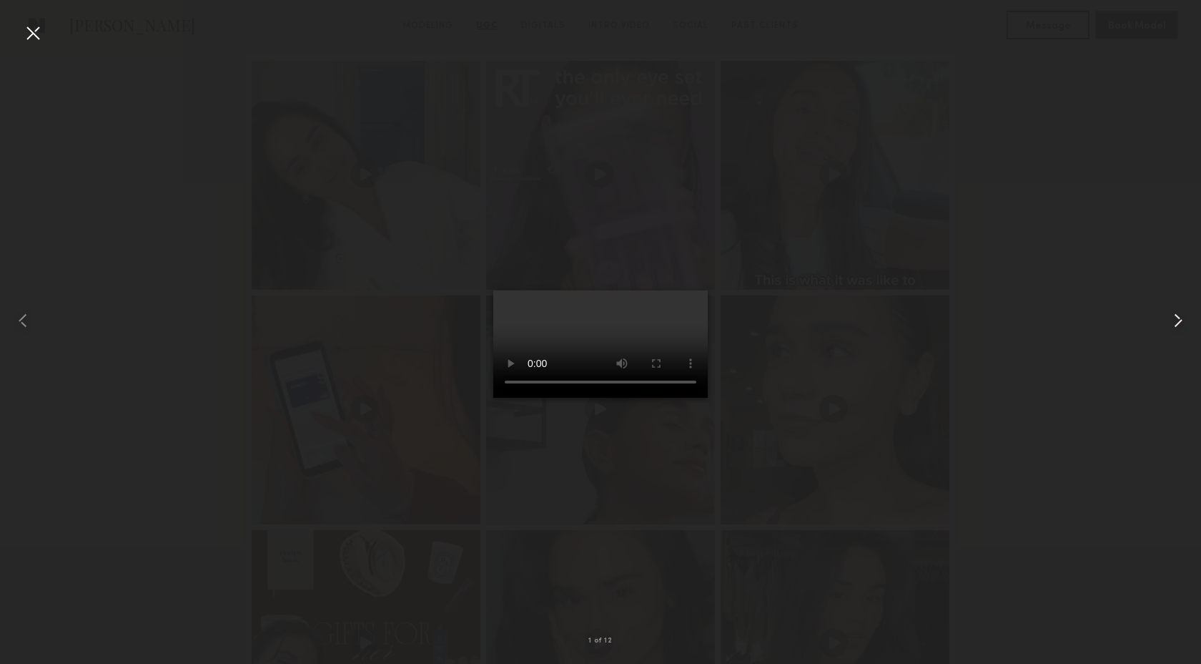
click at [1177, 320] on common-icon at bounding box center [1178, 320] width 23 height 23
click at [29, 36] on div at bounding box center [32, 32] width 23 height 23
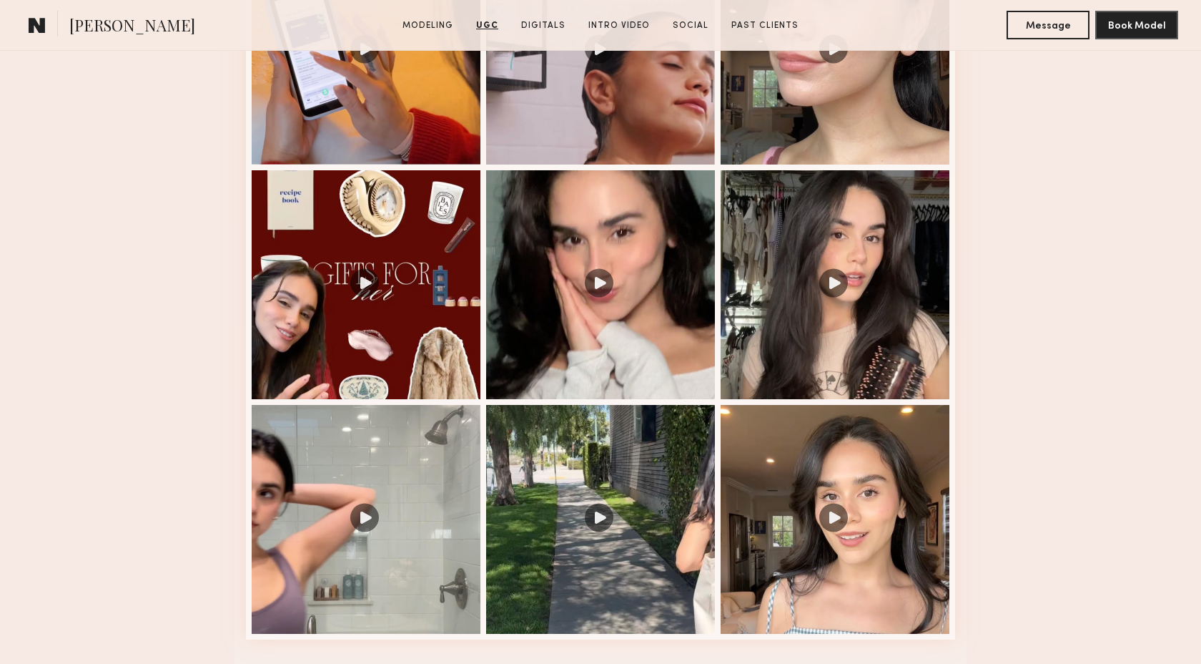
scroll to position [1888, 0]
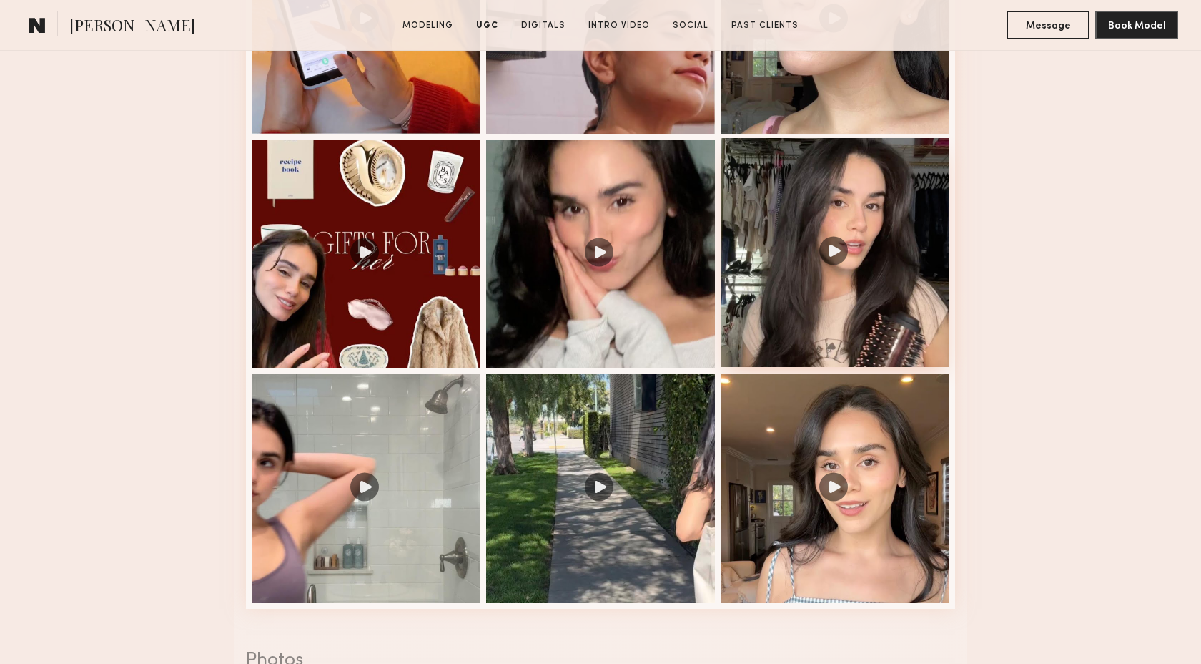
click at [813, 330] on div at bounding box center [835, 252] width 229 height 229
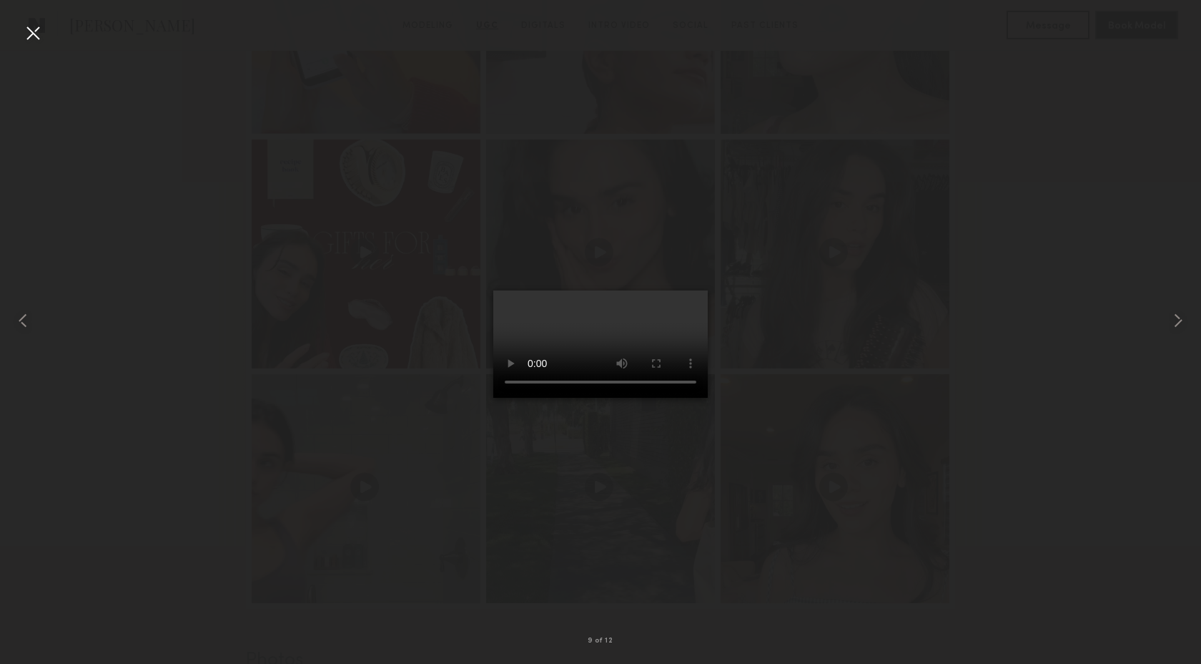
click at [26, 36] on div at bounding box center [32, 32] width 23 height 23
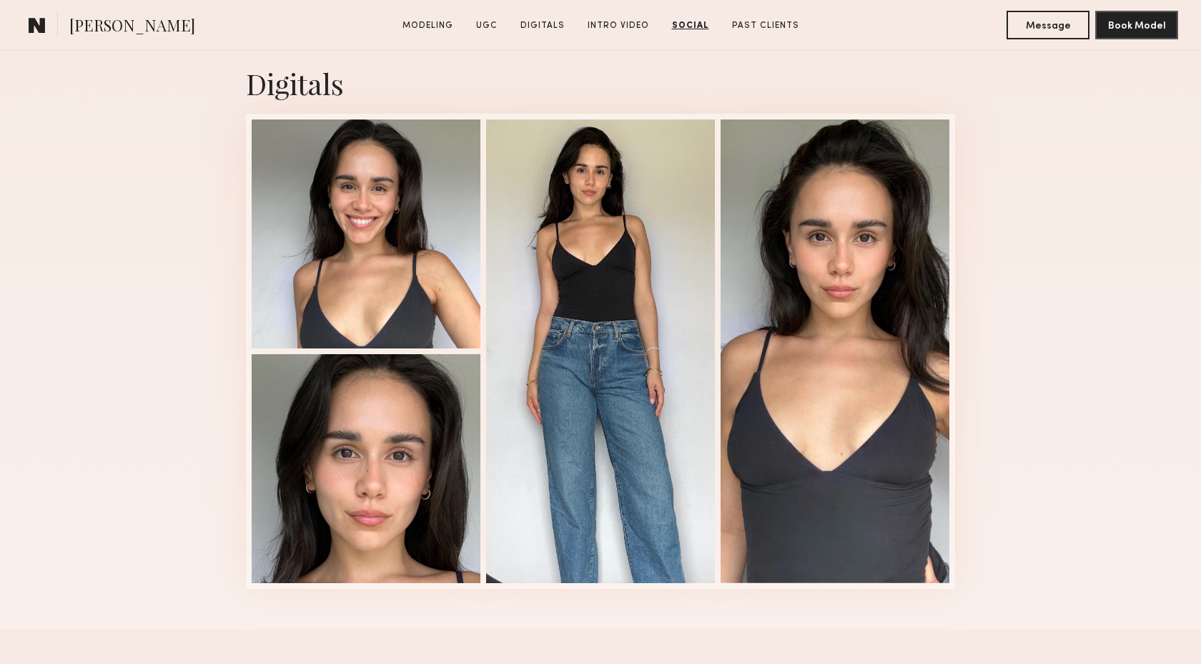
scroll to position [2933, 0]
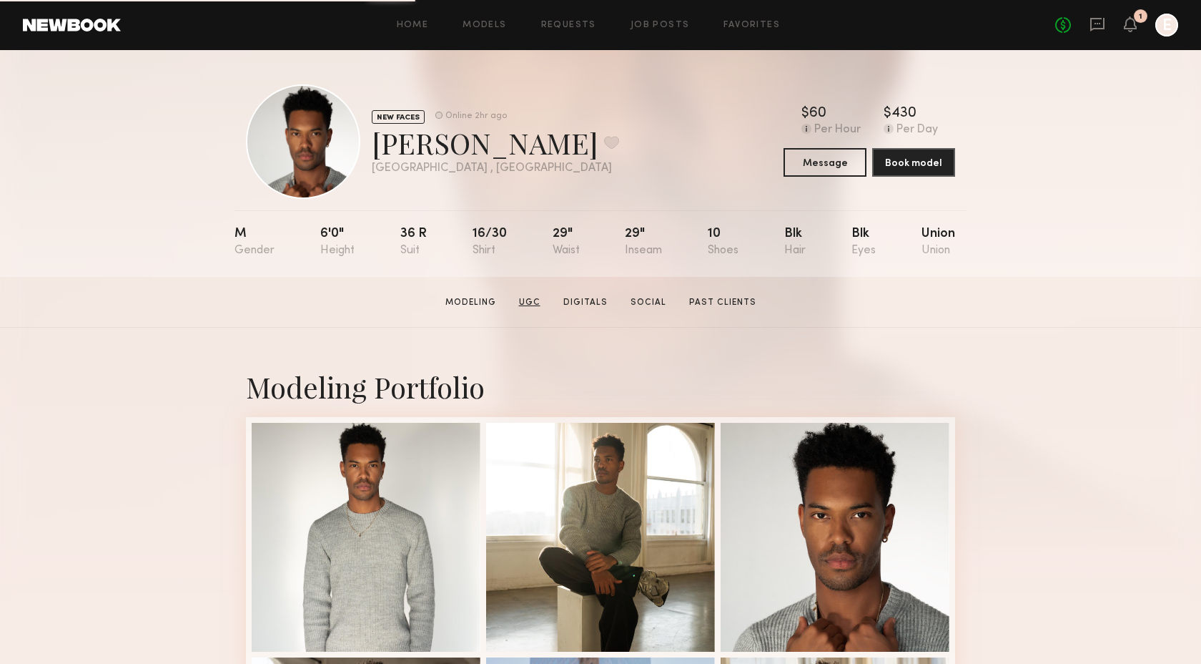
click at [538, 304] on link "UGC" at bounding box center [529, 302] width 33 height 13
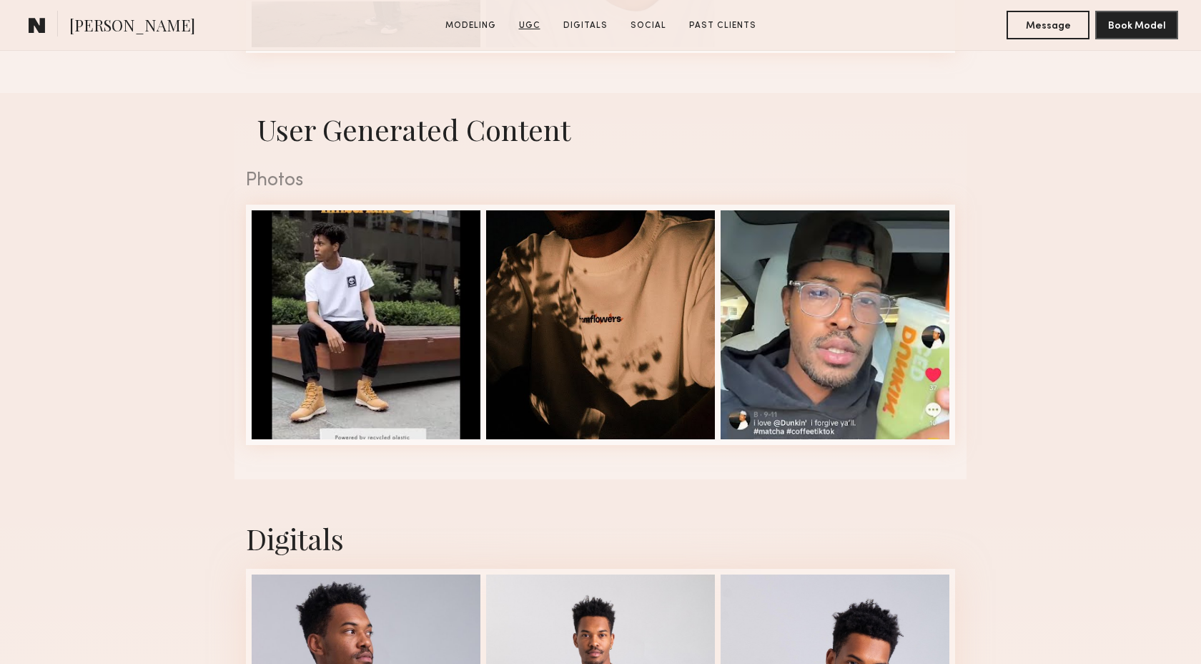
scroll to position [1314, 0]
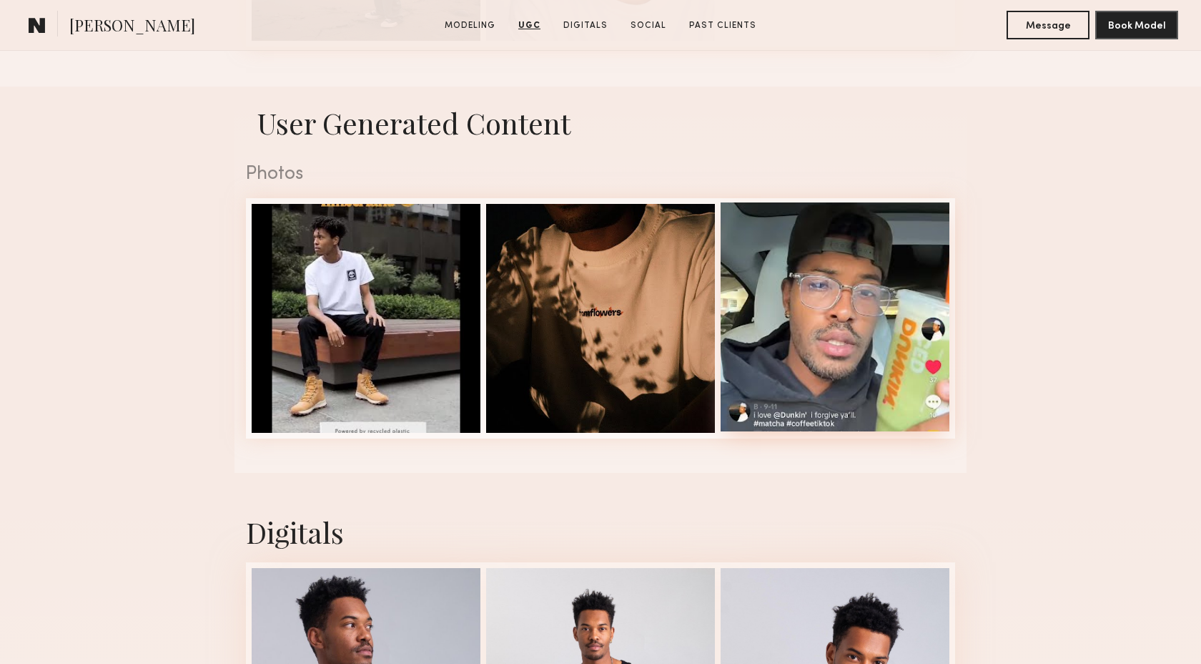
click at [803, 368] on div at bounding box center [835, 316] width 229 height 229
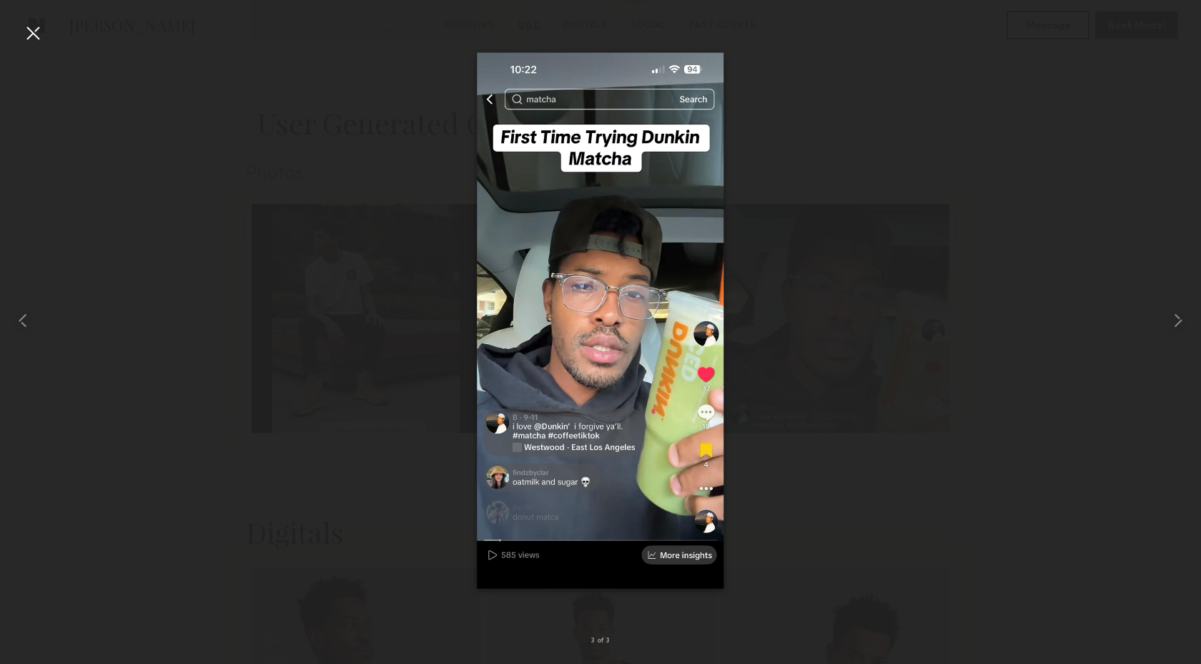
click at [595, 335] on img at bounding box center [600, 321] width 247 height 536
click at [24, 311] on common-icon at bounding box center [22, 320] width 23 height 23
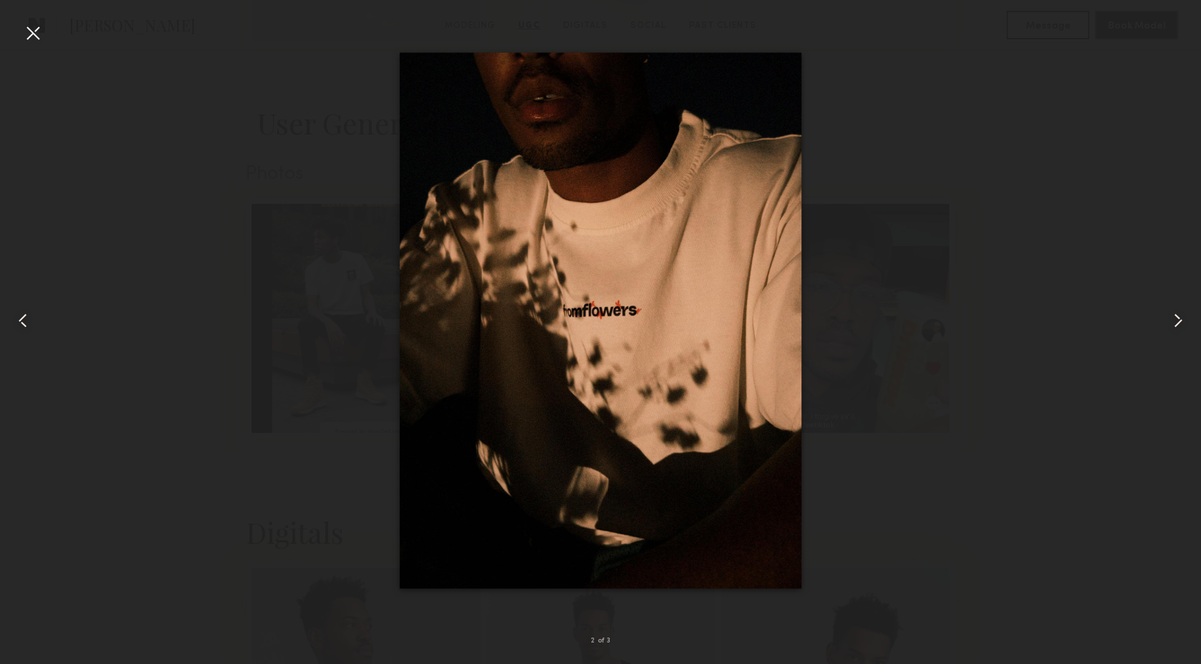
click at [20, 315] on common-icon at bounding box center [22, 320] width 23 height 23
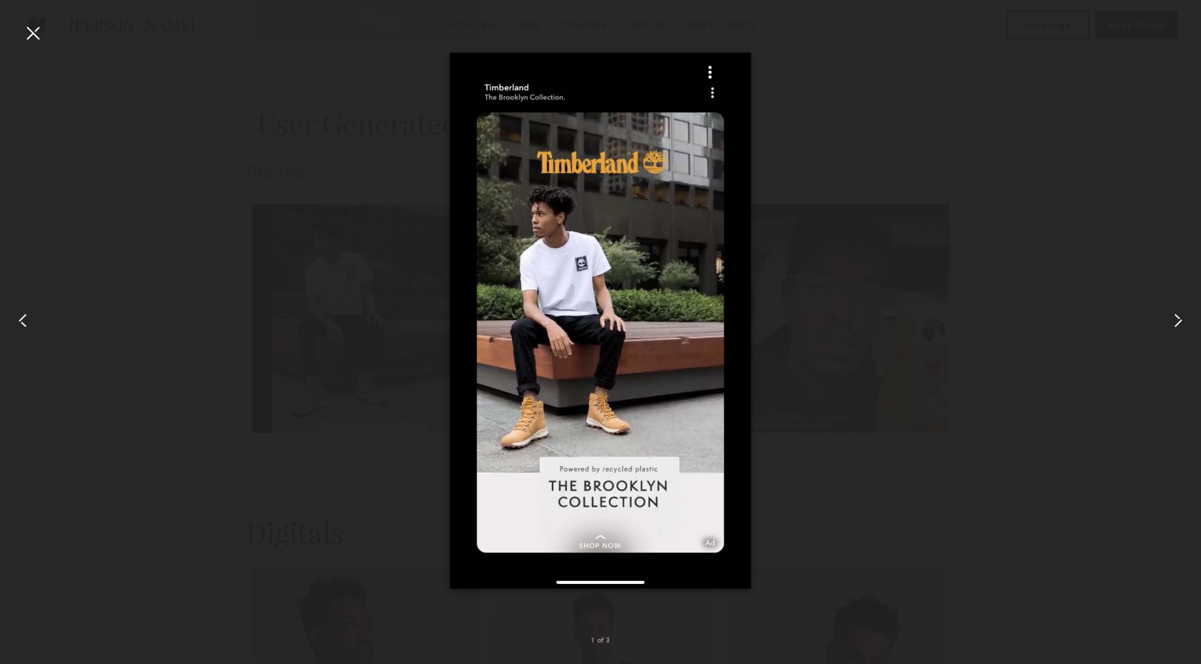
click at [615, 336] on img at bounding box center [600, 321] width 301 height 536
click at [26, 29] on div at bounding box center [32, 32] width 23 height 23
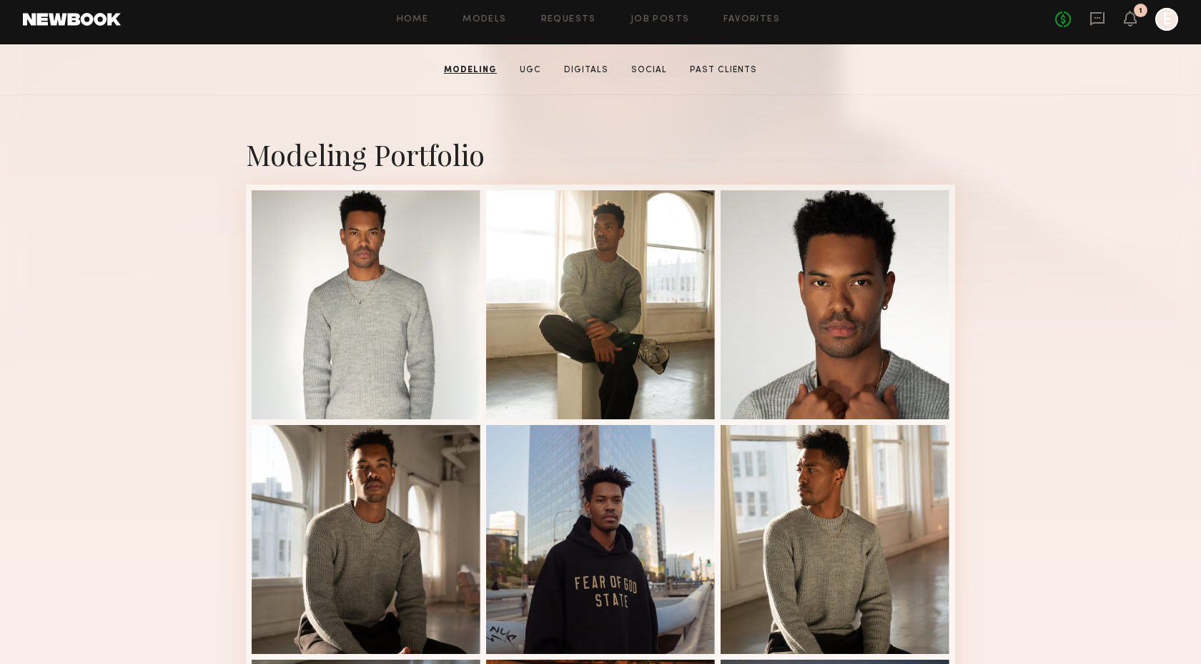
scroll to position [0, 0]
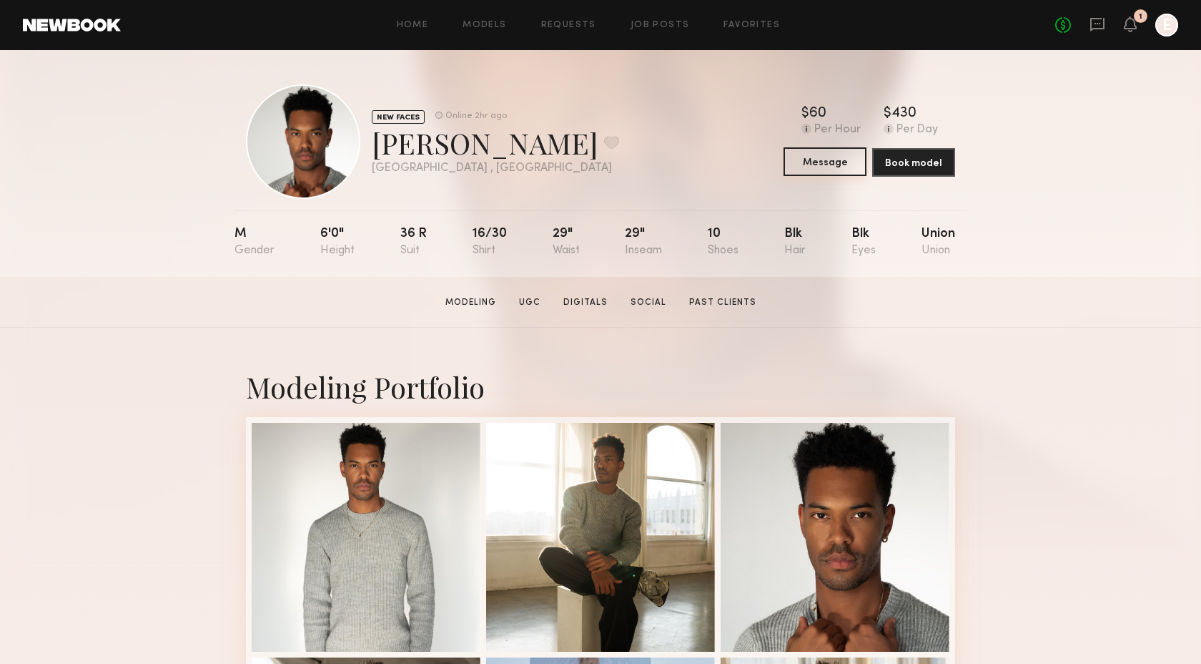
click at [841, 159] on button "Message" at bounding box center [825, 161] width 83 height 29
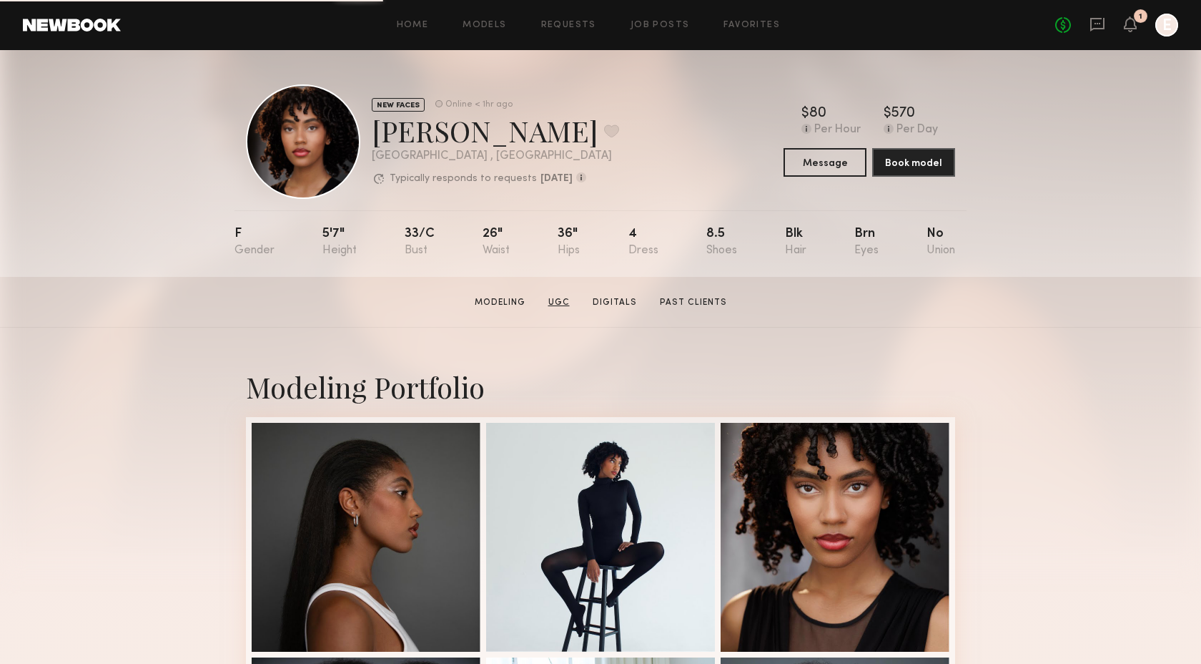
click at [561, 300] on link "UGC" at bounding box center [559, 302] width 33 height 13
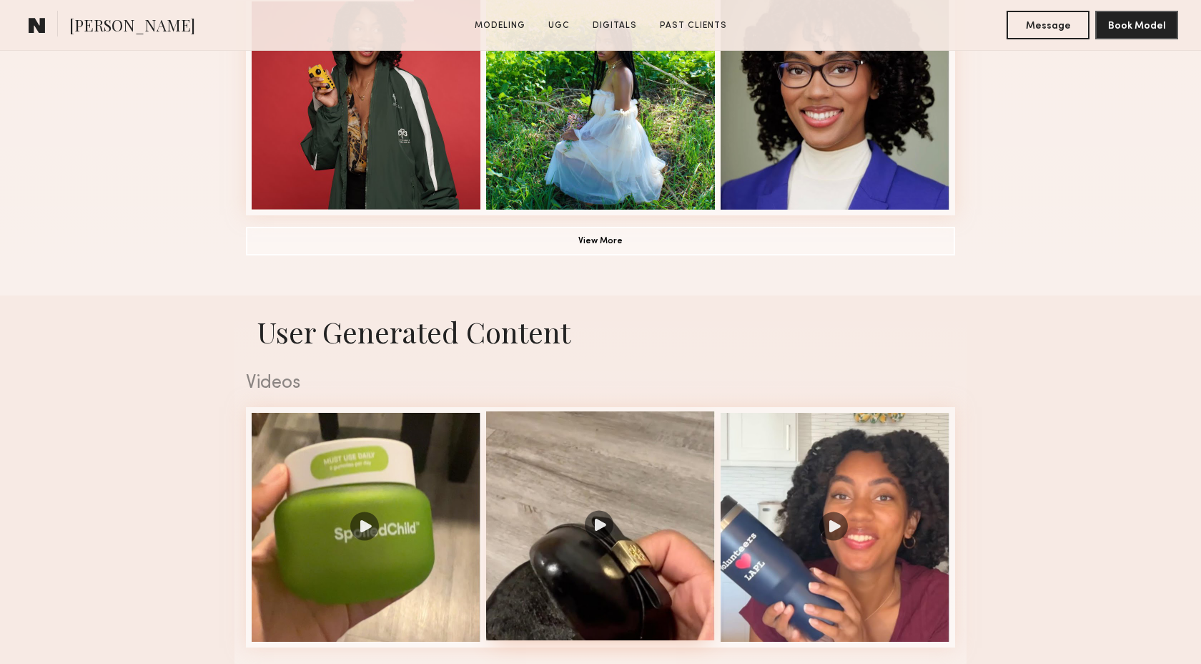
scroll to position [1354, 0]
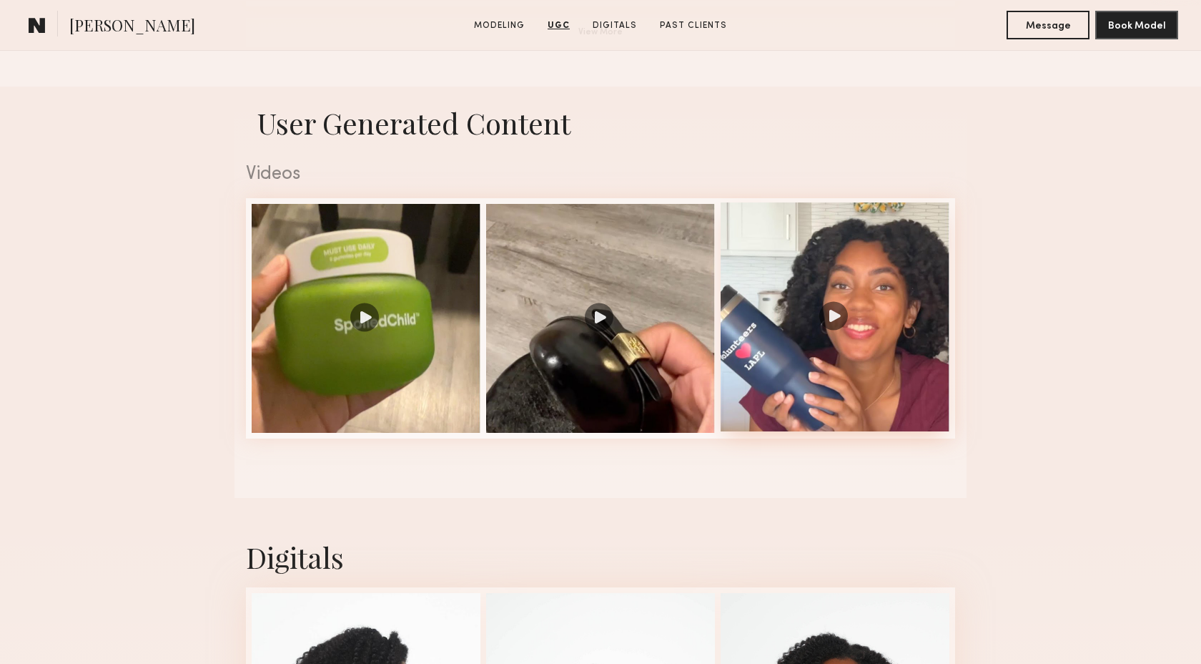
click at [850, 372] on div at bounding box center [835, 316] width 229 height 229
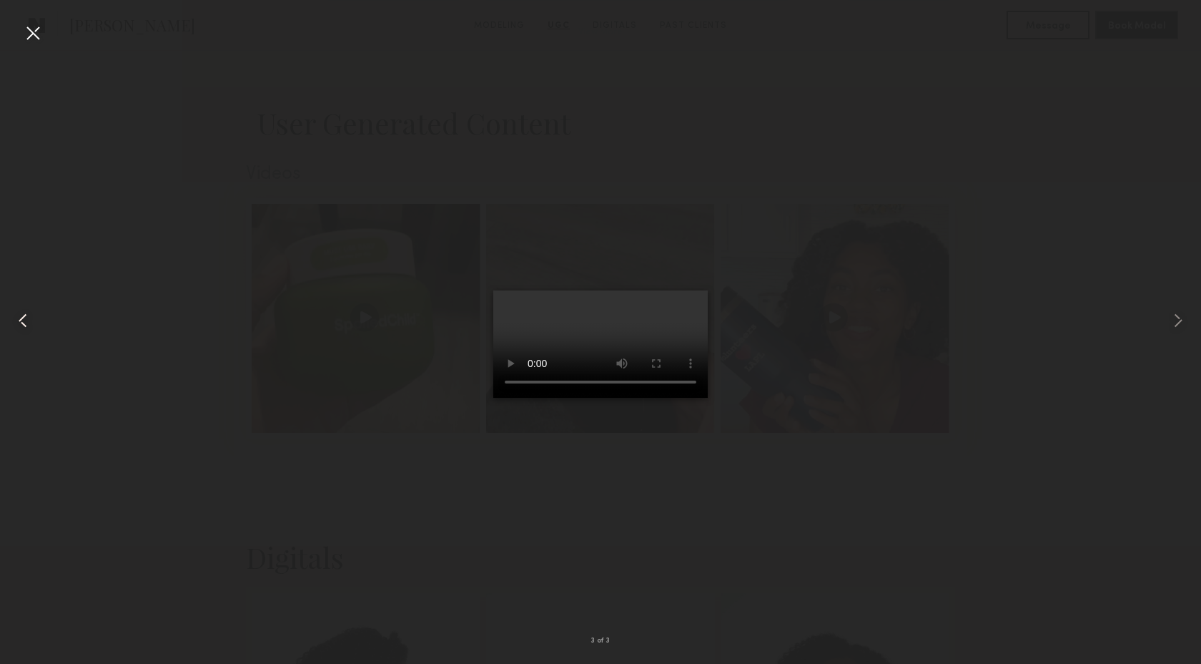
click at [19, 324] on common-icon at bounding box center [22, 320] width 23 height 23
click at [26, 321] on common-icon at bounding box center [22, 320] width 23 height 23
click at [24, 33] on div at bounding box center [32, 32] width 23 height 23
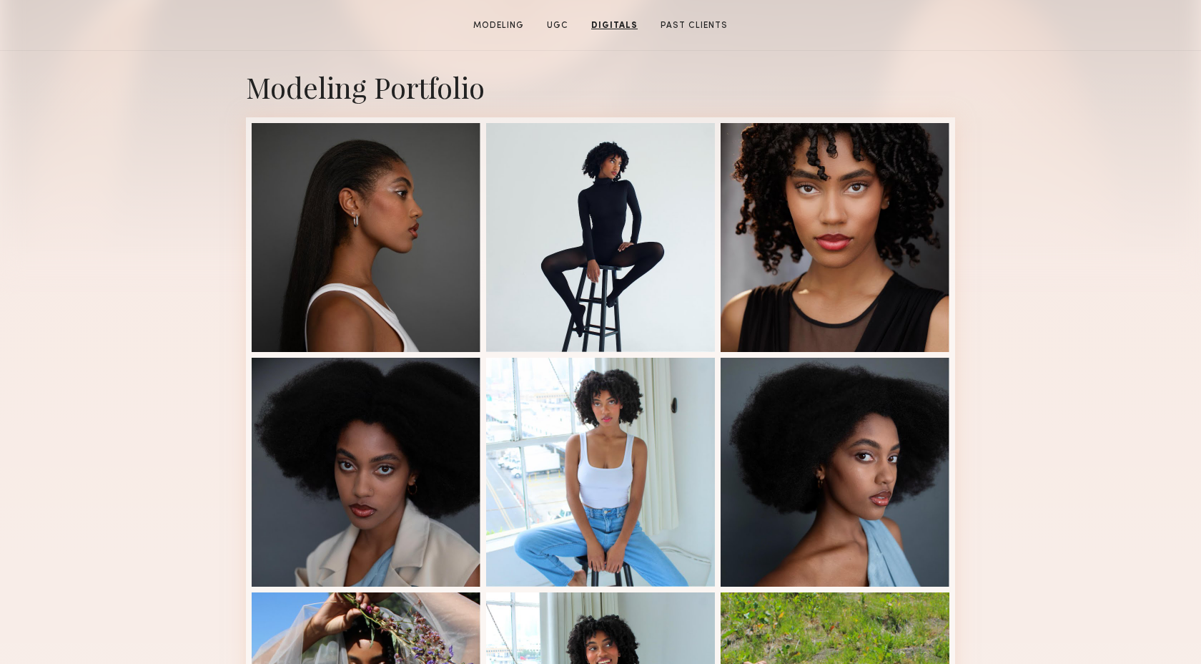
scroll to position [0, 0]
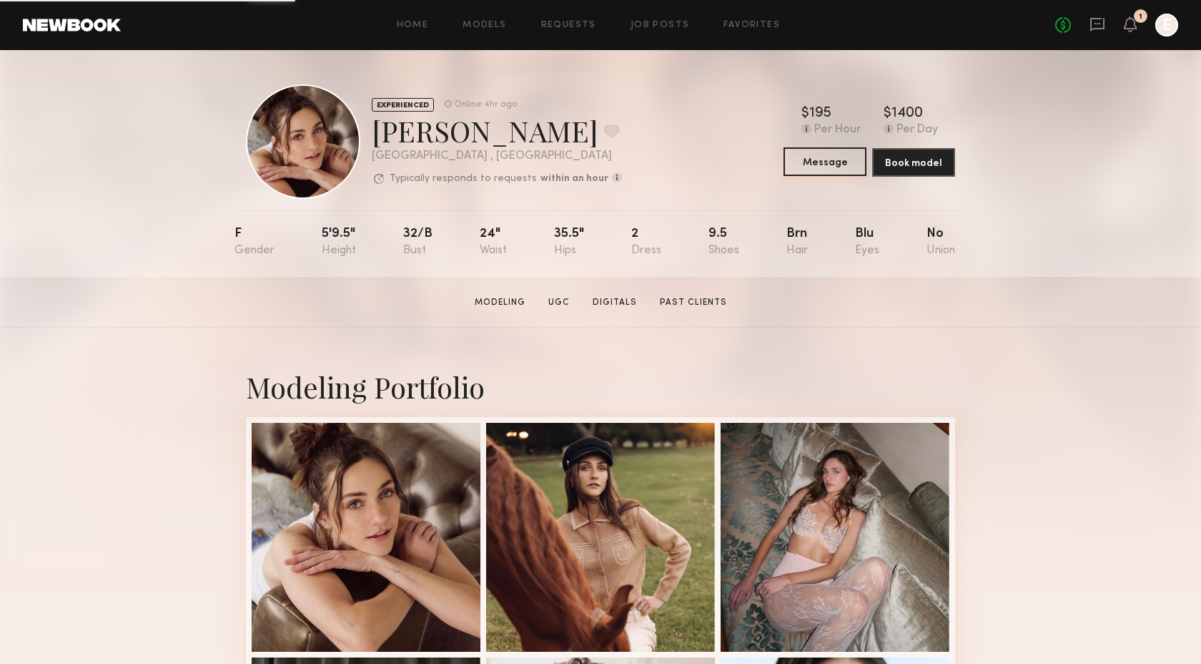
click at [827, 164] on button "Message" at bounding box center [825, 161] width 83 height 29
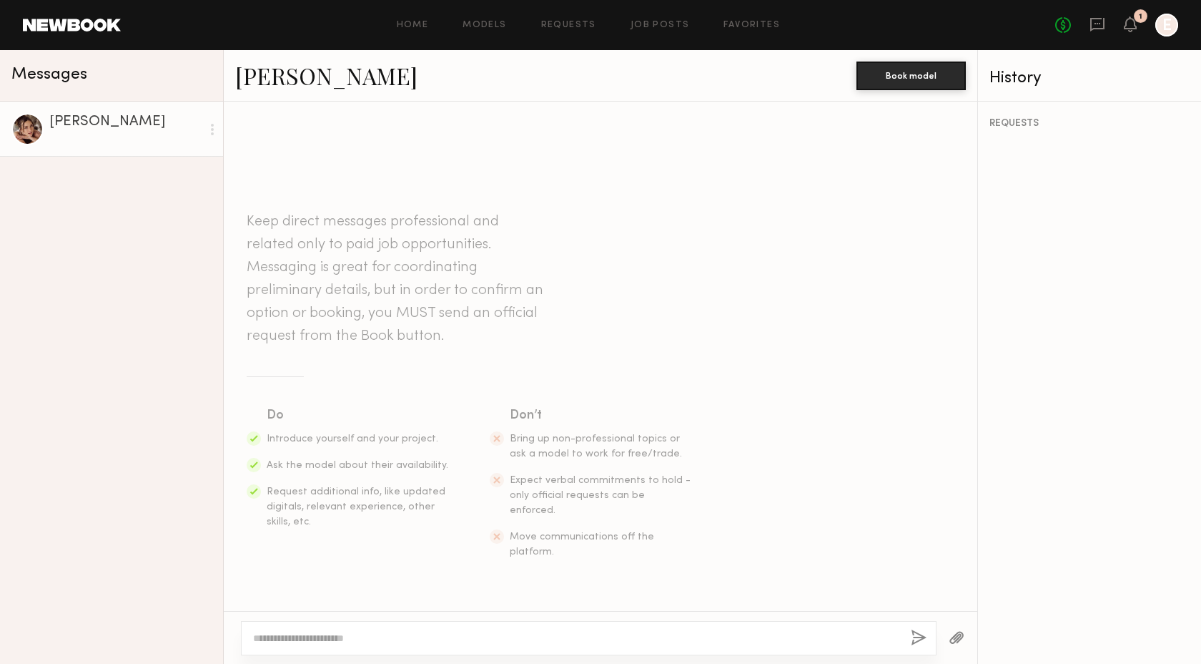
click at [330, 644] on textarea at bounding box center [576, 638] width 646 height 14
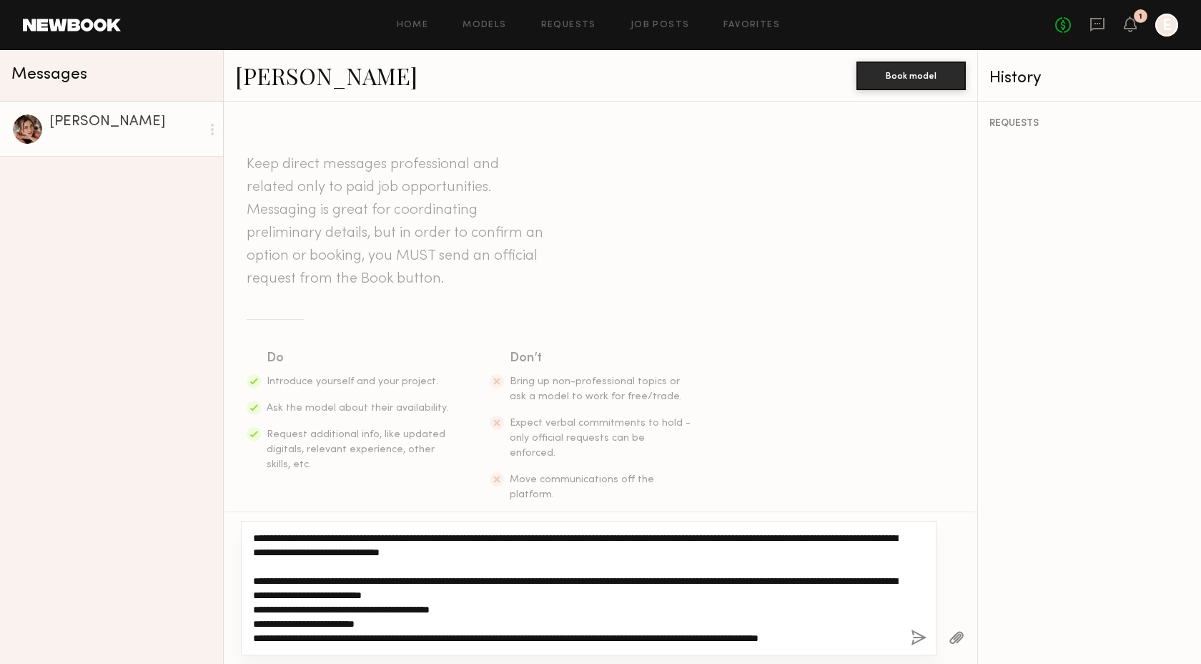
scroll to position [57, 0]
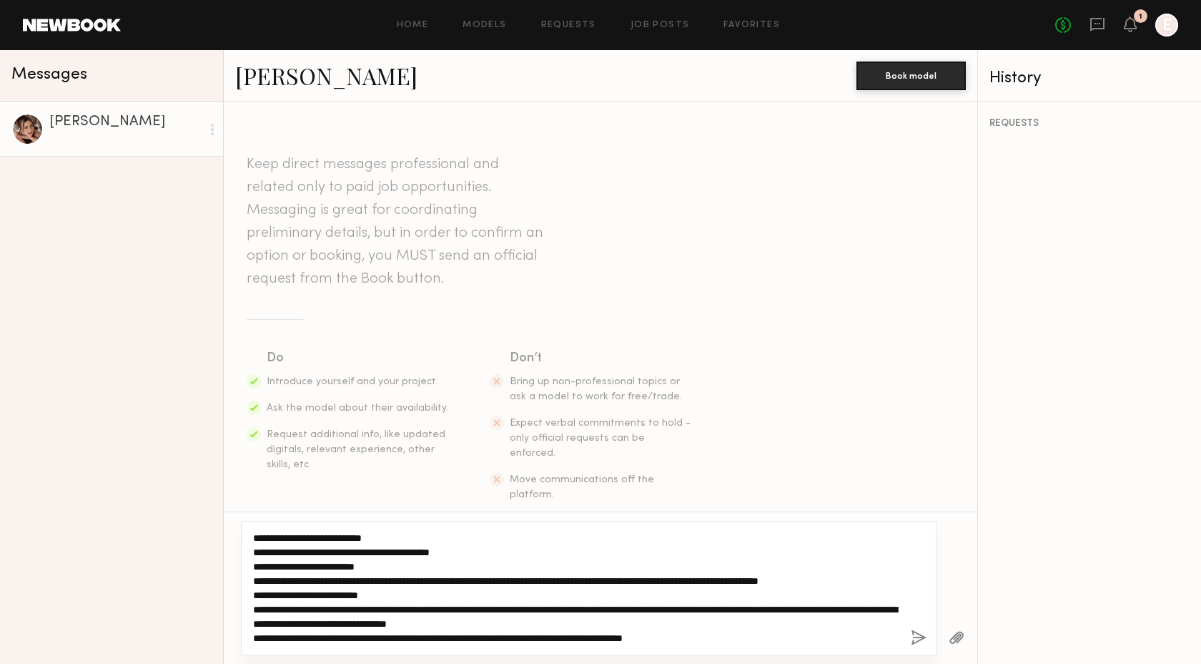
click at [724, 638] on textarea "**********" at bounding box center [576, 588] width 646 height 114
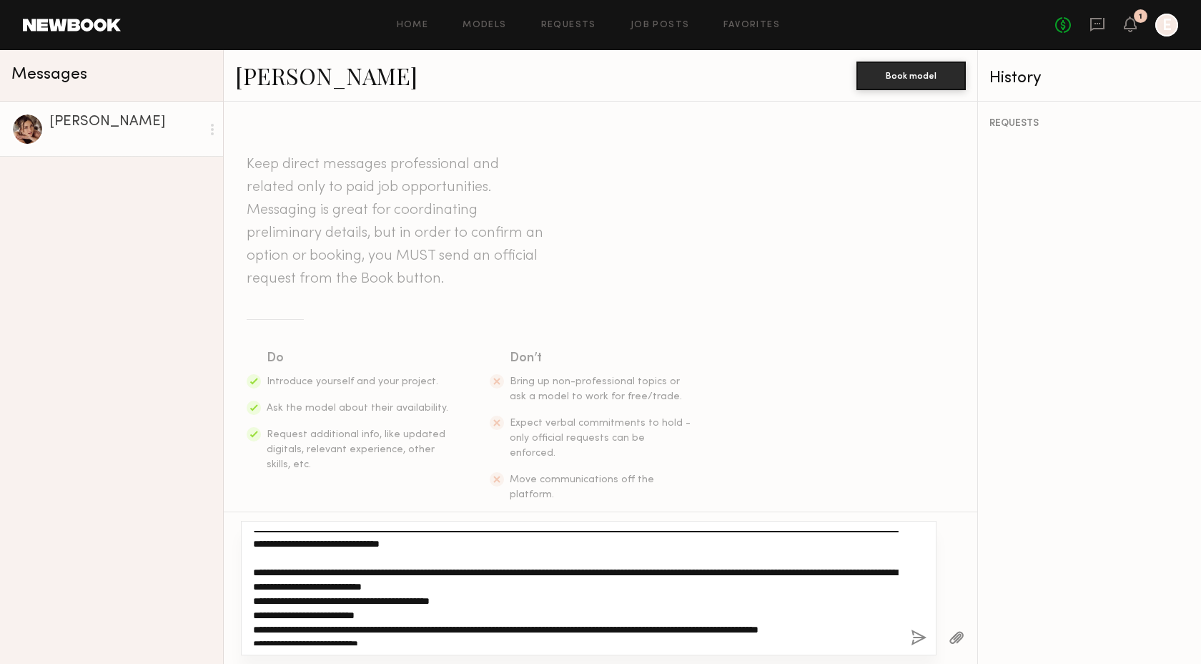
scroll to position [0, 0]
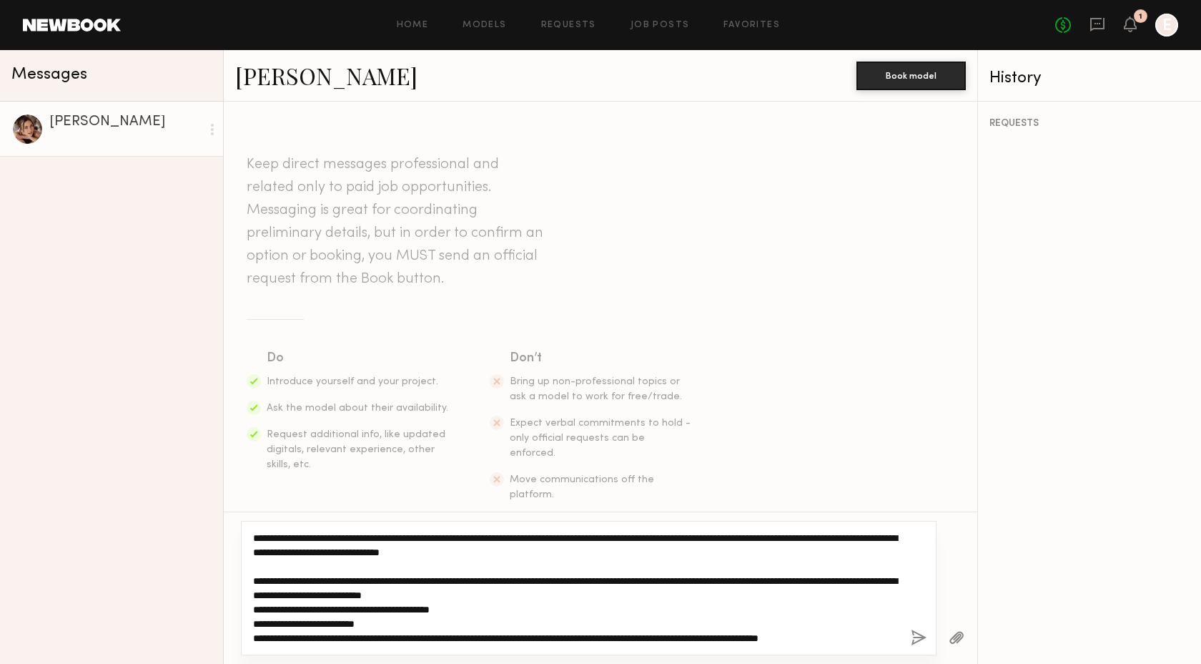
click at [627, 567] on textarea "**********" at bounding box center [576, 588] width 646 height 114
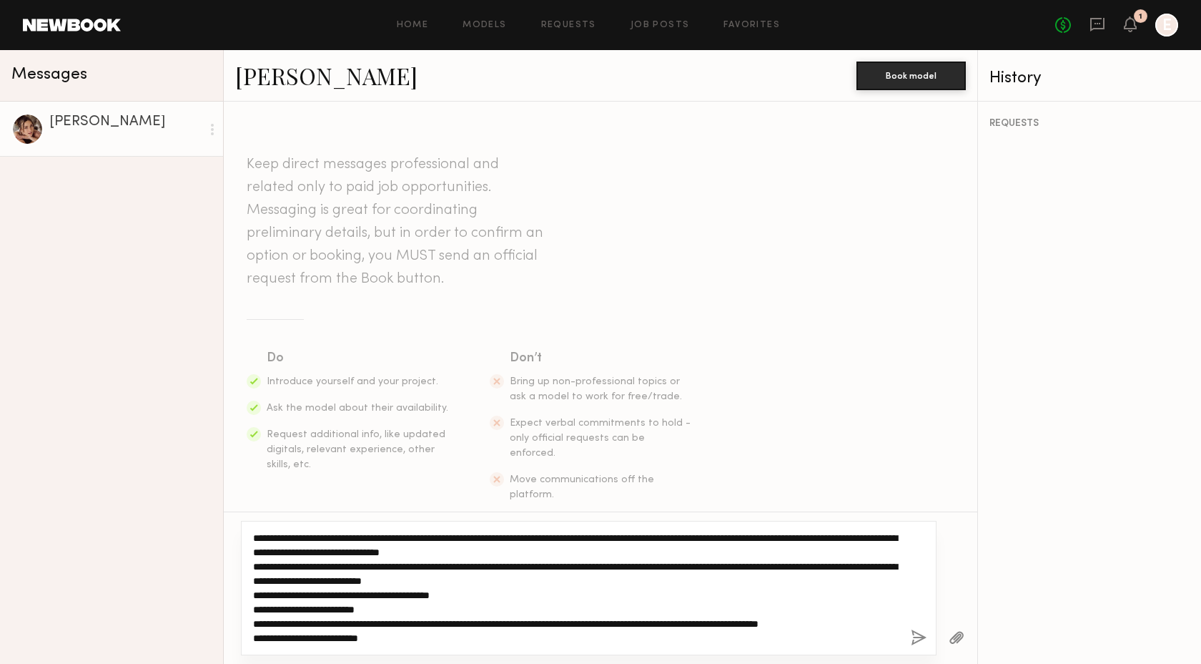
scroll to position [43, 0]
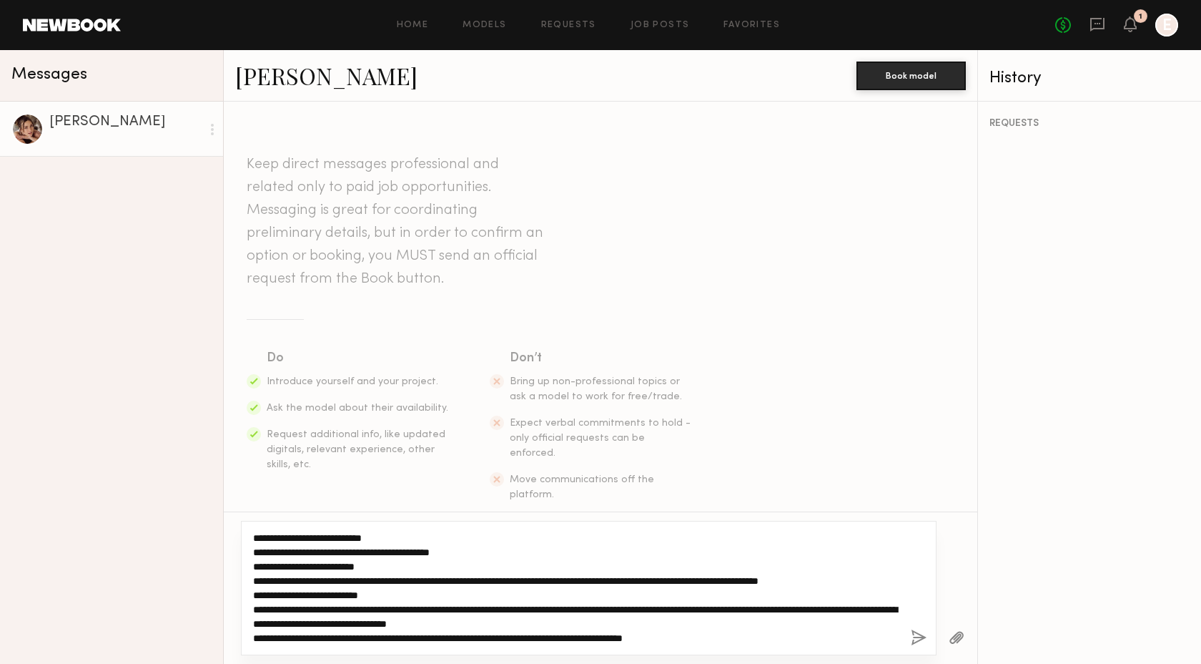
click at [719, 641] on textarea "**********" at bounding box center [576, 588] width 646 height 114
drag, startPoint x: 722, startPoint y: 638, endPoint x: 234, endPoint y: 640, distance: 487.7
click at [234, 640] on div "**********" at bounding box center [601, 587] width 754 height 152
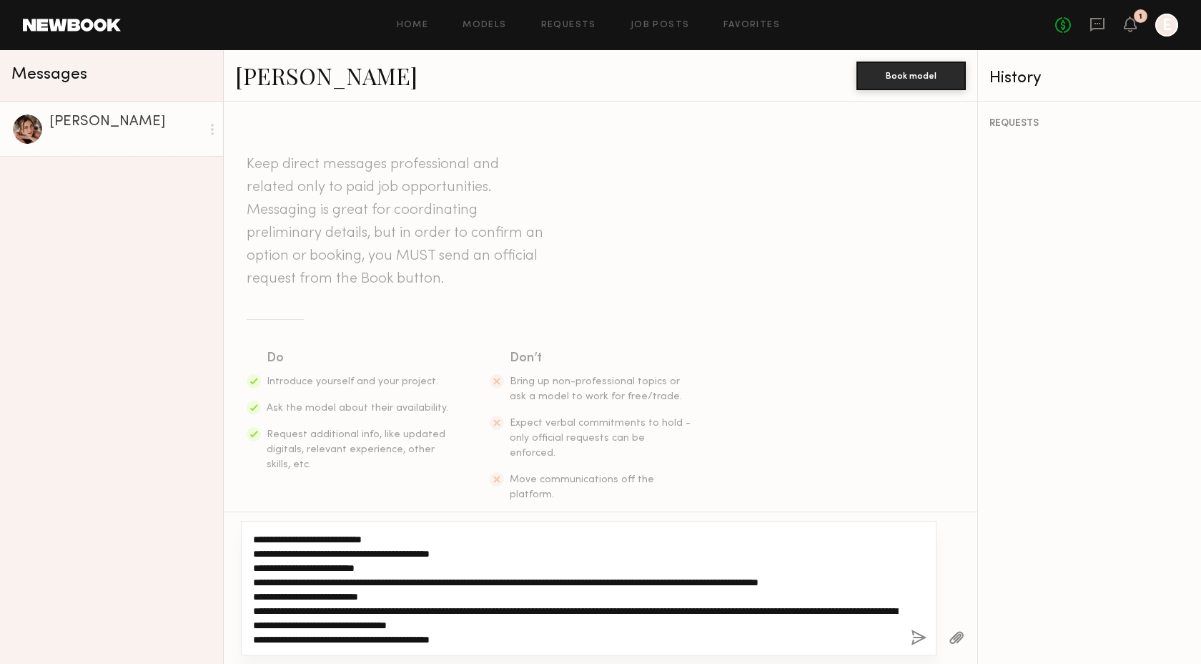
scroll to position [42, 0]
click at [389, 562] on textarea "**********" at bounding box center [576, 588] width 646 height 114
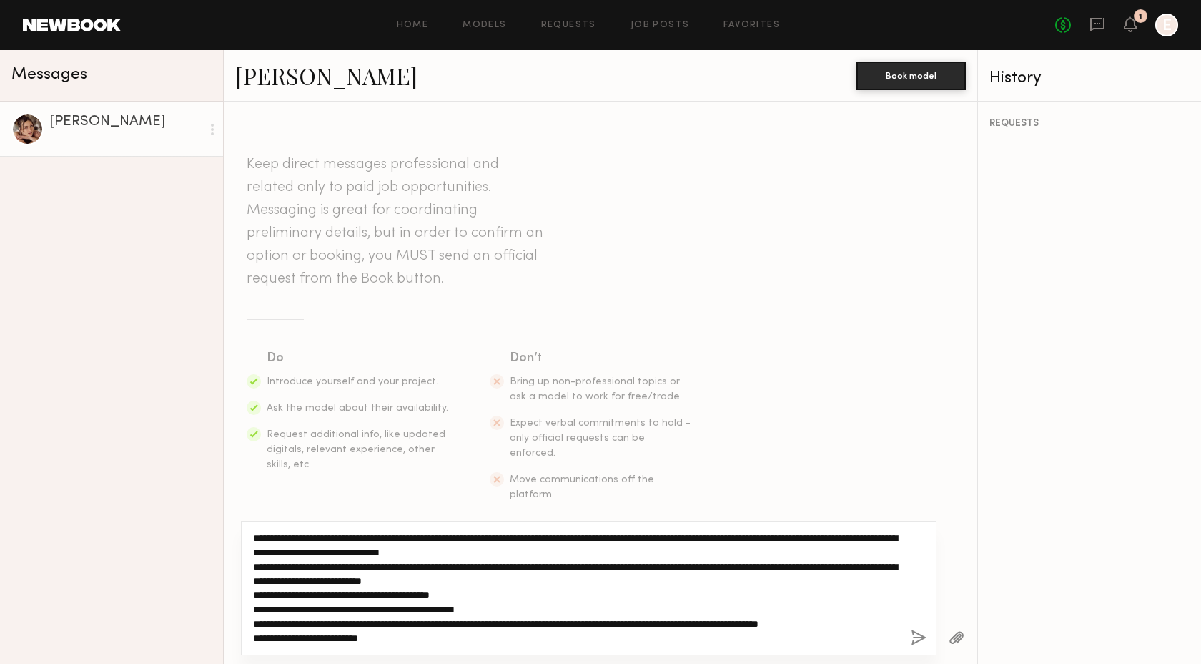
drag, startPoint x: 500, startPoint y: 640, endPoint x: 312, endPoint y: 467, distance: 255.1
click at [312, 467] on div "Keep direct messages professional and related only to paid job opportunities. M…" at bounding box center [601, 383] width 754 height 562
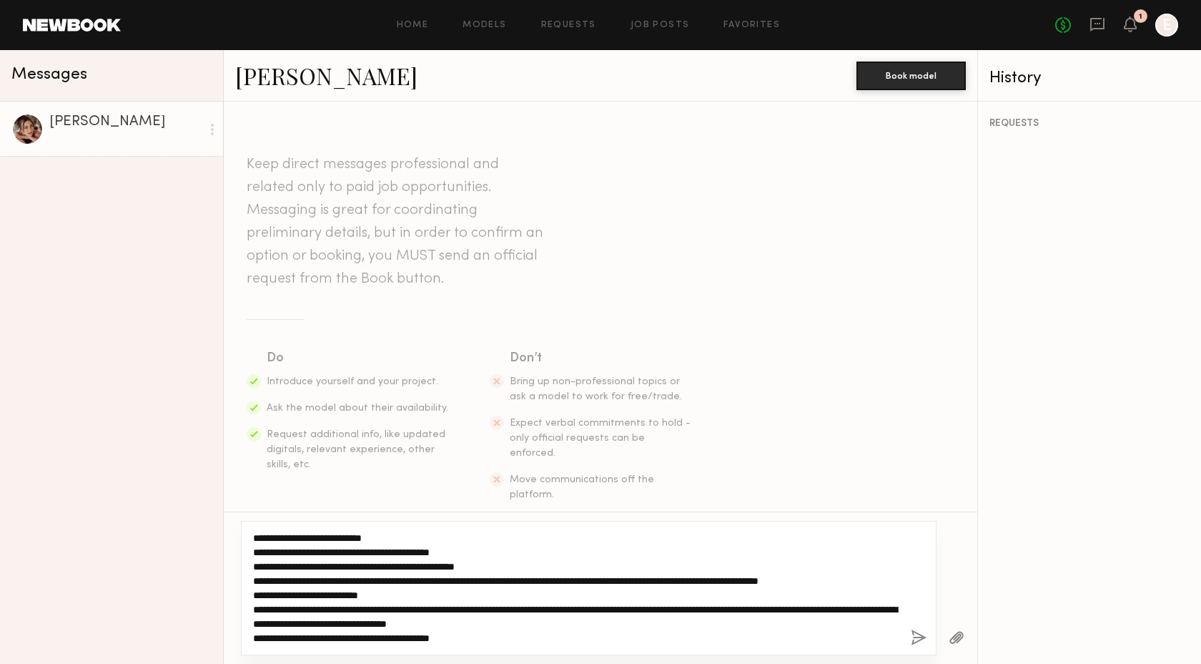
click at [408, 566] on textarea "**********" at bounding box center [576, 588] width 646 height 114
click at [523, 565] on textarea "**********" at bounding box center [576, 588] width 646 height 114
type textarea "**********"
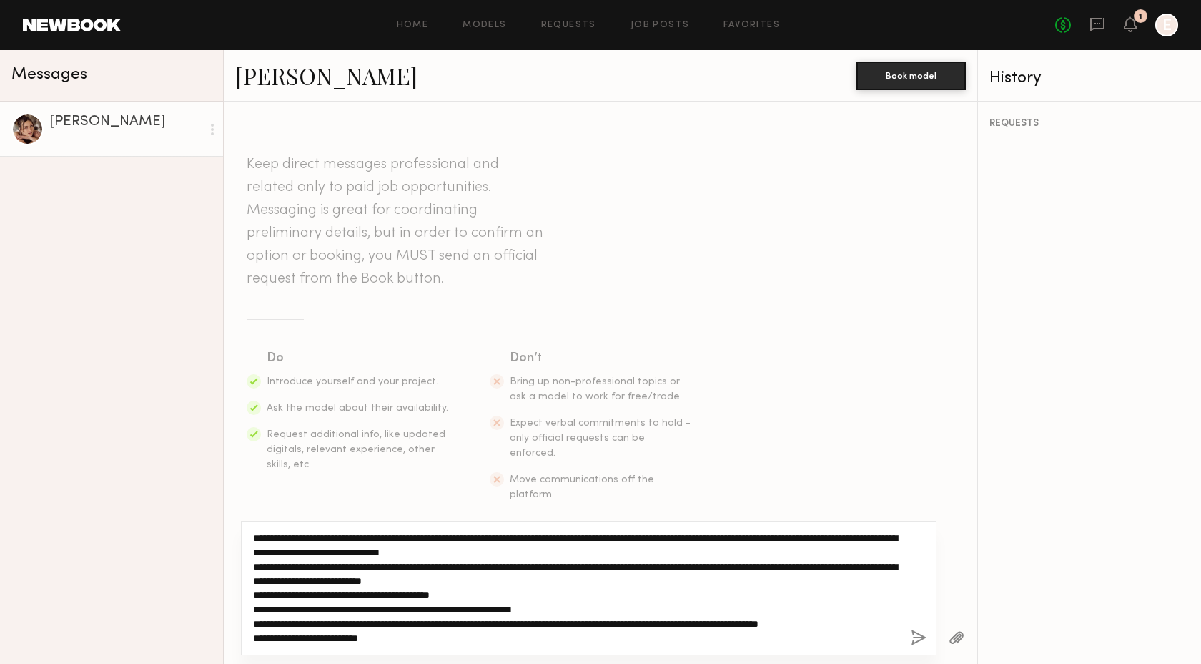
drag, startPoint x: 505, startPoint y: 639, endPoint x: 361, endPoint y: 492, distance: 205.8
click at [361, 492] on div "Keep direct messages professional and related only to paid job opportunities. M…" at bounding box center [601, 383] width 754 height 562
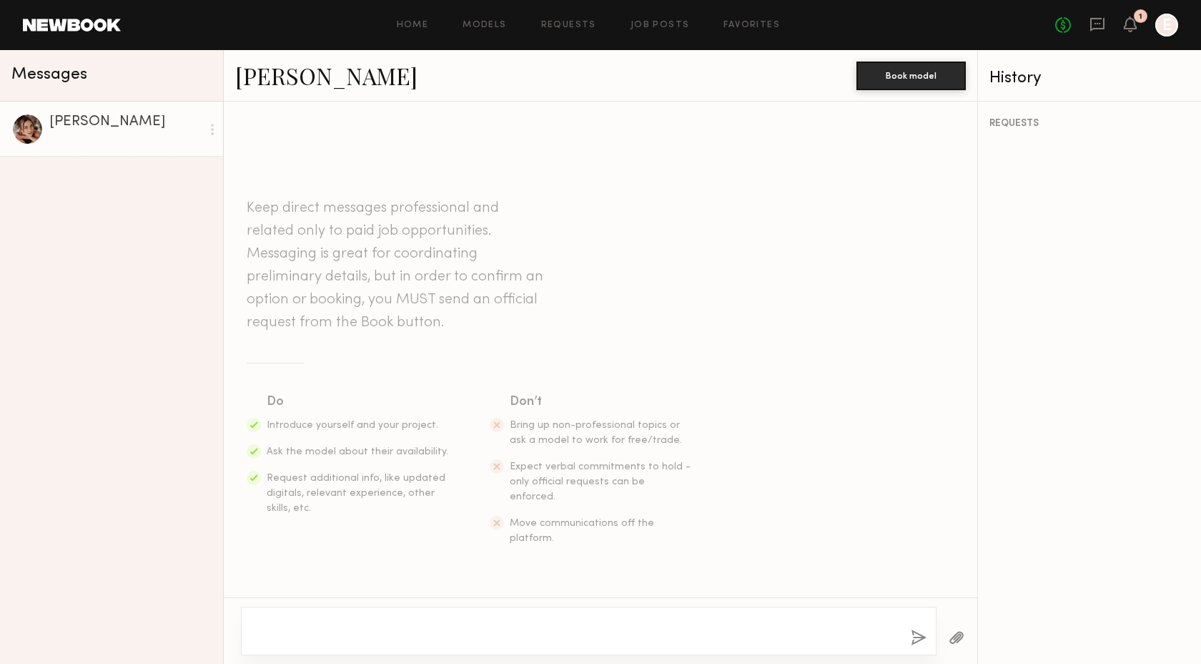
click at [471, 515] on section "Do Introduce yourself and your project. Ask the model about their availability.…" at bounding box center [601, 469] width 708 height 154
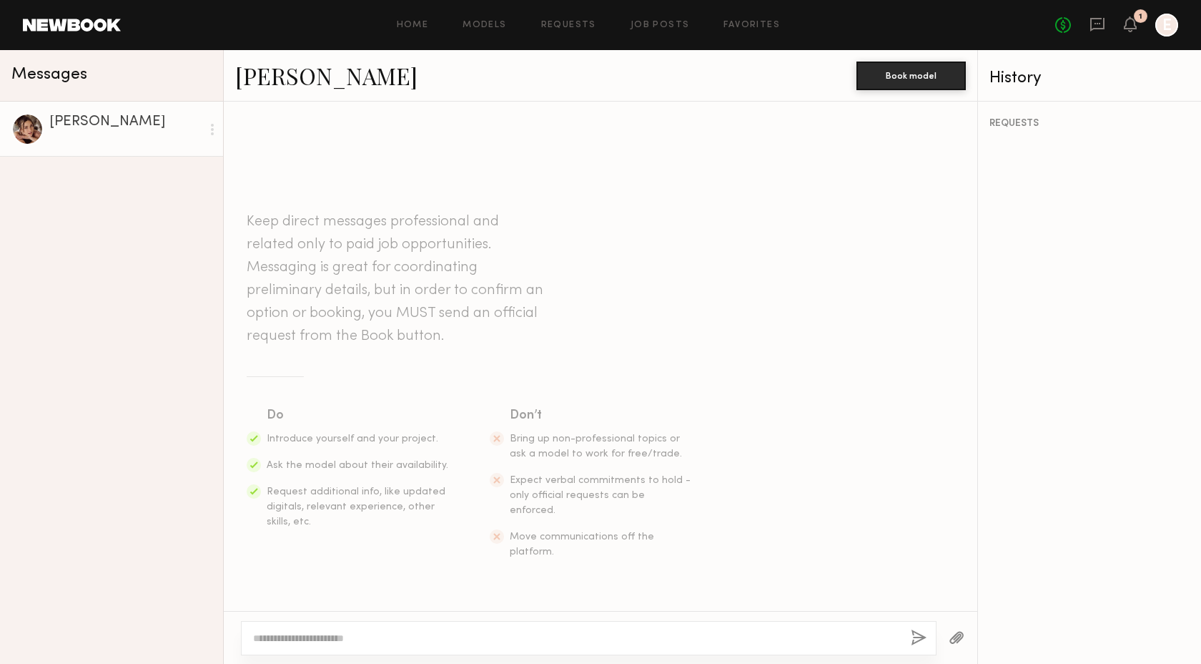
click at [376, 634] on textarea at bounding box center [576, 638] width 646 height 14
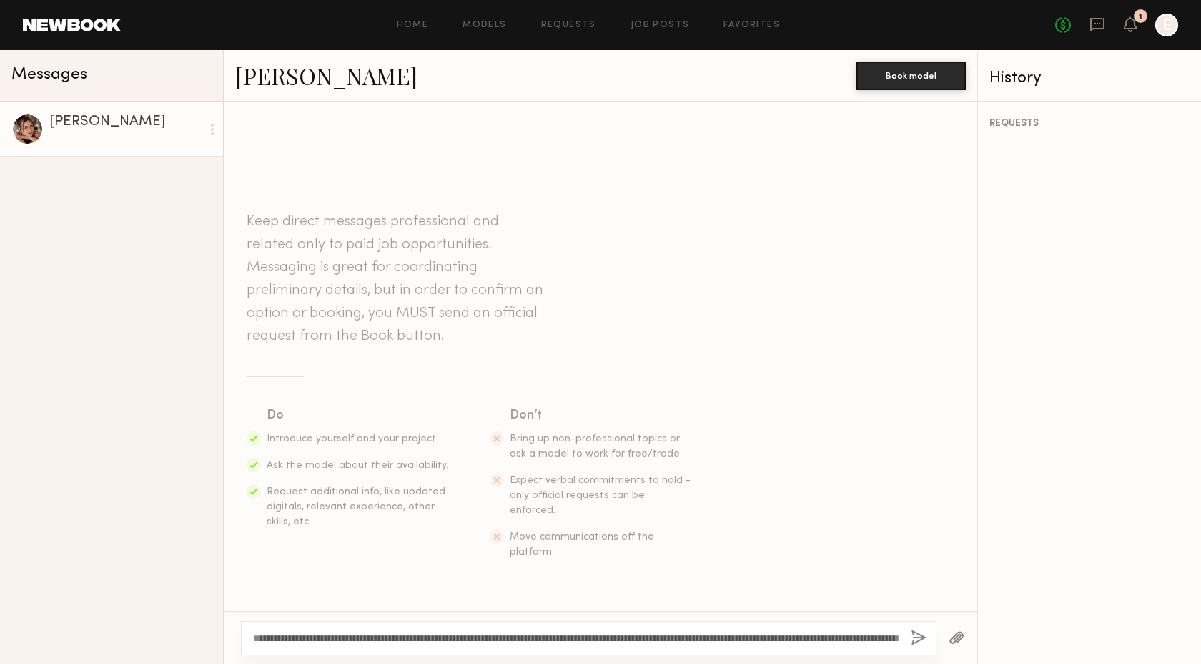
scroll to position [41, 0]
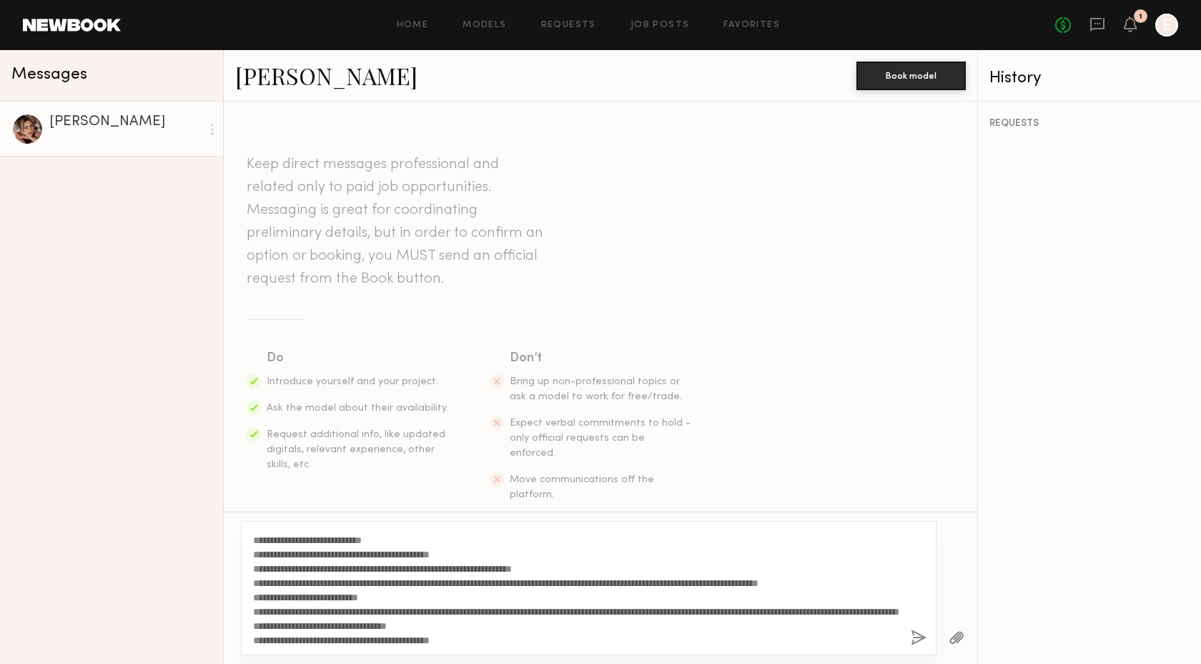
type textarea "**********"
click at [915, 639] on button "button" at bounding box center [919, 638] width 16 height 18
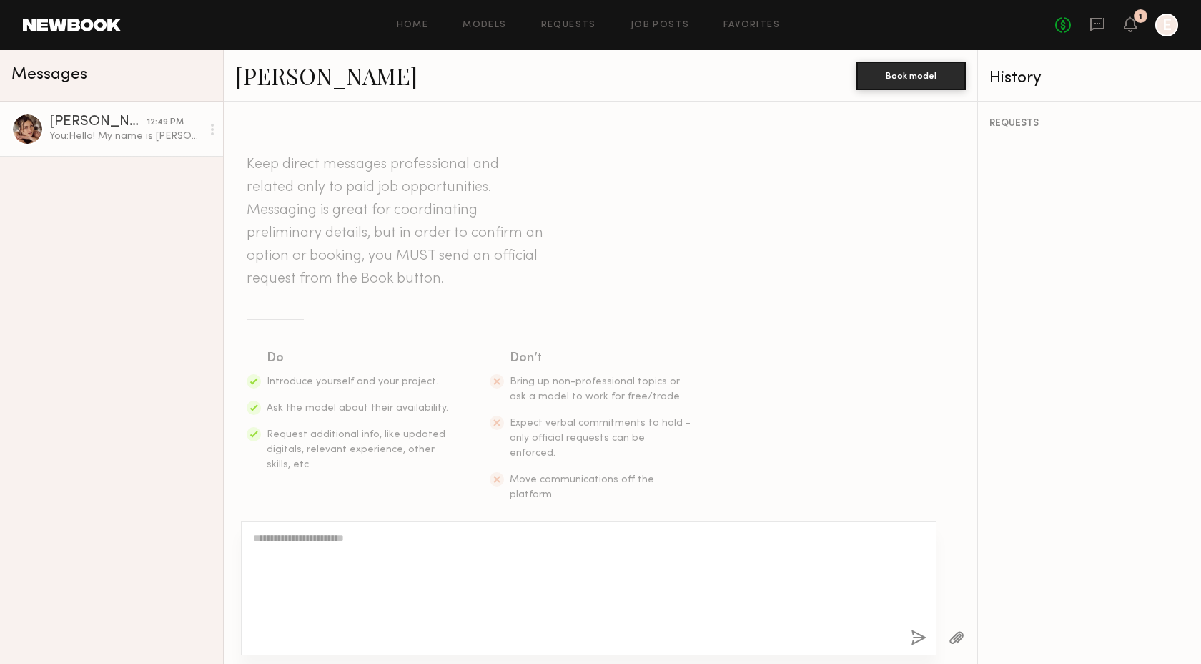
scroll to position [0, 0]
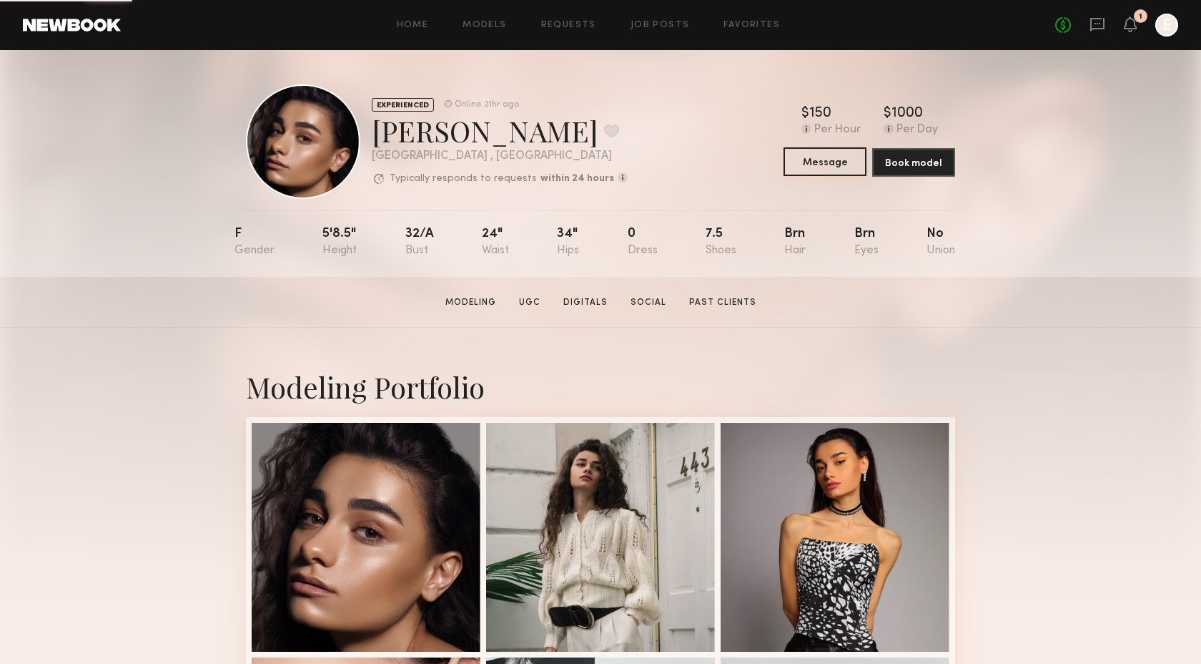
click at [814, 159] on button "Message" at bounding box center [825, 161] width 83 height 29
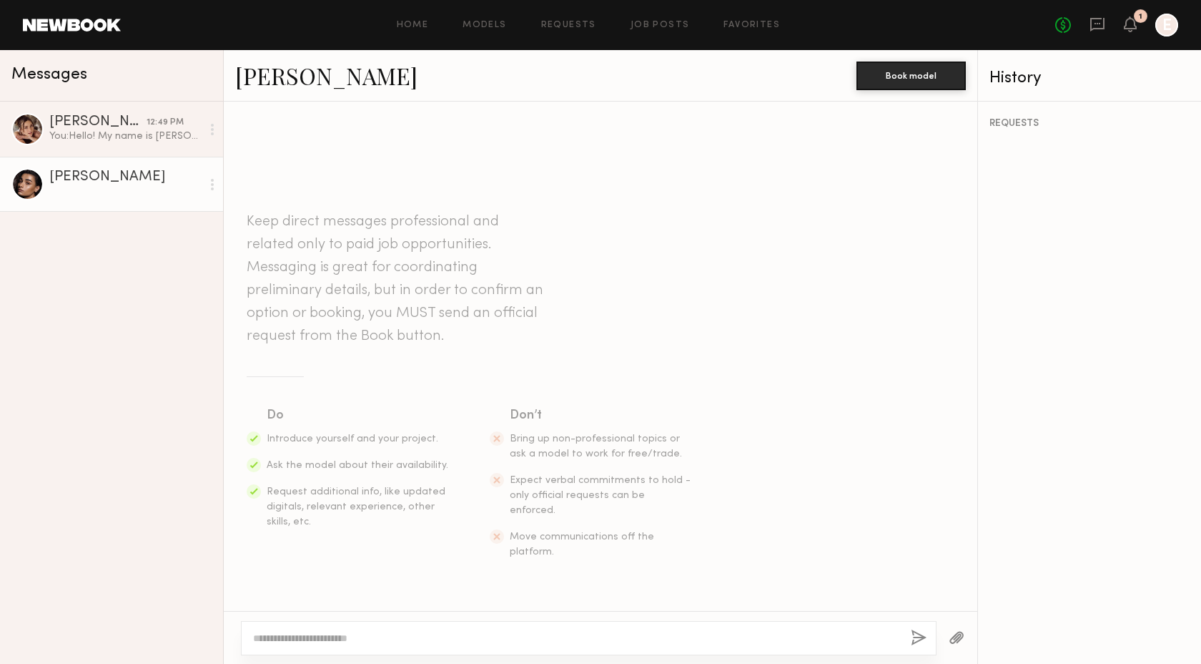
click at [475, 633] on textarea at bounding box center [576, 638] width 646 height 14
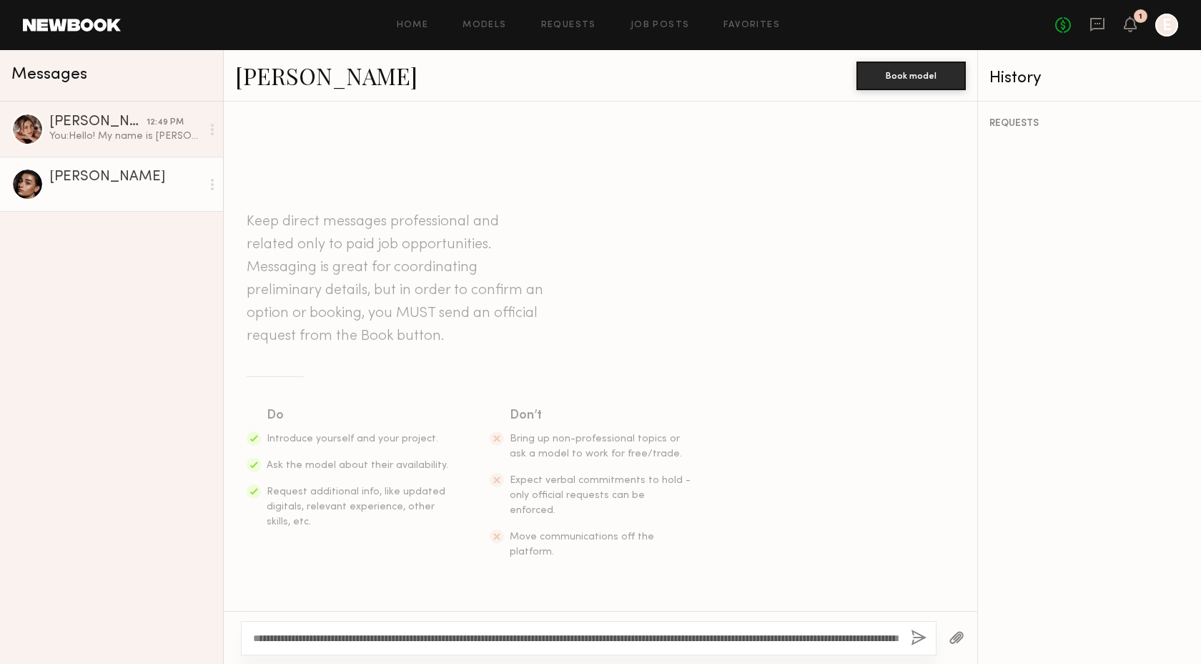
scroll to position [41, 0]
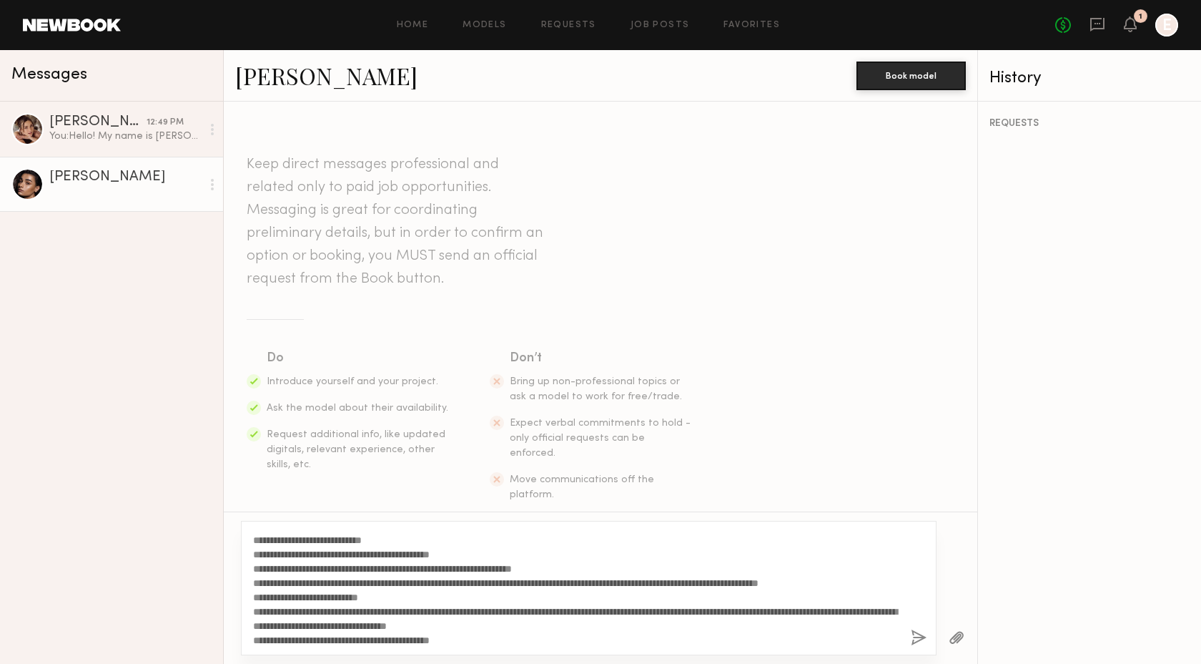
type textarea "**********"
click at [917, 636] on button "button" at bounding box center [919, 638] width 16 height 18
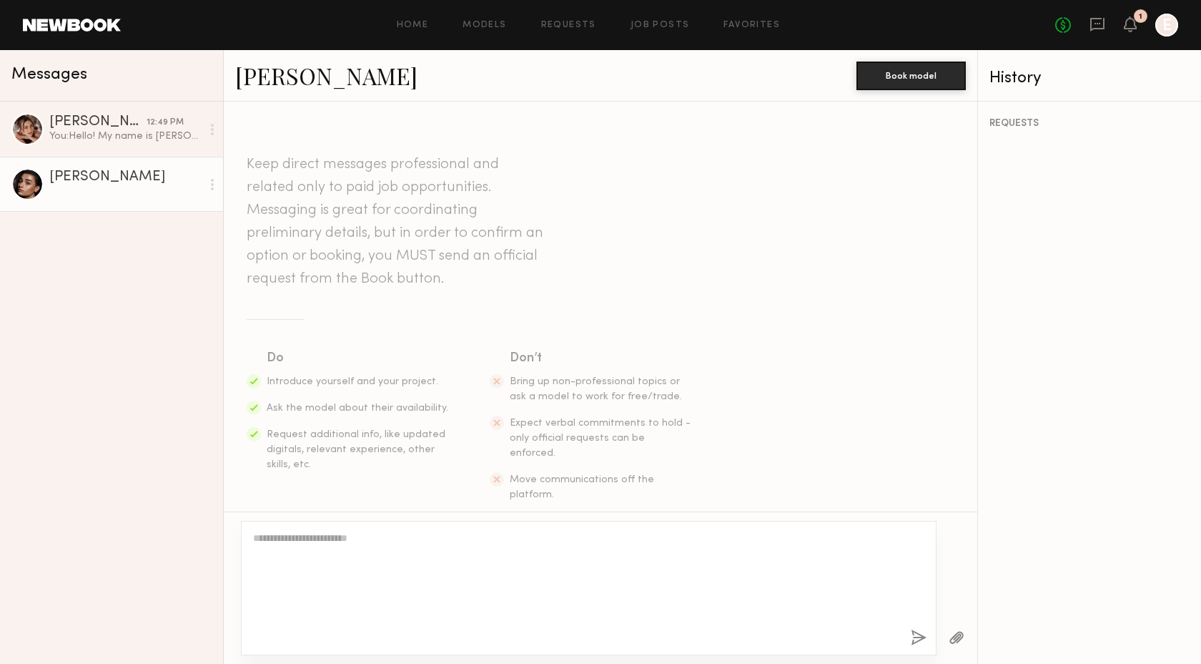
scroll to position [0, 0]
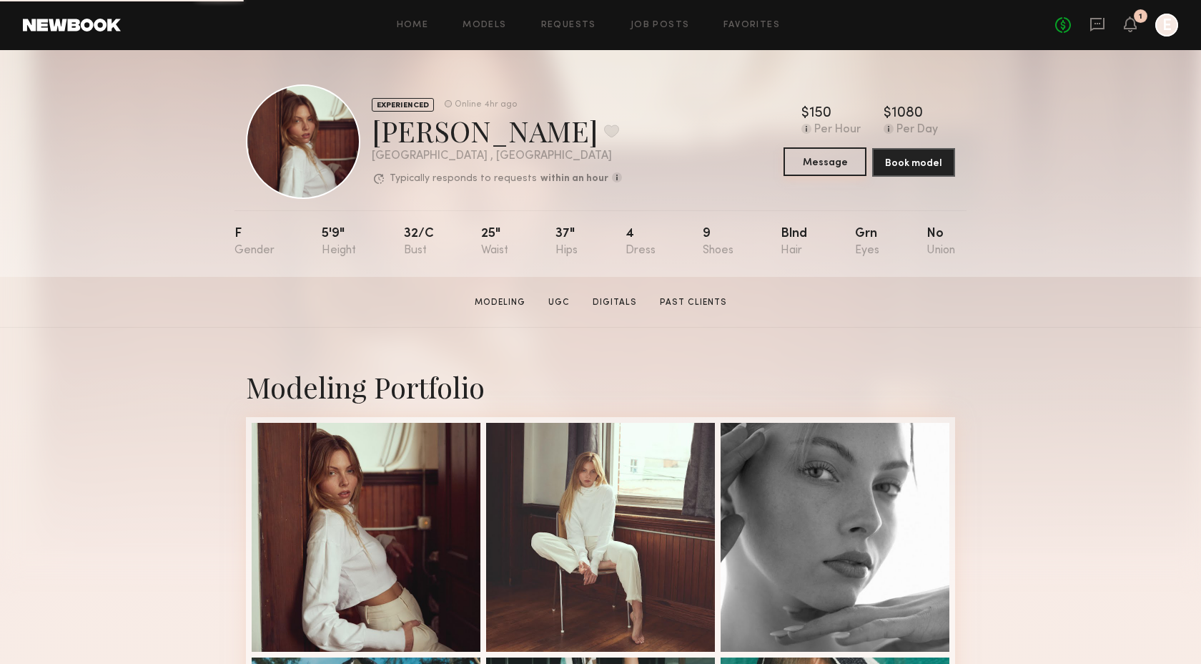
click at [822, 159] on button "Message" at bounding box center [825, 161] width 83 height 29
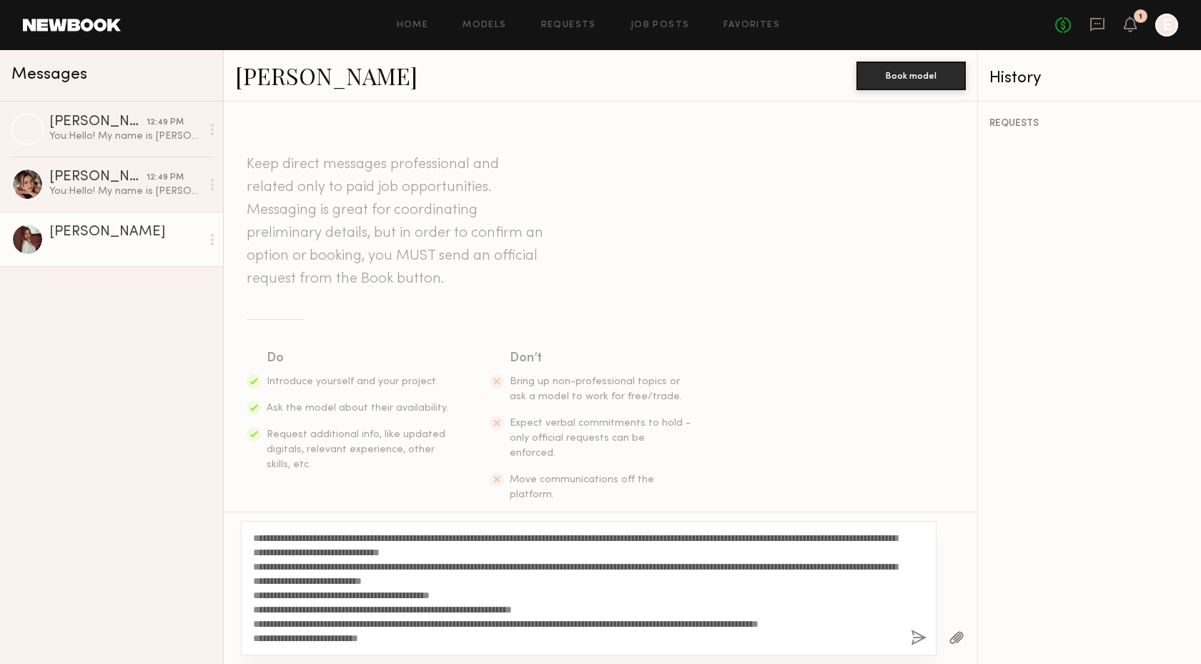
scroll to position [41, 0]
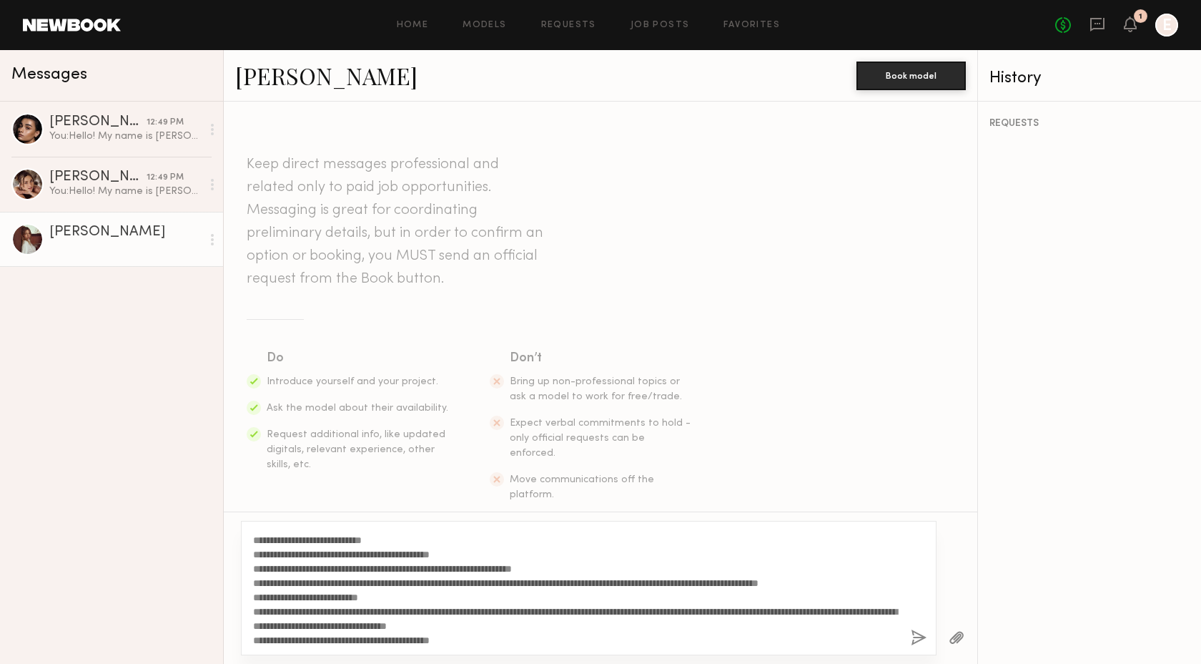
type textarea "**********"
click at [913, 639] on button "button" at bounding box center [919, 638] width 16 height 18
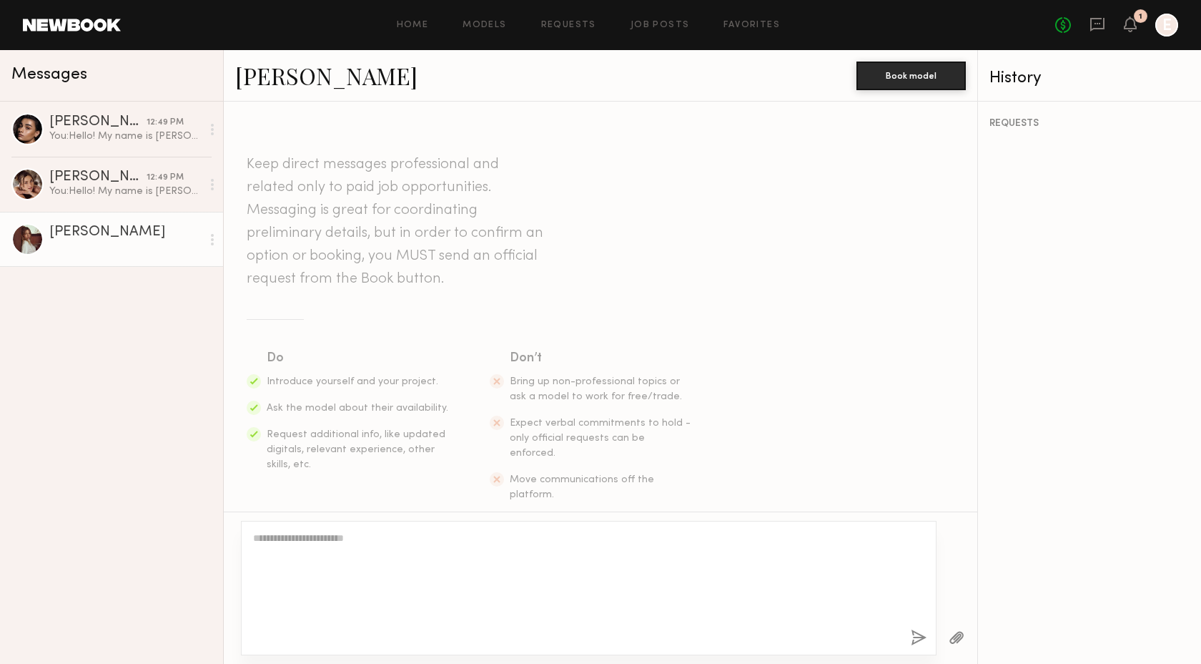
scroll to position [0, 0]
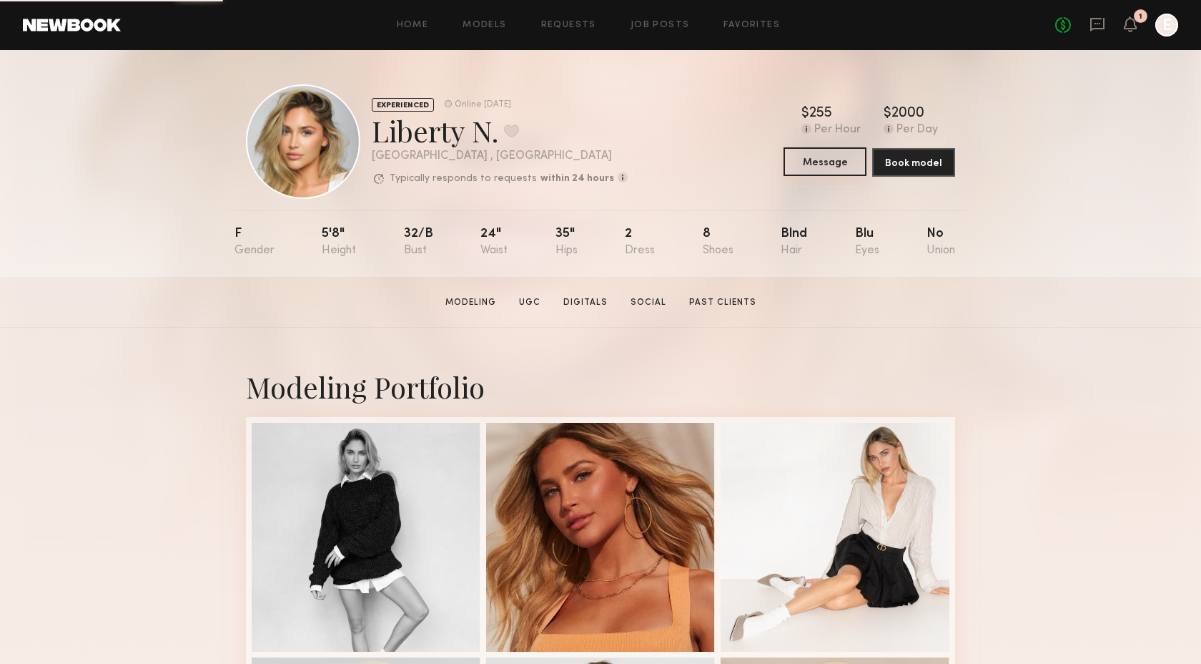
click at [824, 172] on button "Message" at bounding box center [825, 161] width 83 height 29
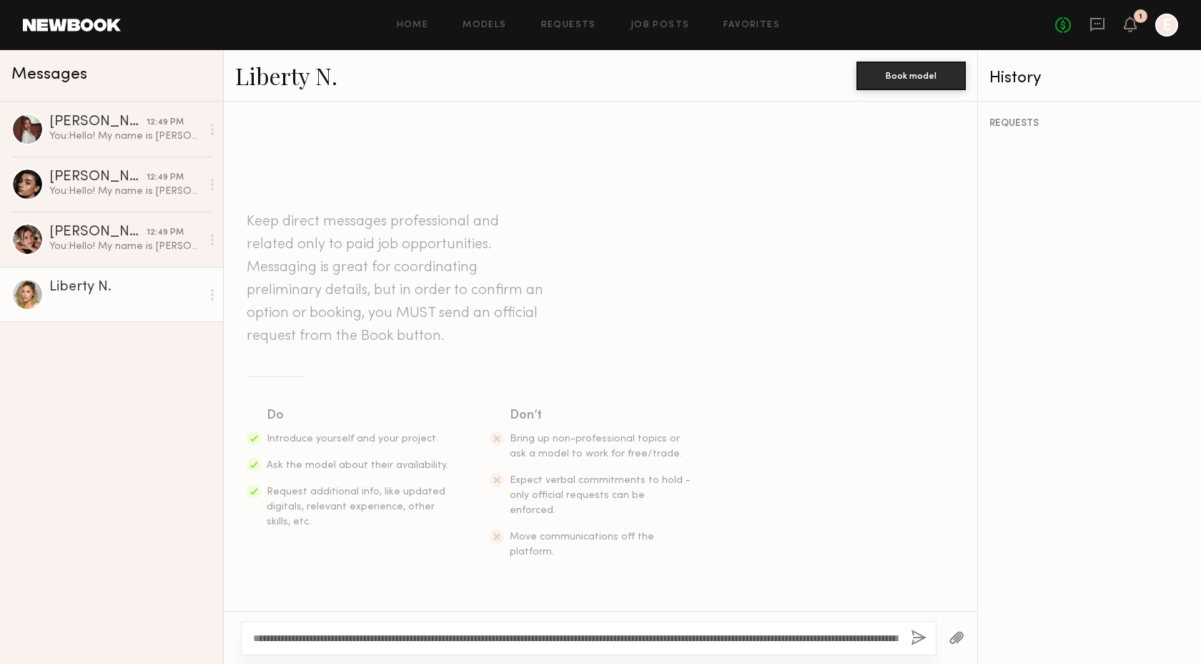
scroll to position [41, 0]
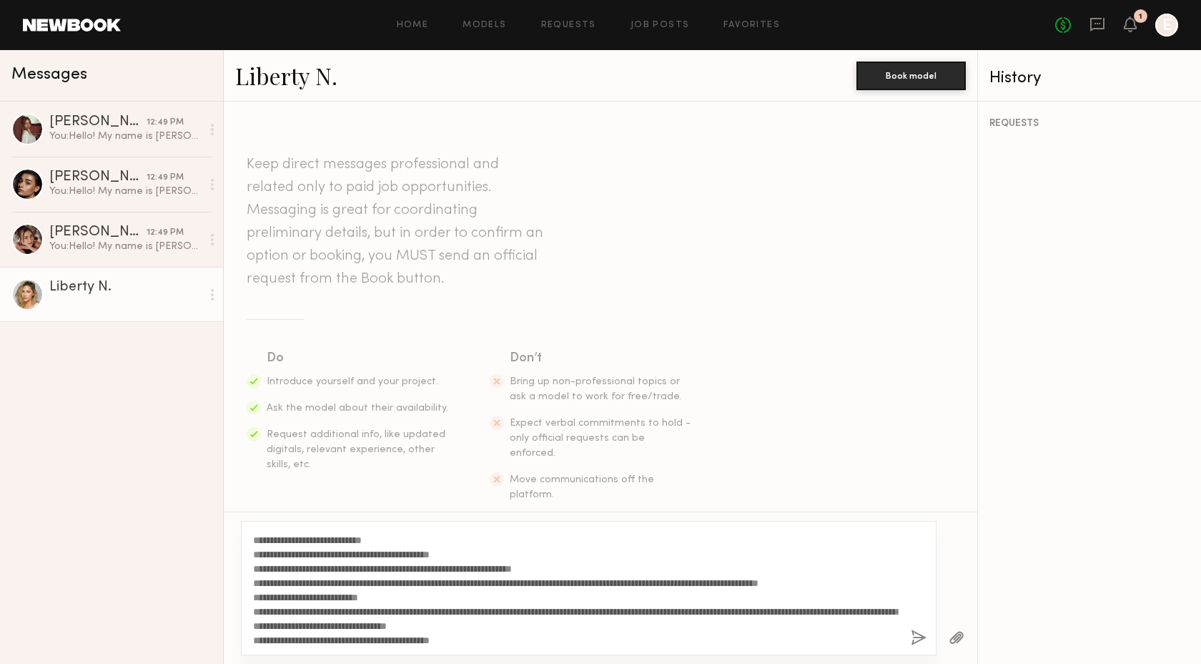
type textarea "**********"
click at [921, 640] on button "button" at bounding box center [919, 638] width 16 height 18
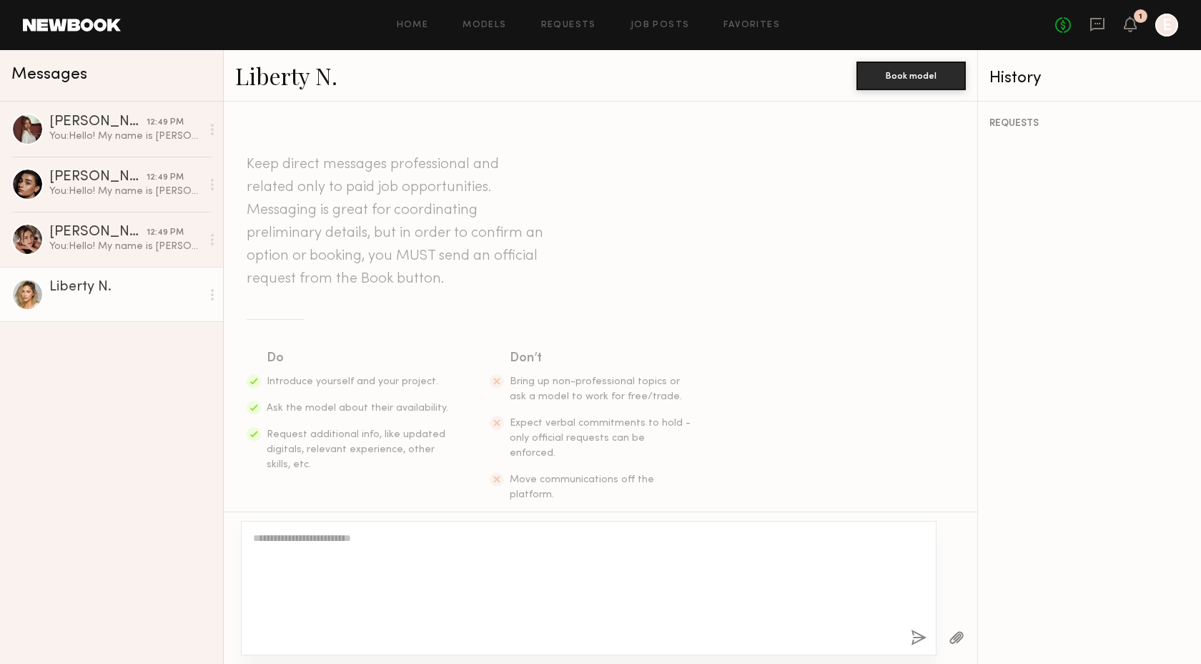
scroll to position [0, 0]
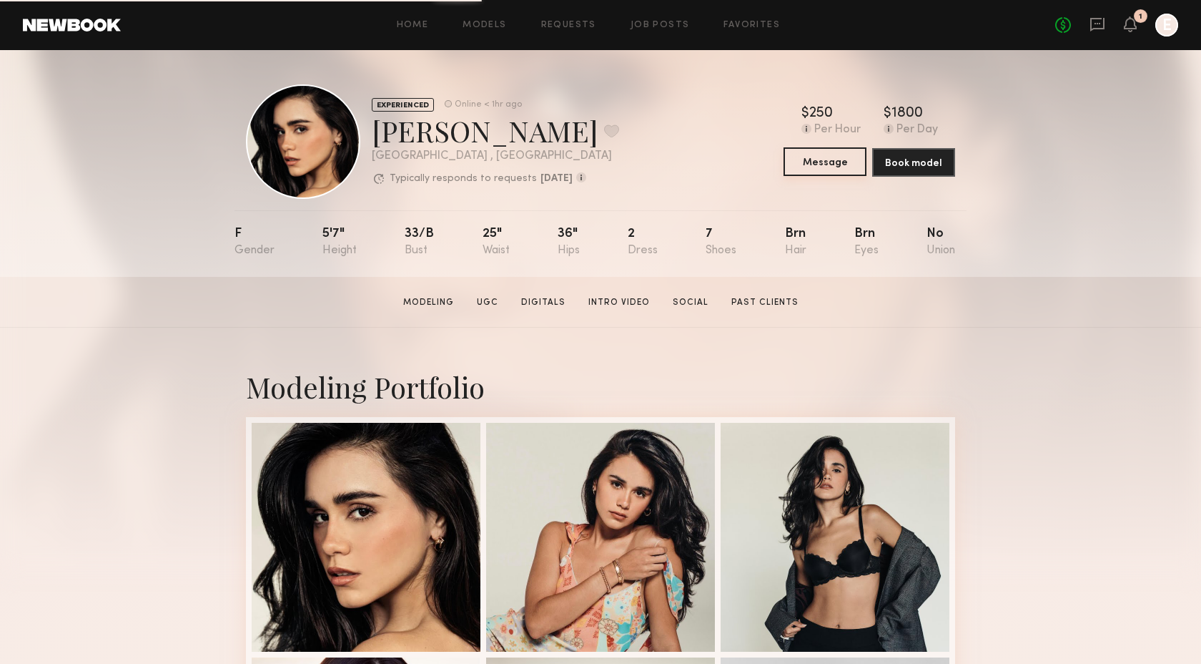
click at [827, 169] on button "Message" at bounding box center [825, 161] width 83 height 29
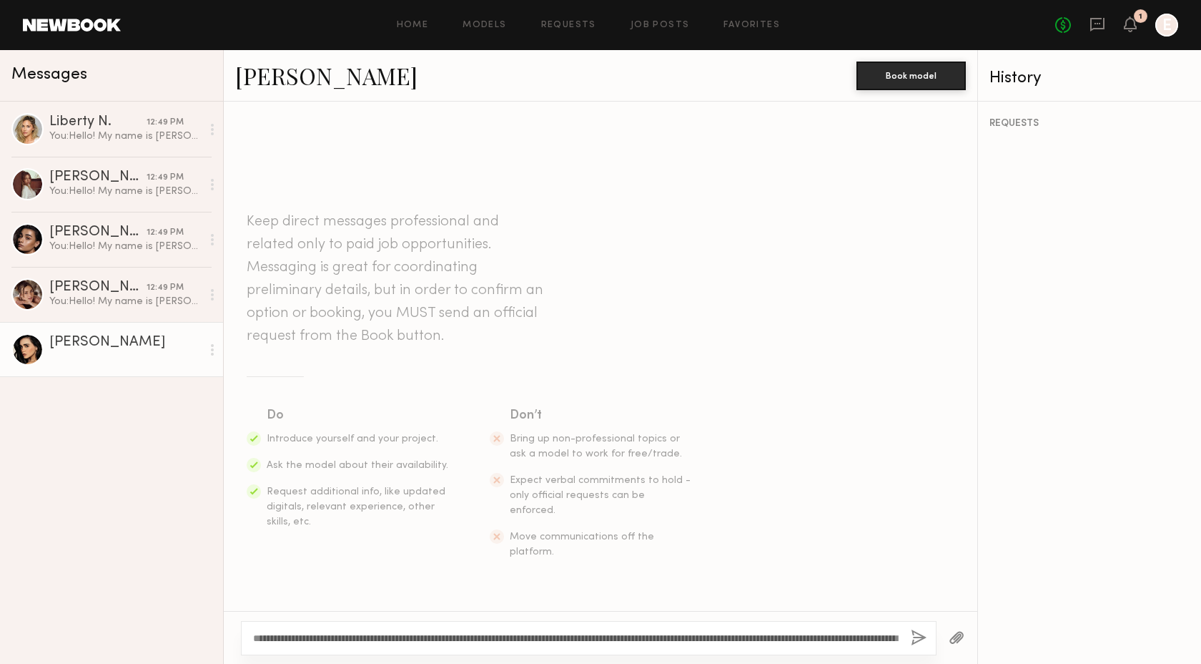
scroll to position [41, 0]
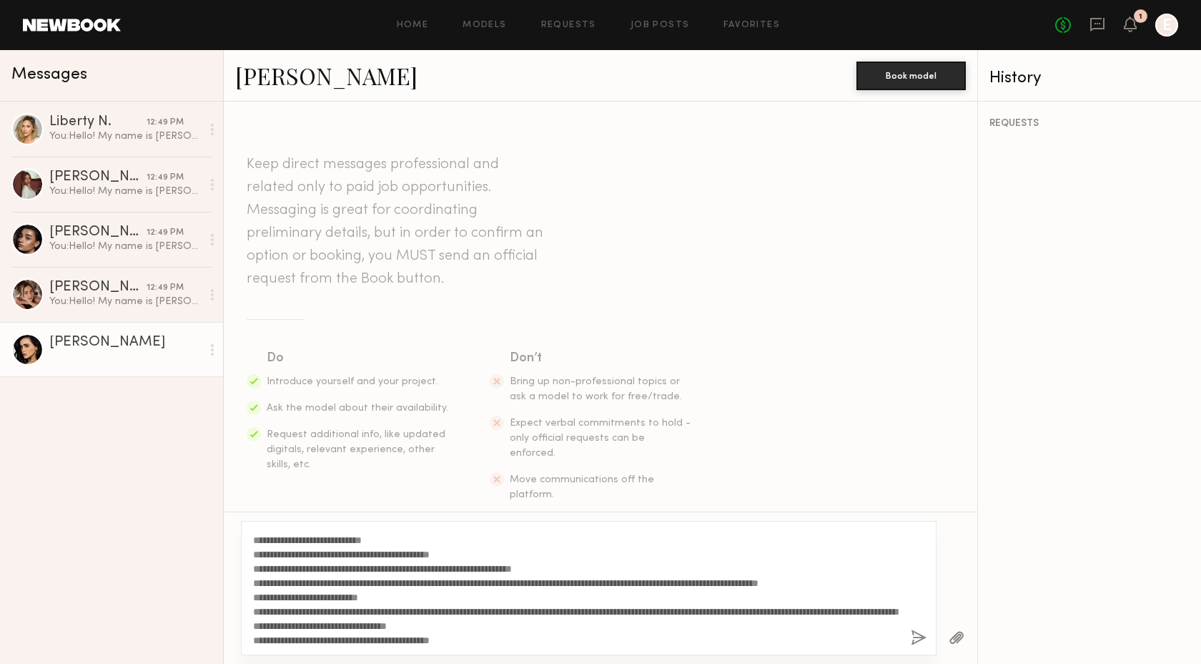
type textarea "**********"
click at [917, 637] on button "button" at bounding box center [919, 638] width 16 height 18
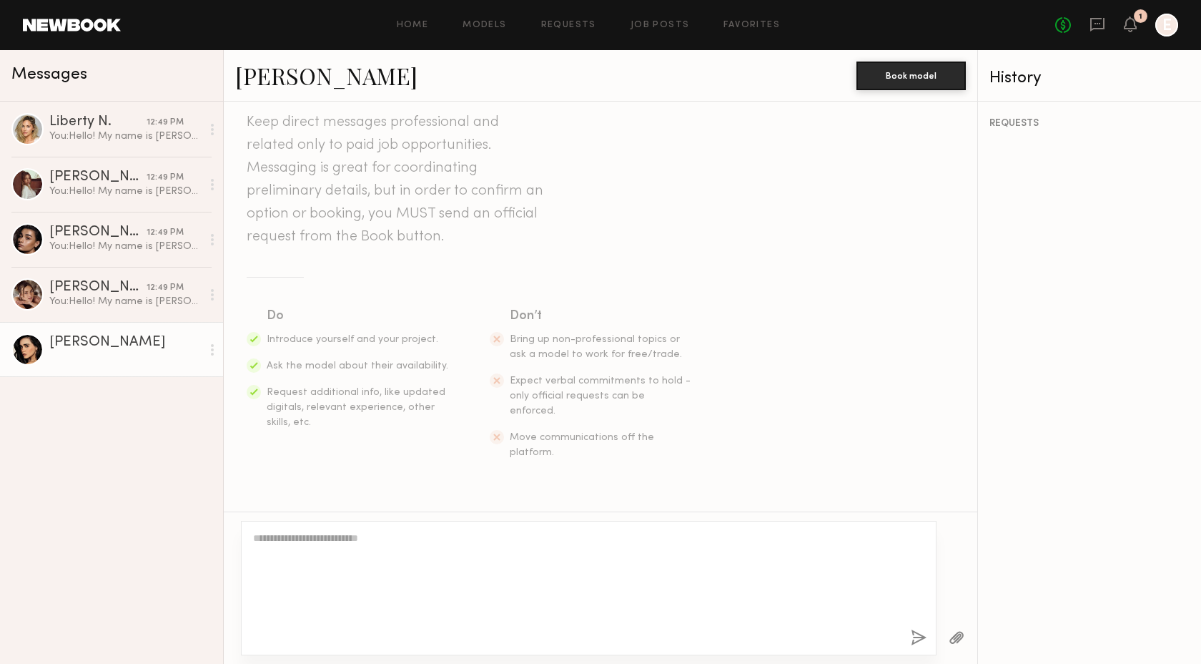
scroll to position [0, 0]
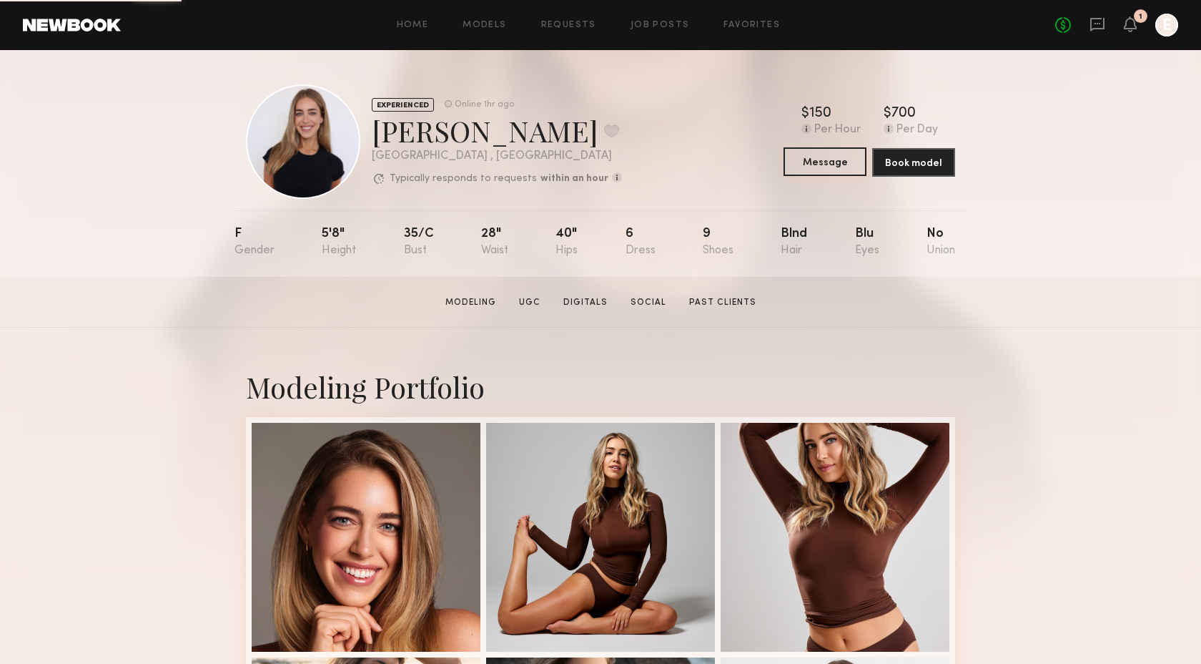
click at [820, 163] on button "Message" at bounding box center [825, 161] width 83 height 29
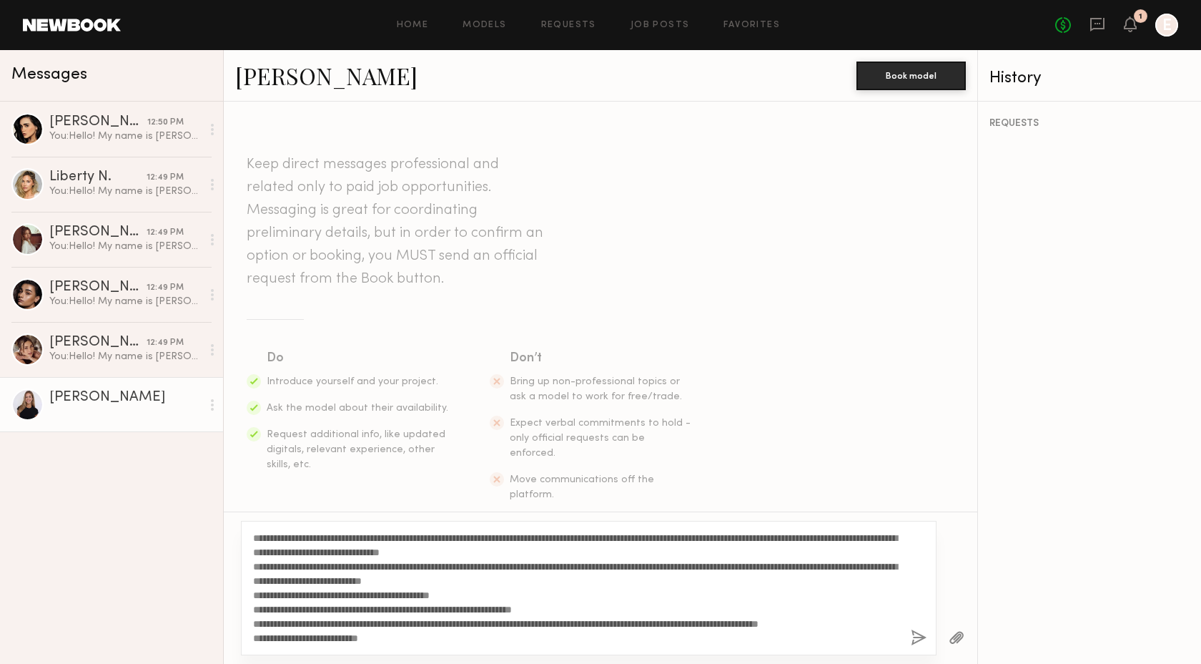
scroll to position [41, 0]
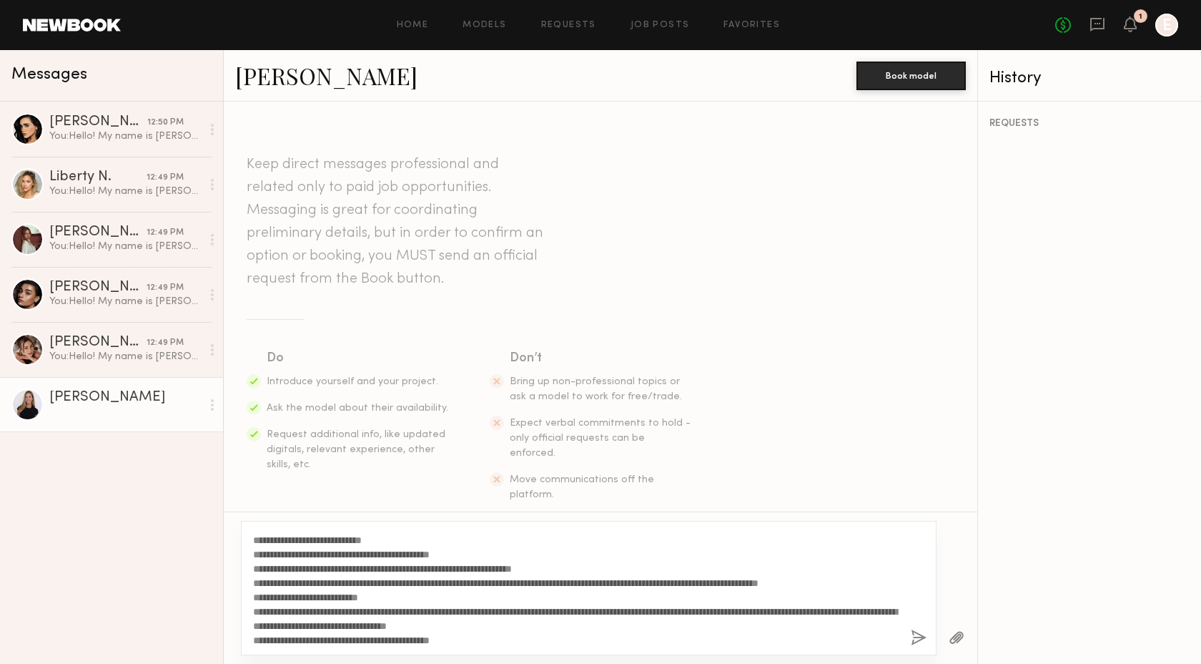
type textarea "**********"
click at [915, 640] on button "button" at bounding box center [919, 638] width 16 height 18
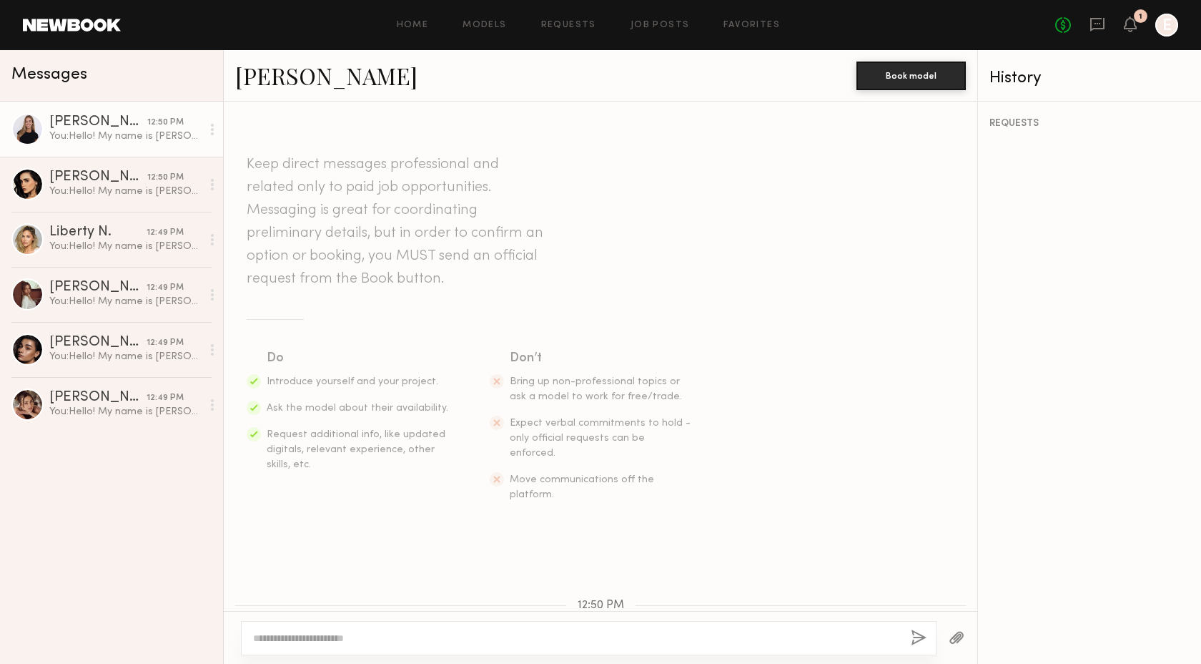
scroll to position [0, 0]
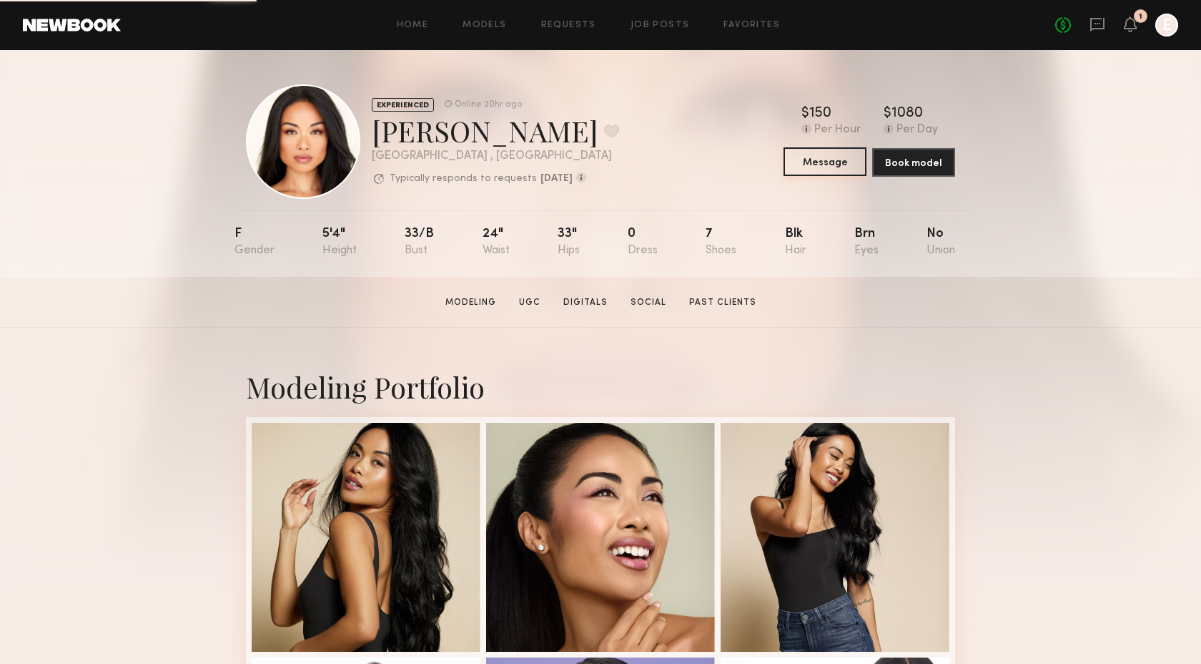
click at [821, 164] on button "Message" at bounding box center [825, 161] width 83 height 29
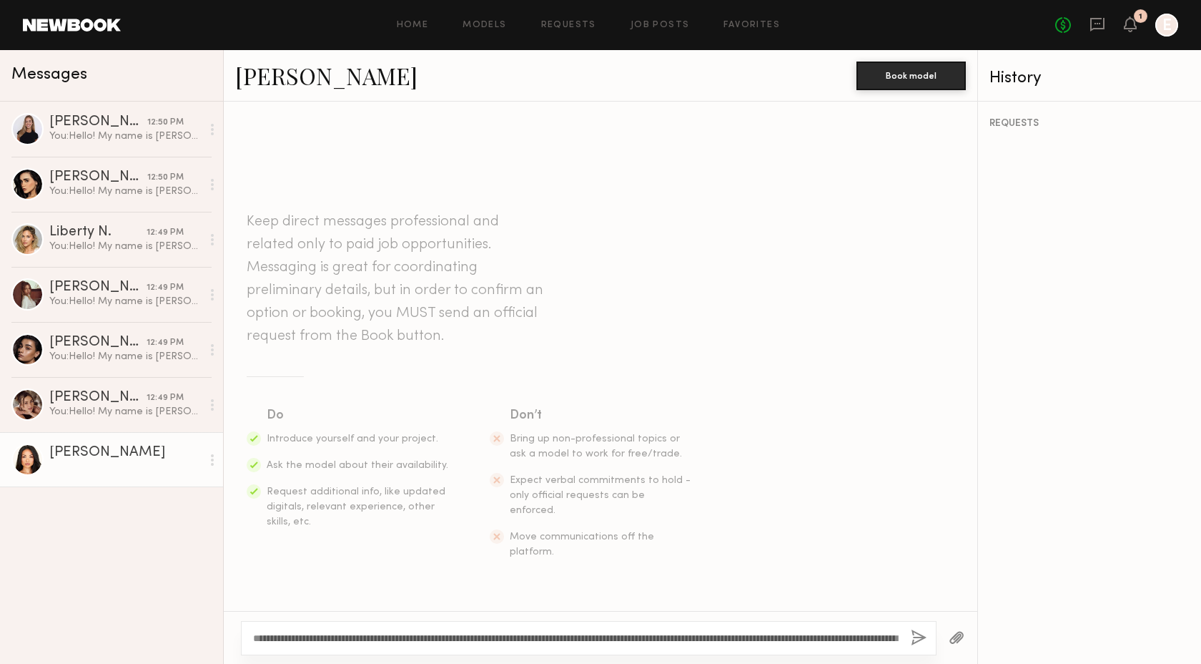
scroll to position [41, 0]
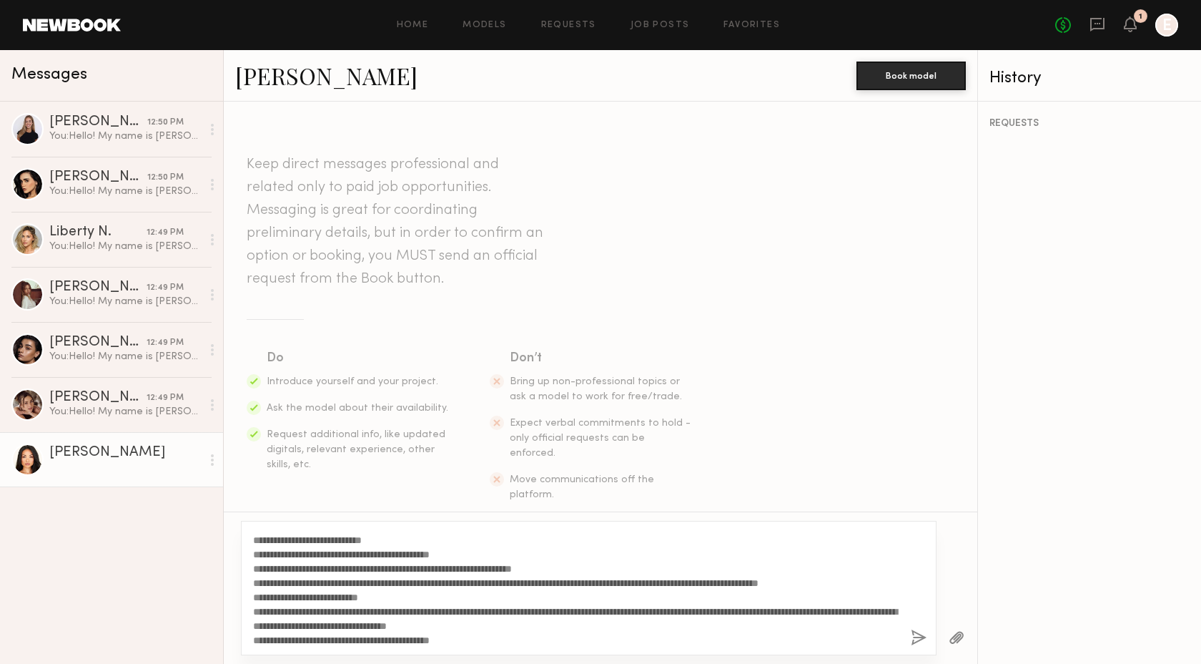
type textarea "**********"
click at [917, 639] on button "button" at bounding box center [919, 638] width 16 height 18
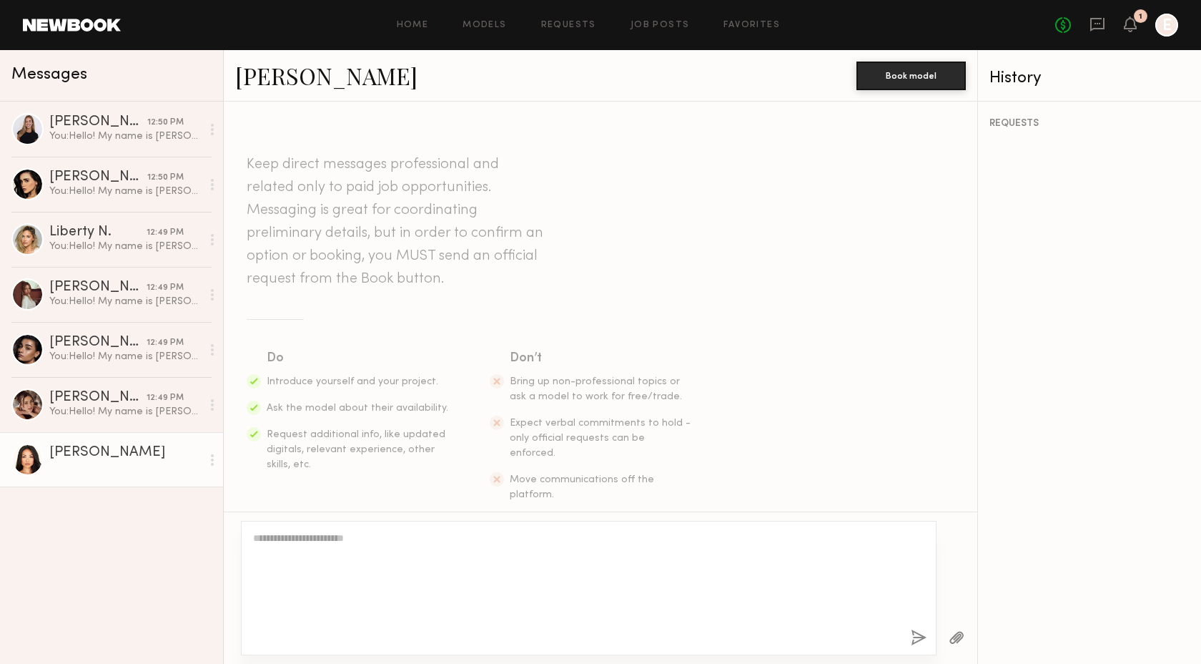
scroll to position [0, 0]
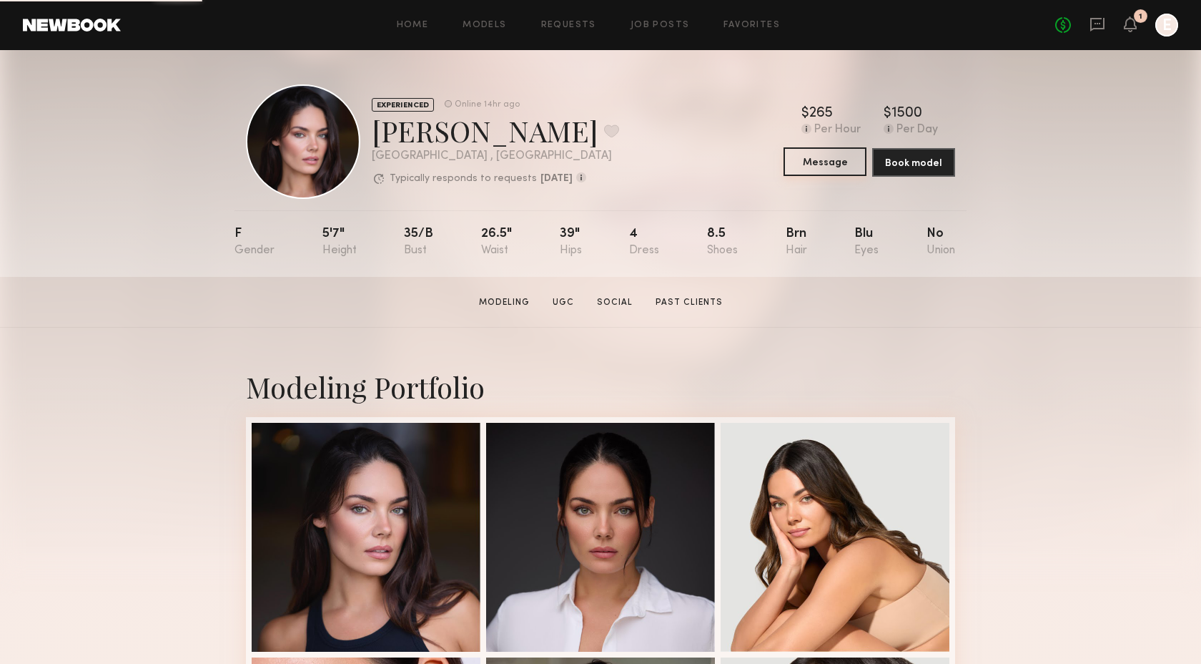
click at [835, 172] on button "Message" at bounding box center [825, 161] width 83 height 29
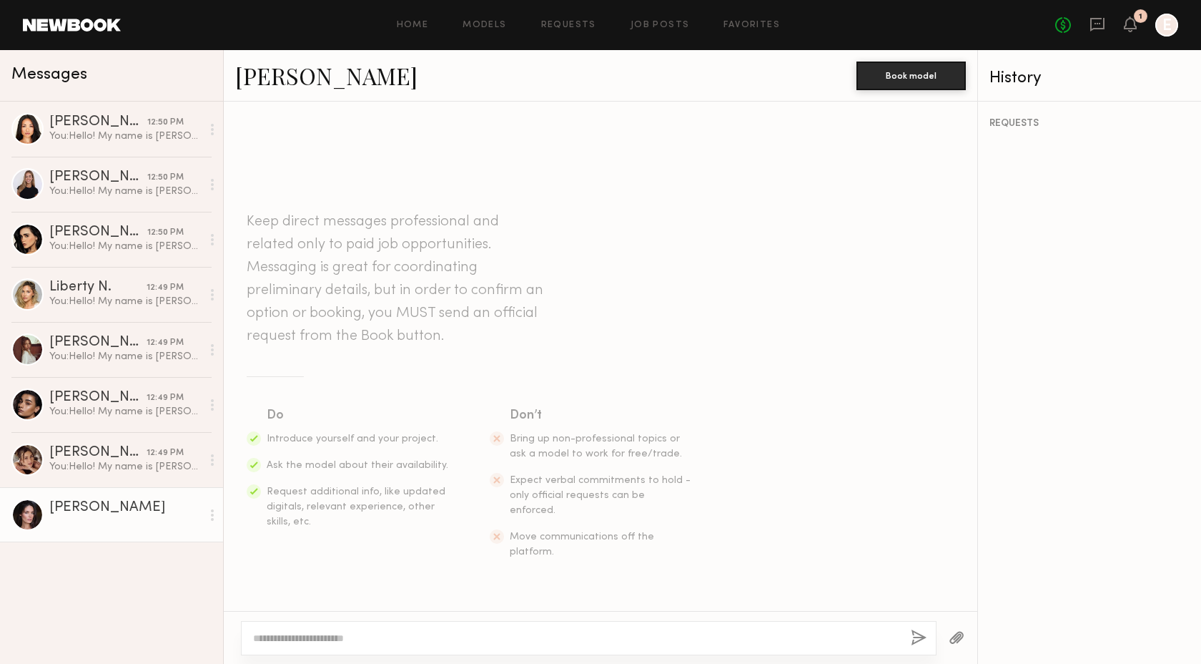
click at [397, 639] on textarea at bounding box center [576, 638] width 646 height 14
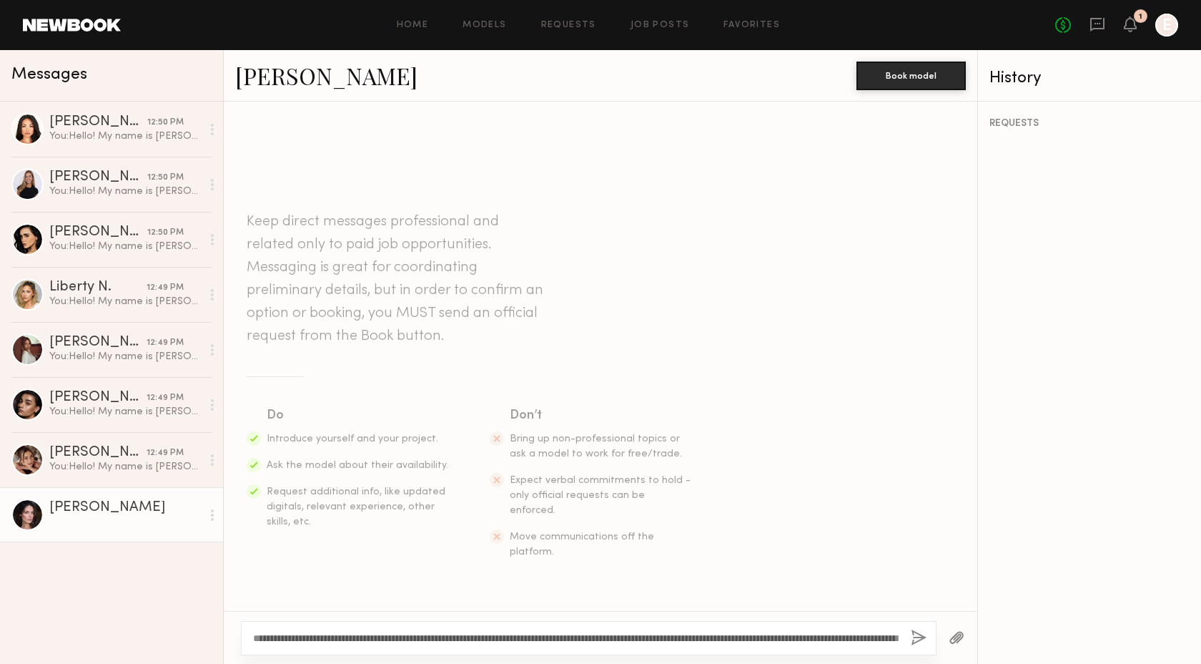
scroll to position [41, 0]
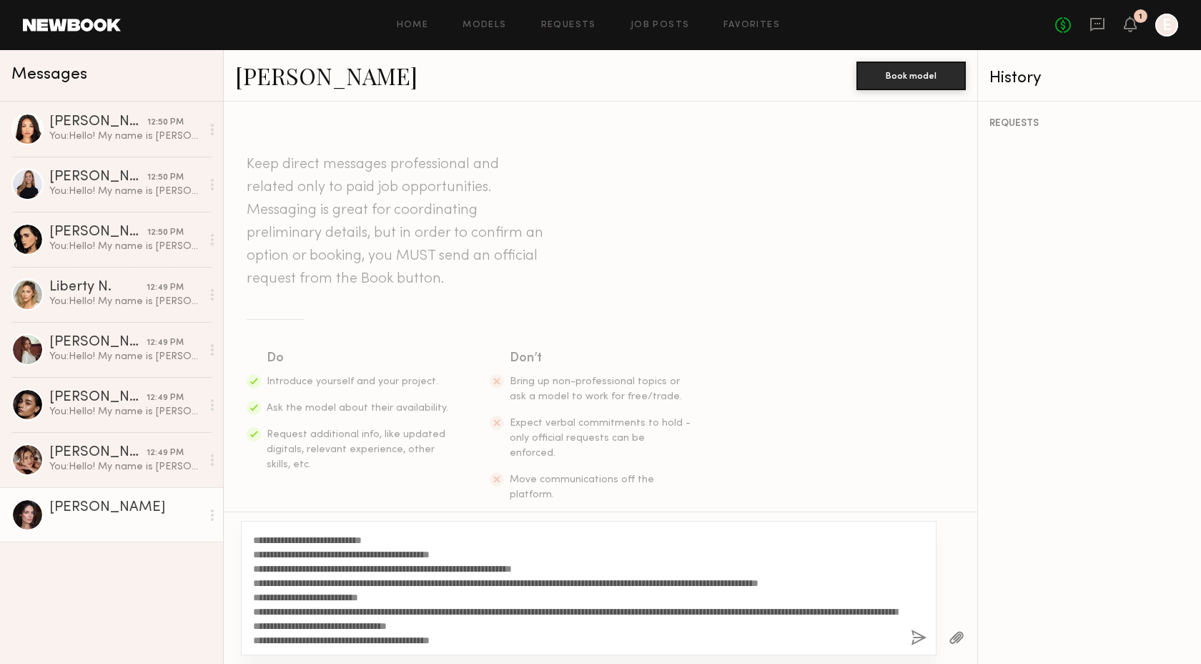
type textarea "**********"
click at [914, 636] on button "button" at bounding box center [919, 638] width 16 height 18
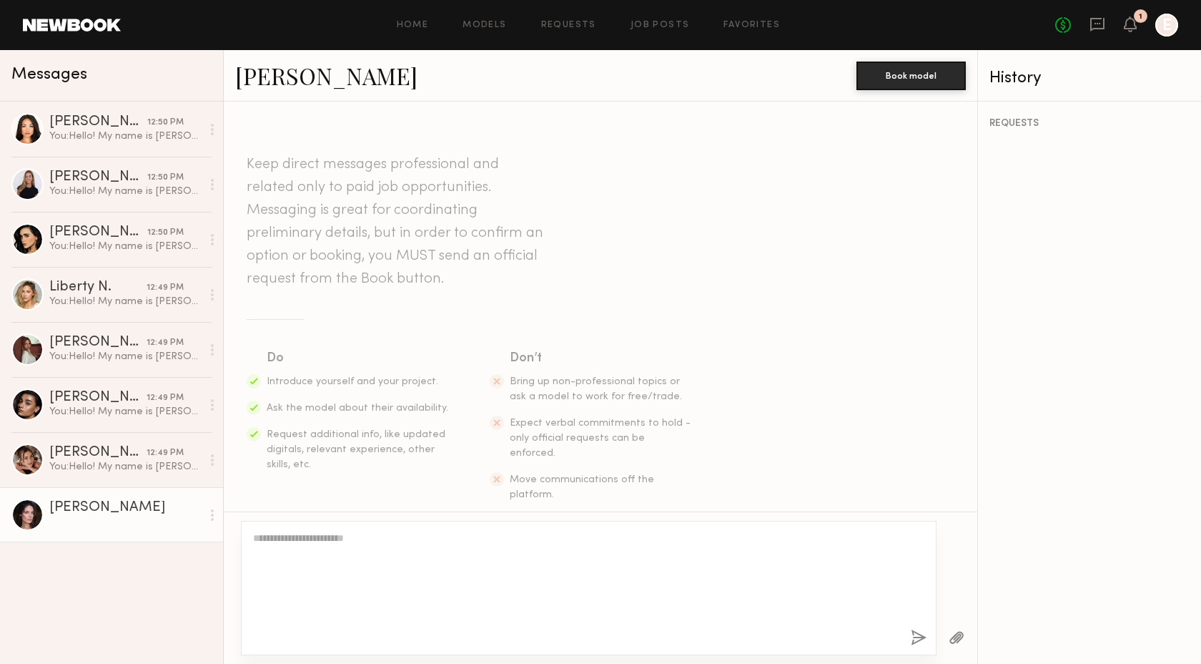
scroll to position [0, 0]
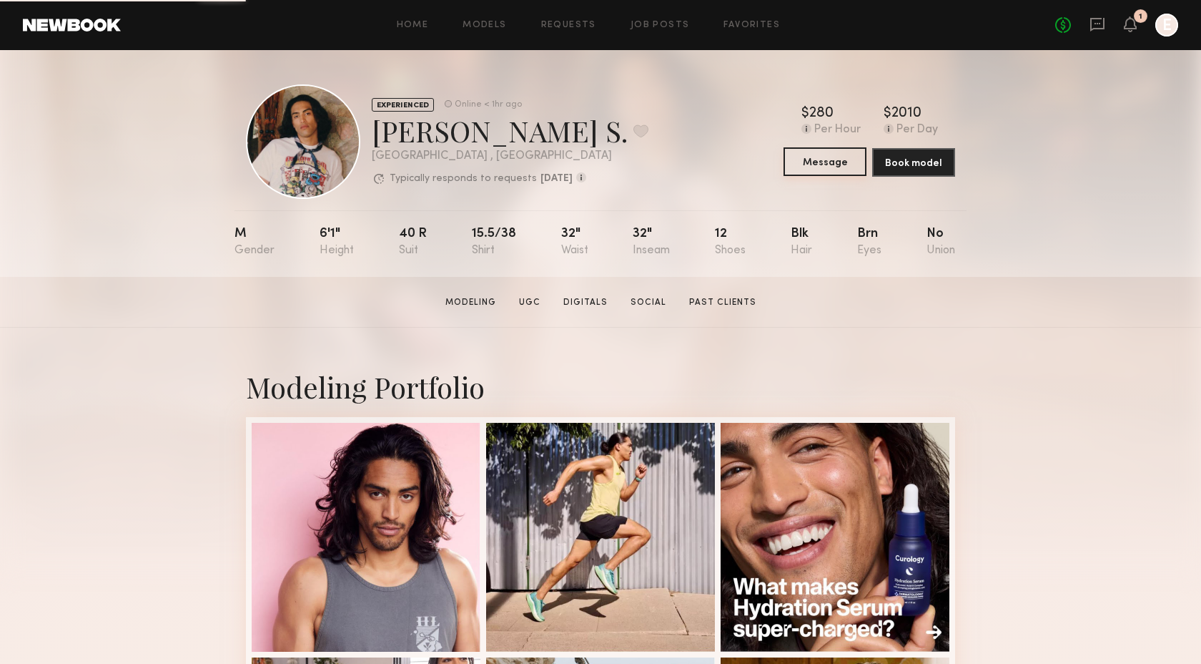
click at [816, 164] on button "Message" at bounding box center [825, 161] width 83 height 29
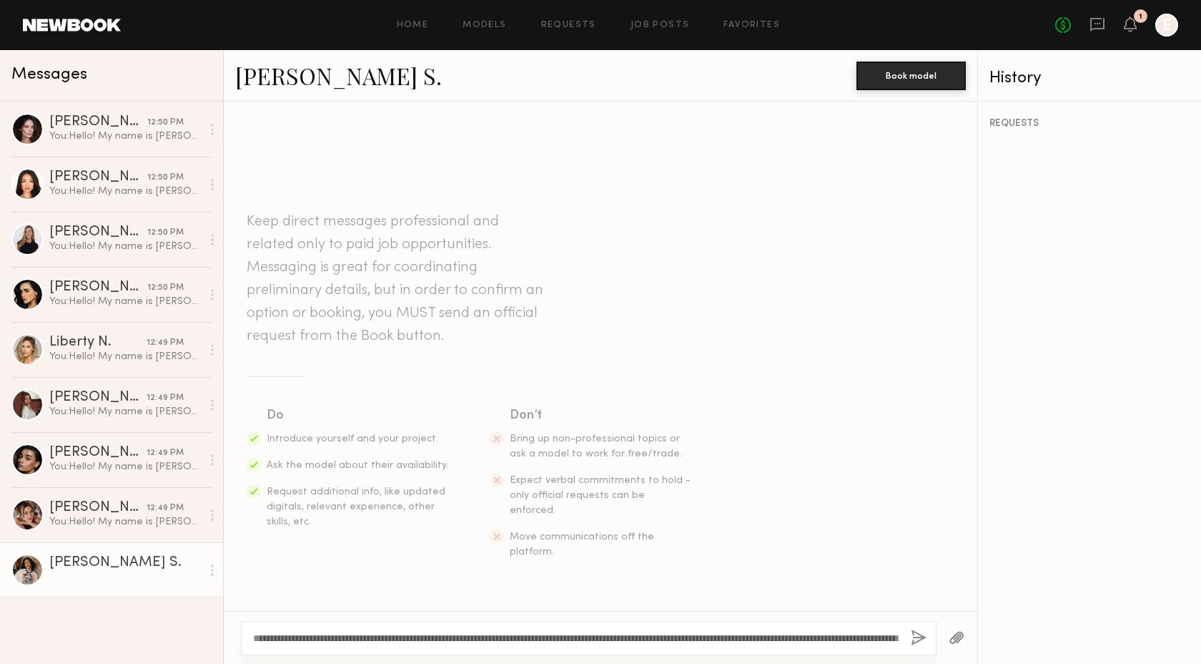
scroll to position [41, 0]
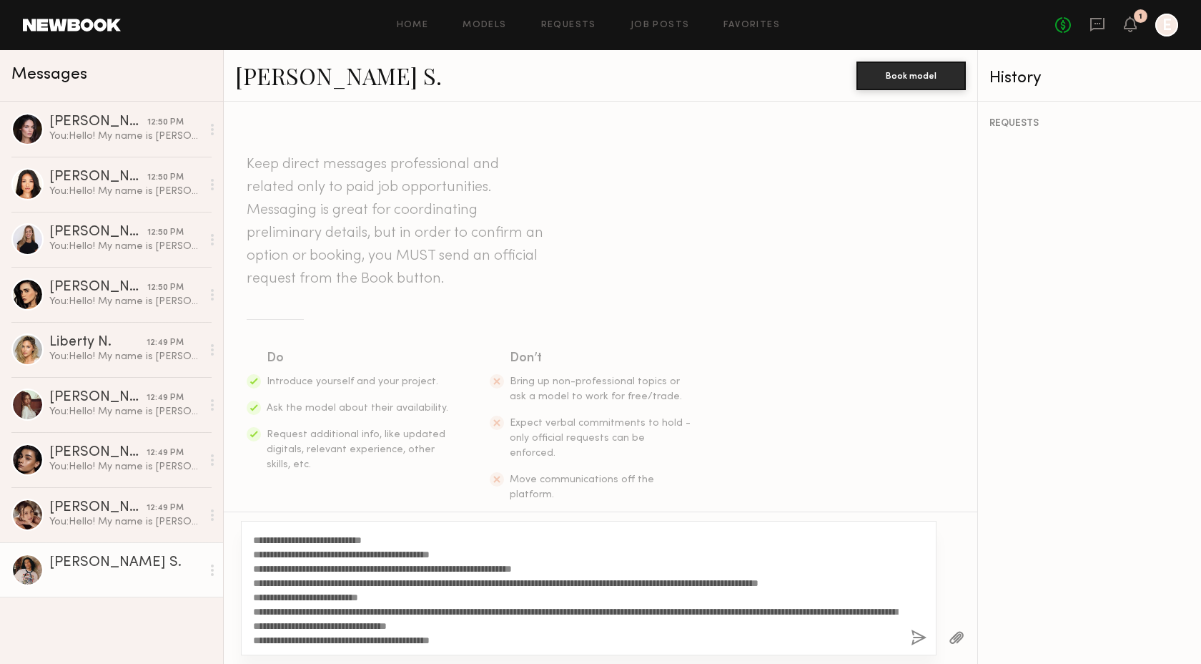
type textarea "**********"
click at [912, 637] on button "button" at bounding box center [919, 638] width 16 height 18
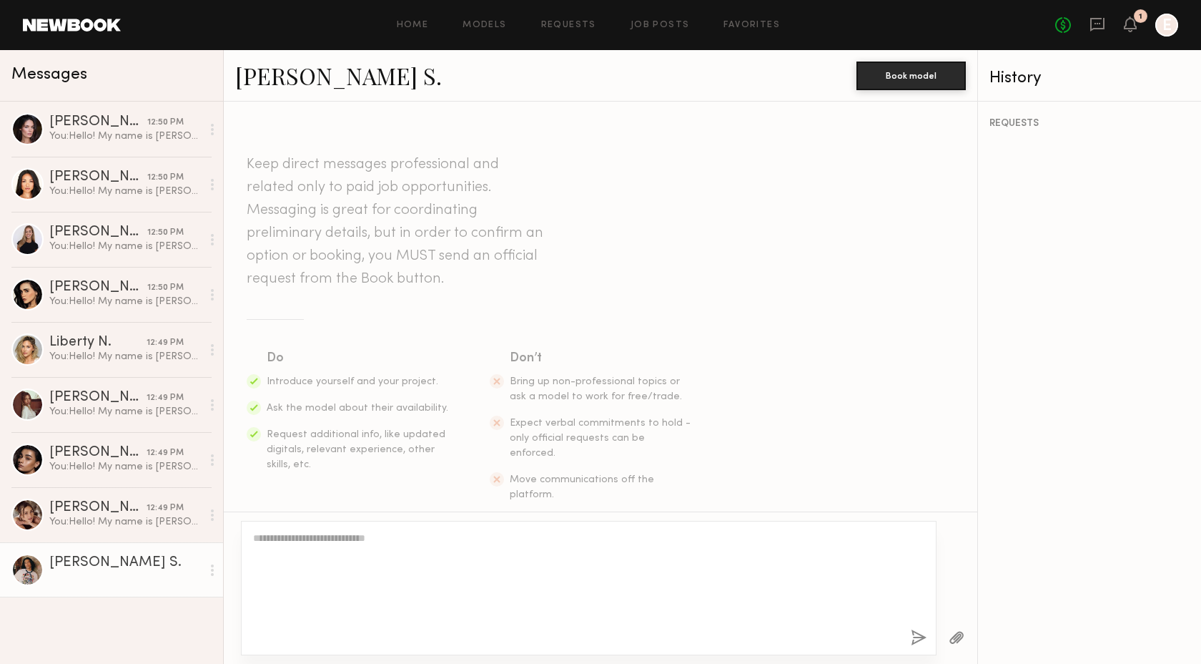
scroll to position [0, 0]
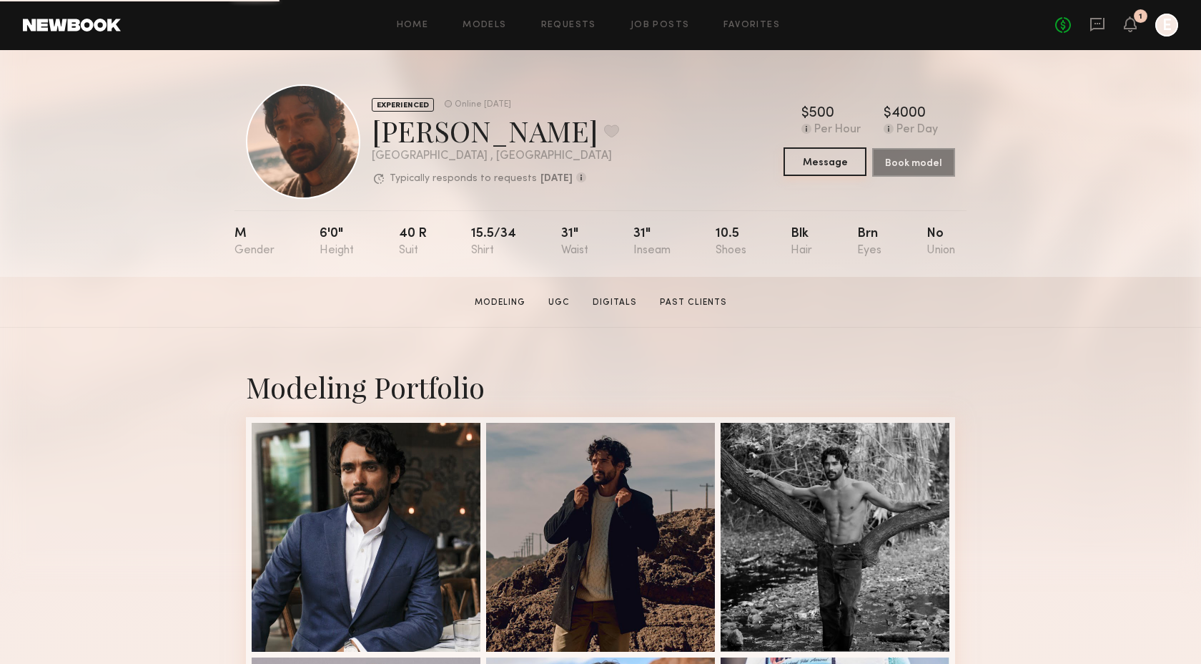
click at [837, 164] on button "Message" at bounding box center [825, 161] width 83 height 29
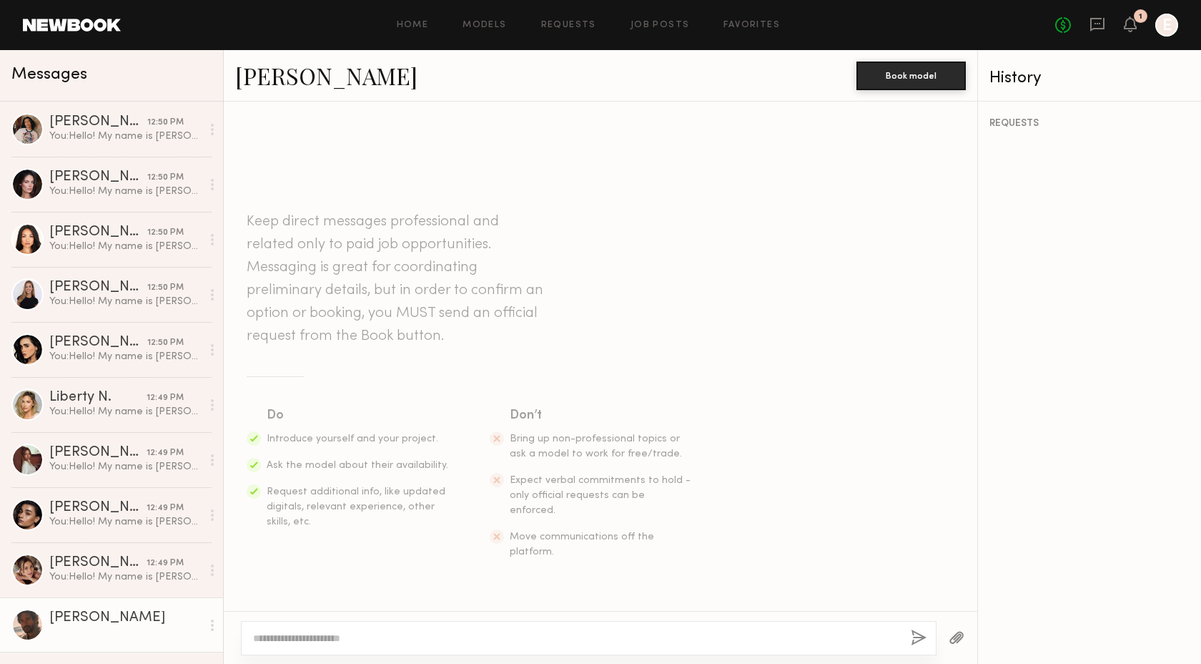
click at [591, 636] on textarea at bounding box center [576, 638] width 646 height 14
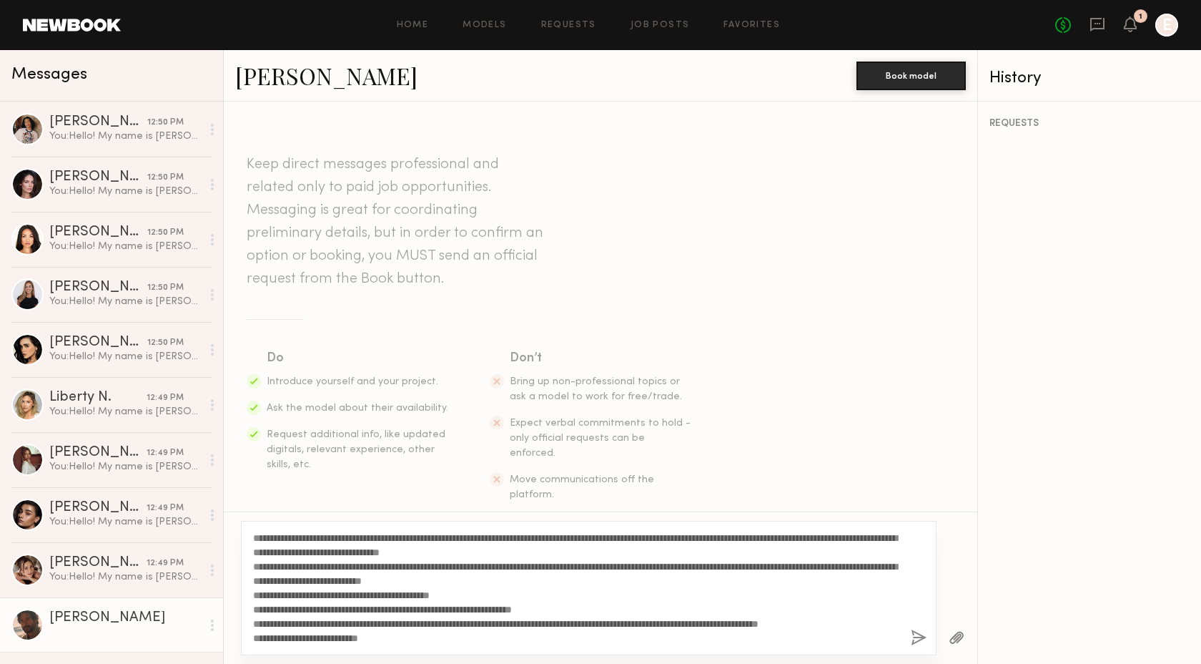
scroll to position [41, 0]
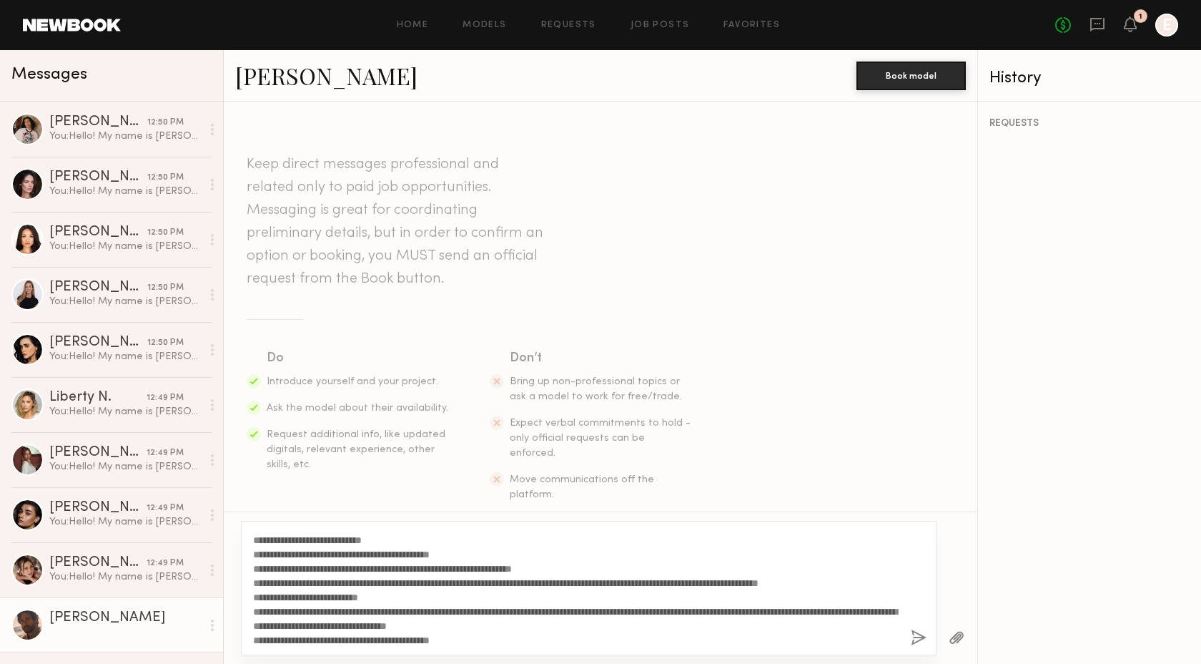
type textarea "**********"
click at [915, 640] on button "button" at bounding box center [919, 638] width 16 height 18
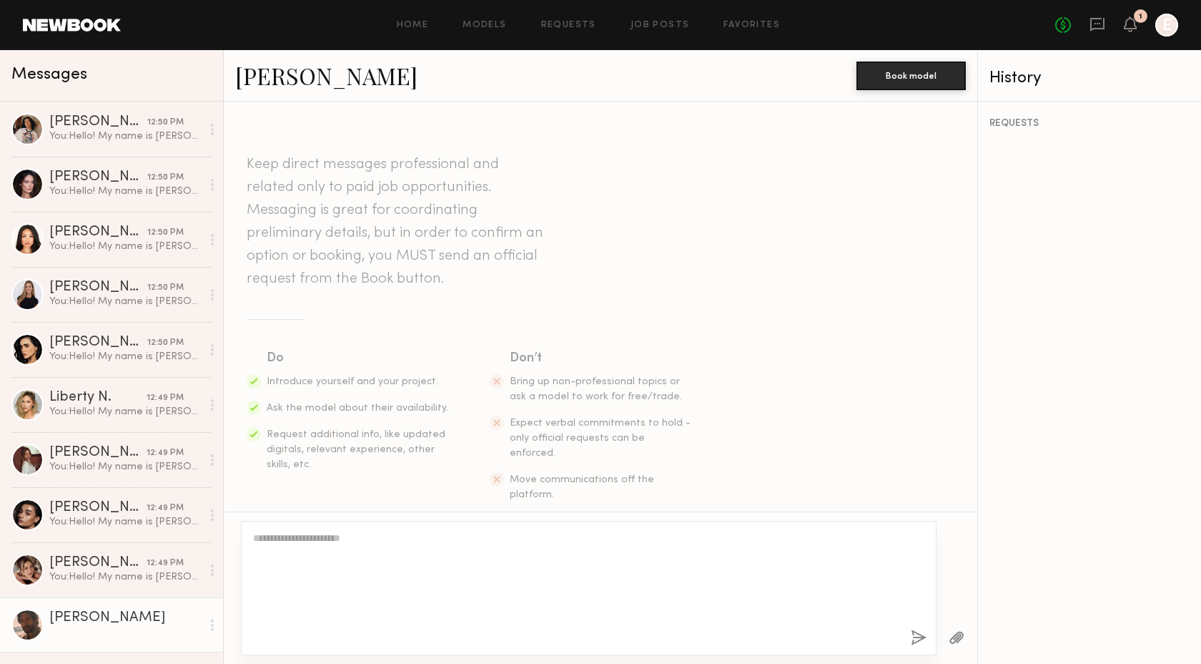
scroll to position [0, 0]
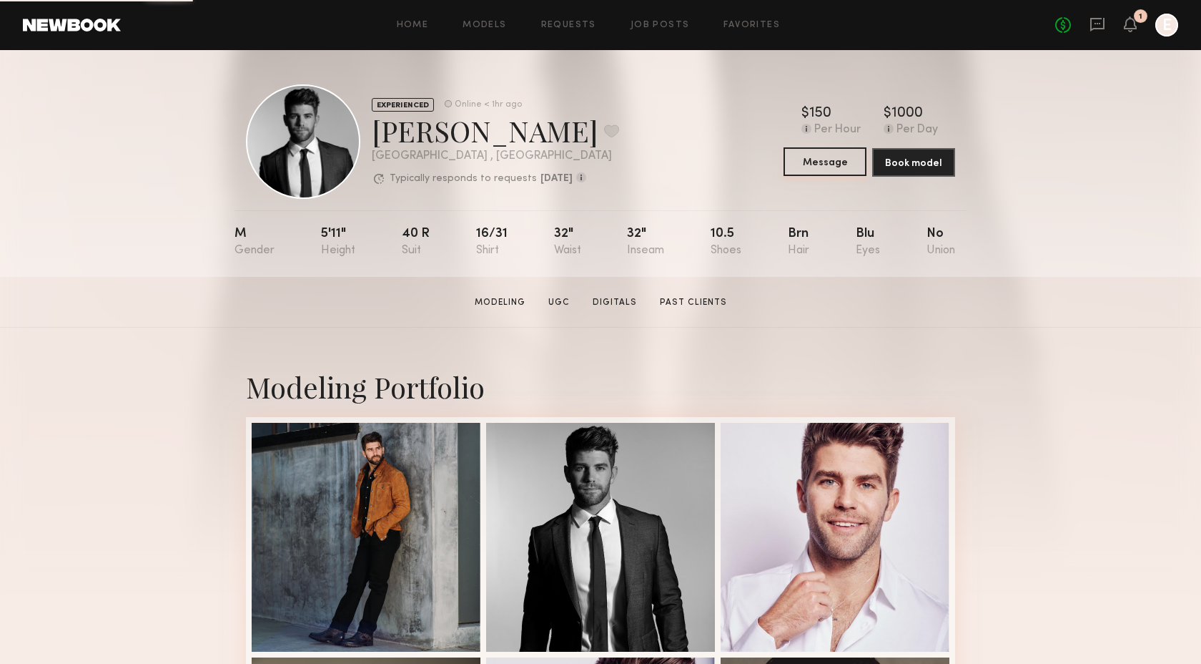
click at [808, 167] on button "Message" at bounding box center [825, 161] width 83 height 29
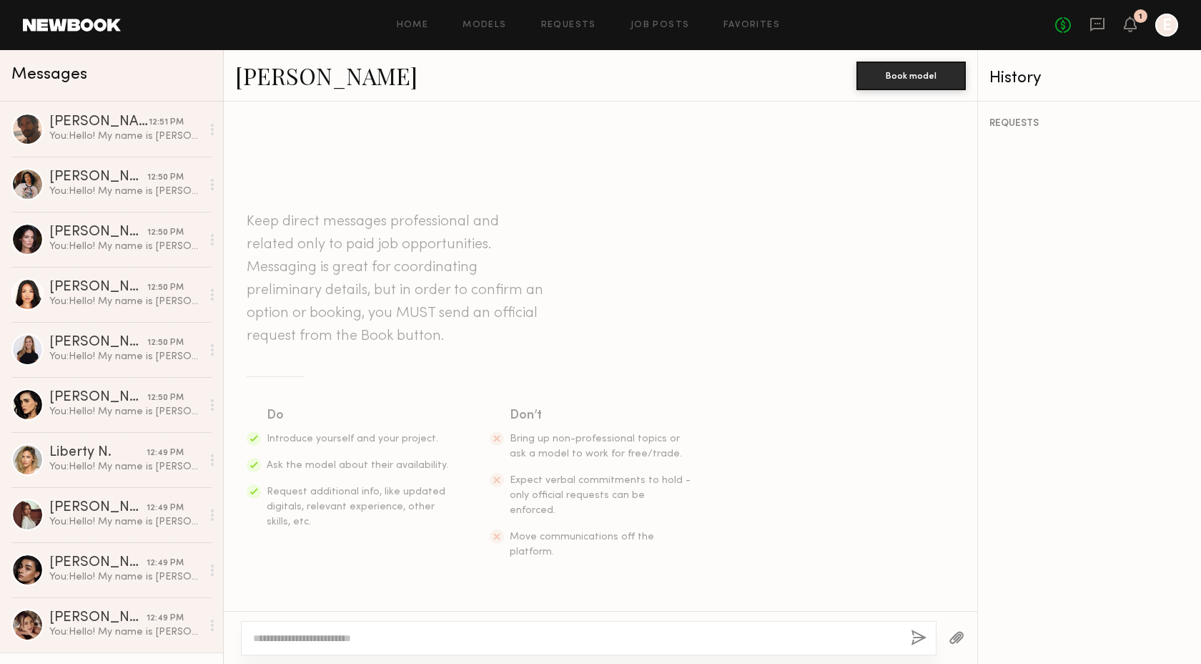
click at [481, 639] on textarea at bounding box center [576, 638] width 646 height 14
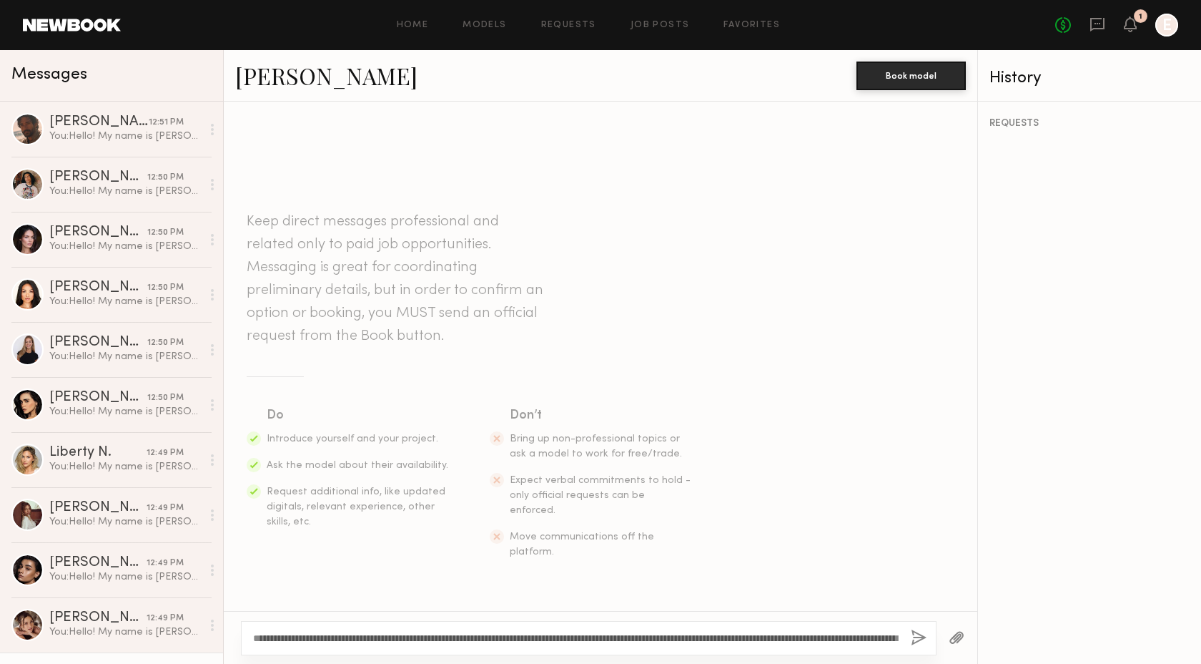
scroll to position [41, 0]
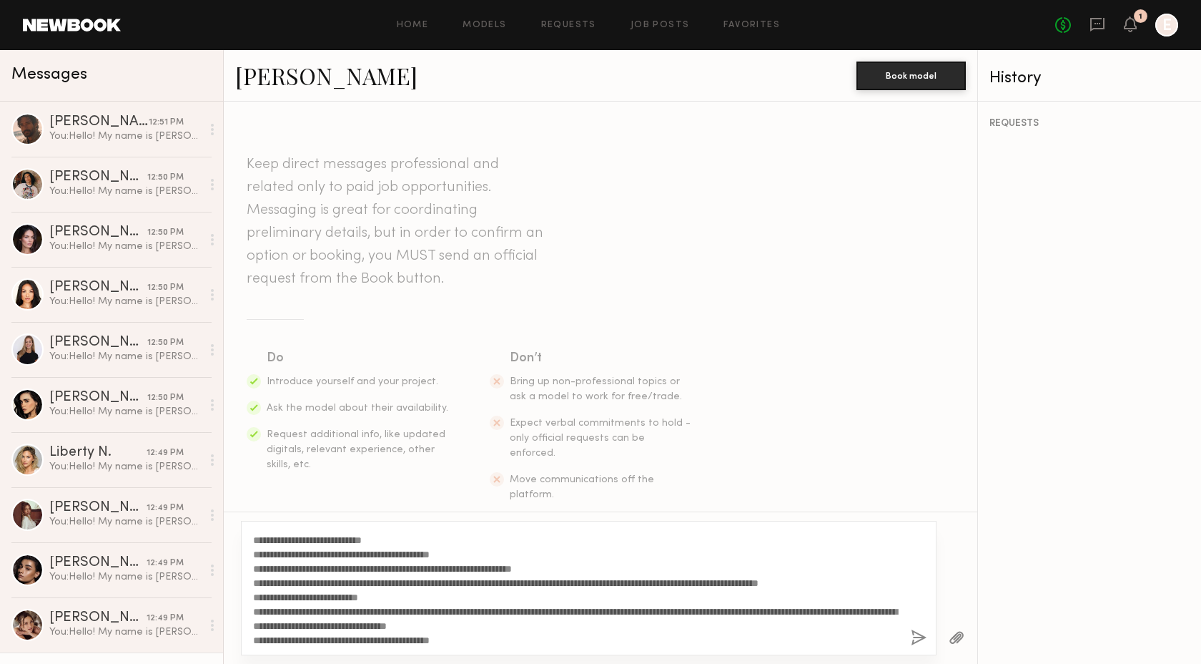
type textarea "**********"
click at [915, 639] on button "button" at bounding box center [919, 638] width 16 height 18
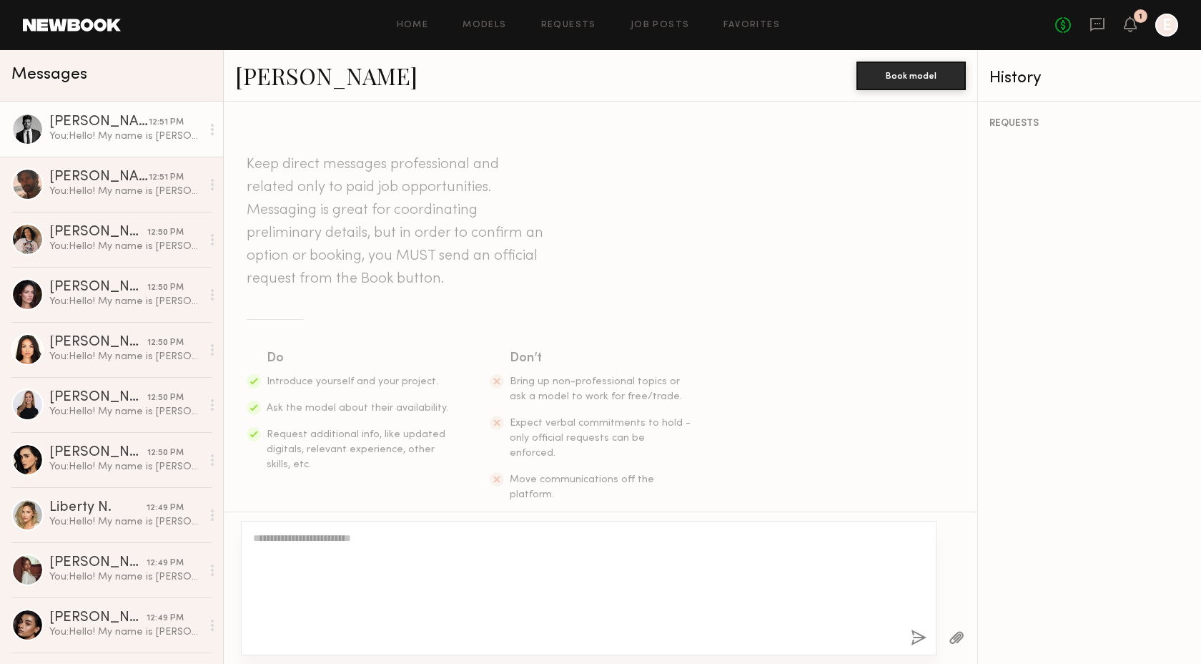
scroll to position [0, 0]
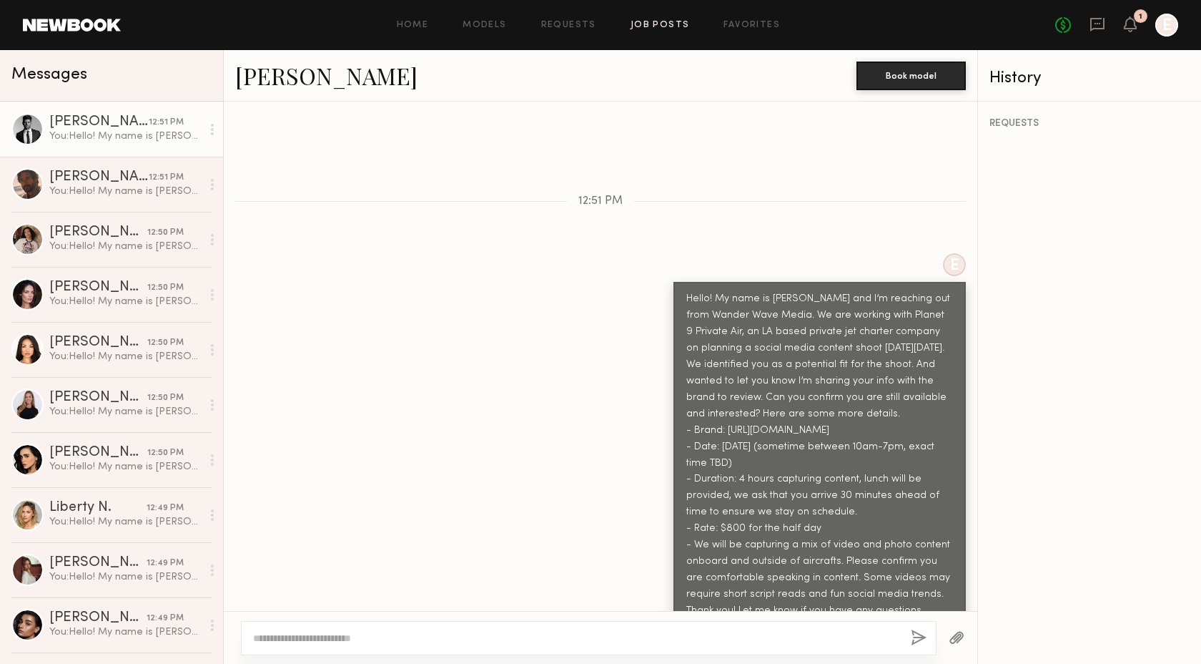
click at [665, 21] on link "Job Posts" at bounding box center [660, 25] width 59 height 9
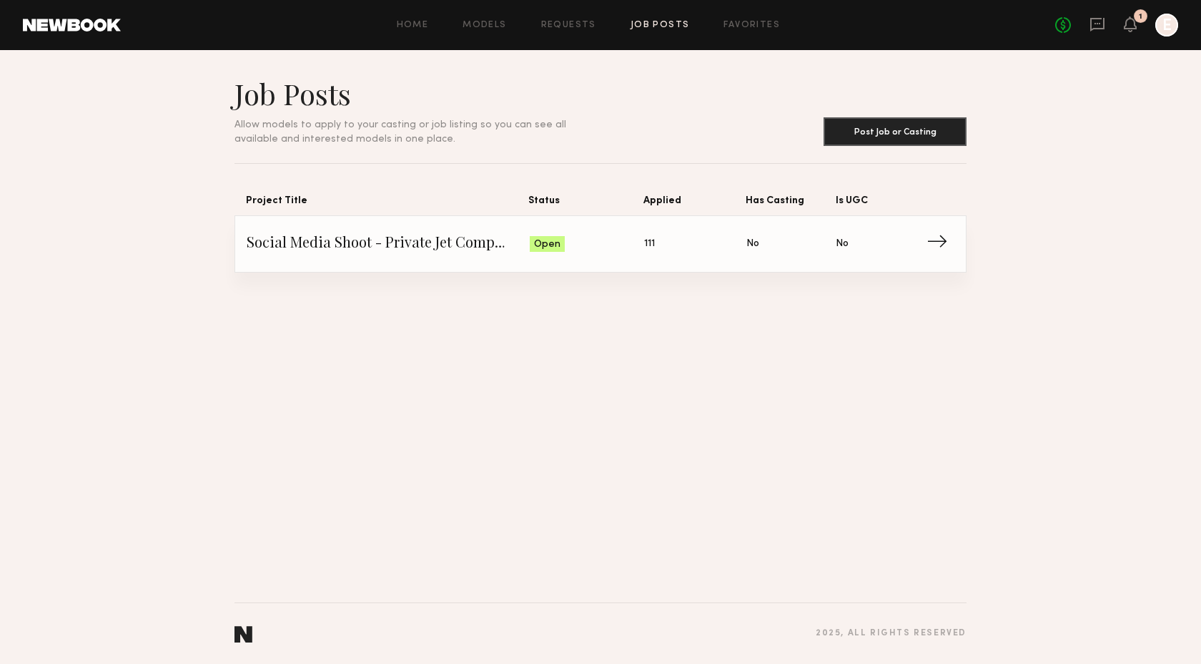
click at [465, 237] on span "Social Media Shoot - Private Jet Company" at bounding box center [388, 243] width 283 height 21
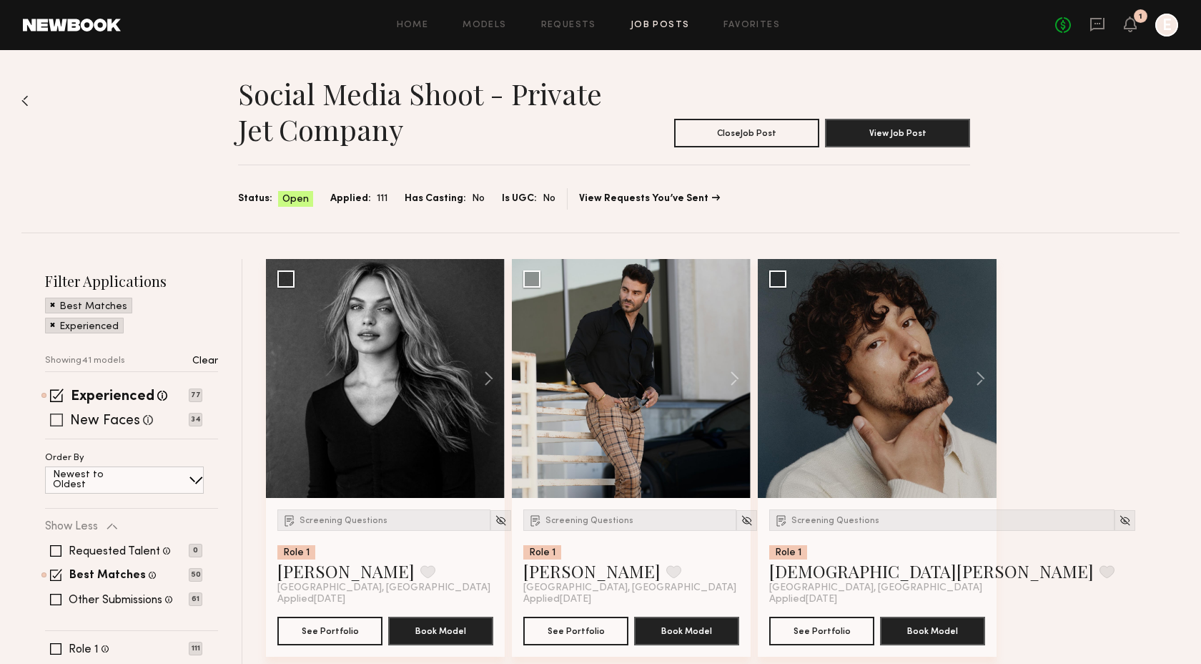
click at [58, 418] on span at bounding box center [56, 419] width 13 height 13
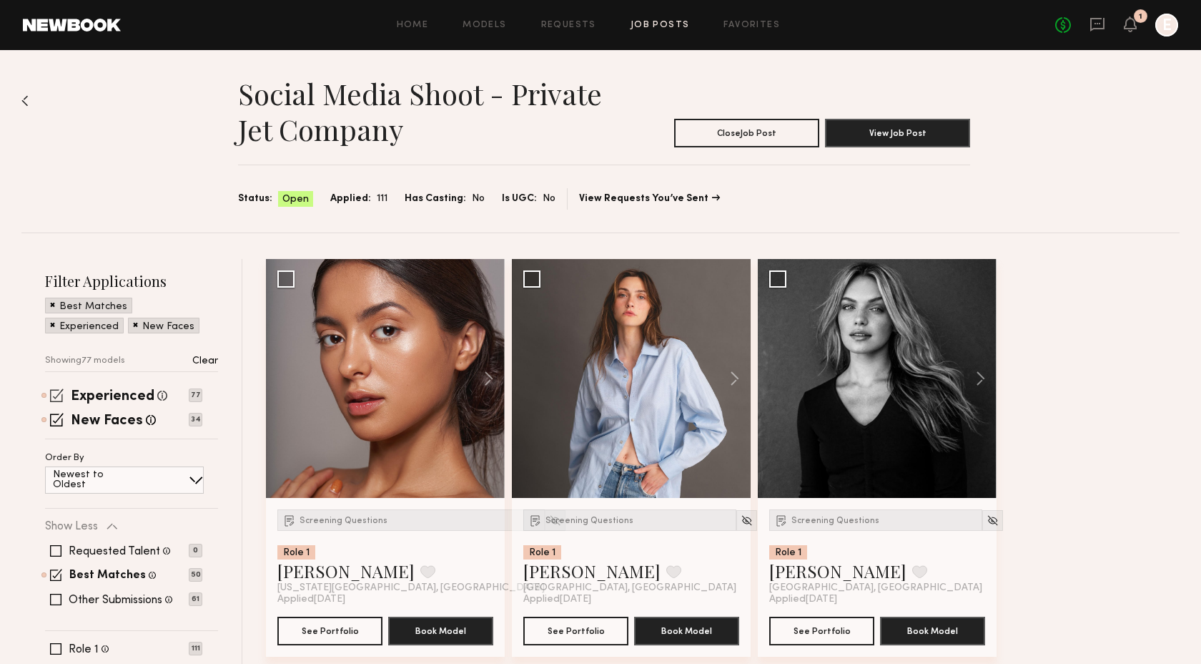
click at [55, 395] on span at bounding box center [57, 395] width 14 height 14
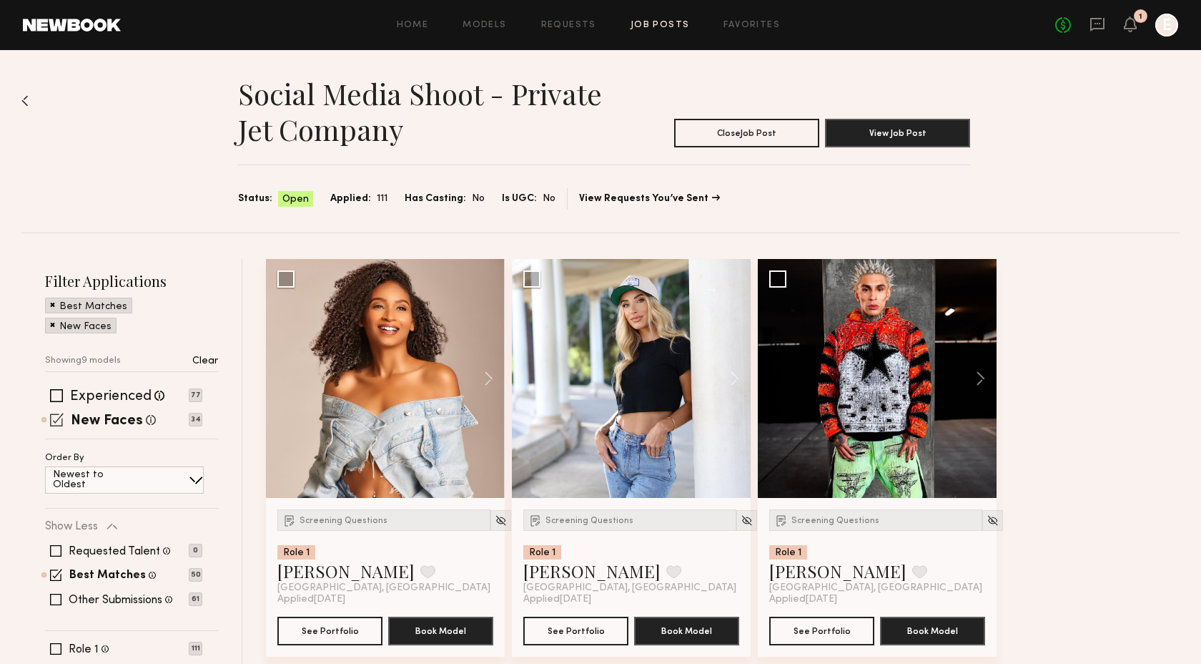
click at [56, 413] on span at bounding box center [57, 420] width 14 height 14
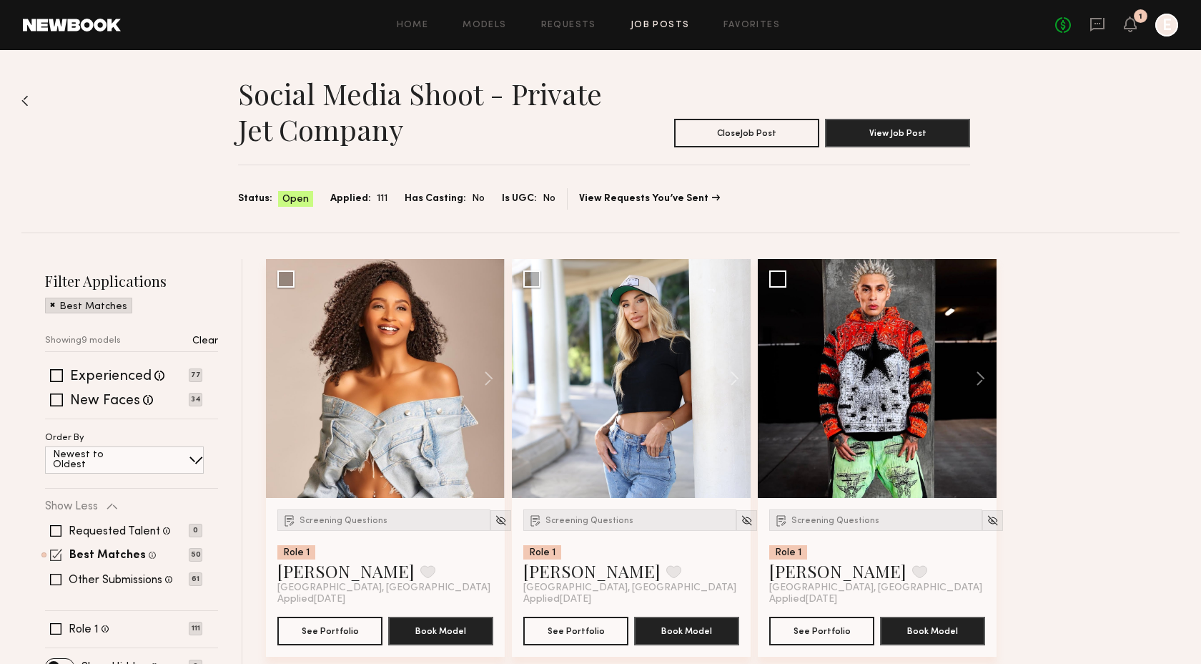
click at [56, 553] on span at bounding box center [56, 554] width 12 height 12
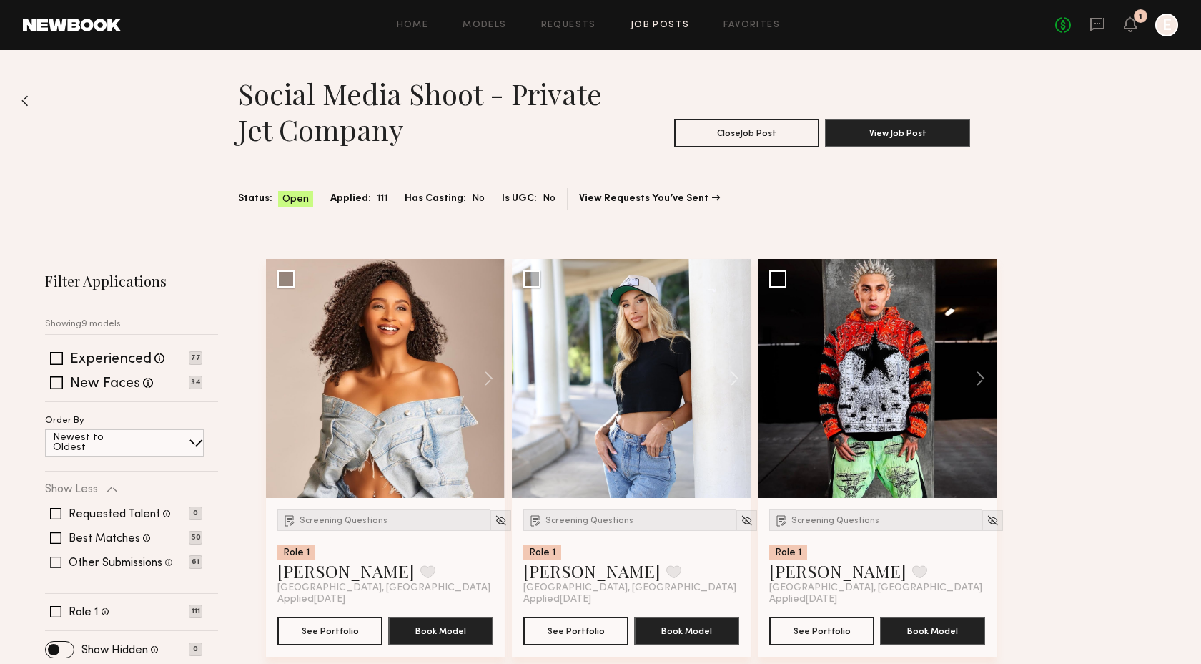
click at [54, 557] on span at bounding box center [55, 561] width 11 height 11
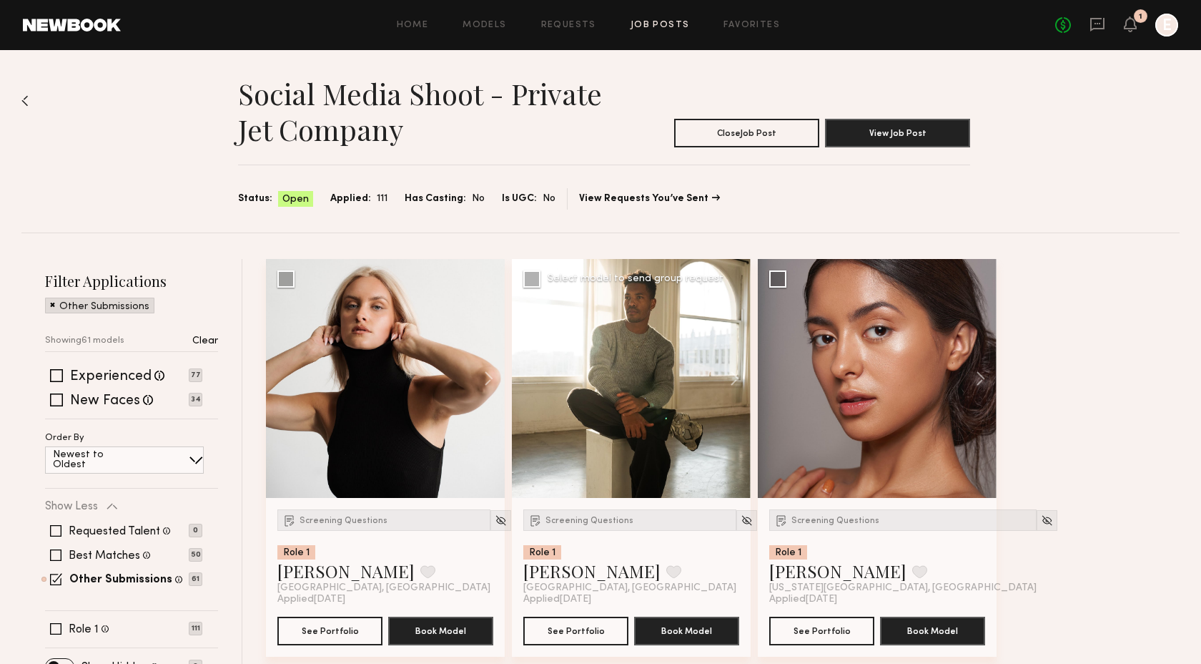
scroll to position [59, 0]
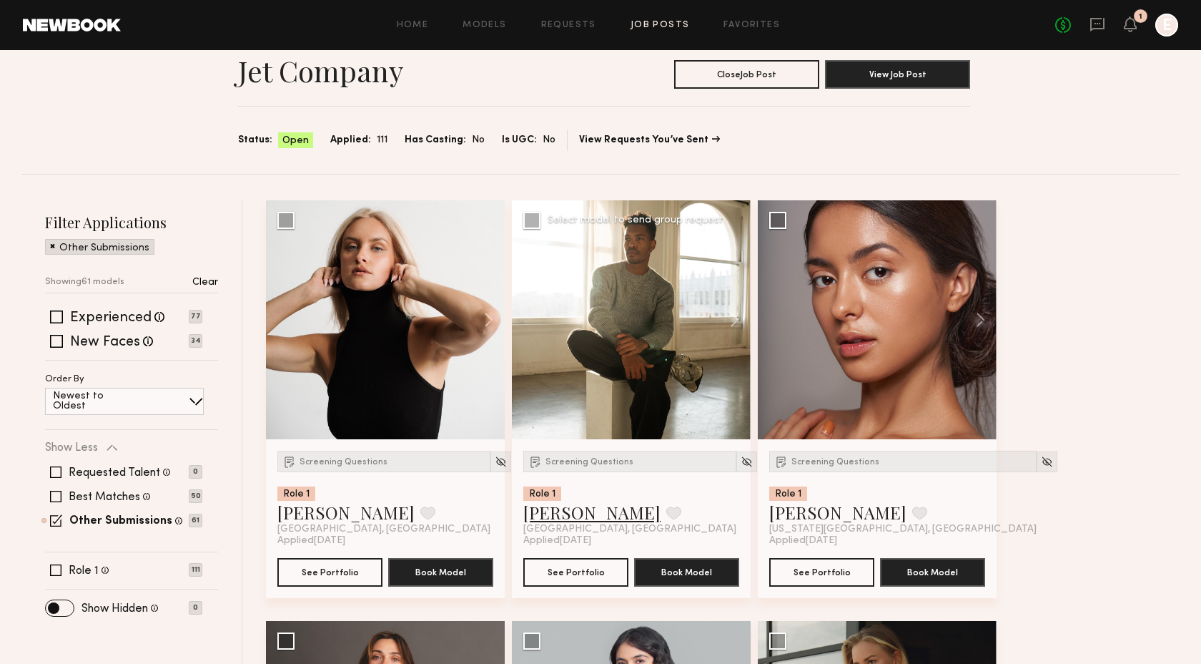
click at [577, 519] on link "[PERSON_NAME]" at bounding box center [591, 512] width 137 height 23
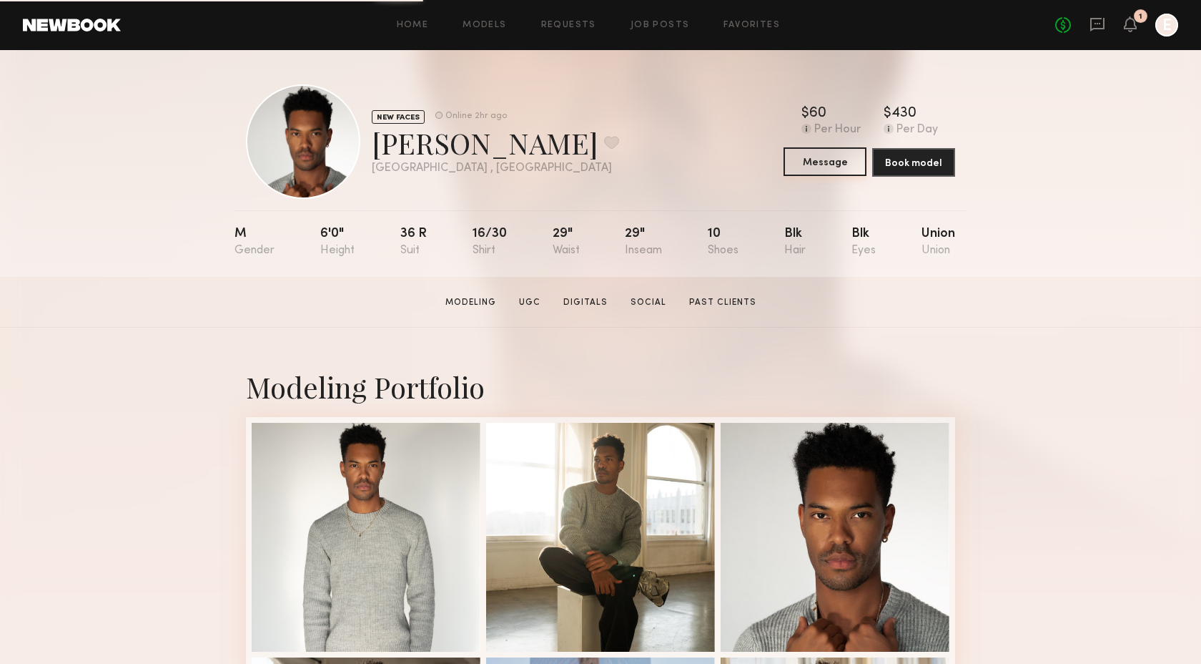
click at [840, 159] on button "Message" at bounding box center [825, 161] width 83 height 29
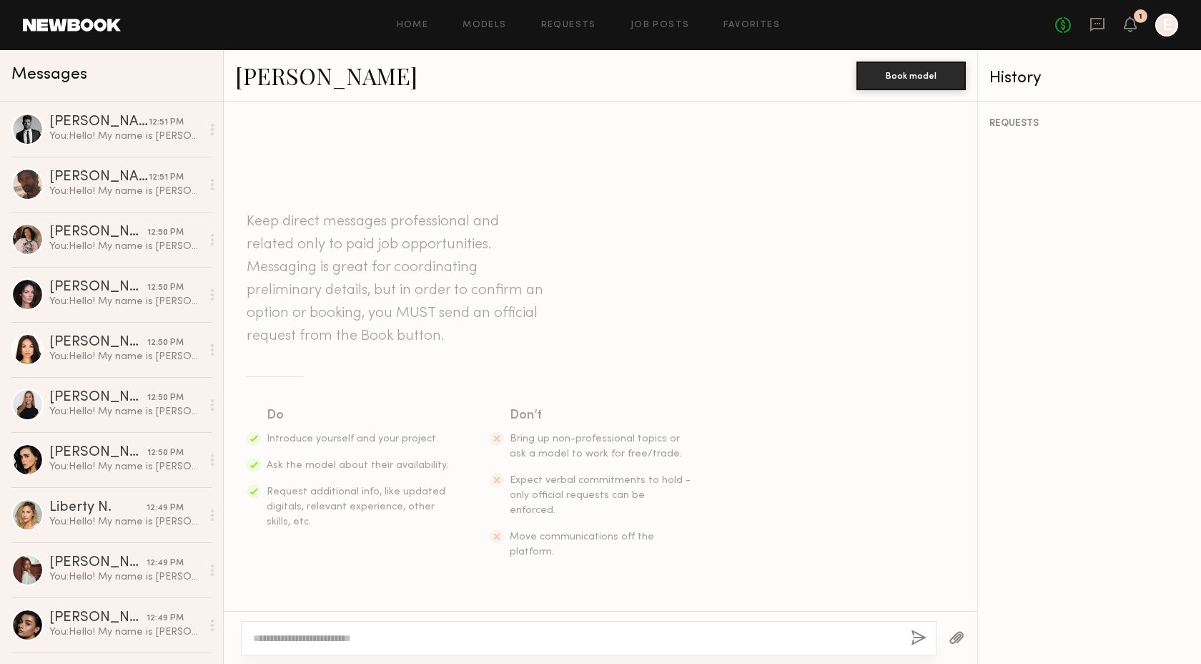
click at [403, 639] on textarea at bounding box center [576, 638] width 646 height 14
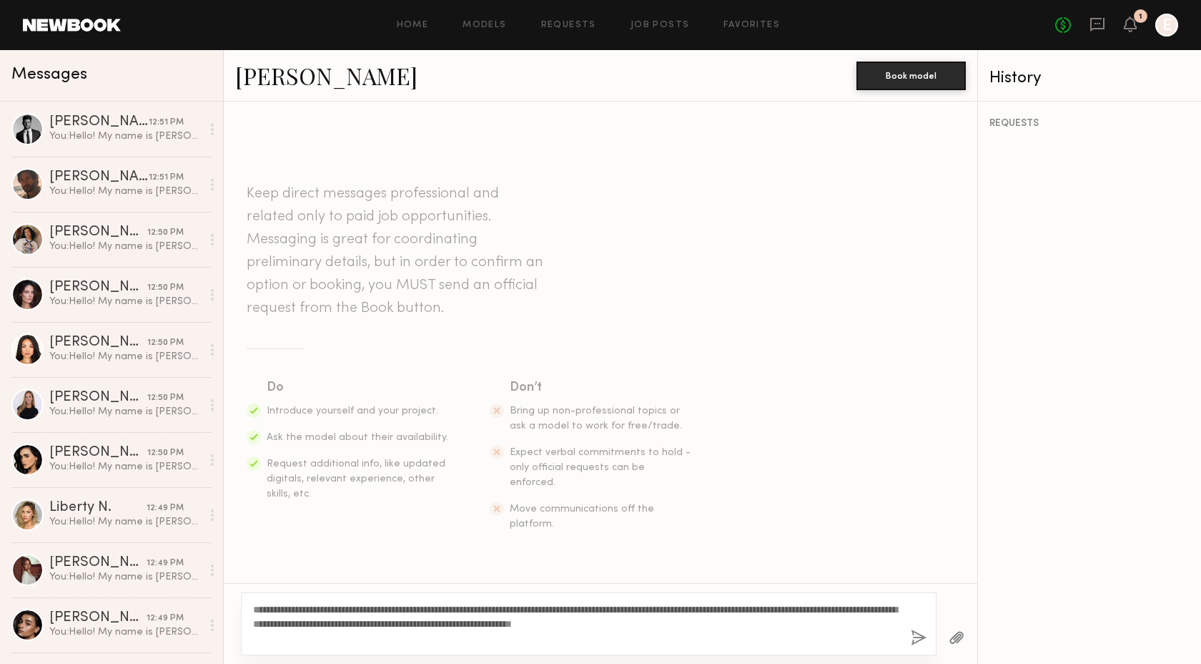
type textarea "**********"
click at [917, 639] on button "button" at bounding box center [919, 638] width 16 height 18
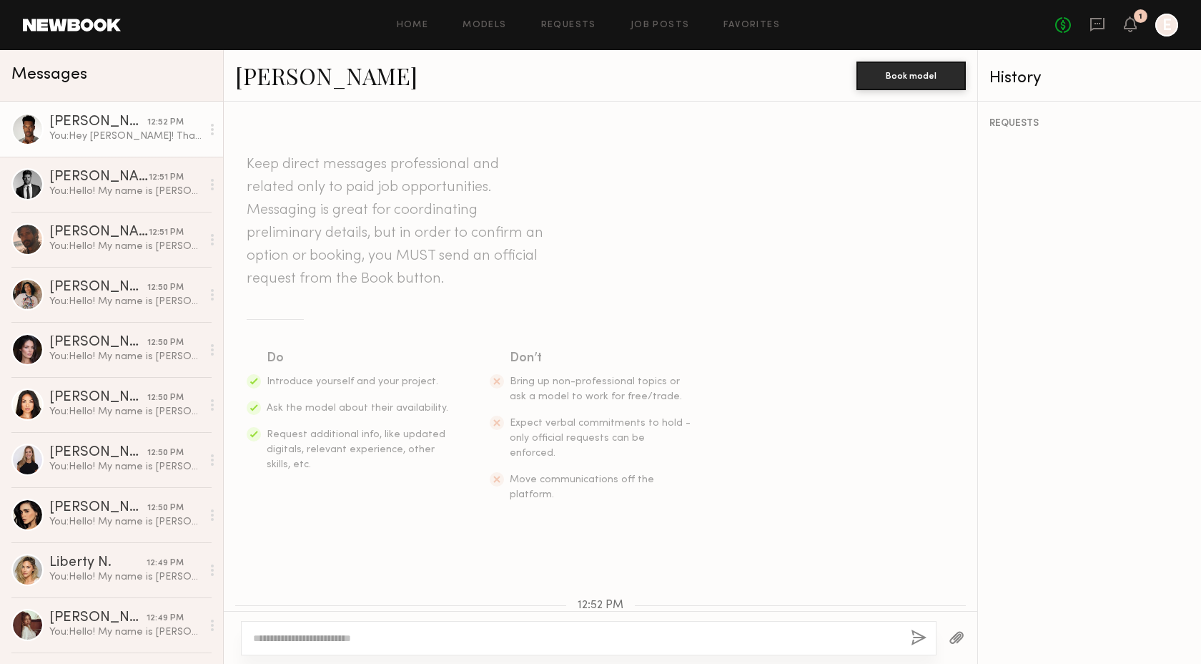
scroll to position [158, 0]
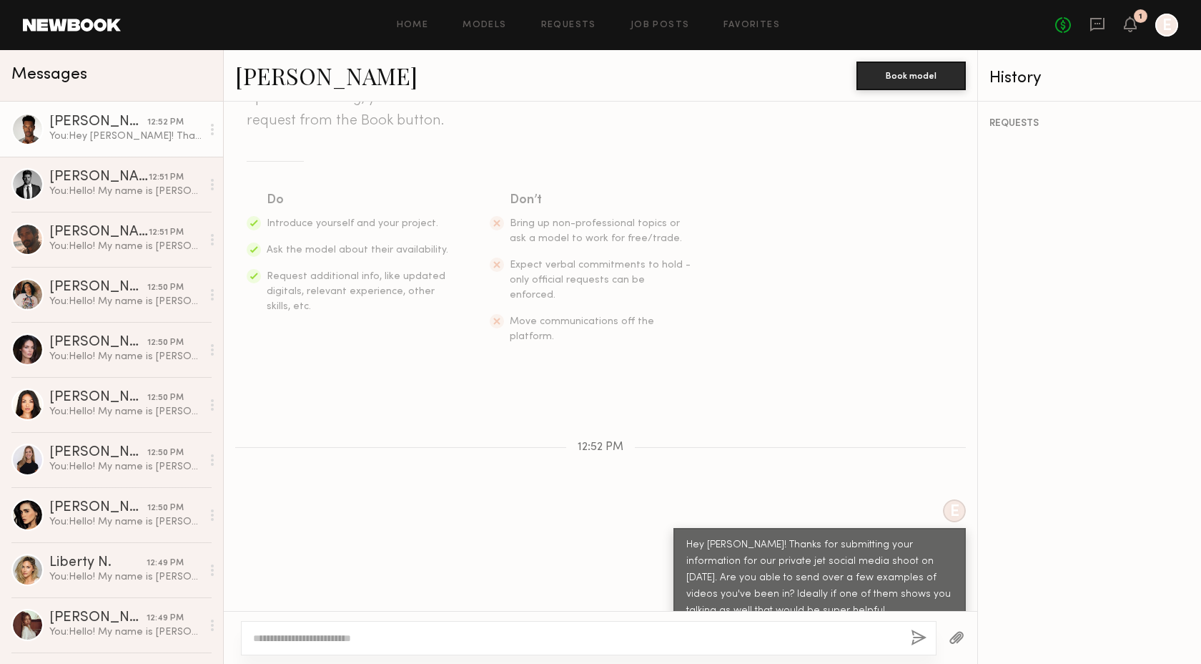
click at [306, 79] on link "[PERSON_NAME]" at bounding box center [326, 75] width 182 height 31
